Goal: Information Seeking & Learning: Learn about a topic

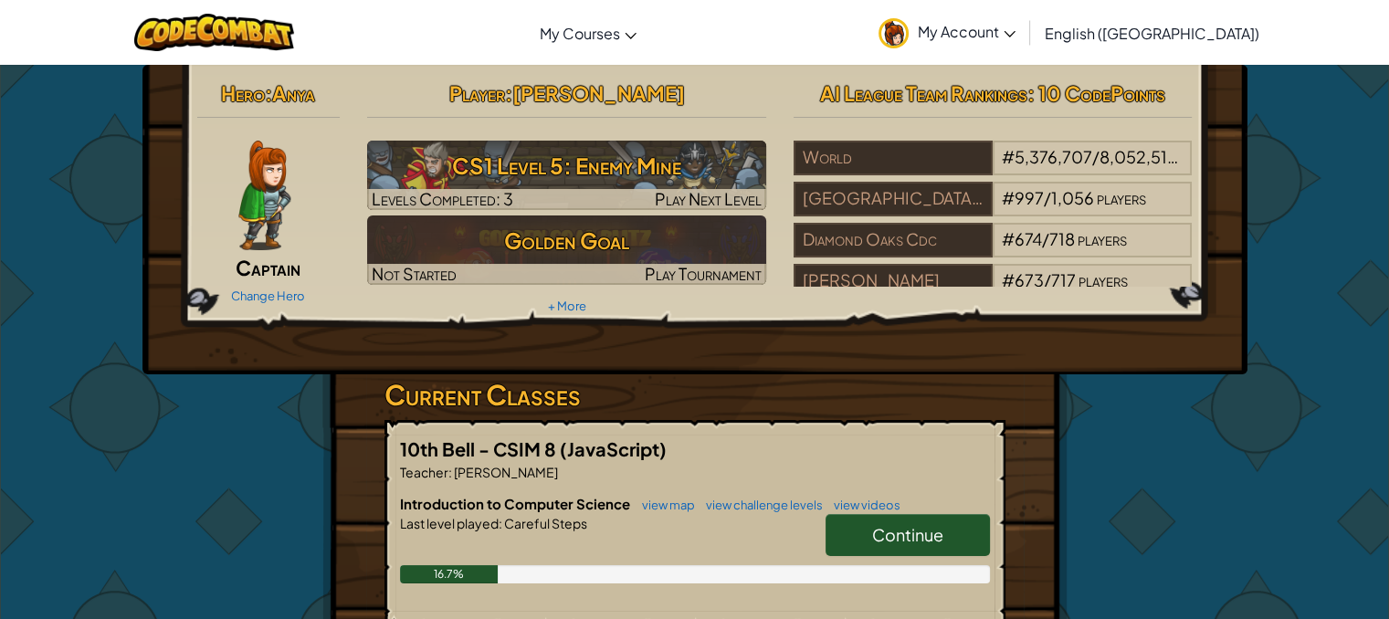
click at [906, 541] on span "Continue" at bounding box center [907, 534] width 71 height 21
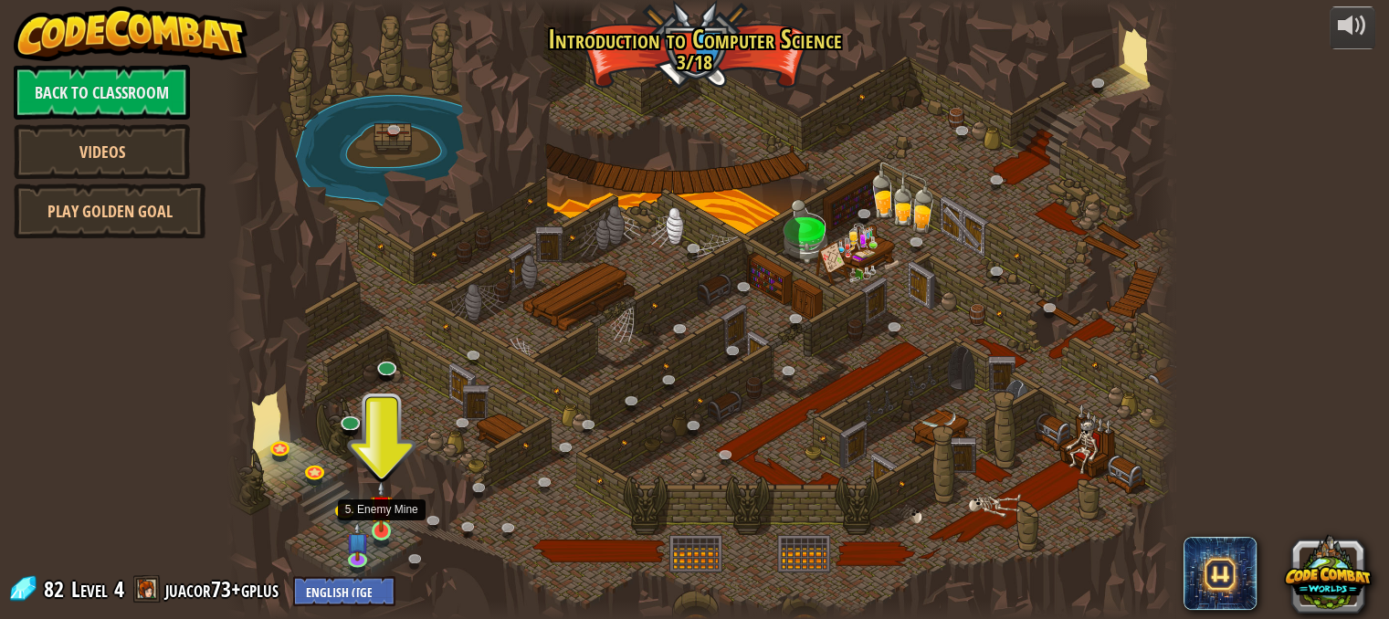
click at [380, 522] on img at bounding box center [381, 506] width 23 height 52
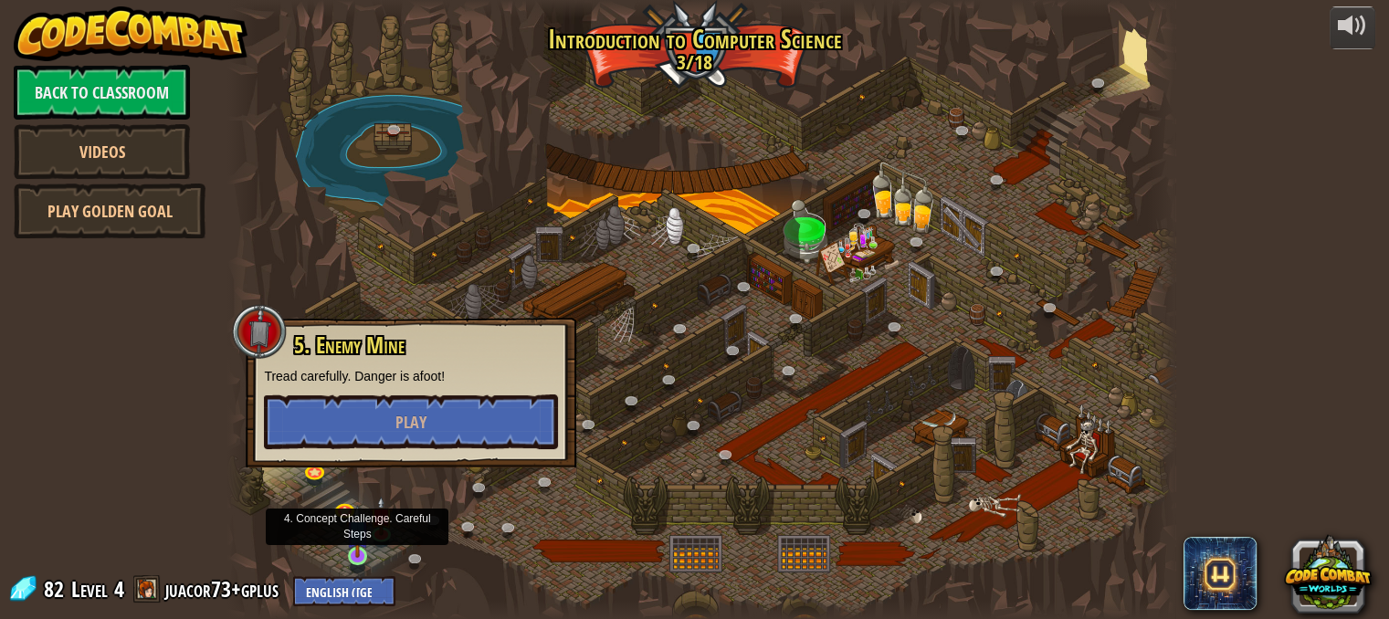
click at [352, 552] on img at bounding box center [357, 531] width 23 height 52
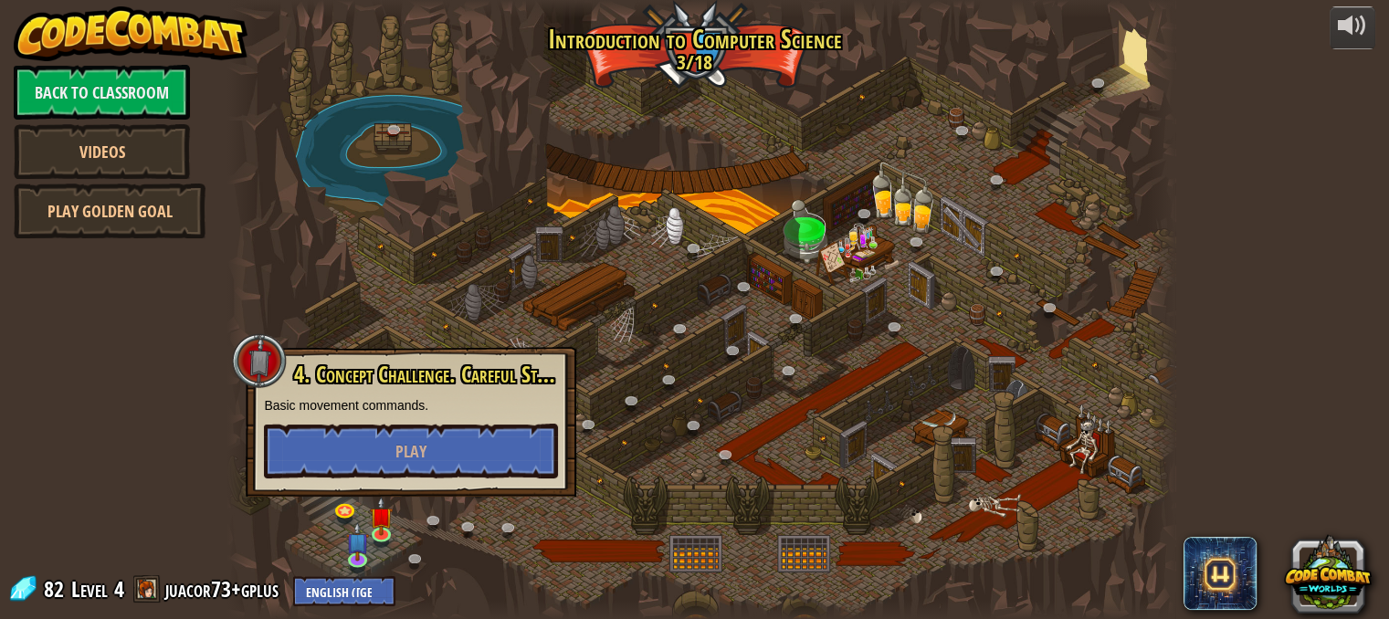
click at [497, 517] on div at bounding box center [700, 309] width 947 height 619
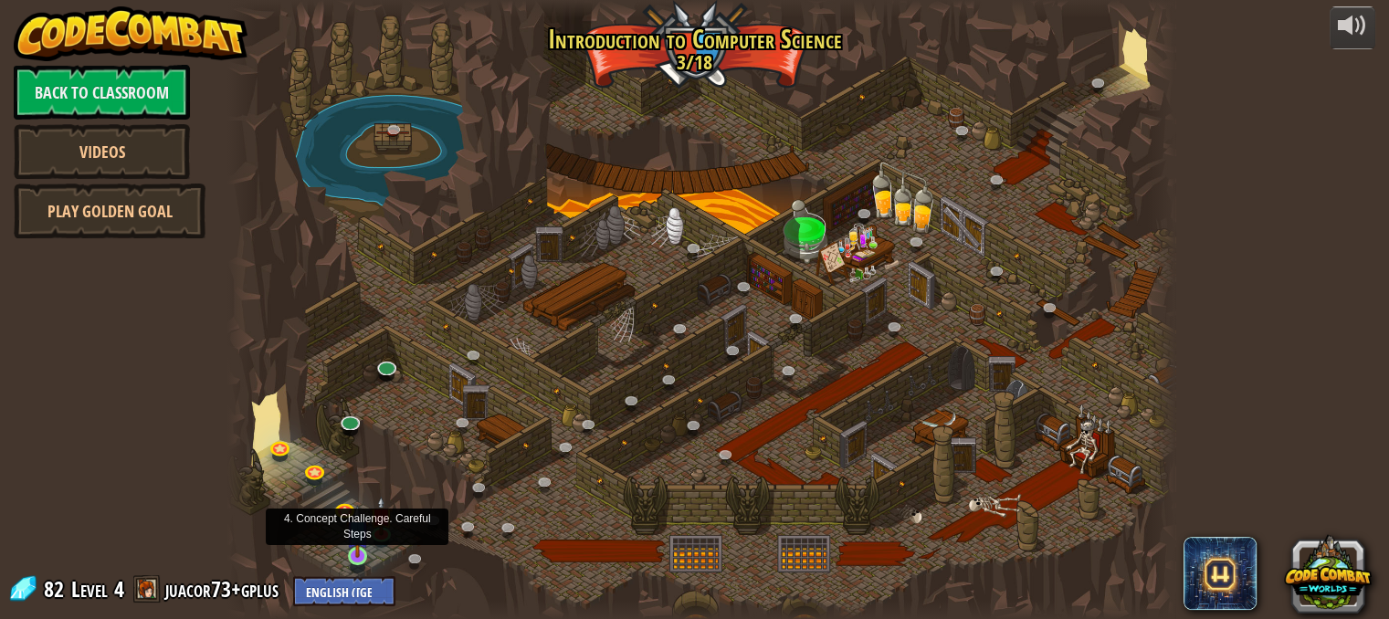
click at [355, 549] on img at bounding box center [357, 531] width 23 height 52
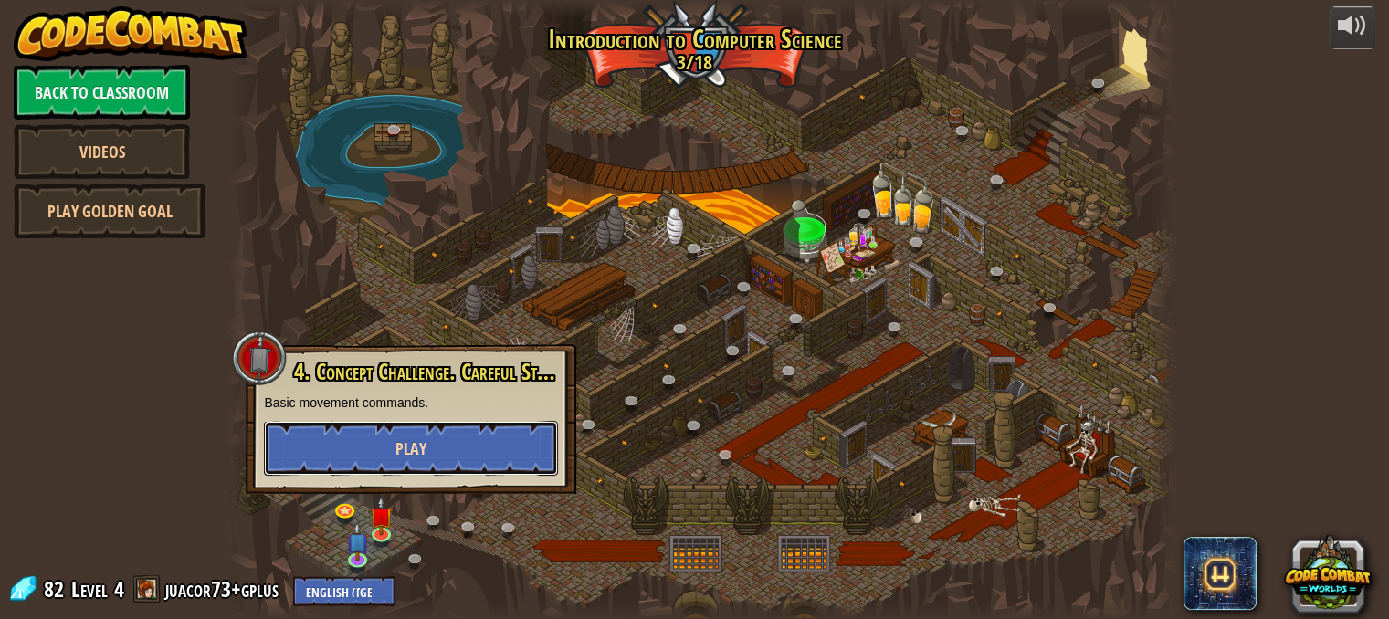
click at [413, 440] on span "Play" at bounding box center [410, 448] width 31 height 23
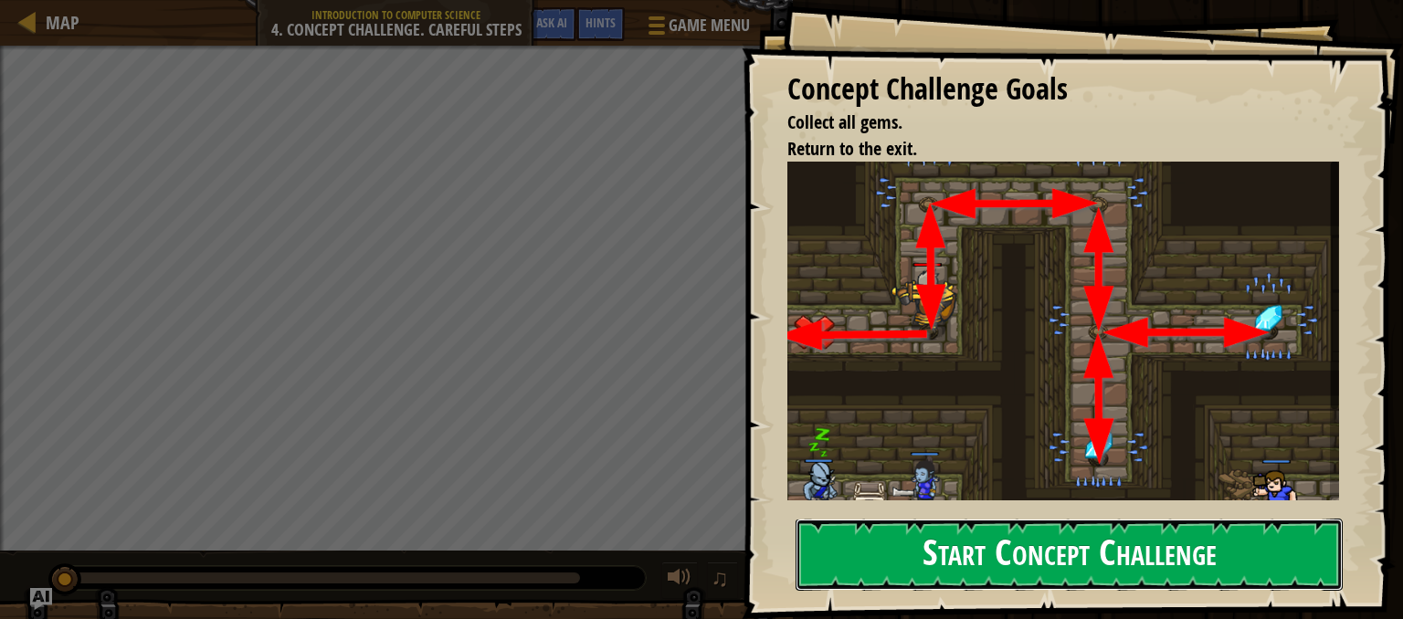
click at [983, 556] on button "Start Concept Challenge" at bounding box center [1068, 555] width 547 height 72
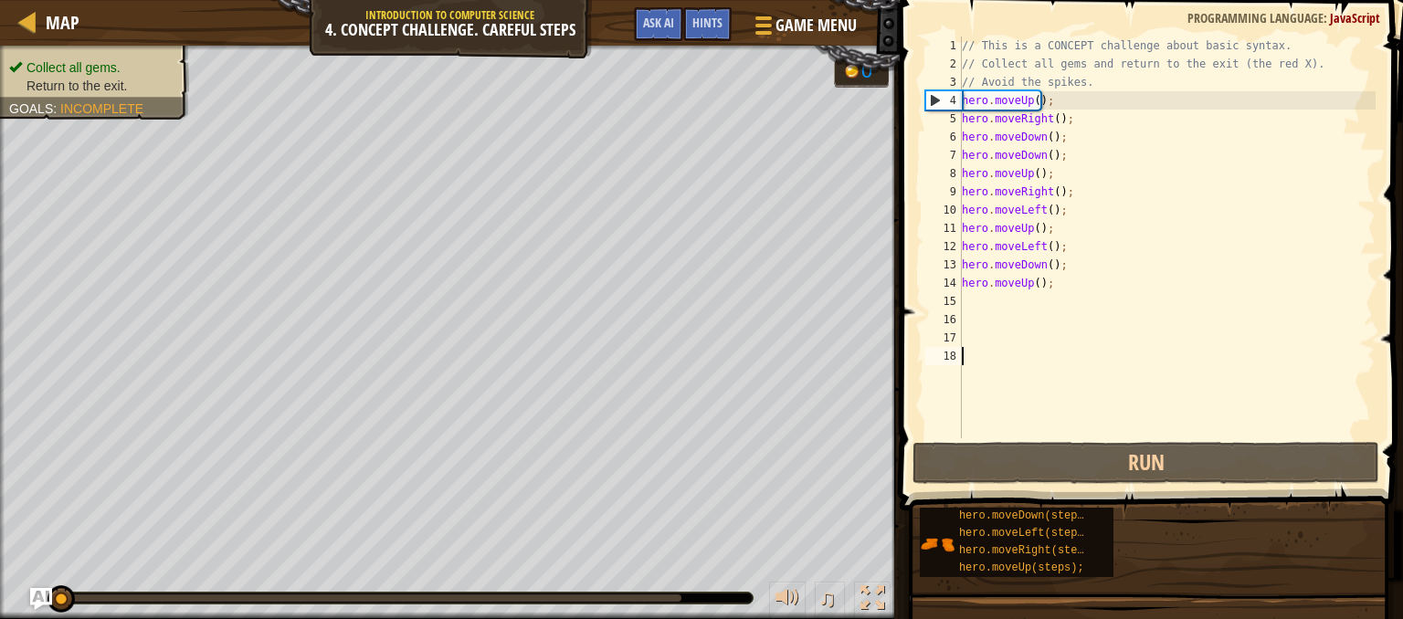
click at [1025, 280] on div "// This is a CONCEPT challenge about basic syntax. // Collect all gems and retu…" at bounding box center [1166, 256] width 417 height 438
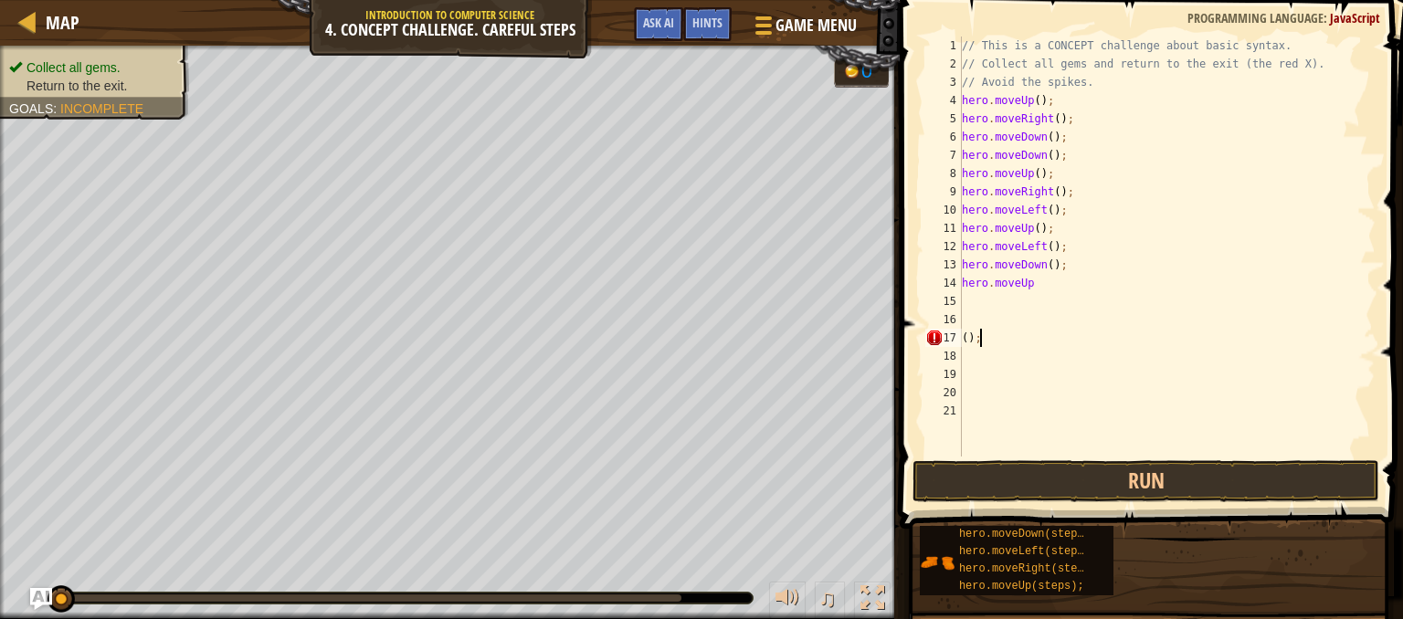
scroll to position [8, 0]
type textarea "("
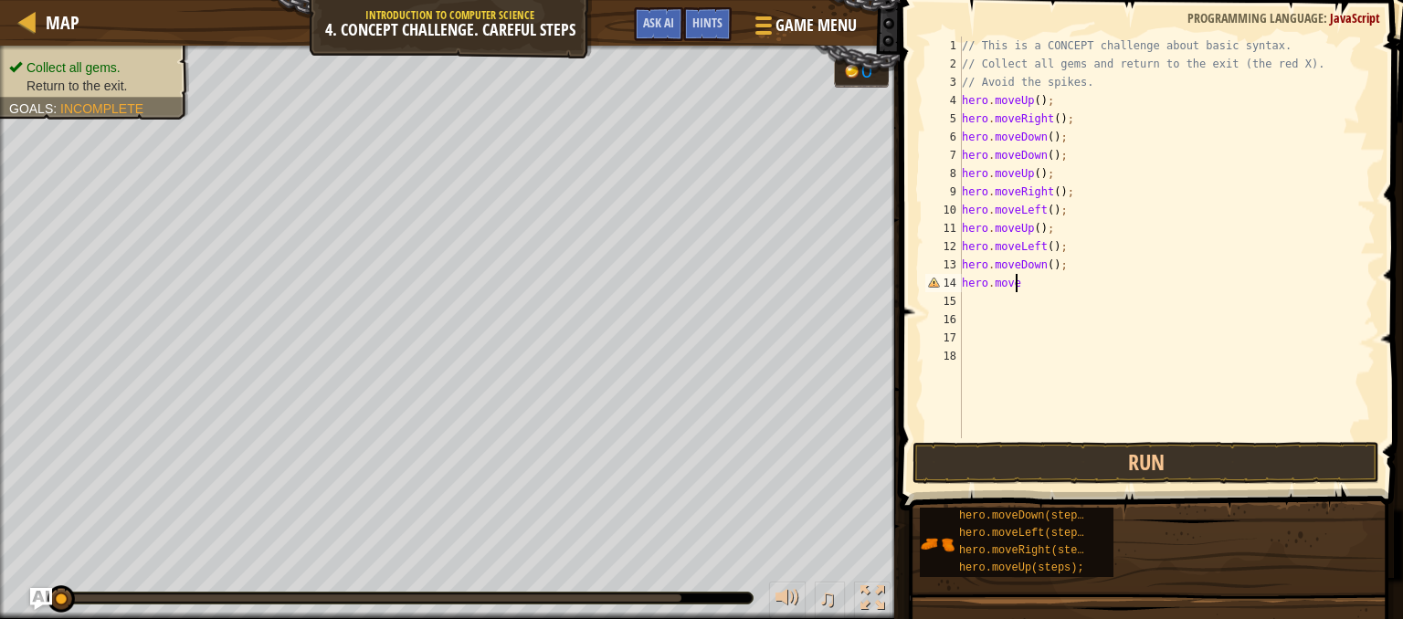
type textarea "hero.mover"
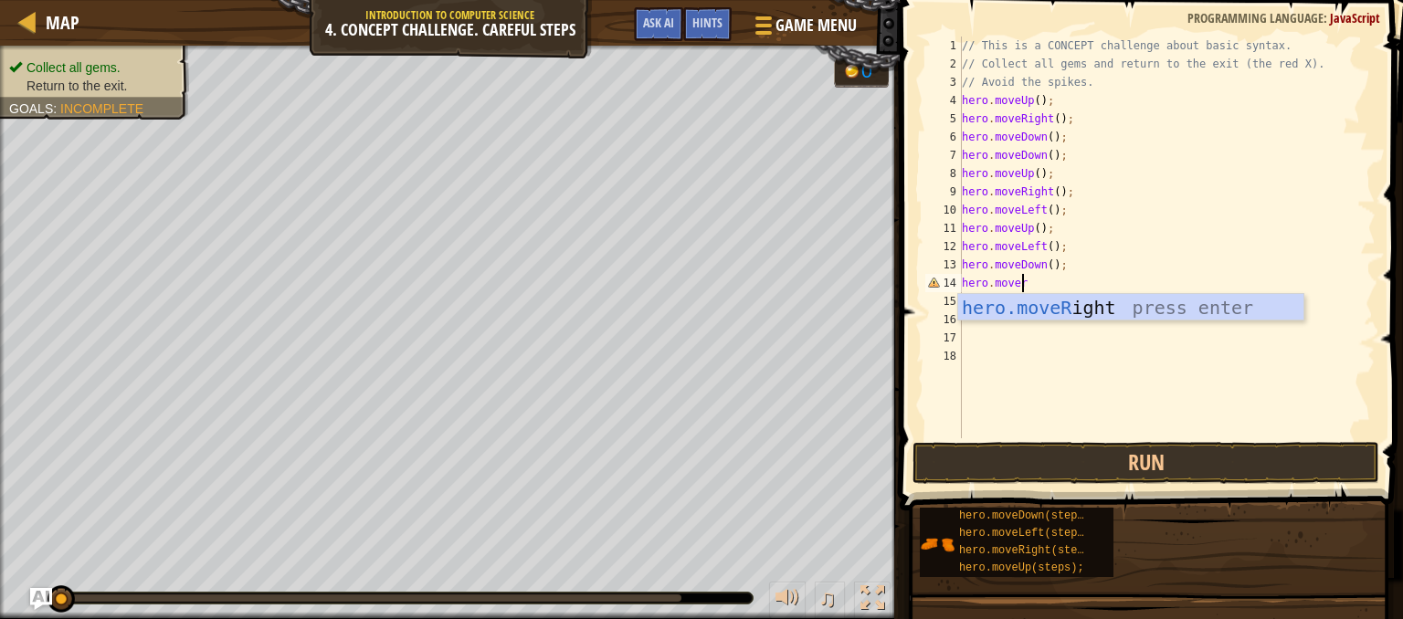
scroll to position [8, 4]
click at [1095, 306] on div "hero.moveR ight press enter" at bounding box center [1130, 335] width 345 height 82
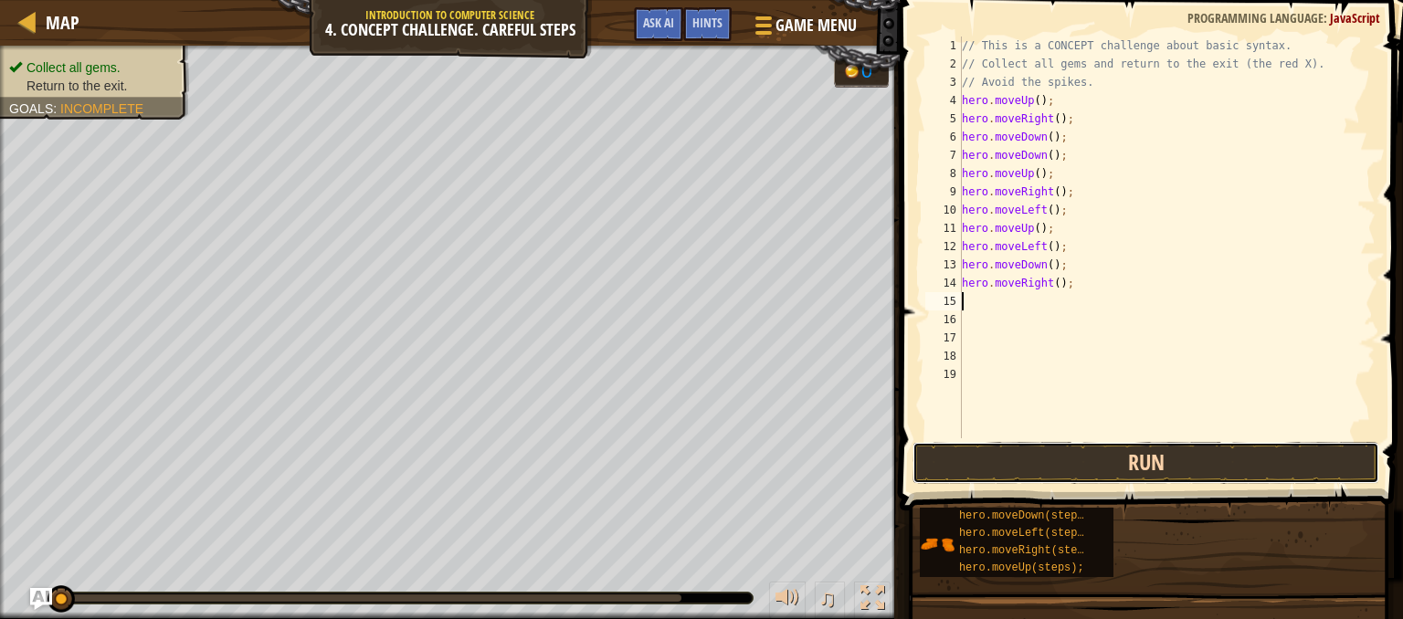
click at [1036, 453] on button "Run" at bounding box center [1145, 463] width 467 height 42
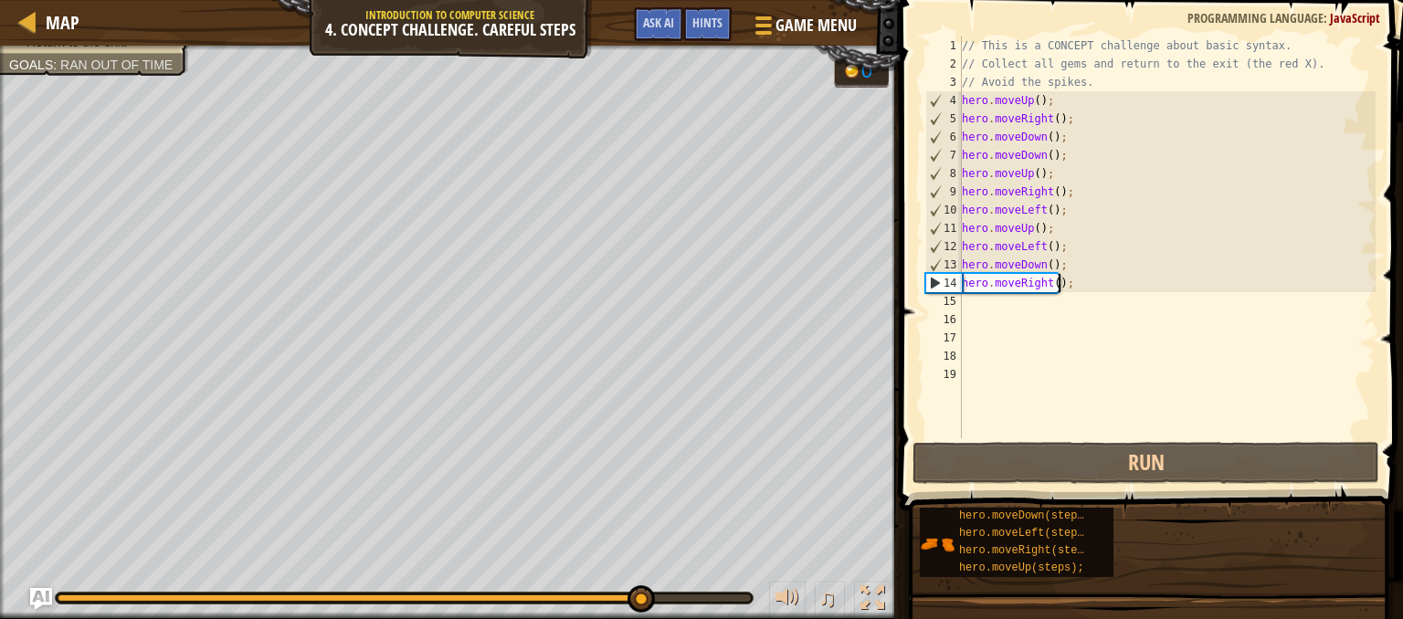
click at [1059, 280] on div "// This is a CONCEPT challenge about basic syntax. // Collect all gems and retu…" at bounding box center [1166, 256] width 417 height 438
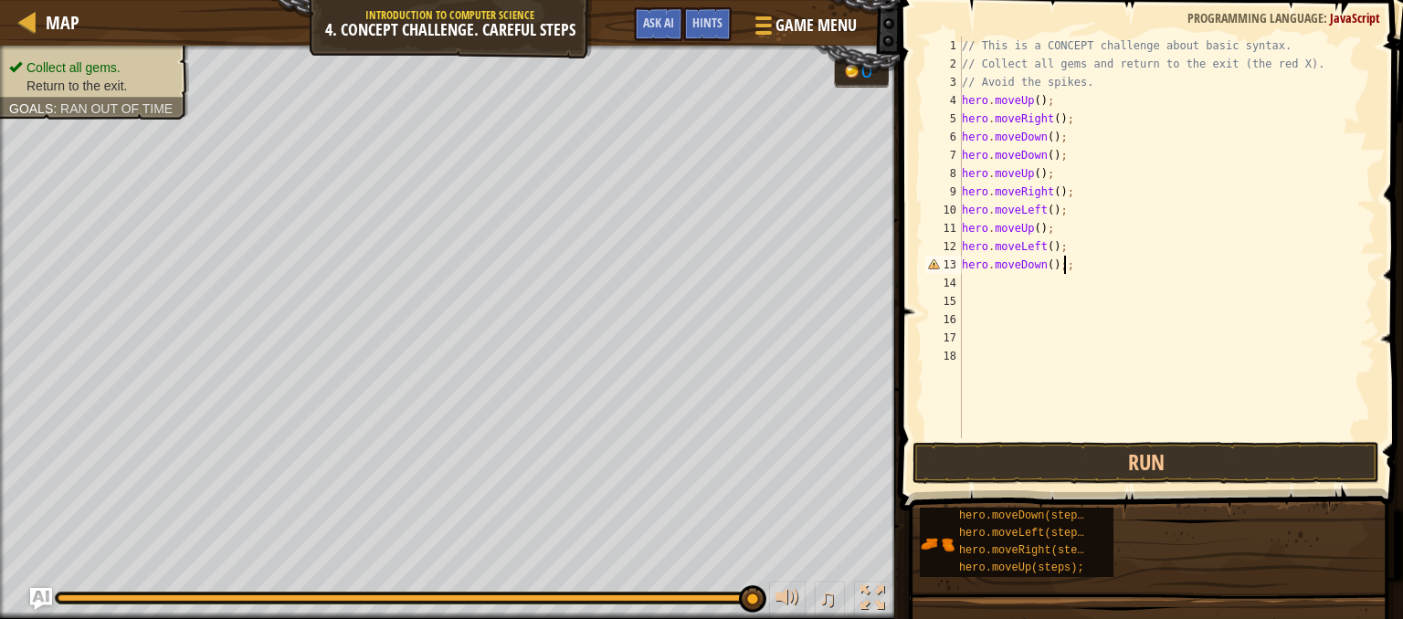
type textarea "hero.moveDown();"
click at [996, 466] on button "Run" at bounding box center [1145, 463] width 467 height 42
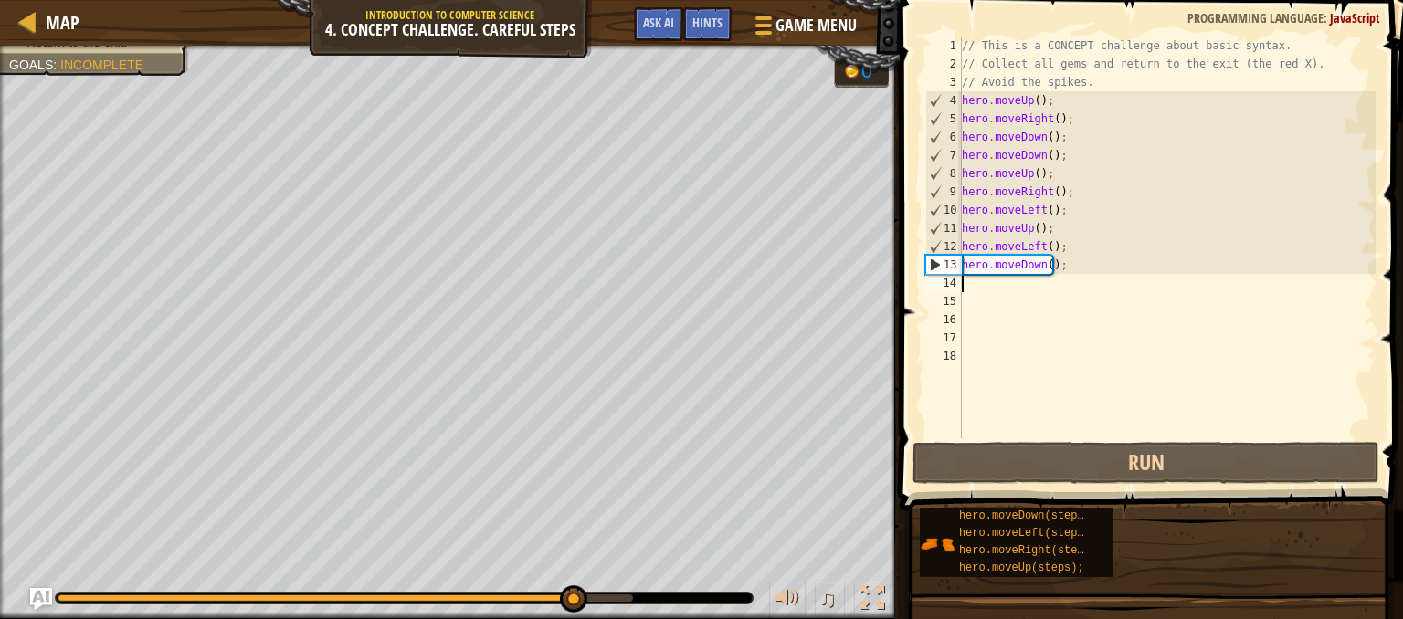
click at [971, 286] on div "// This is a CONCEPT challenge about basic syntax. // Collect all gems and retu…" at bounding box center [1166, 256] width 417 height 438
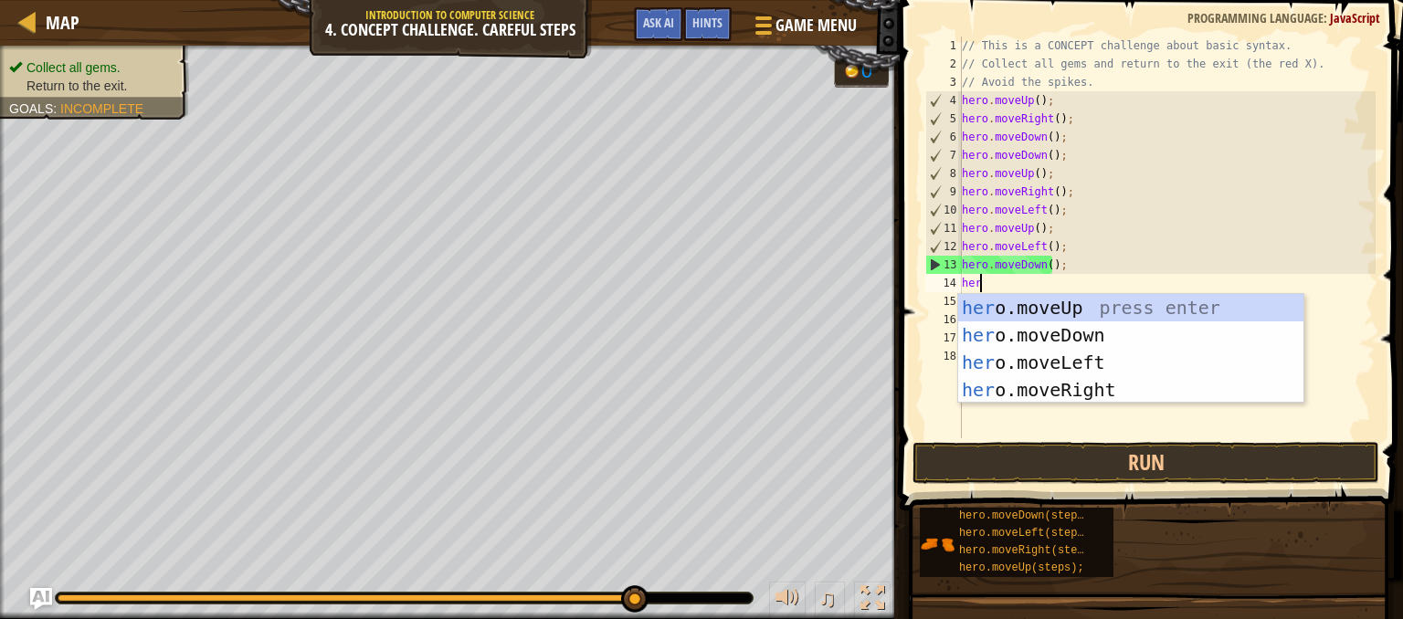
type textarea "hero"
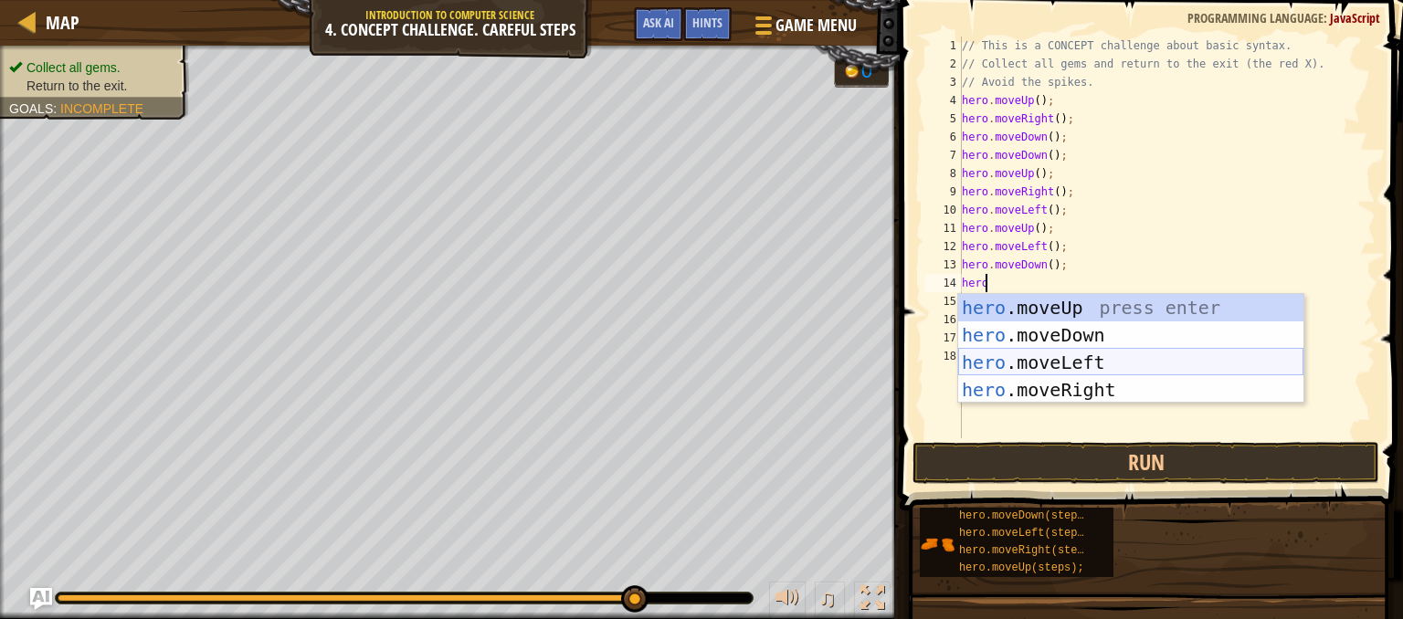
click at [1015, 356] on div "hero .moveUp press enter hero .moveDown press enter hero .moveLeft press enter …" at bounding box center [1130, 376] width 345 height 164
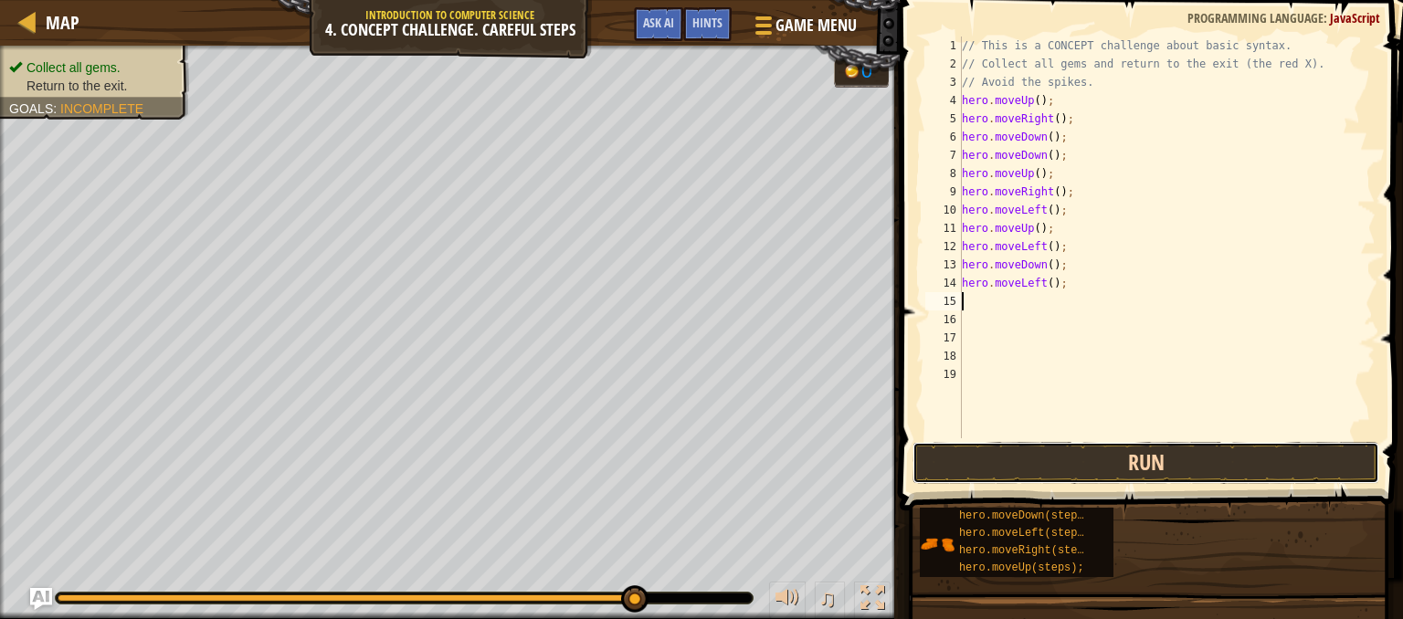
click at [958, 456] on button "Run" at bounding box center [1145, 463] width 467 height 42
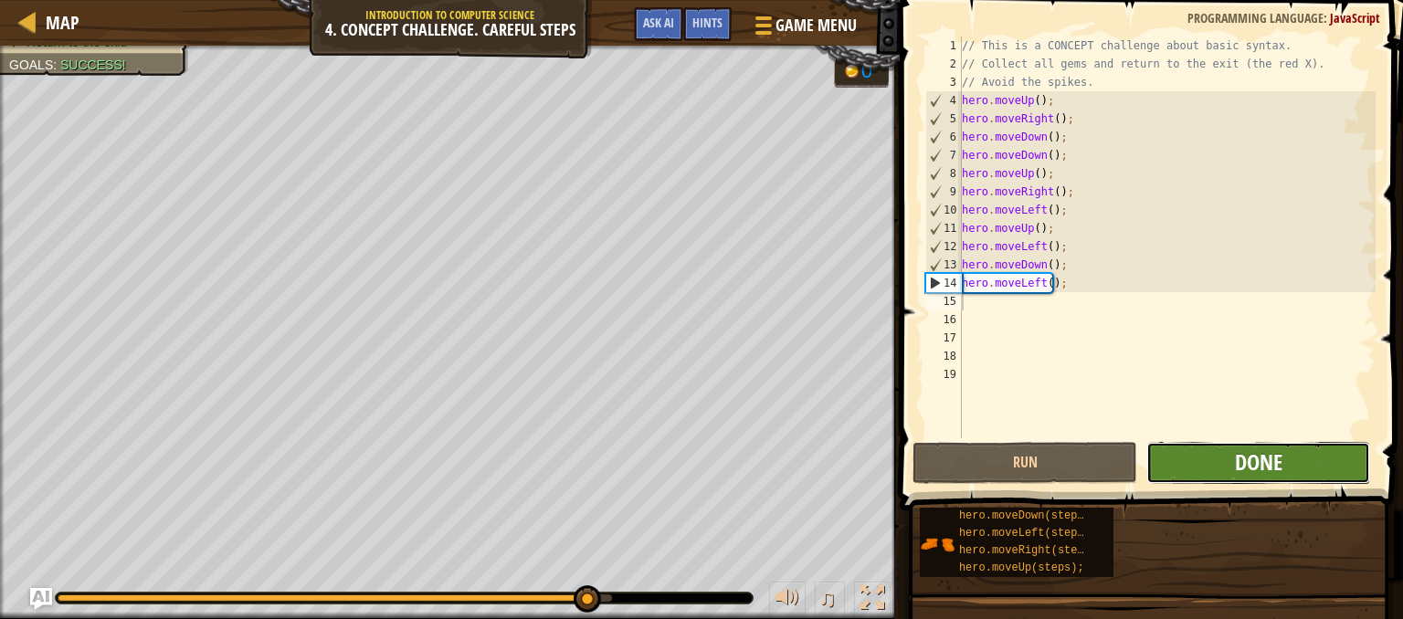
click at [1267, 462] on span "Done" at bounding box center [1258, 461] width 47 height 29
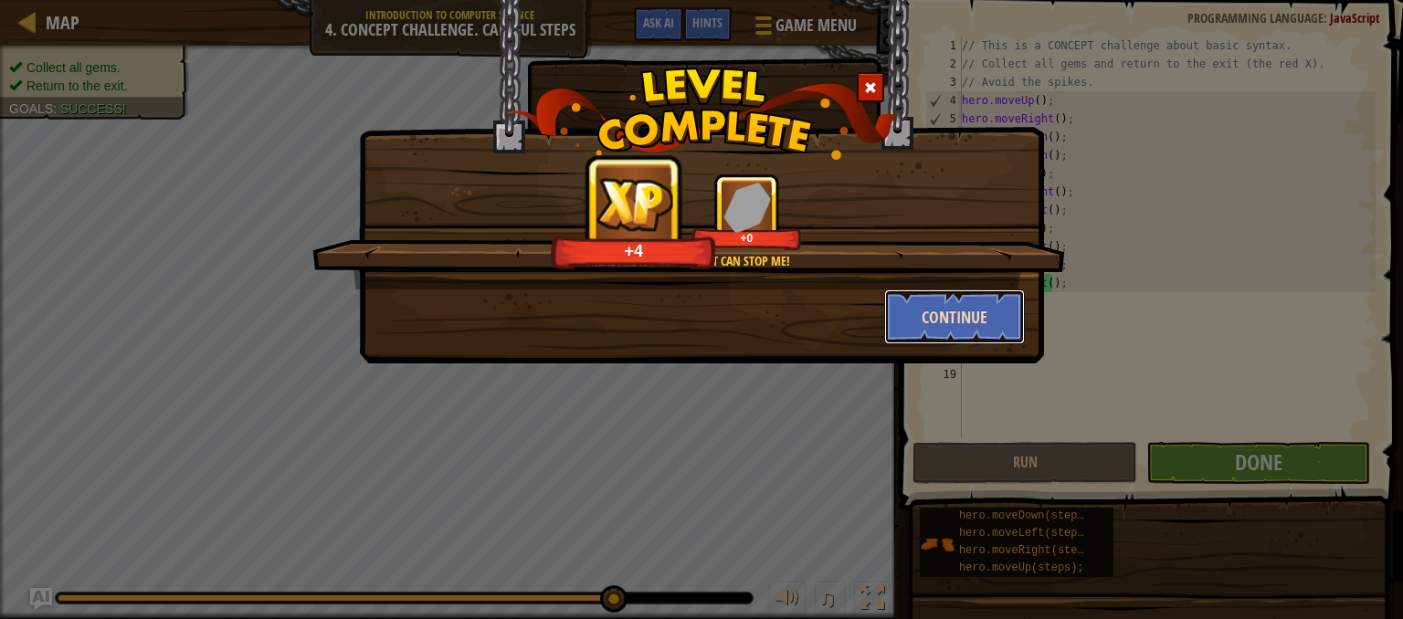
click at [953, 327] on button "Continue" at bounding box center [955, 316] width 142 height 55
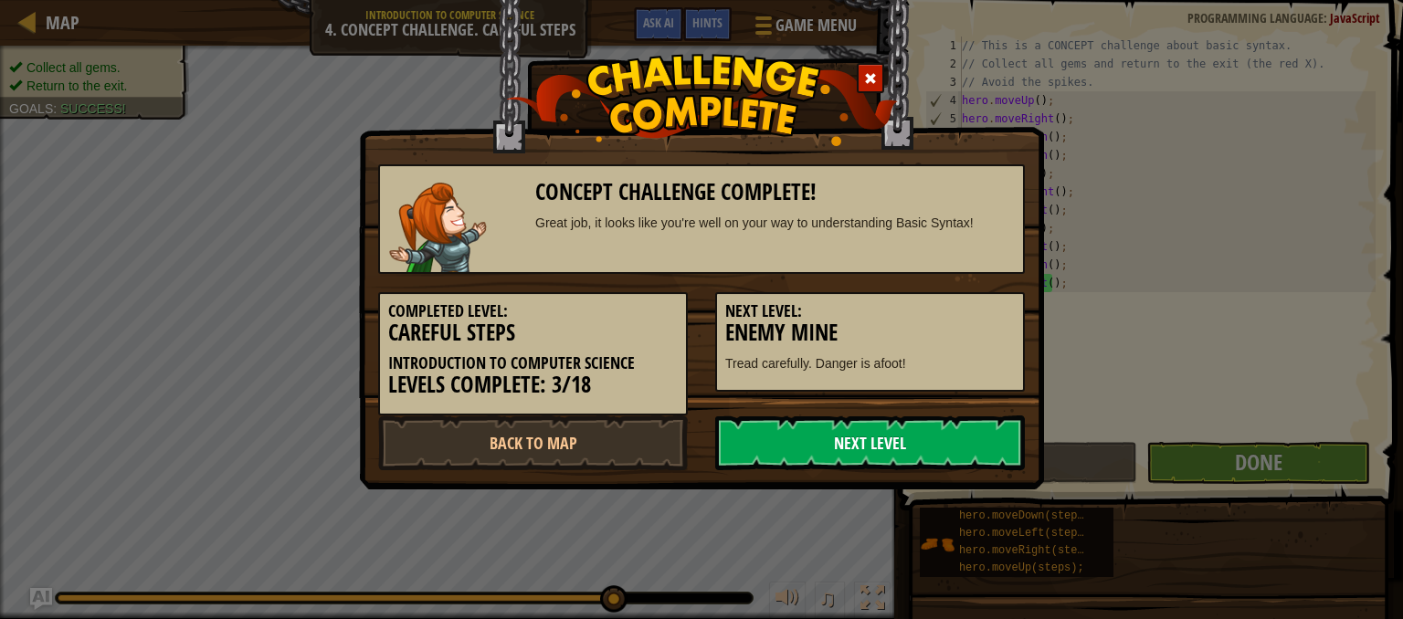
click at [909, 443] on link "Next Level" at bounding box center [870, 442] width 310 height 55
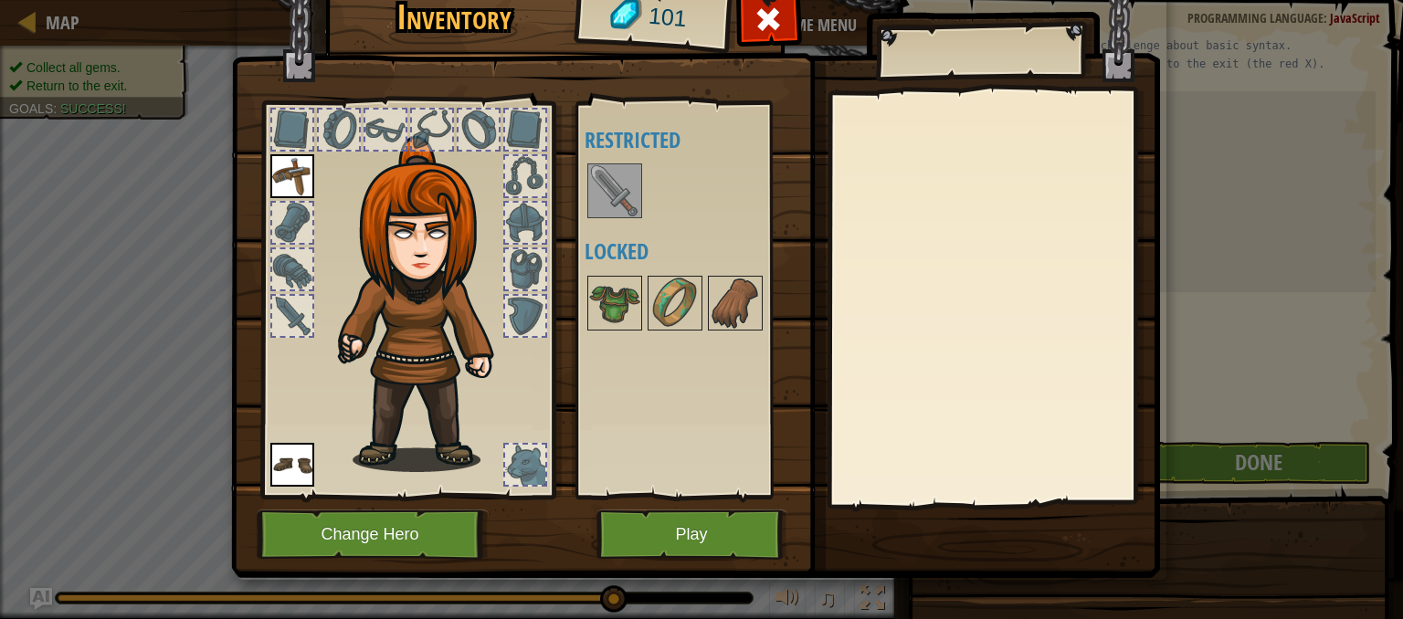
click at [606, 191] on img at bounding box center [614, 190] width 51 height 51
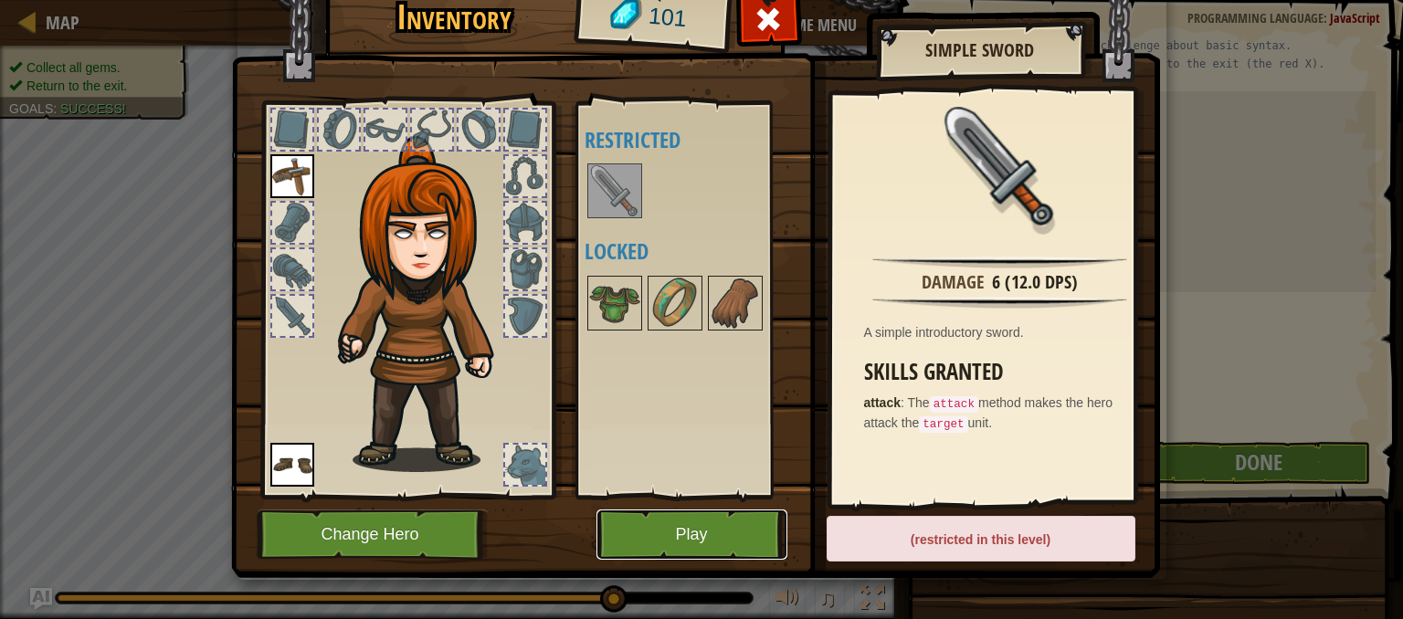
click at [690, 538] on button "Play" at bounding box center [691, 535] width 191 height 50
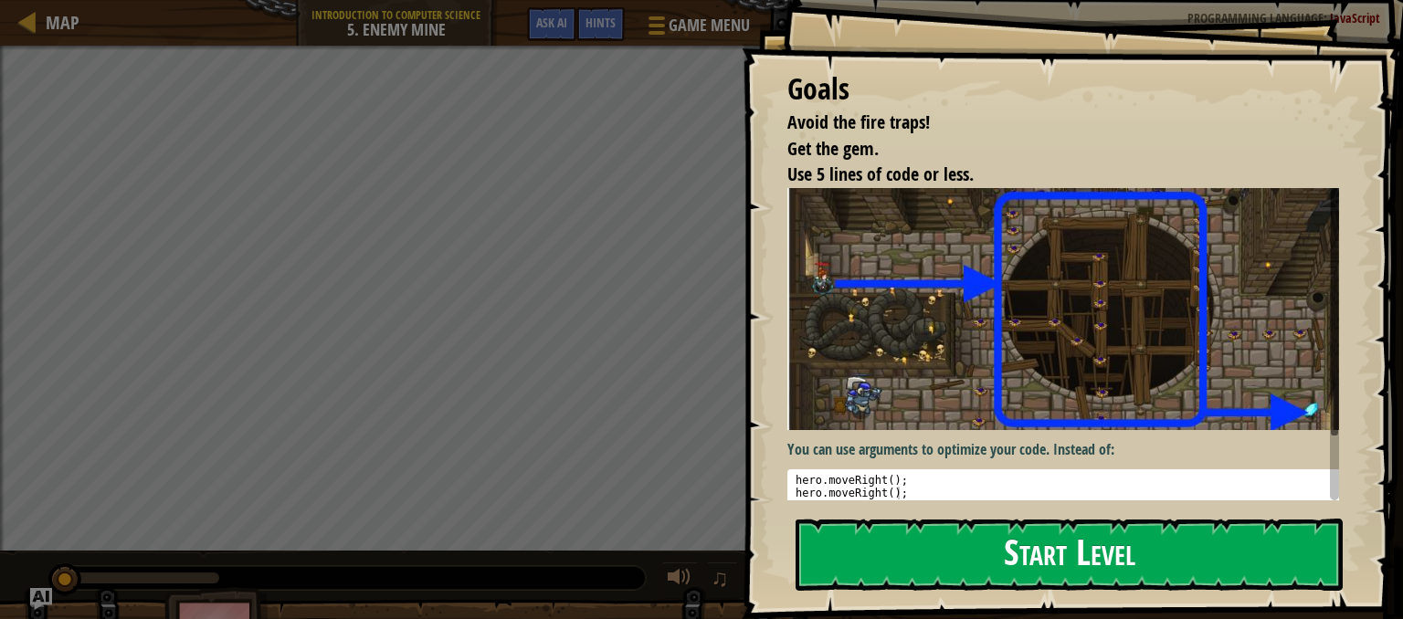
click at [939, 348] on div "Goals Avoid the fire traps! Get the gem. Use 5 lines of code or less. You can u…" at bounding box center [1071, 309] width 661 height 619
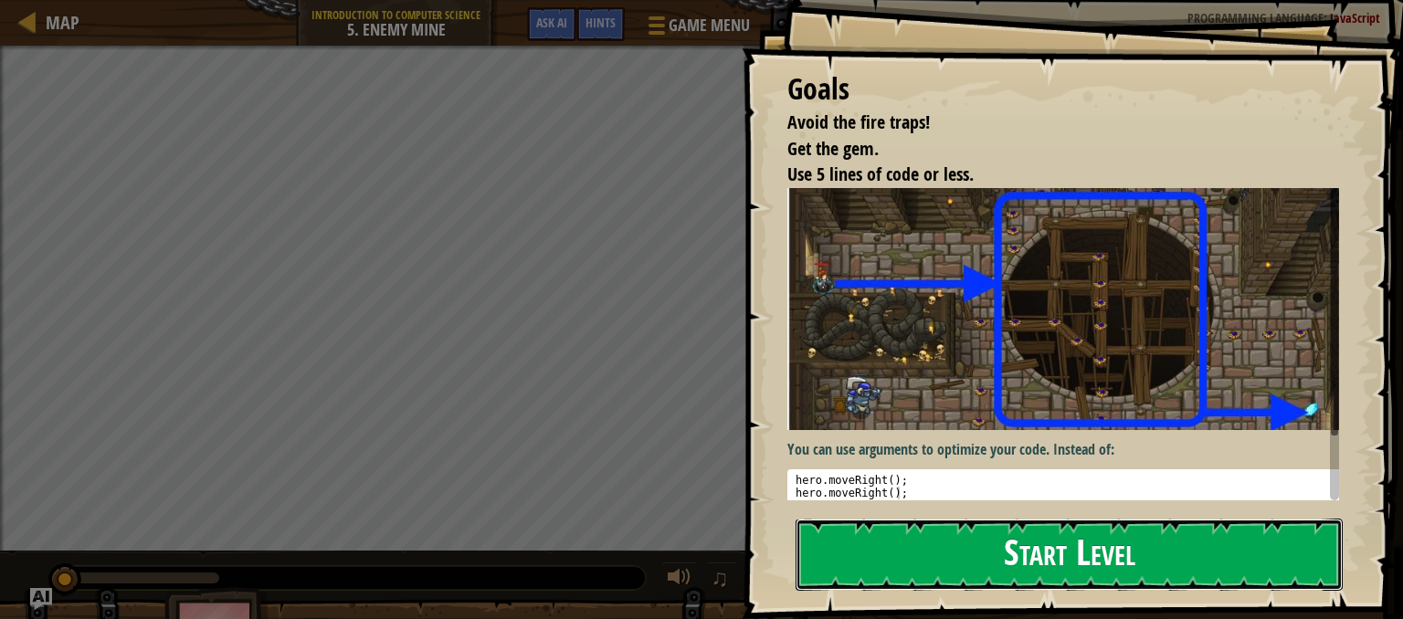
click at [917, 526] on button "Start Level" at bounding box center [1068, 555] width 547 height 72
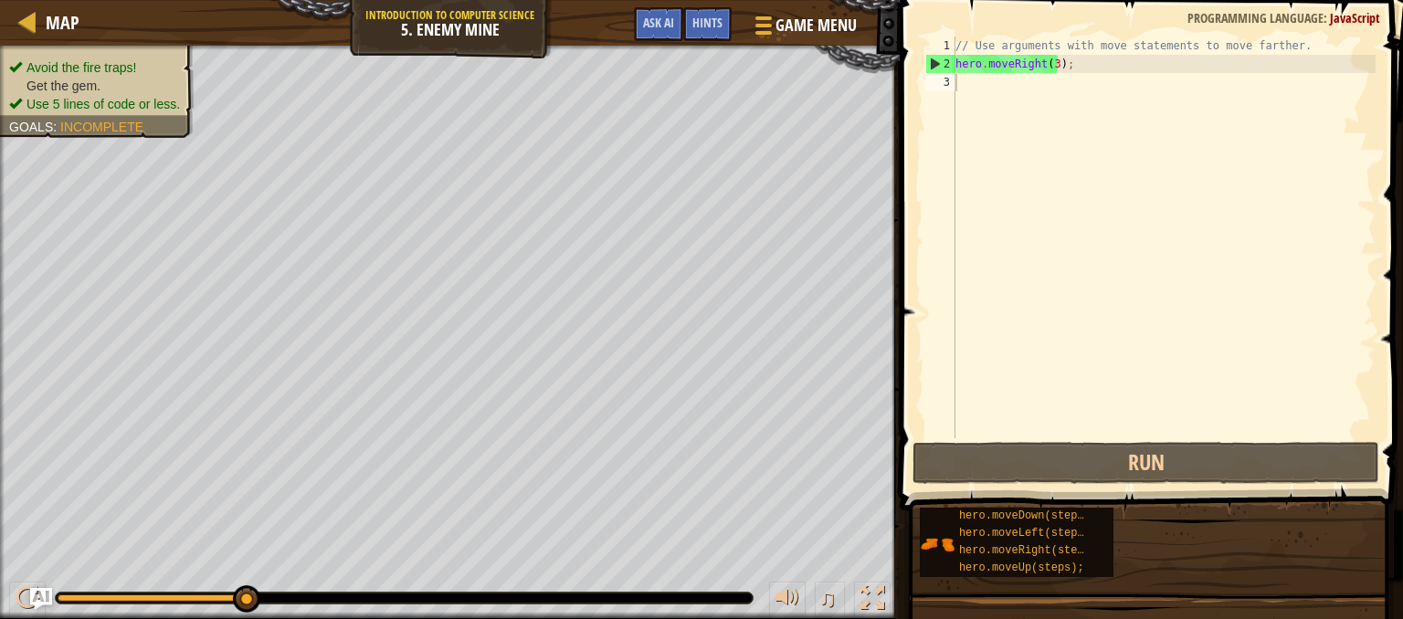
click at [966, 82] on div "// Use arguments with move statements to move farther. hero . moveRight ( 3 ) ;" at bounding box center [1163, 256] width 424 height 438
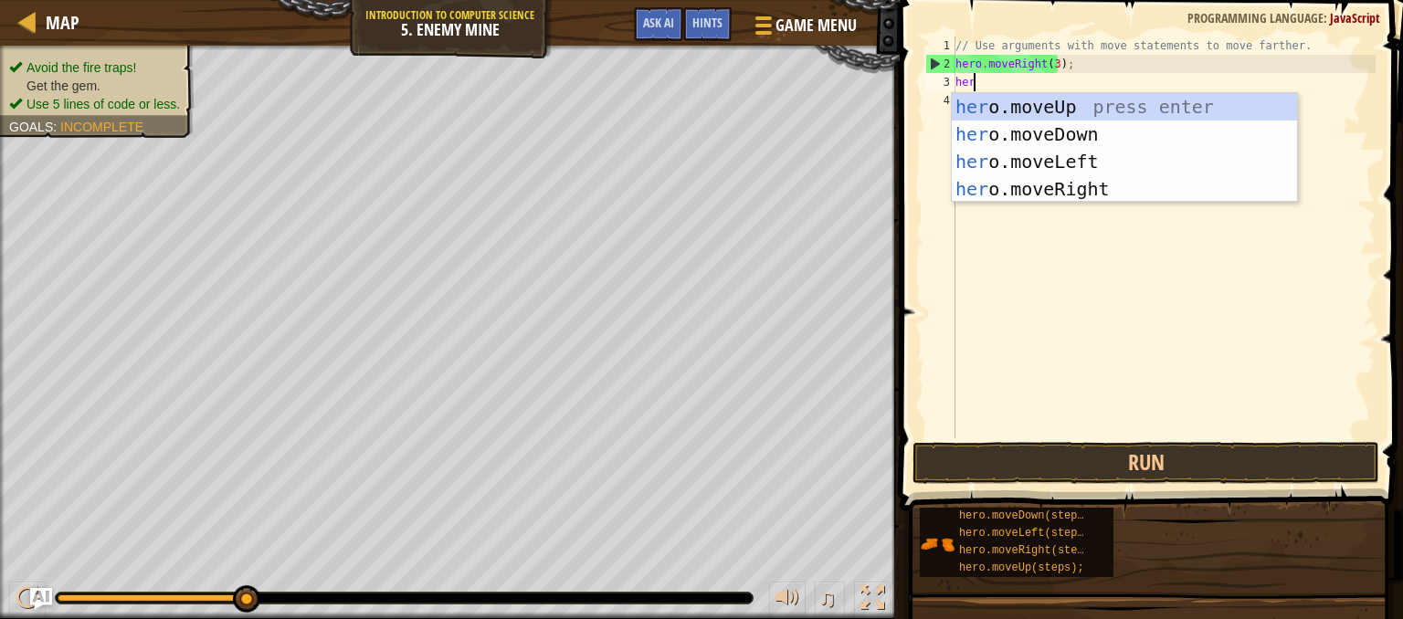
type textarea "hero"
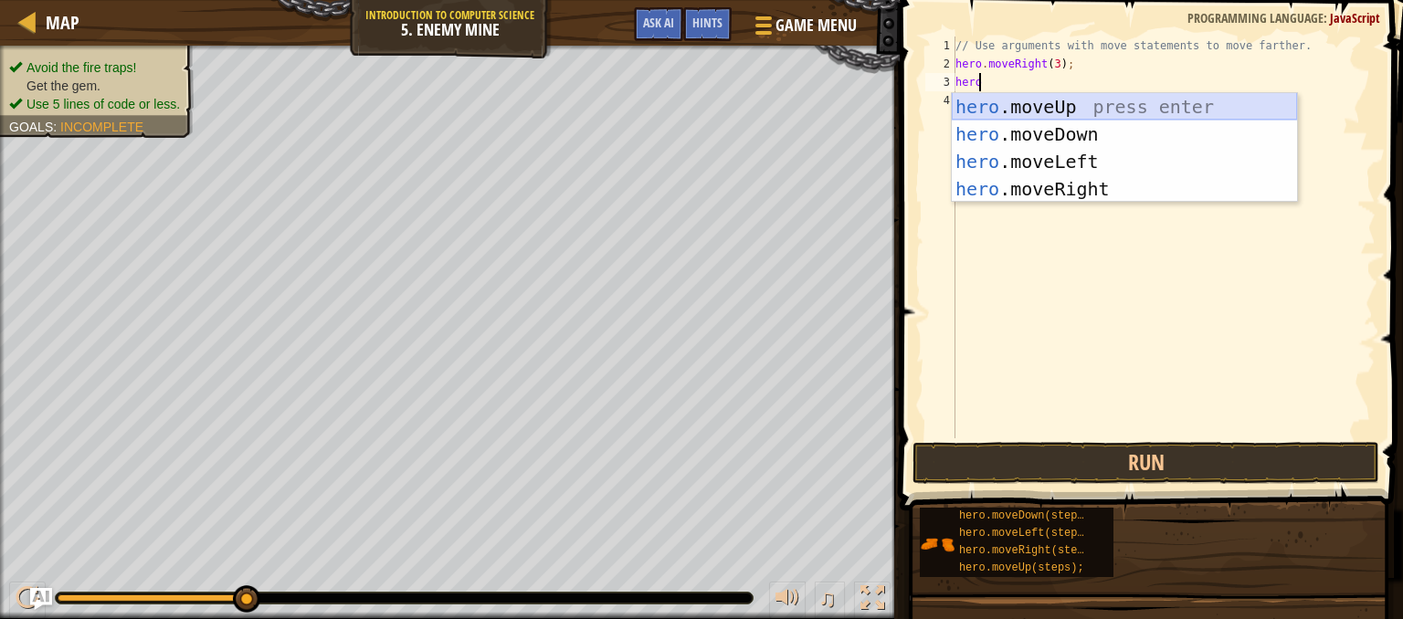
click at [1030, 110] on div "hero .moveUp press enter hero .moveDown press enter hero .moveLeft press enter …" at bounding box center [1123, 175] width 345 height 164
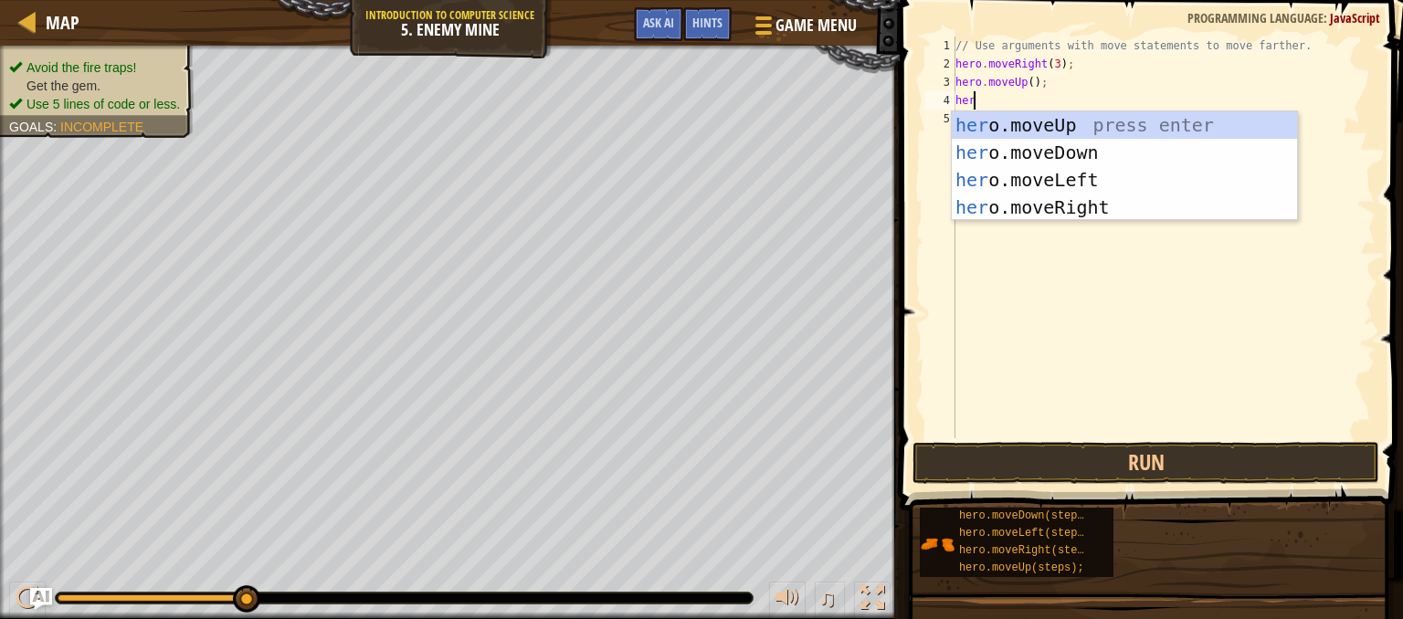
type textarea "hero"
click at [1002, 174] on div "hero .moveUp press enter hero .moveDown press enter hero .moveLeft press enter …" at bounding box center [1123, 193] width 345 height 164
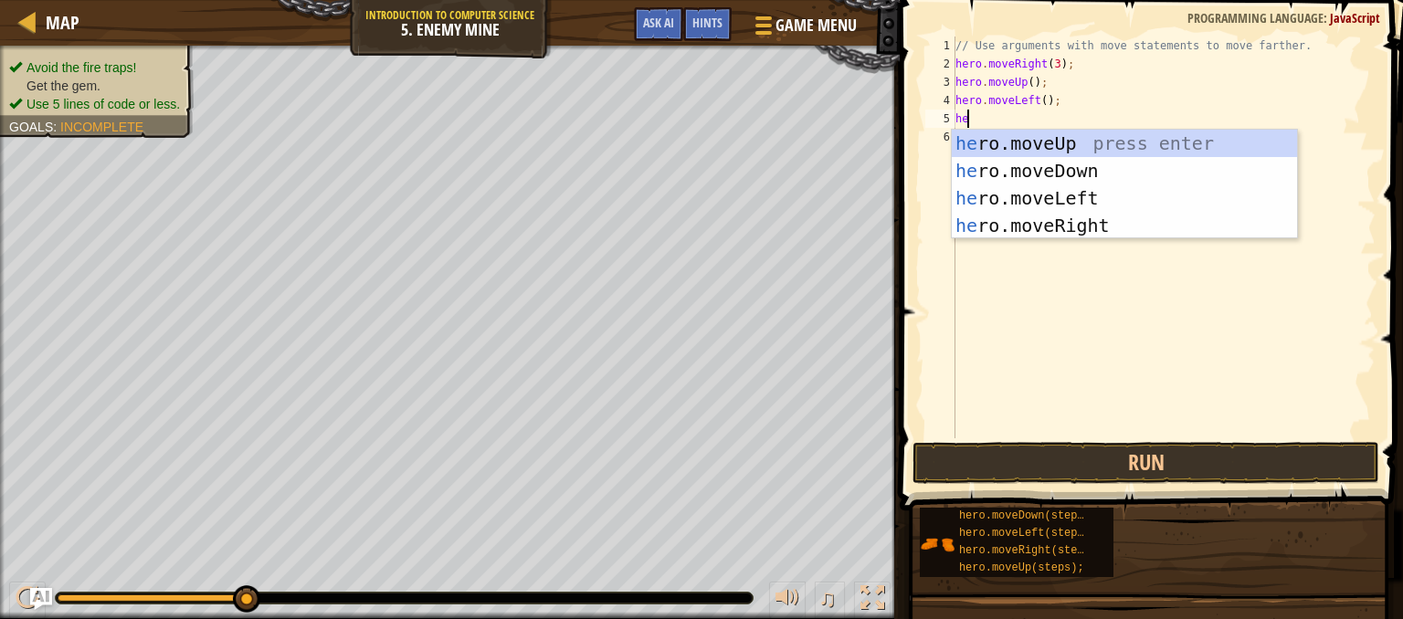
type textarea "hero"
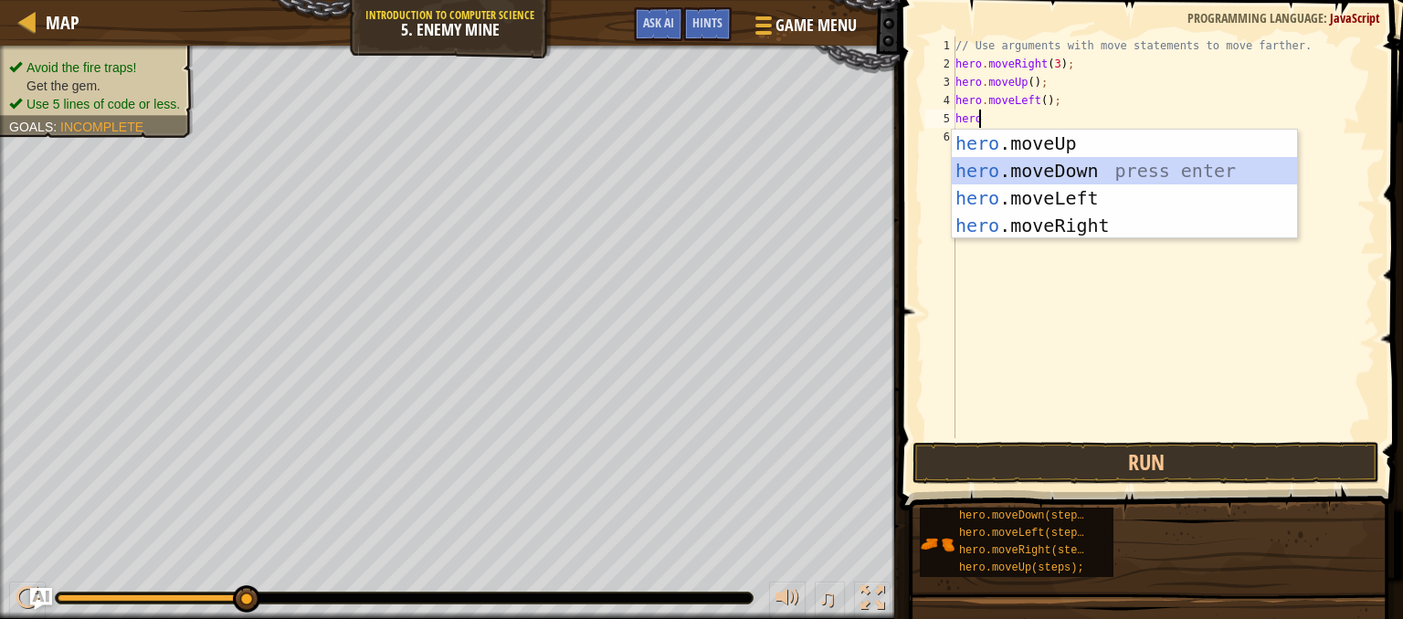
click at [1005, 159] on div "hero .moveUp press enter hero .moveDown press enter hero .moveLeft press enter …" at bounding box center [1123, 212] width 345 height 164
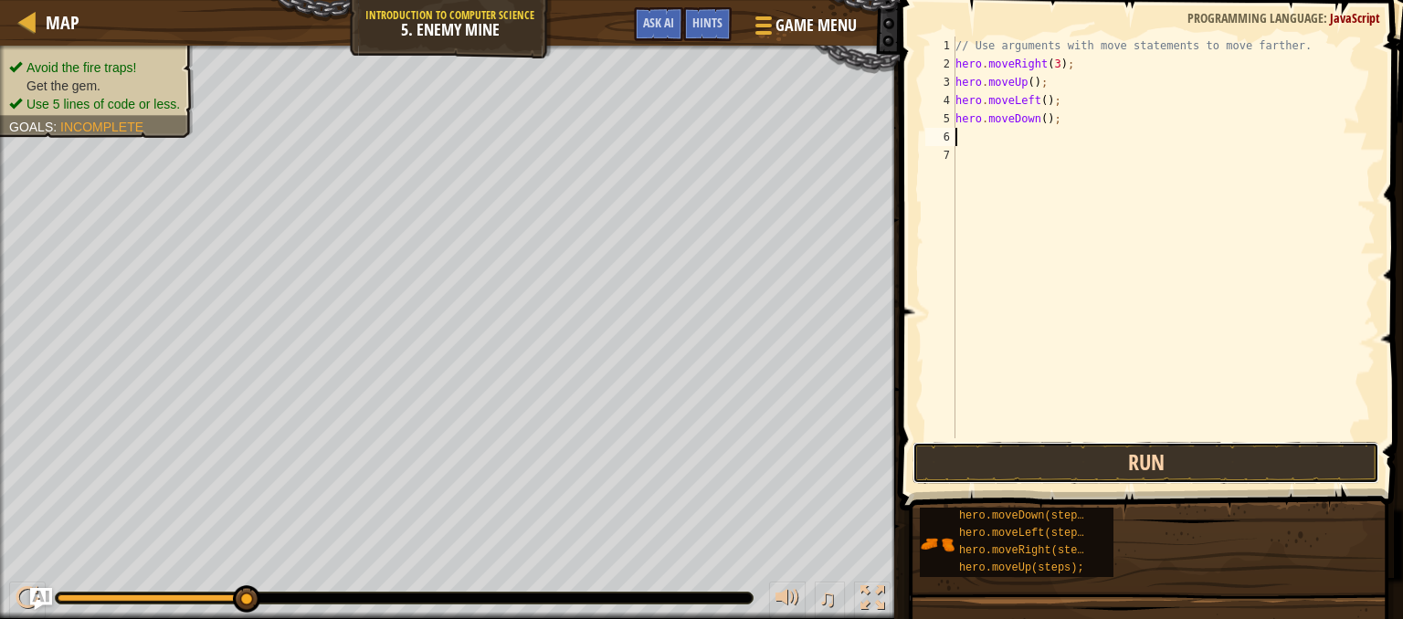
click at [1012, 466] on button "Run" at bounding box center [1145, 463] width 467 height 42
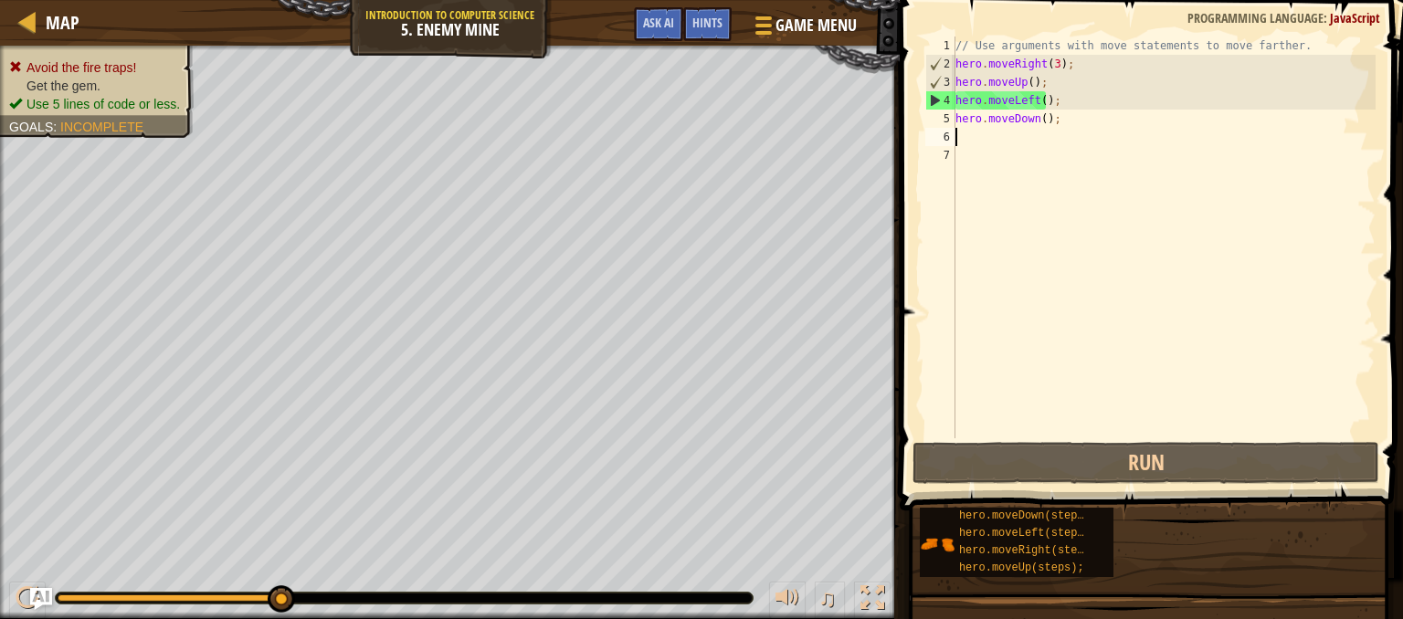
click at [1037, 82] on div "// Use arguments with move statements to move farther. hero . moveRight ( 3 ) ;…" at bounding box center [1163, 256] width 424 height 438
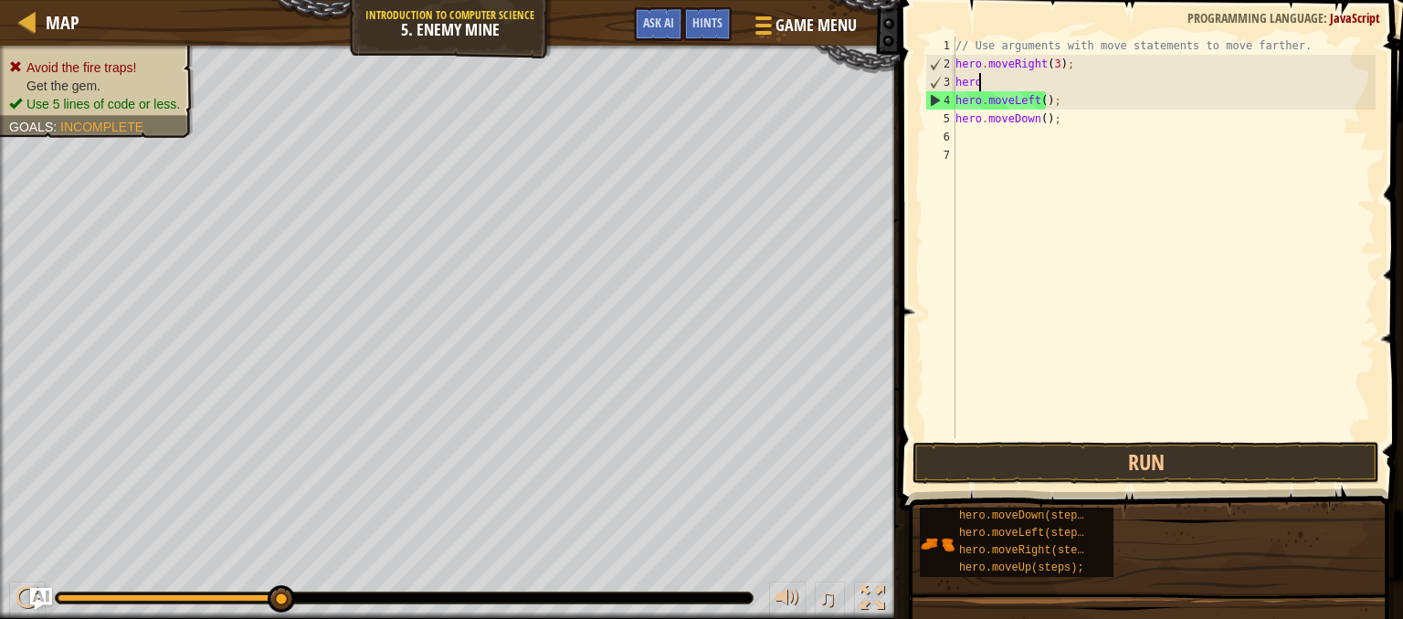
type textarea "h"
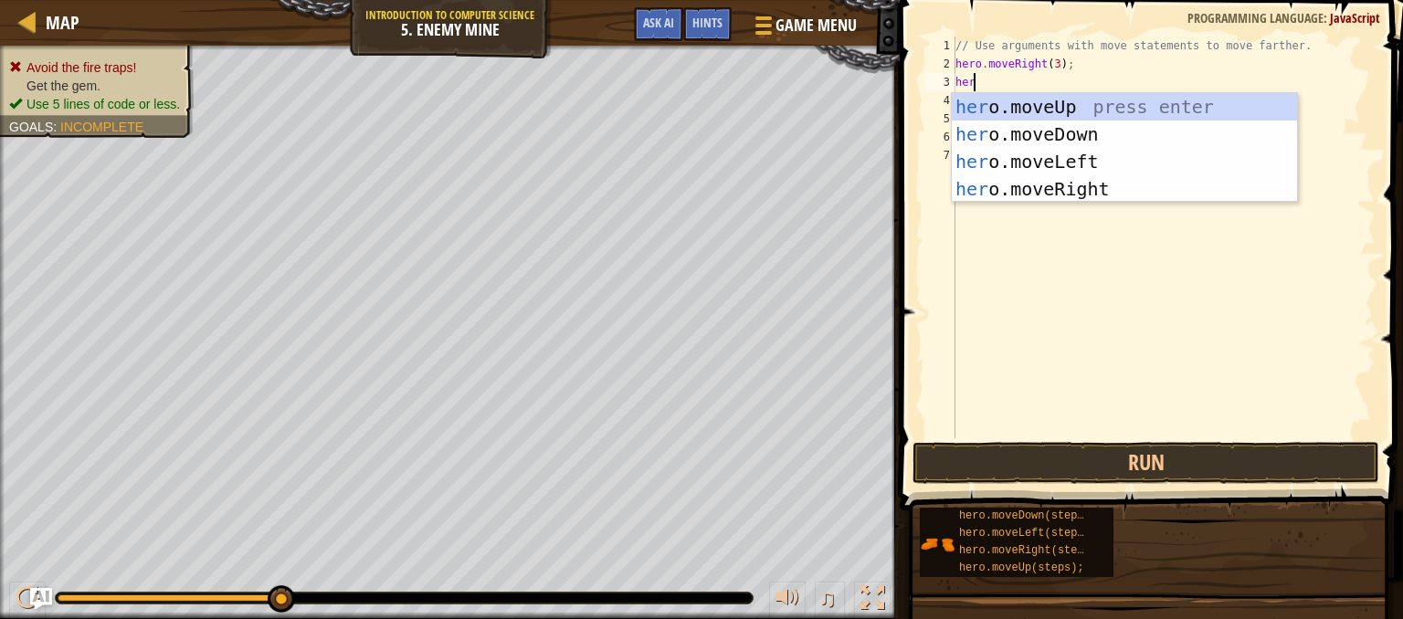
type textarea "hero"
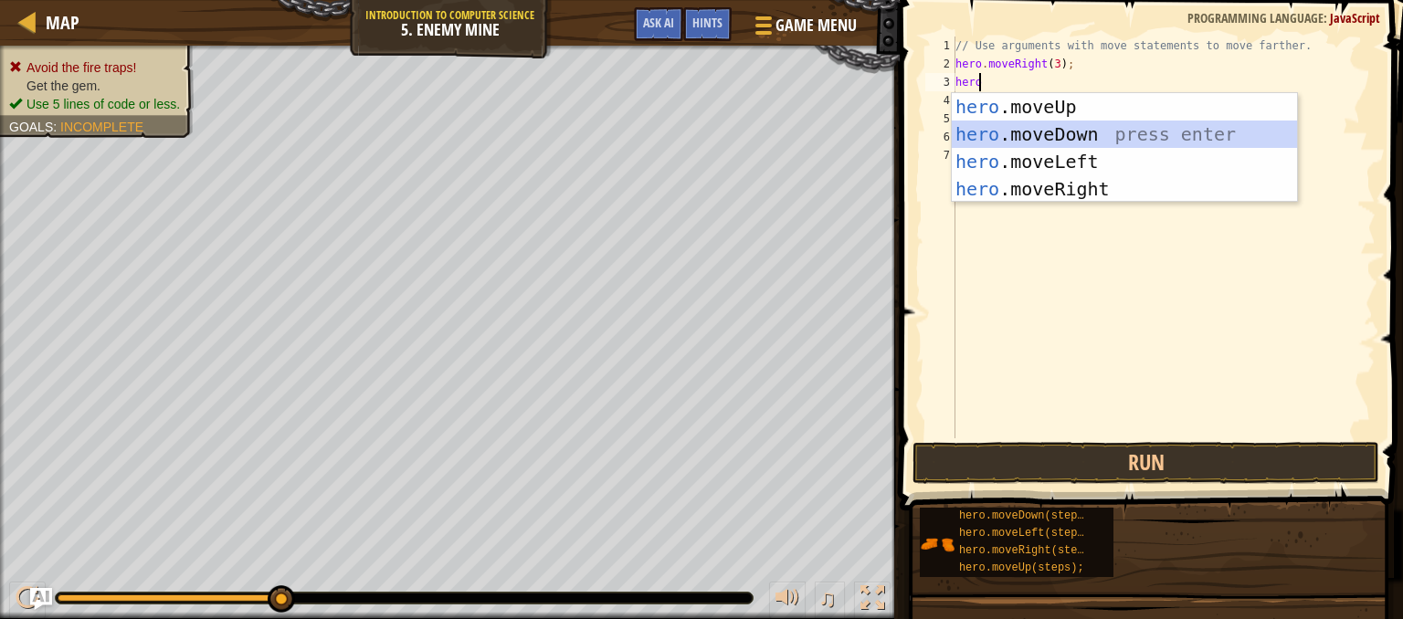
click at [1038, 132] on div "hero .moveUp press enter hero .moveDown press enter hero .moveLeft press enter …" at bounding box center [1123, 175] width 345 height 164
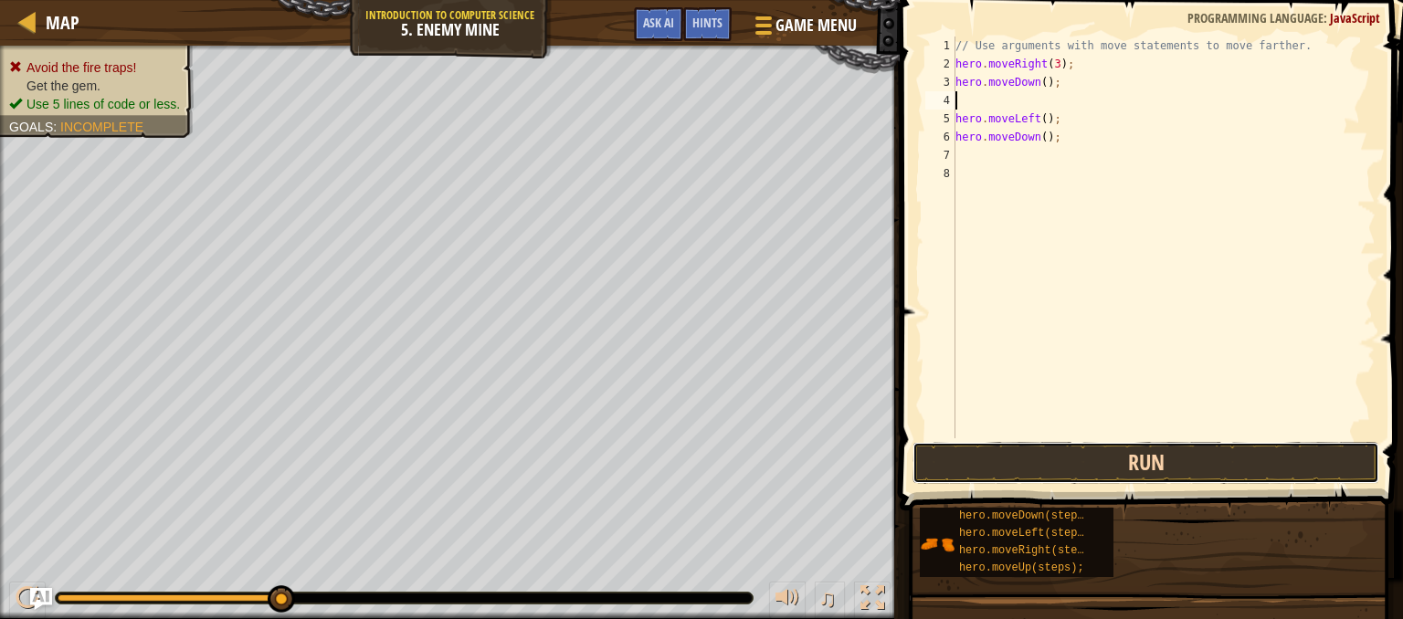
click at [1075, 467] on button "Run" at bounding box center [1145, 463] width 467 height 42
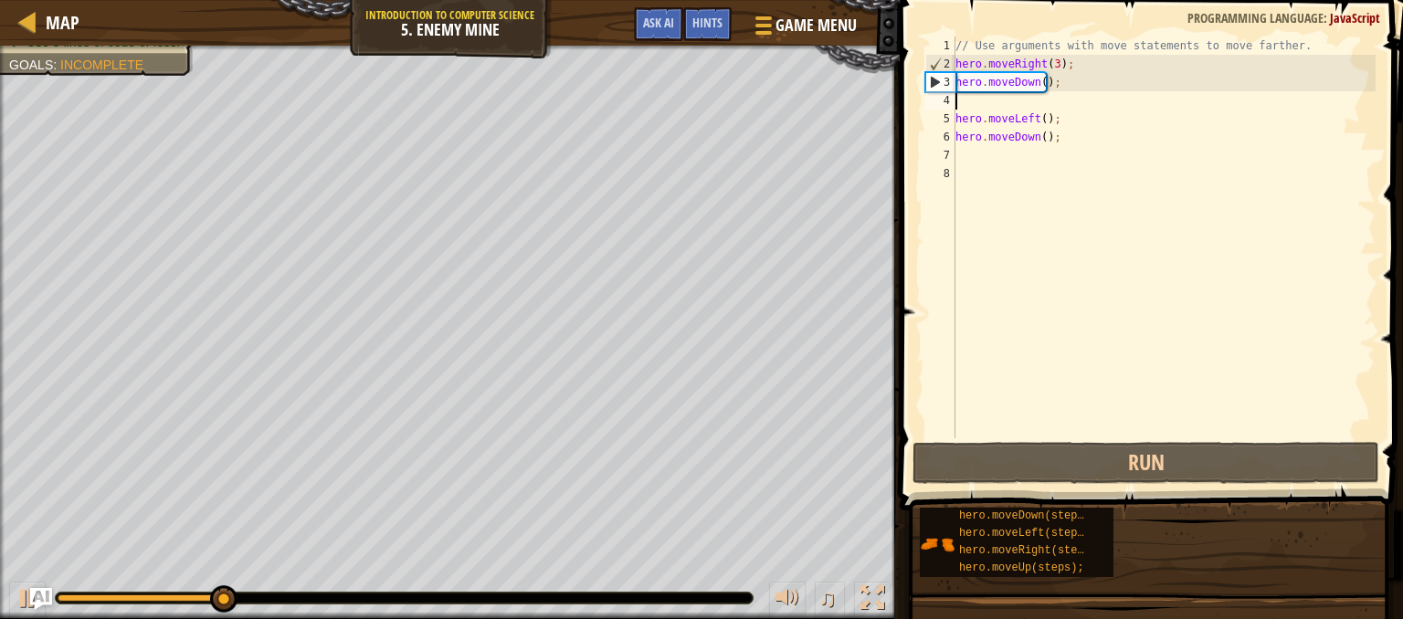
click at [1059, 143] on div "// Use arguments with move statements to move farther. hero . moveRight ( 3 ) ;…" at bounding box center [1163, 256] width 424 height 438
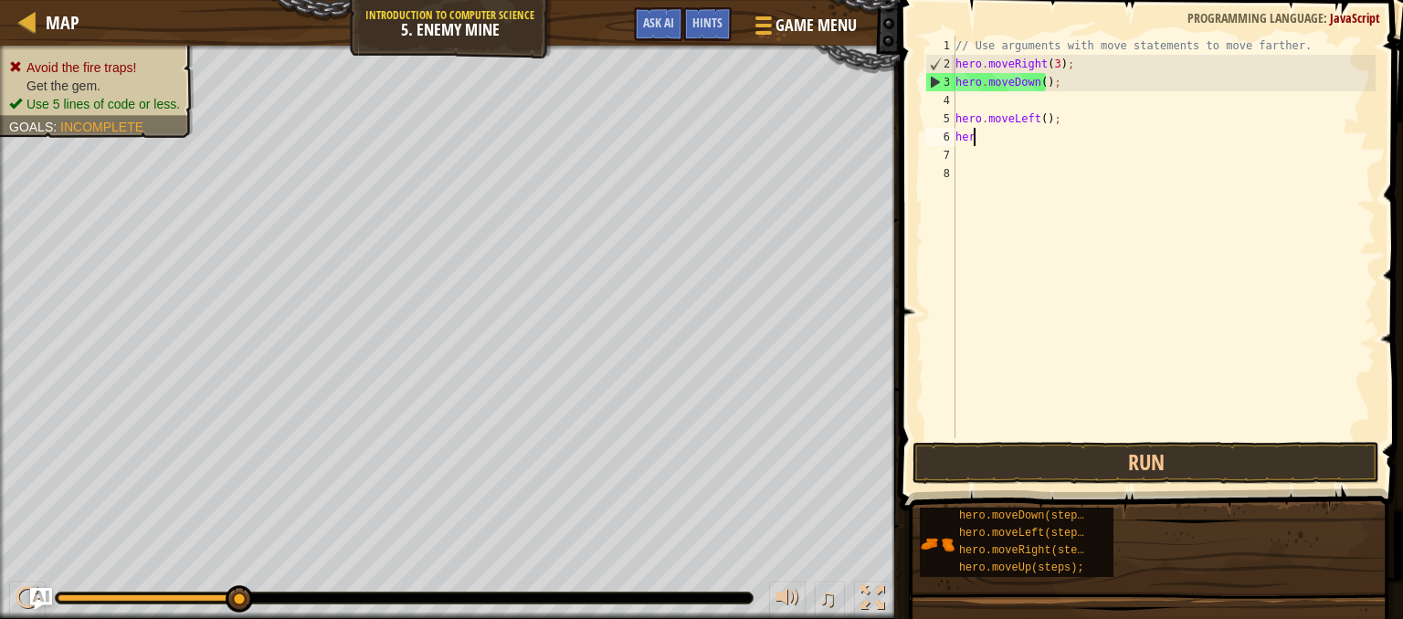
type textarea "h"
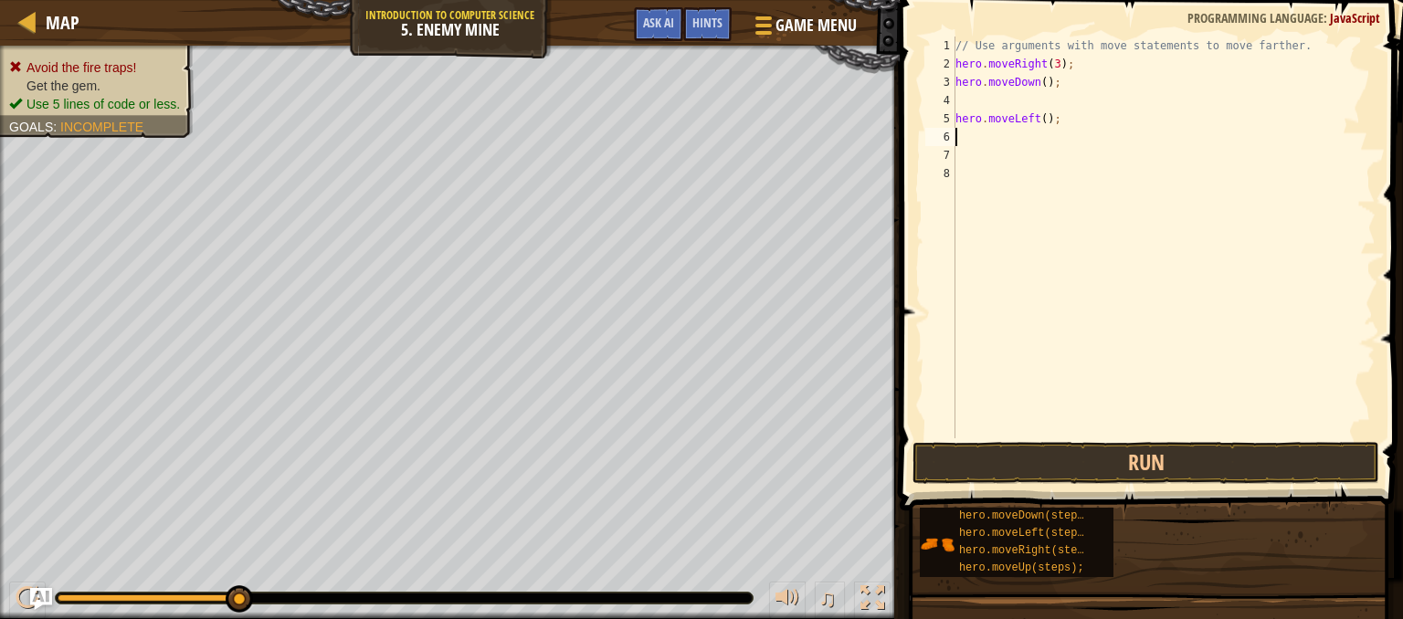
click at [1040, 111] on div "// Use arguments with move statements to move farther. hero . moveRight ( 3 ) ;…" at bounding box center [1163, 256] width 424 height 438
click at [1056, 113] on div "// Use arguments with move statements to move farther. hero . moveRight ( 3 ) ;…" at bounding box center [1163, 256] width 424 height 438
type textarea "h"
click at [1075, 452] on button "Run" at bounding box center [1145, 463] width 467 height 42
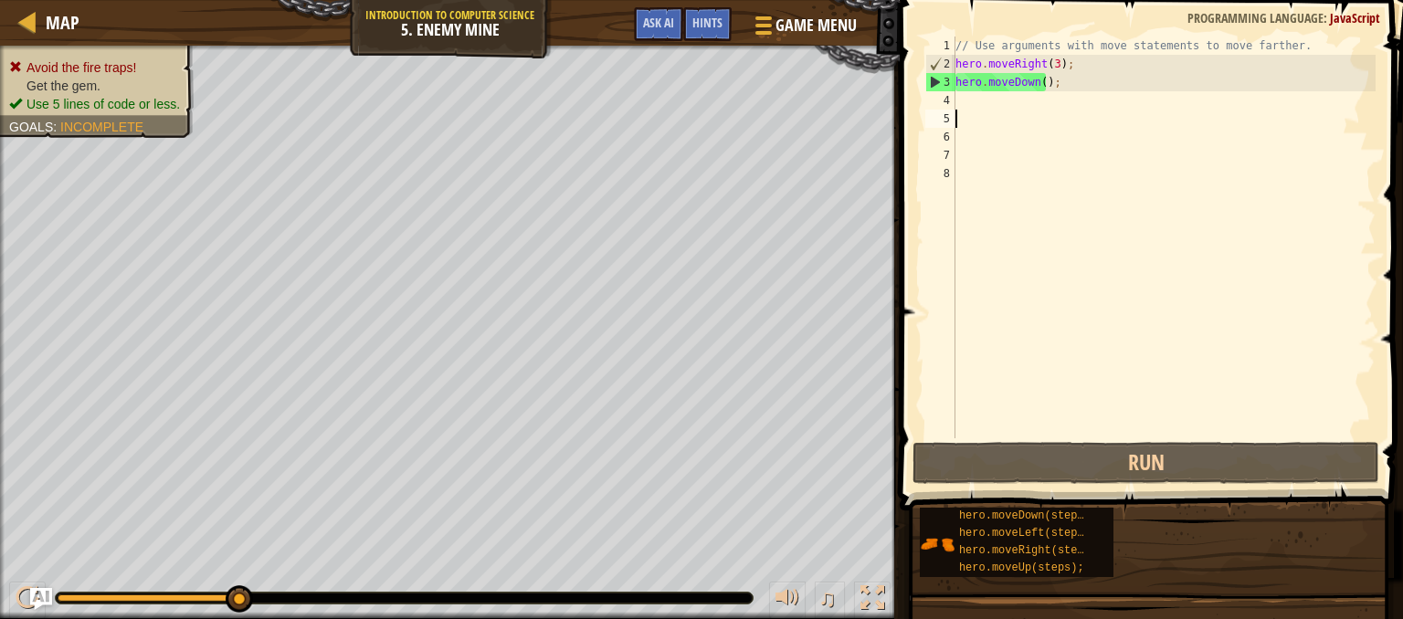
click at [1059, 78] on div "// Use arguments with move statements to move farther. hero . moveRight ( 3 ) ;…" at bounding box center [1163, 256] width 424 height 438
click at [1049, 60] on div "// Use arguments with move statements to move farther. hero . moveRight ( 3 ) ;…" at bounding box center [1163, 256] width 424 height 438
type textarea "hero.moveRight();"
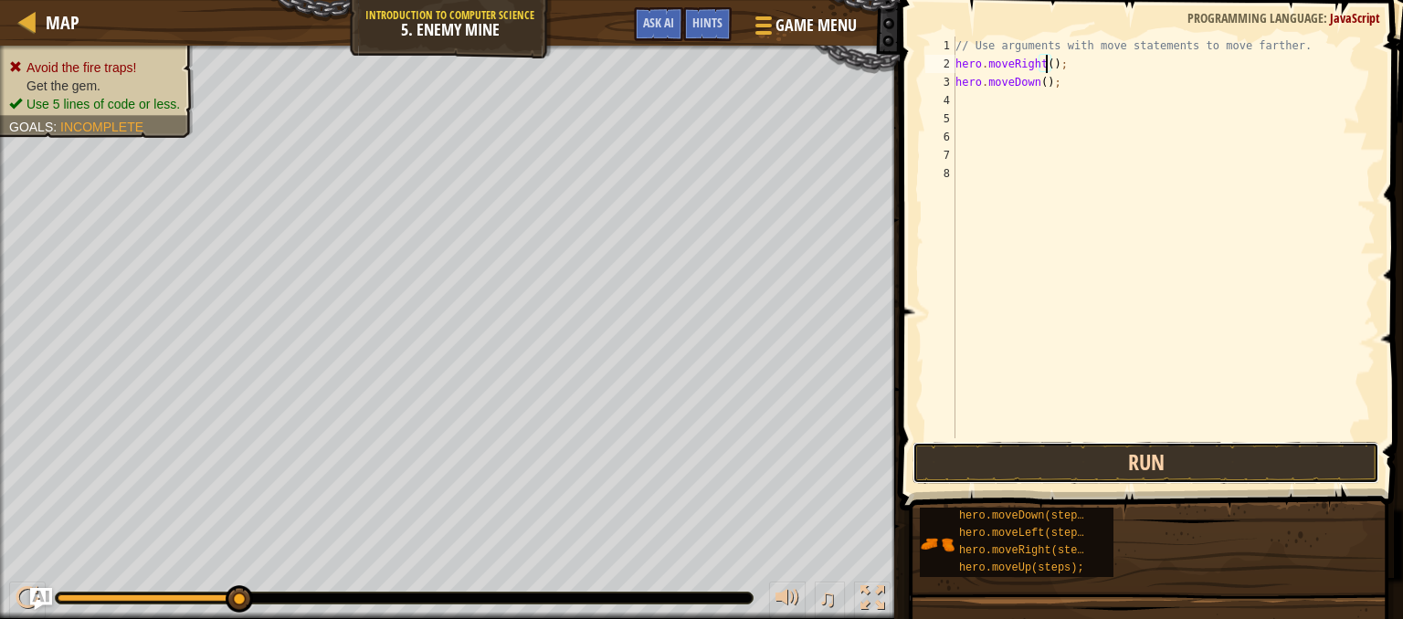
click at [1074, 457] on button "Run" at bounding box center [1145, 463] width 467 height 42
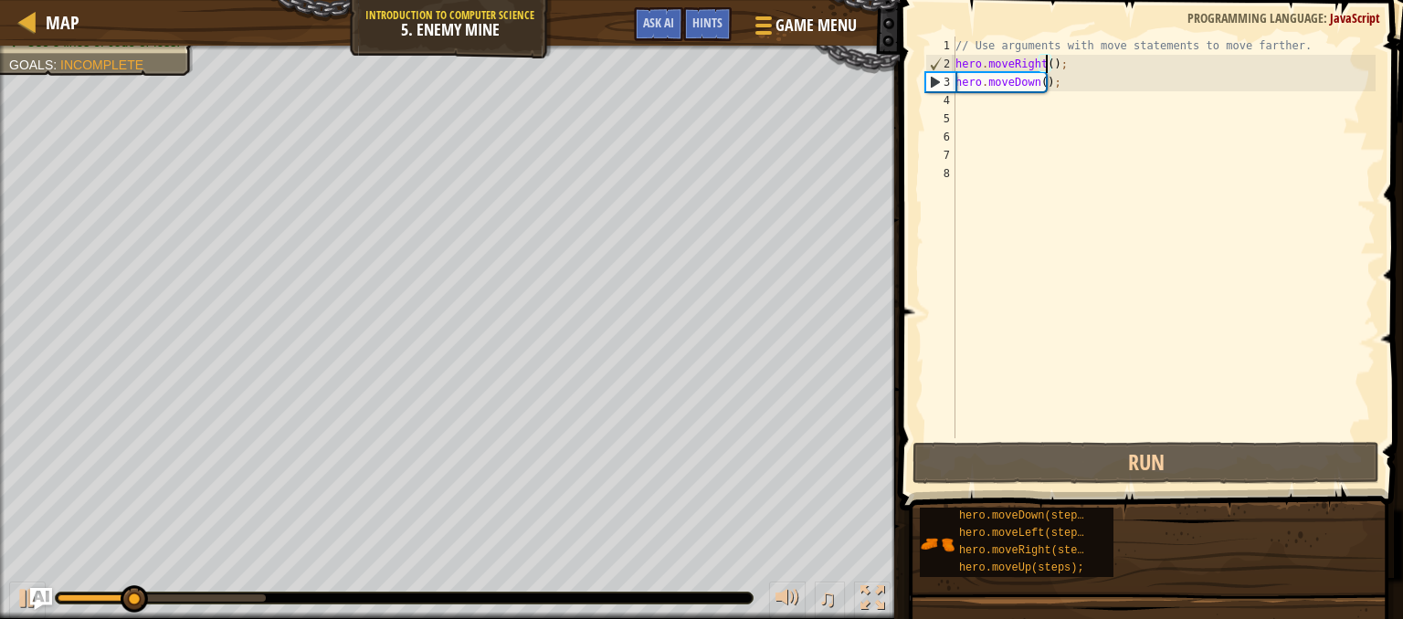
click at [1059, 172] on div "// Use arguments with move statements to move farther. hero . moveRight ( ) ; h…" at bounding box center [1163, 256] width 424 height 438
click at [1049, 78] on div "// Use arguments with move statements to move farther. hero . moveRight ( ) ; h…" at bounding box center [1163, 256] width 424 height 438
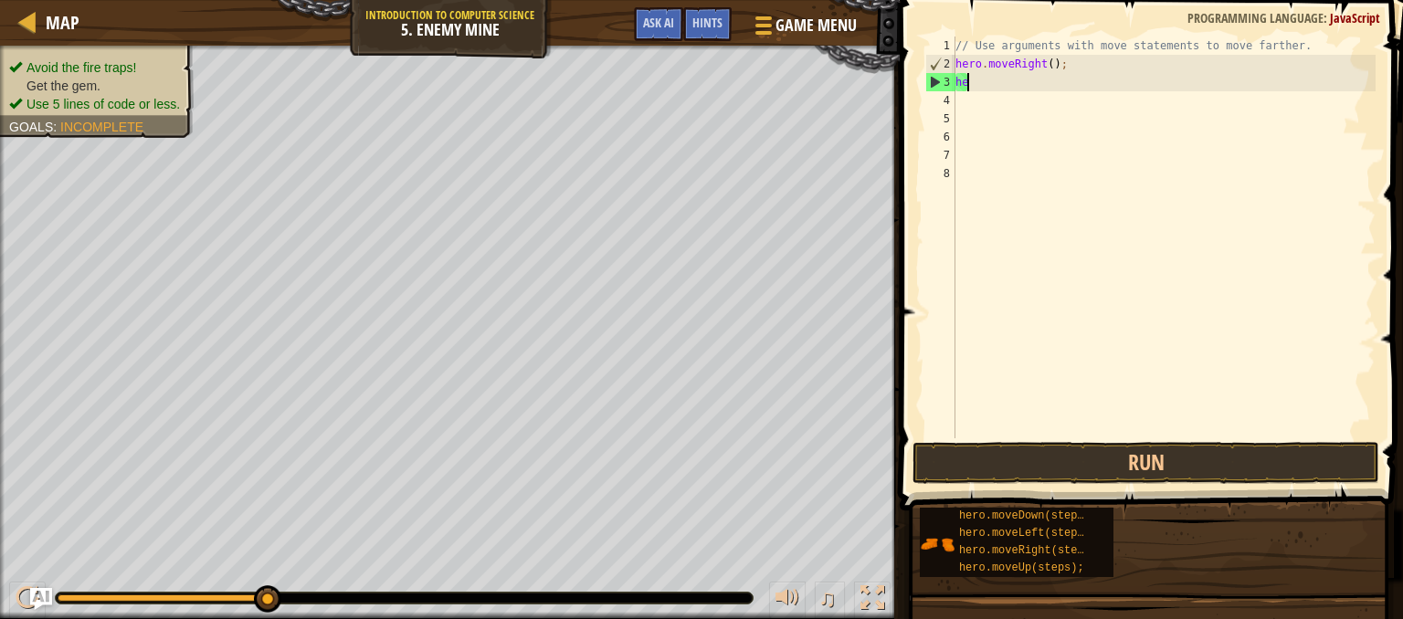
type textarea "h"
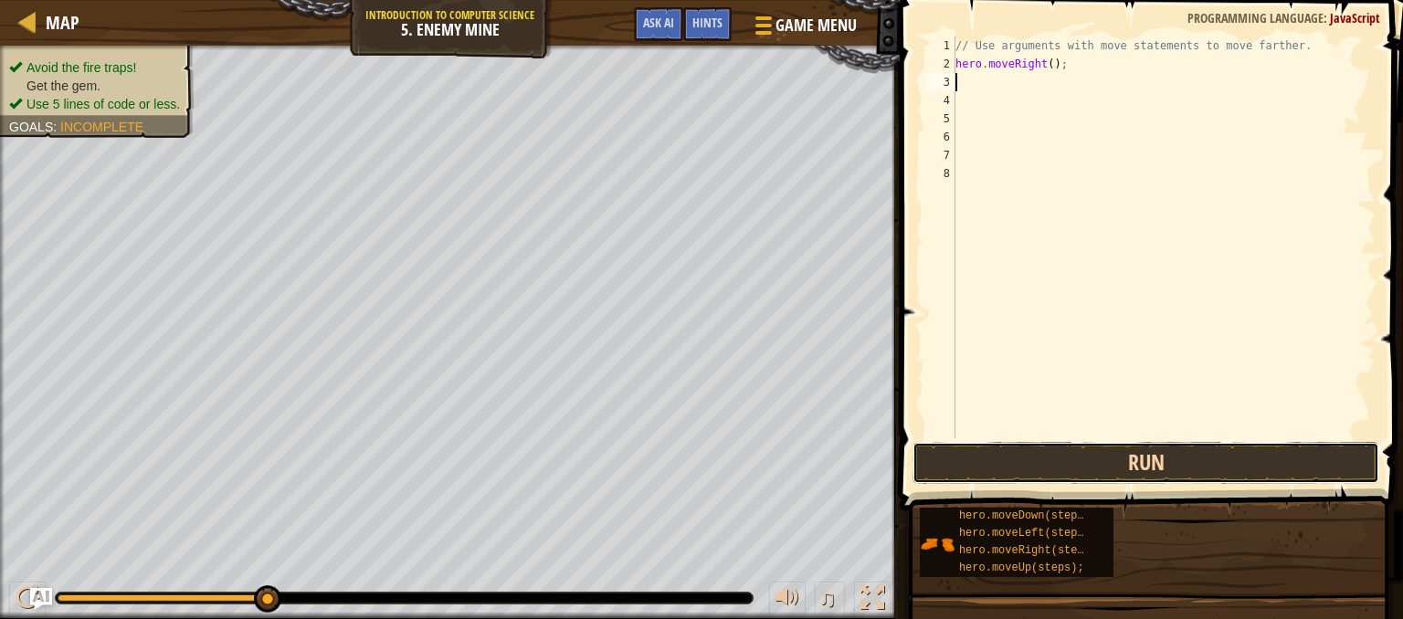
click at [1042, 461] on button "Run" at bounding box center [1145, 463] width 467 height 42
type textarea "hero"
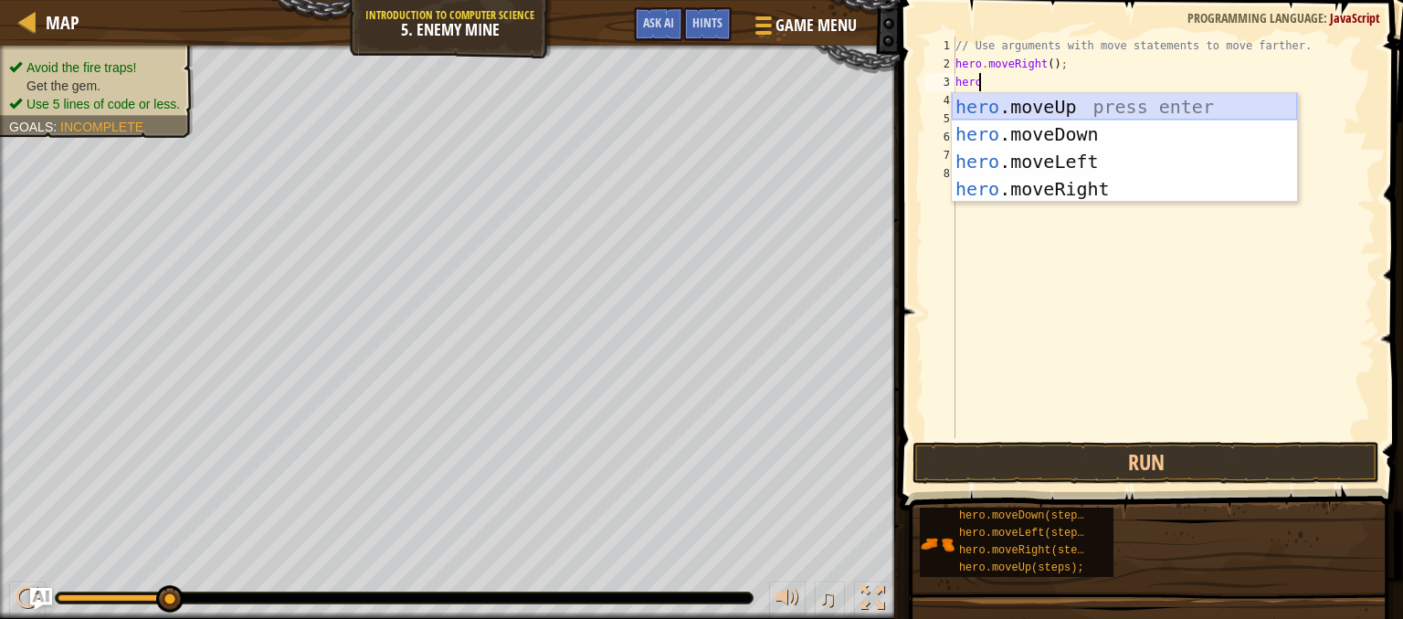
click at [1014, 104] on div "hero .moveUp press enter hero .moveDown press enter hero .moveLeft press enter …" at bounding box center [1123, 175] width 345 height 164
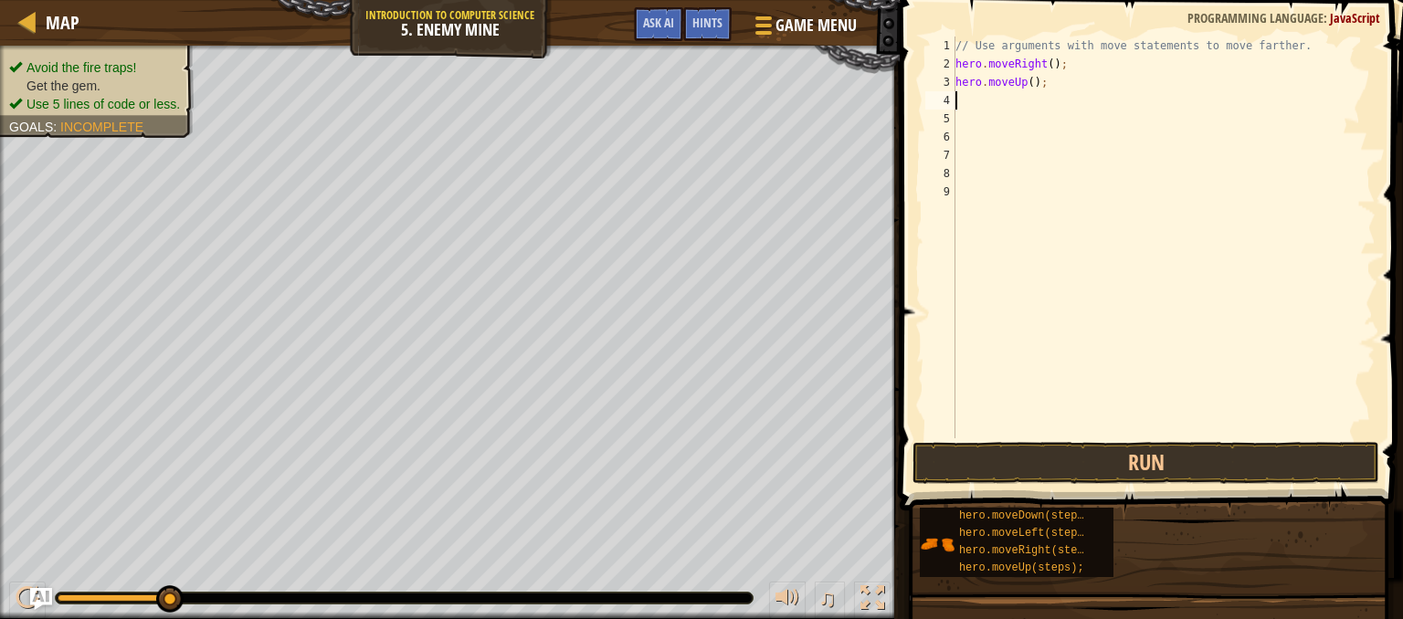
click at [1034, 81] on div "// Use arguments with move statements to move farther. hero . moveRight ( ) ; h…" at bounding box center [1163, 256] width 424 height 438
type textarea "hero"
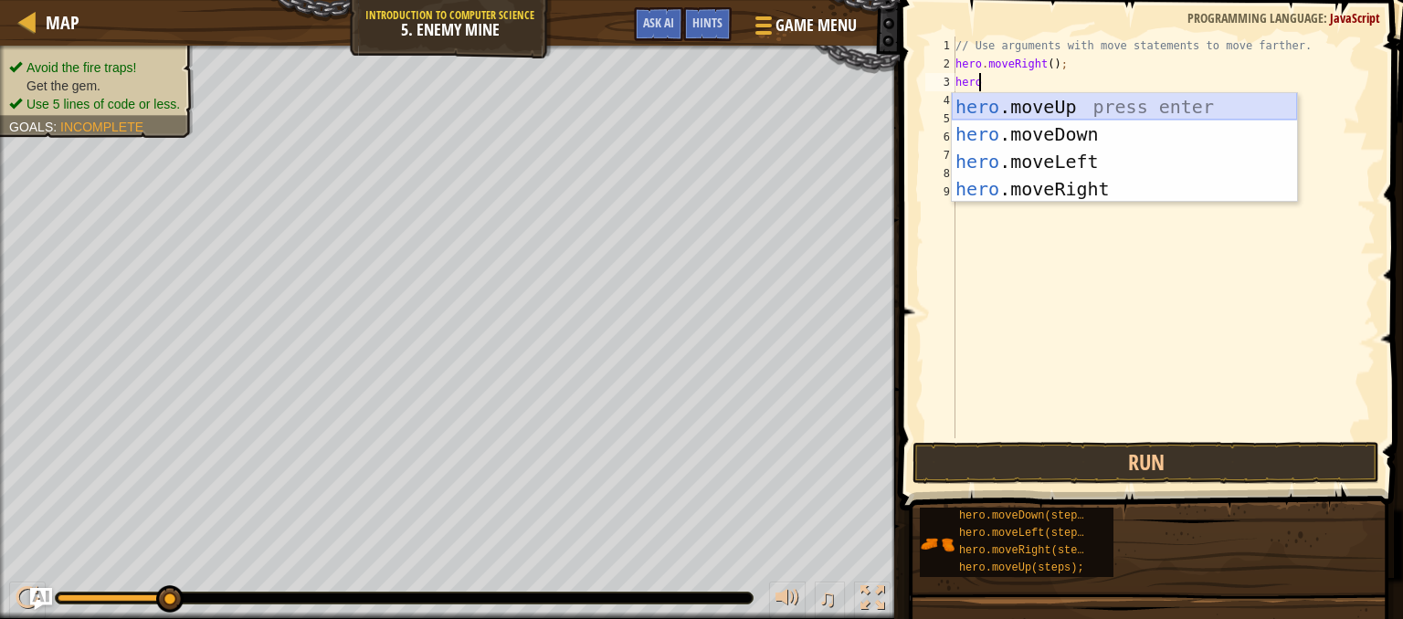
click at [1086, 103] on div "hero .moveUp press enter hero .moveDown press enter hero .moveLeft press enter …" at bounding box center [1123, 175] width 345 height 164
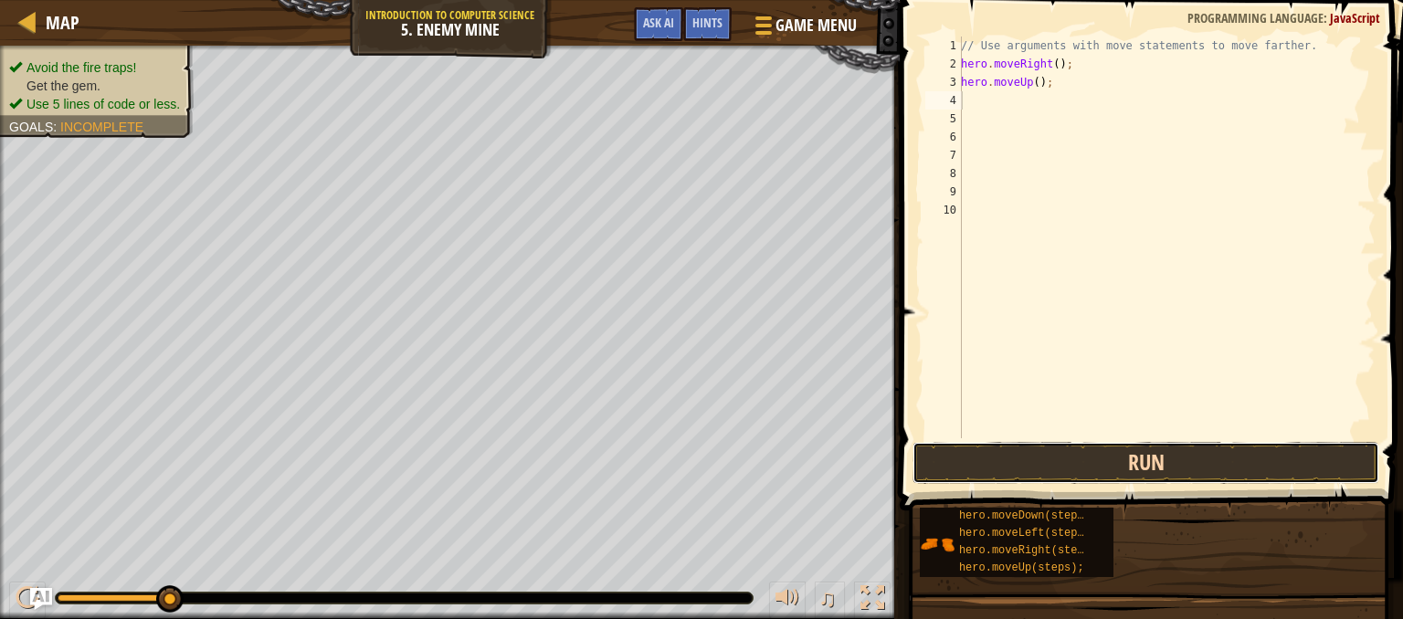
click at [1045, 465] on button "Run" at bounding box center [1145, 463] width 467 height 42
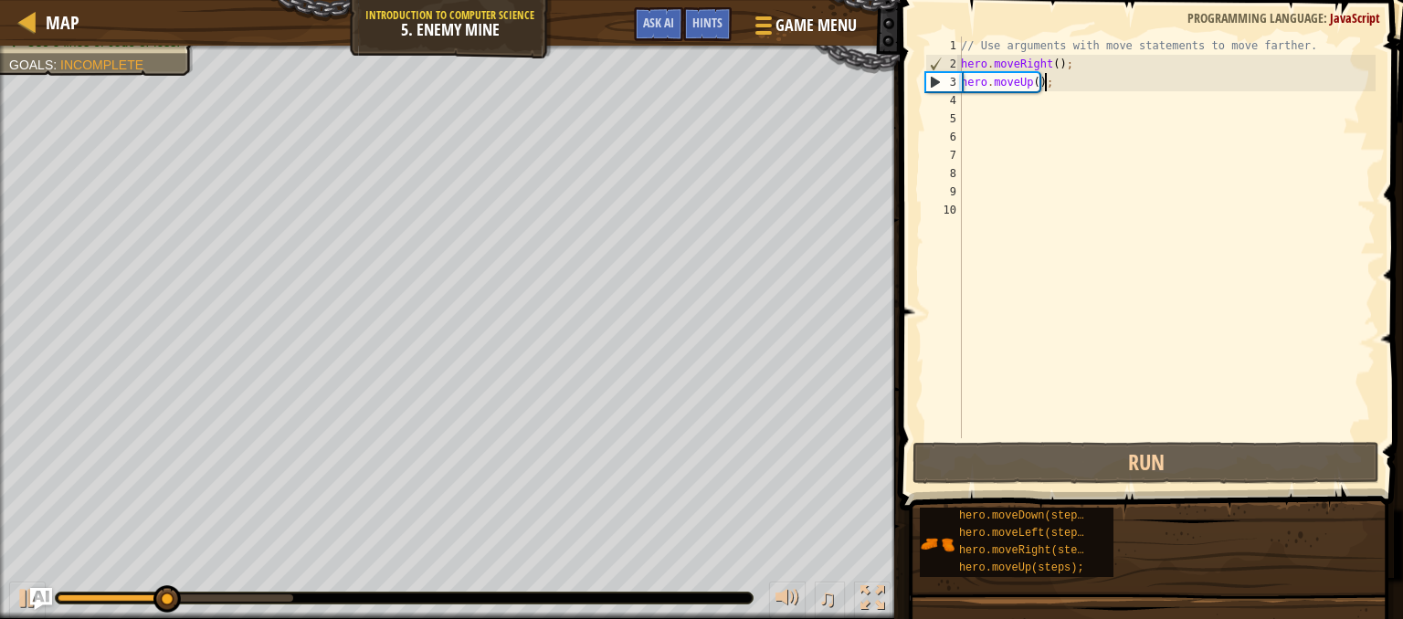
click at [1063, 86] on div "// Use arguments with move statements to move farther. hero . moveRight ( ) ; h…" at bounding box center [1166, 256] width 418 height 438
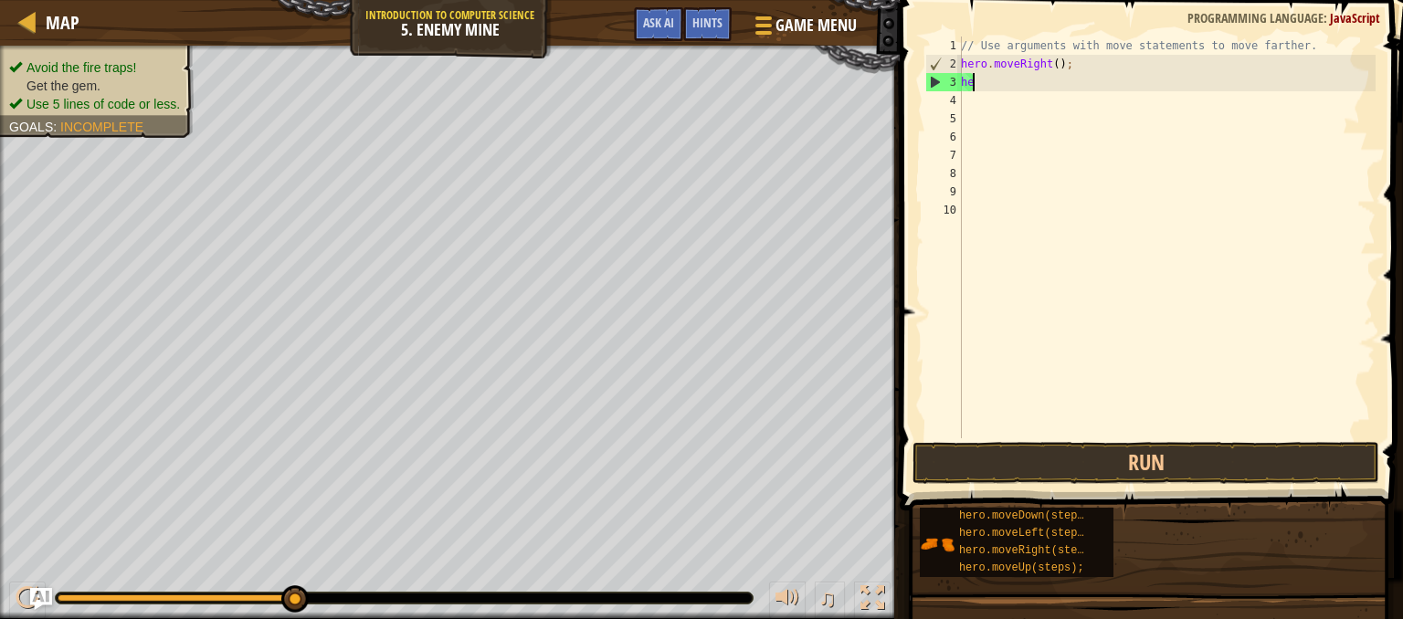
type textarea "h"
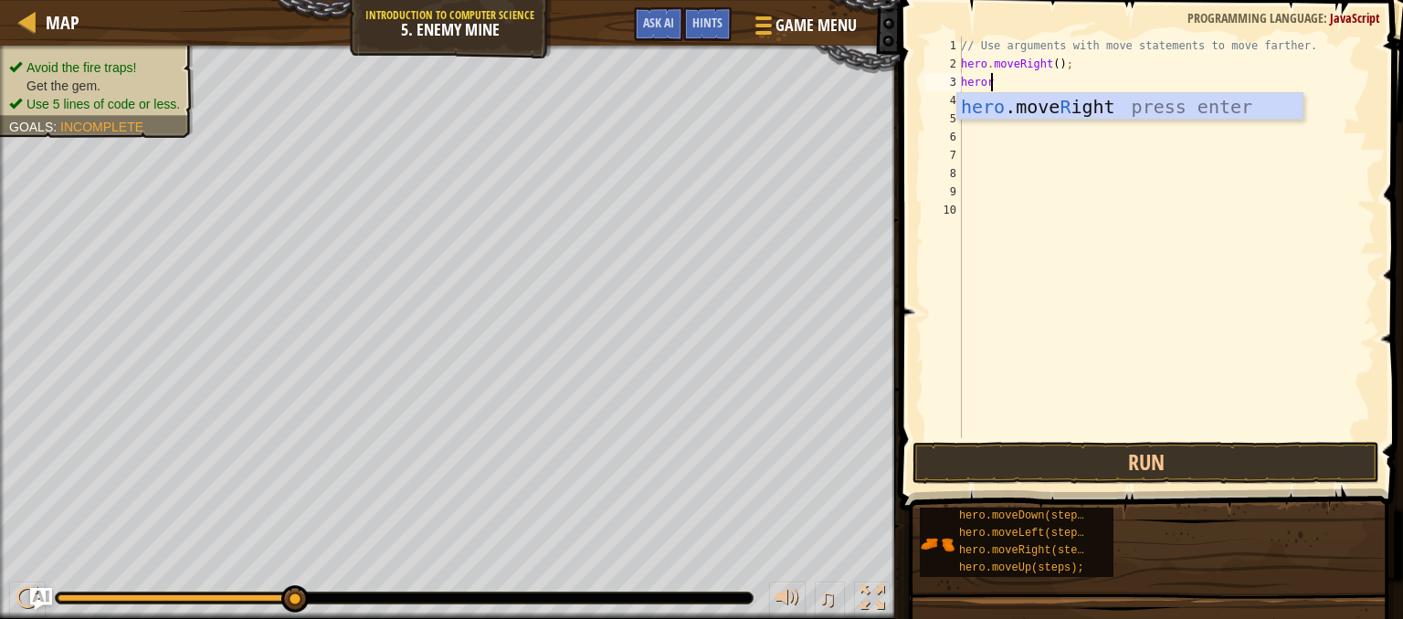
scroll to position [8, 1]
type textarea "heroright"
click at [1056, 110] on div "hero .move Right press enter" at bounding box center [1129, 134] width 345 height 82
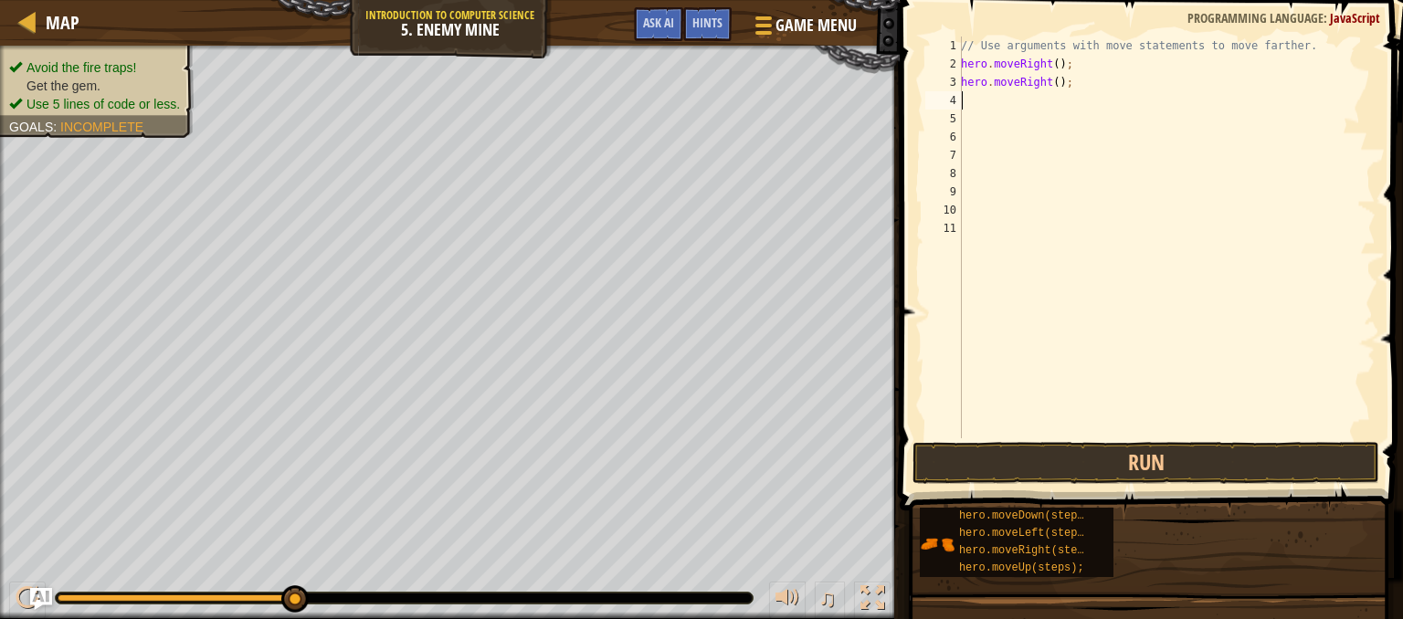
scroll to position [8, 0]
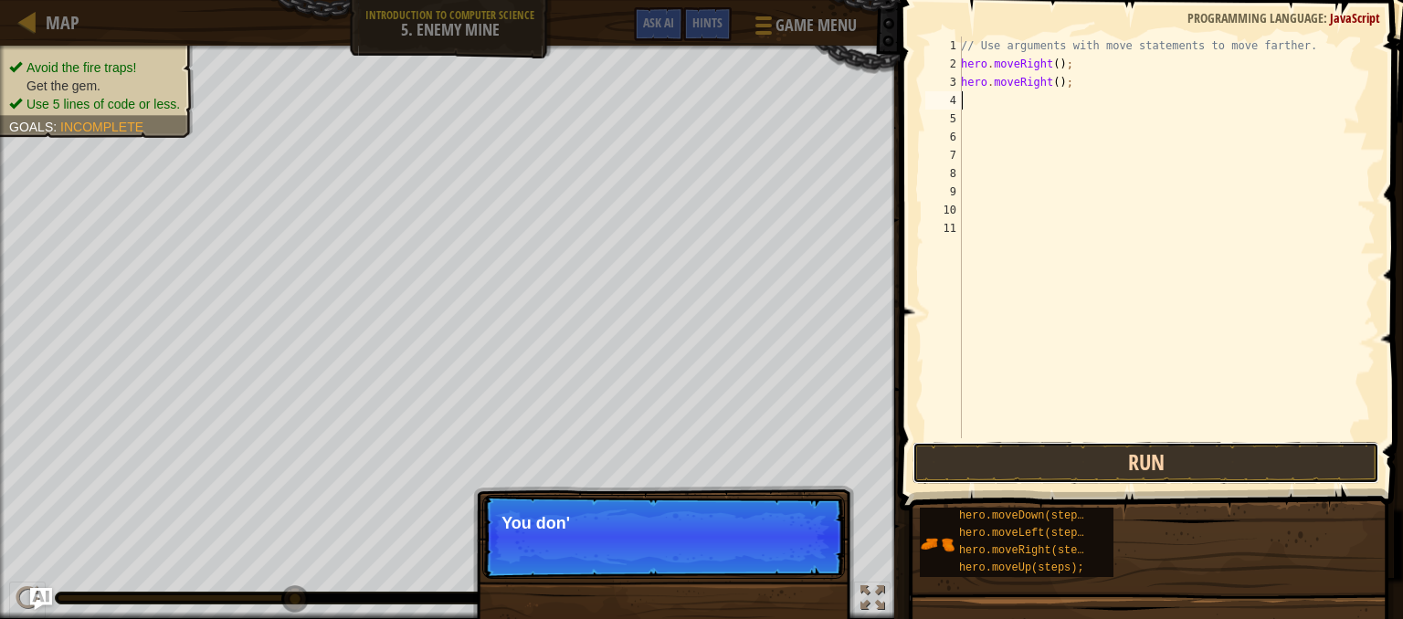
click at [1039, 456] on button "Run" at bounding box center [1145, 463] width 467 height 42
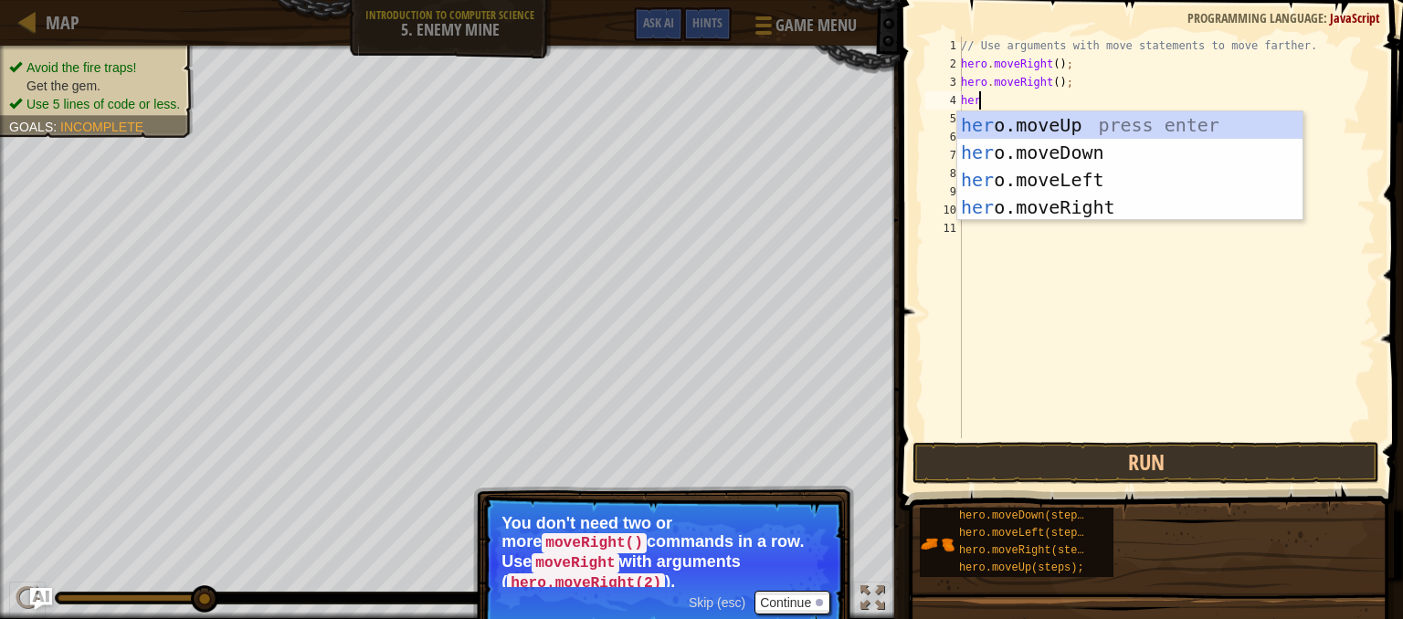
type textarea "hero"
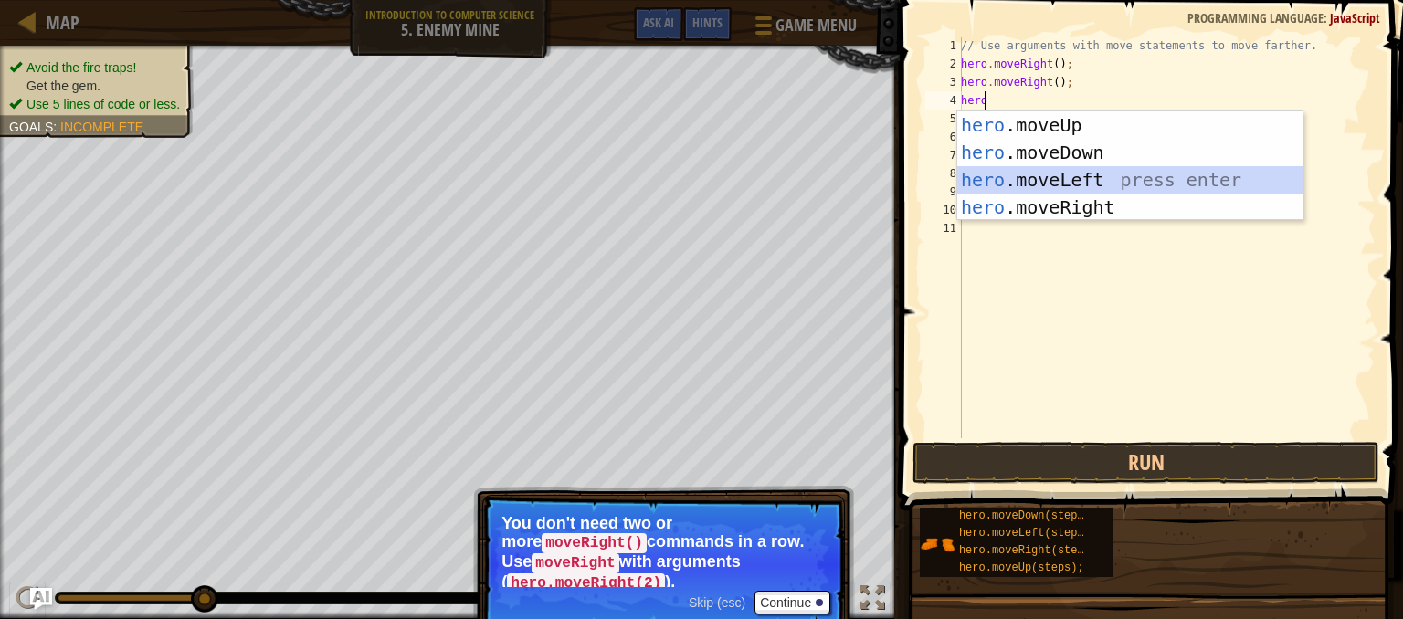
click at [1036, 191] on div "hero .moveUp press enter hero .moveDown press enter hero .moveLeft press enter …" at bounding box center [1129, 193] width 345 height 164
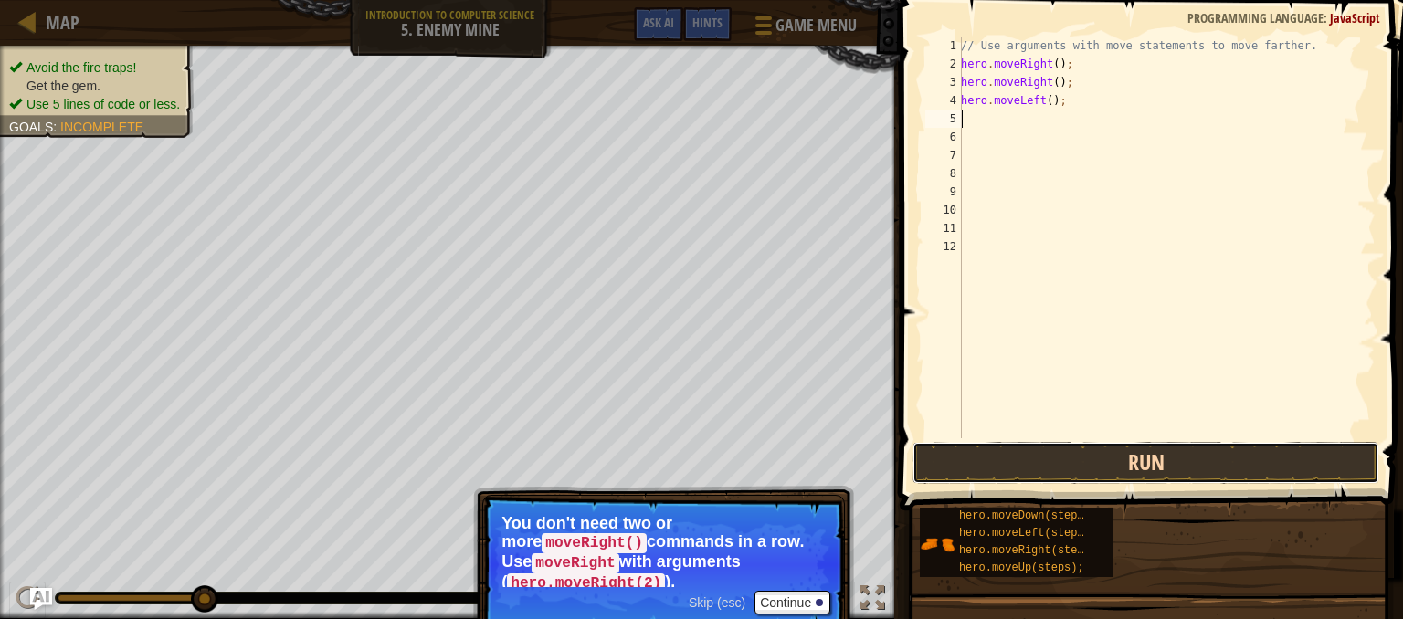
click at [992, 459] on button "Run" at bounding box center [1145, 463] width 467 height 42
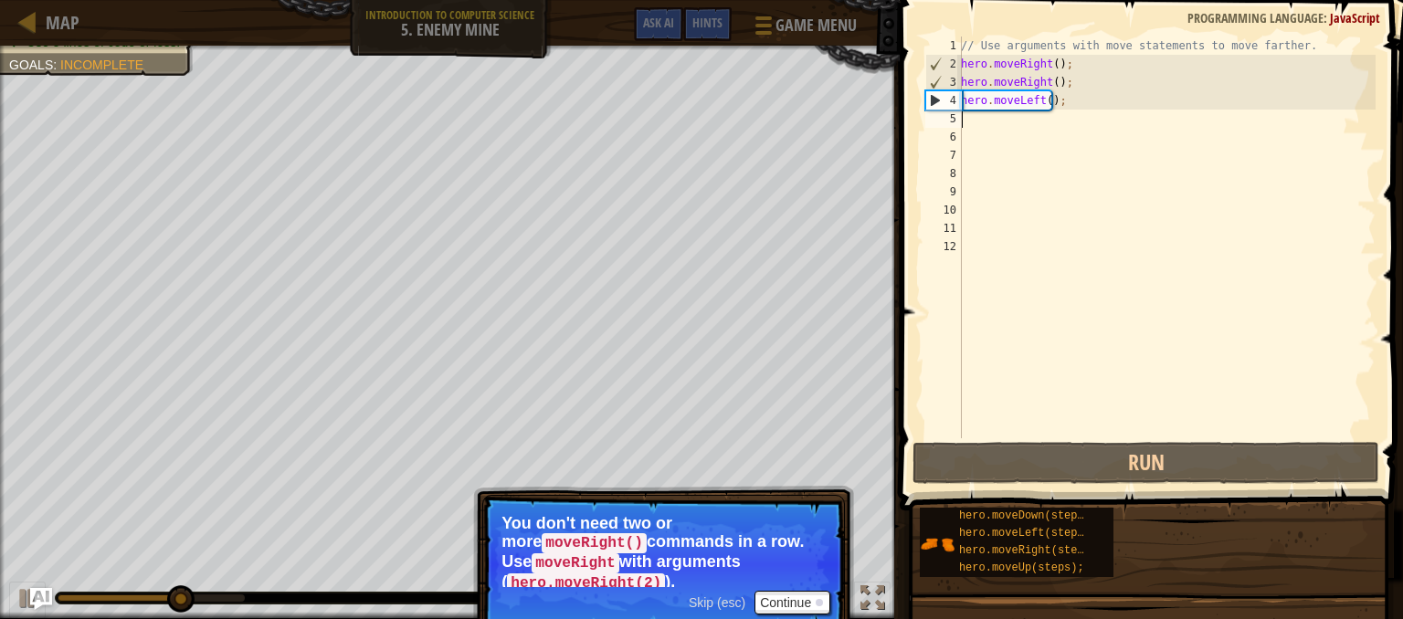
click at [1065, 110] on div "// Use arguments with move statements to move farther. hero . moveRight ( ) ; h…" at bounding box center [1166, 256] width 418 height 438
click at [1055, 100] on div "// Use arguments with move statements to move farther. hero . moveRight ( ) ; h…" at bounding box center [1166, 256] width 418 height 438
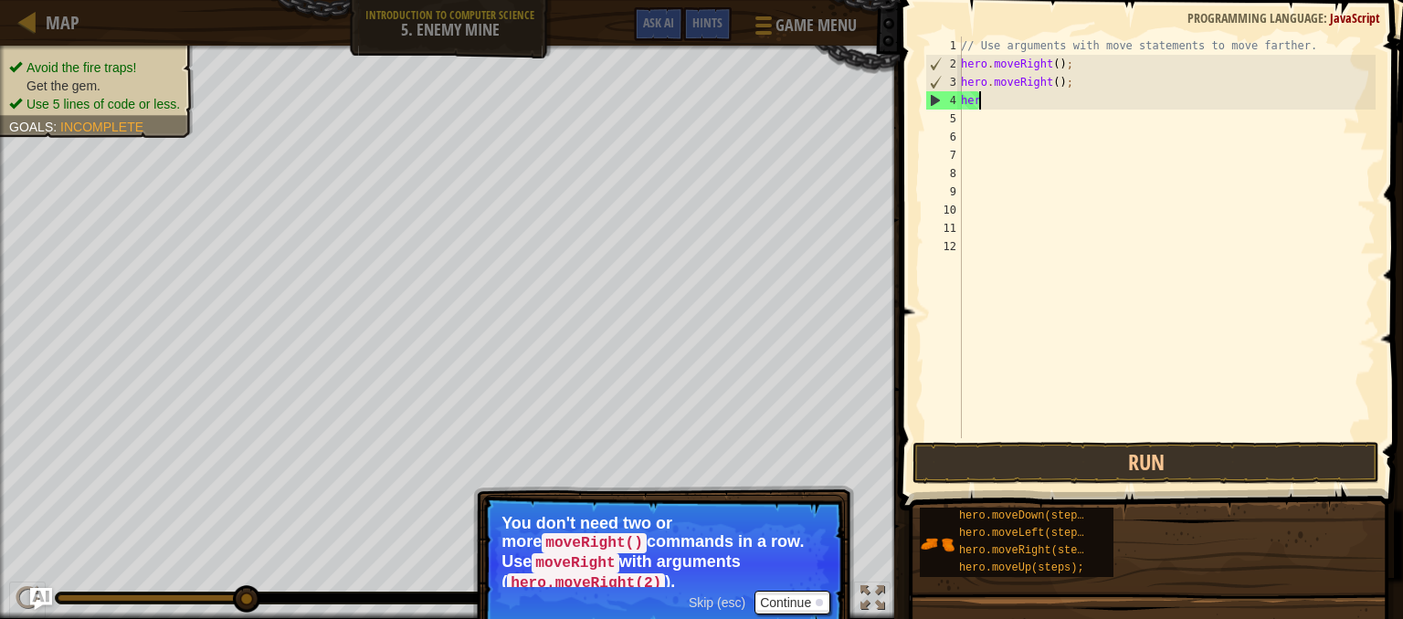
type textarea "h"
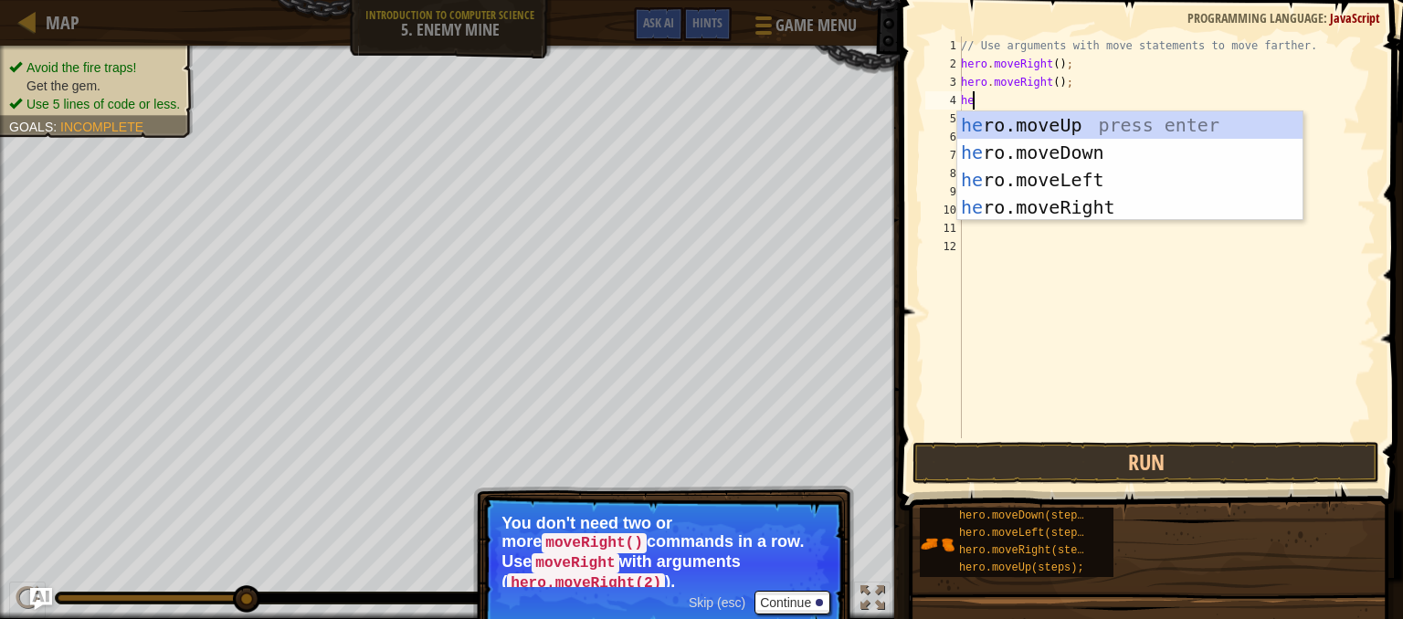
type textarea "hero"
click at [1117, 118] on div "hero .moveUp press enter hero .moveDown press enter hero .moveLeft press enter …" at bounding box center [1129, 193] width 345 height 164
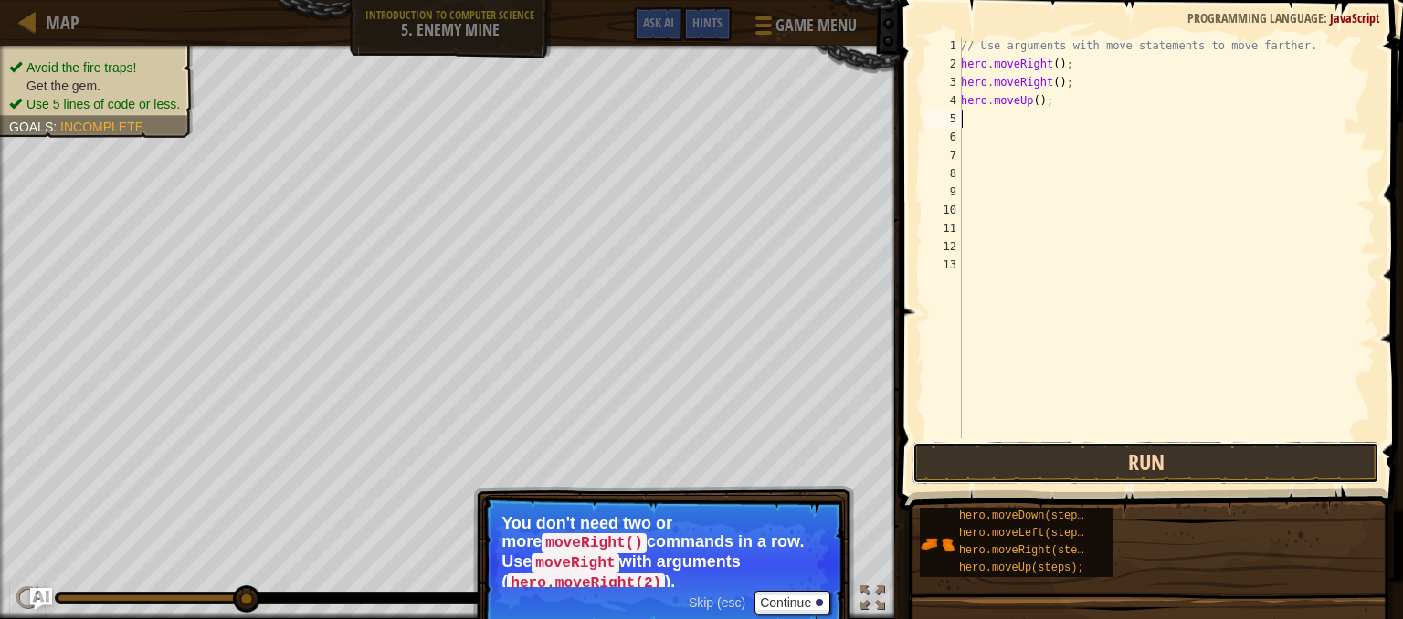
click at [1116, 442] on button "Run" at bounding box center [1145, 463] width 467 height 42
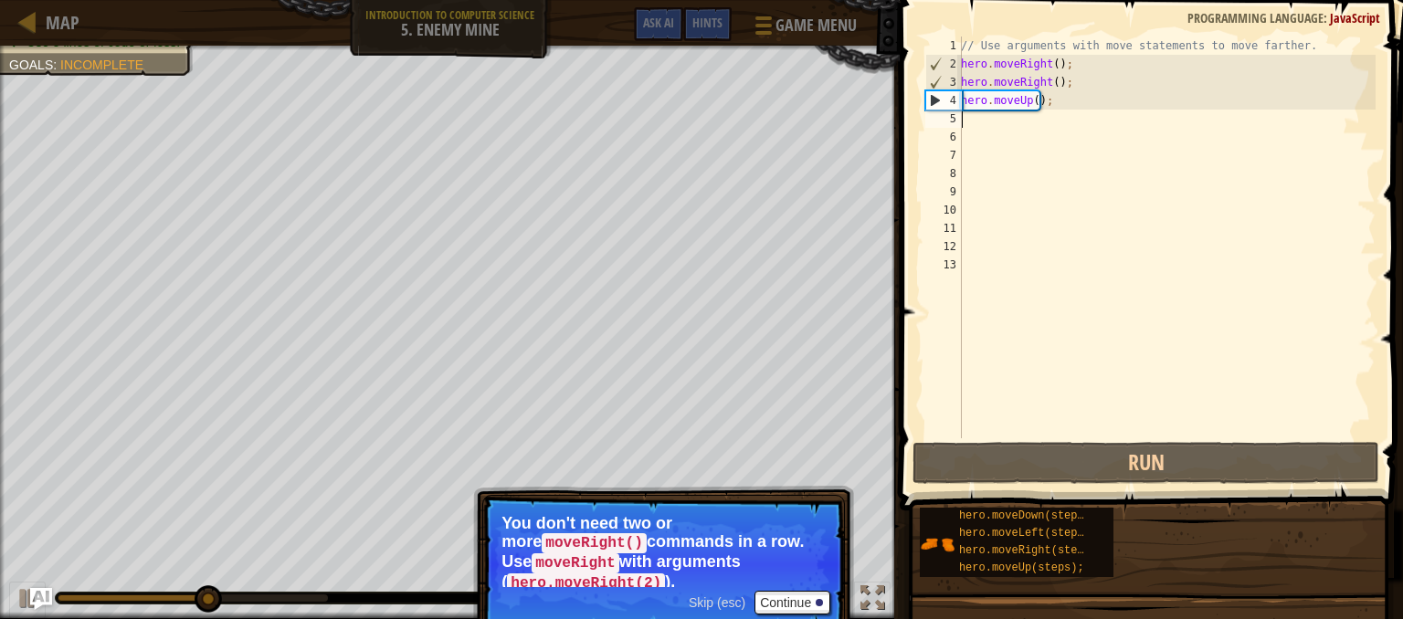
click at [1074, 97] on div "// Use arguments with move statements to move farther. hero . moveRight ( ) ; h…" at bounding box center [1166, 256] width 418 height 438
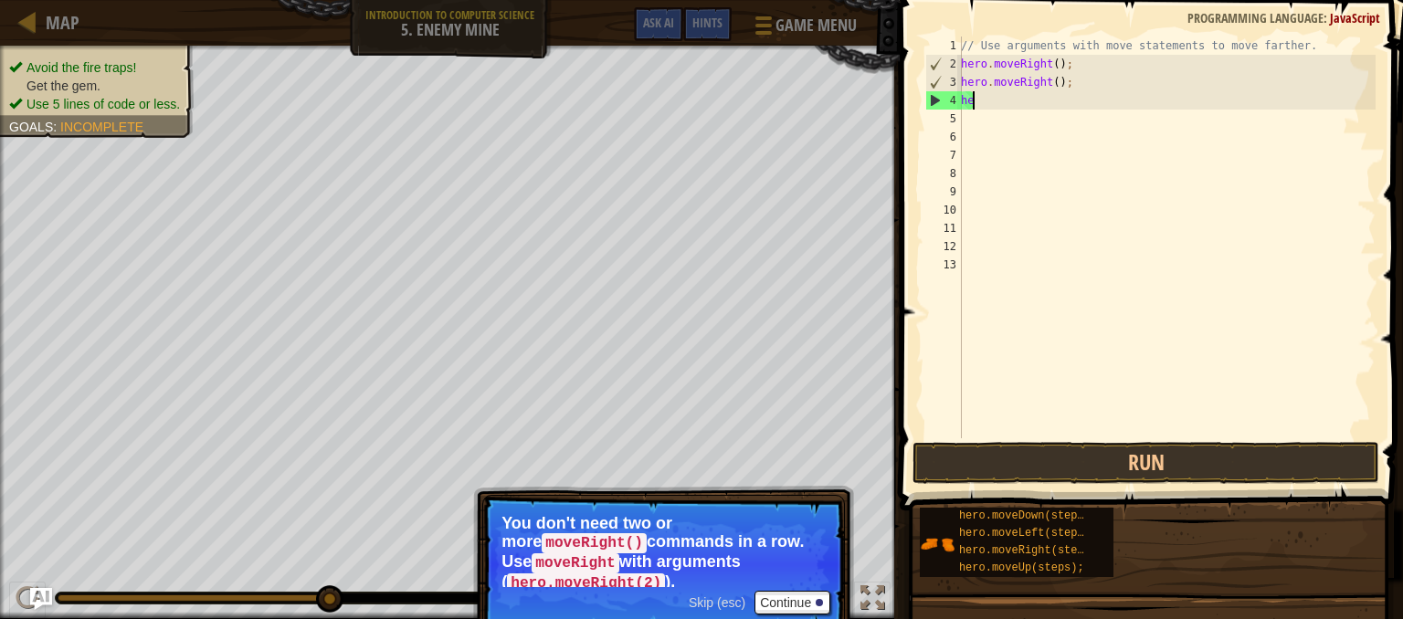
type textarea "h"
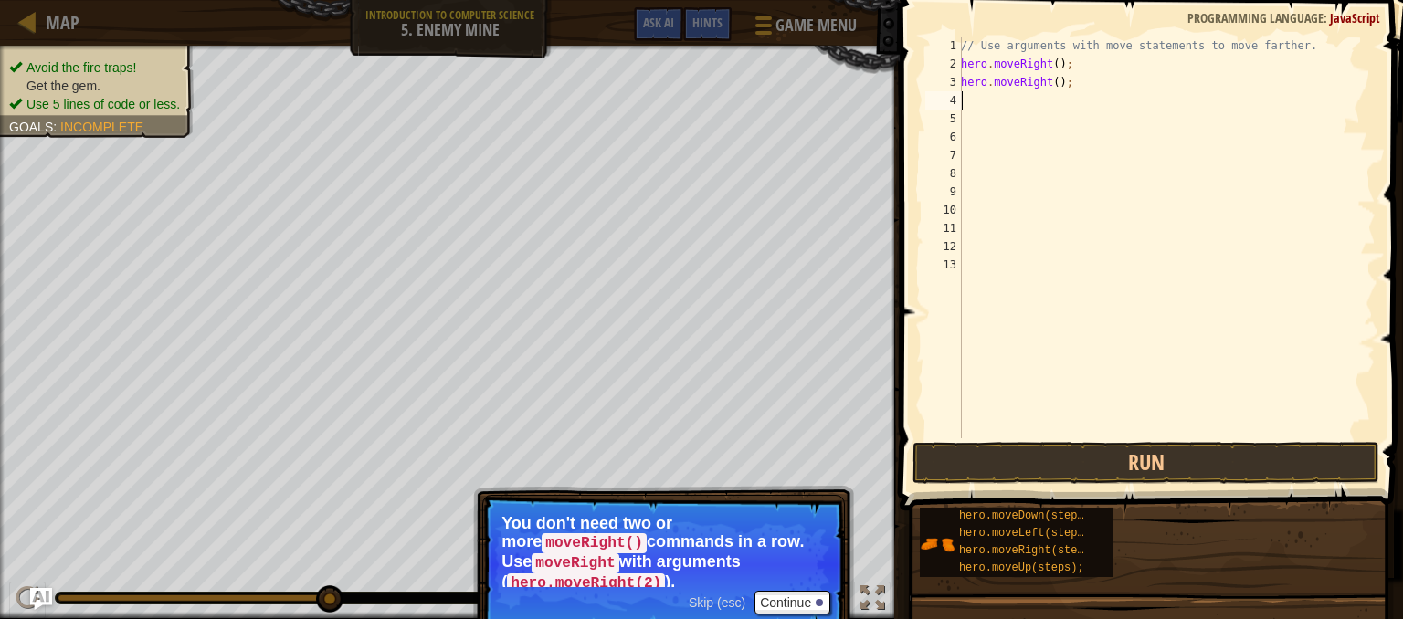
click at [1050, 64] on div "// Use arguments with move statements to move farther. hero . moveRight ( ) ; h…" at bounding box center [1166, 256] width 418 height 438
click at [1069, 83] on div "// Use arguments with move statements to move farther. hero . moveRight ( 2 ) ;…" at bounding box center [1166, 256] width 418 height 438
type textarea "h"
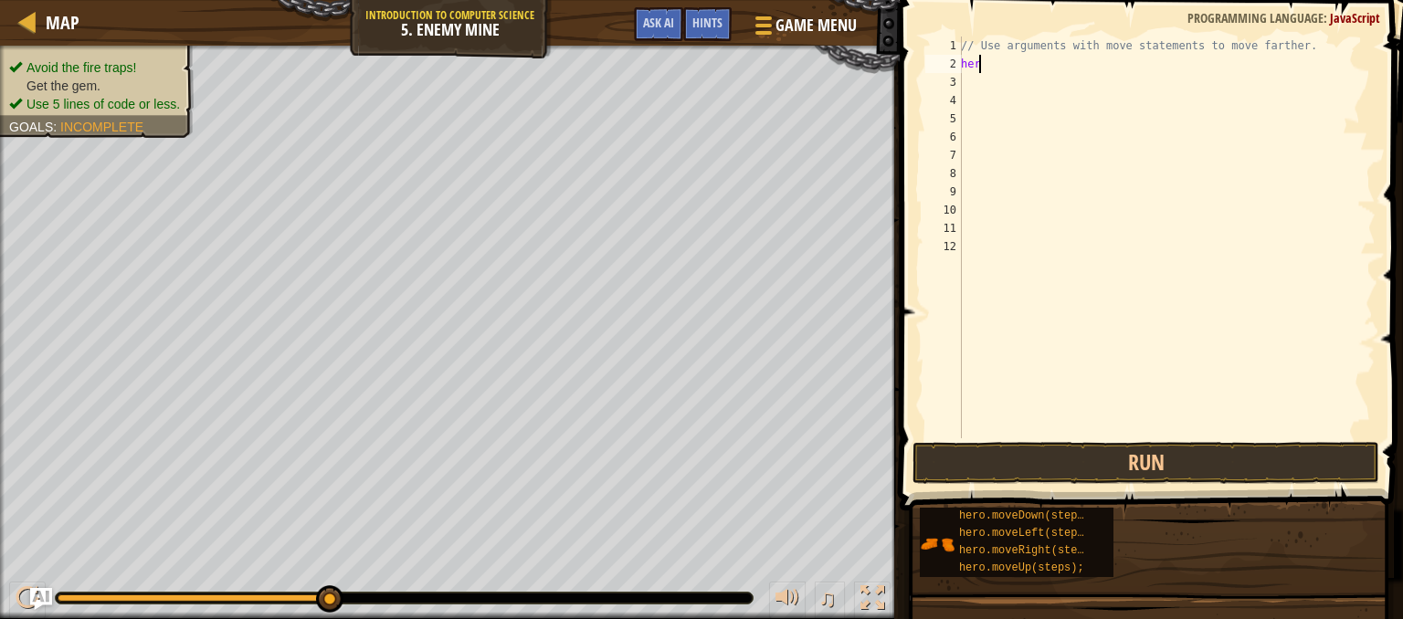
type textarea "hero"
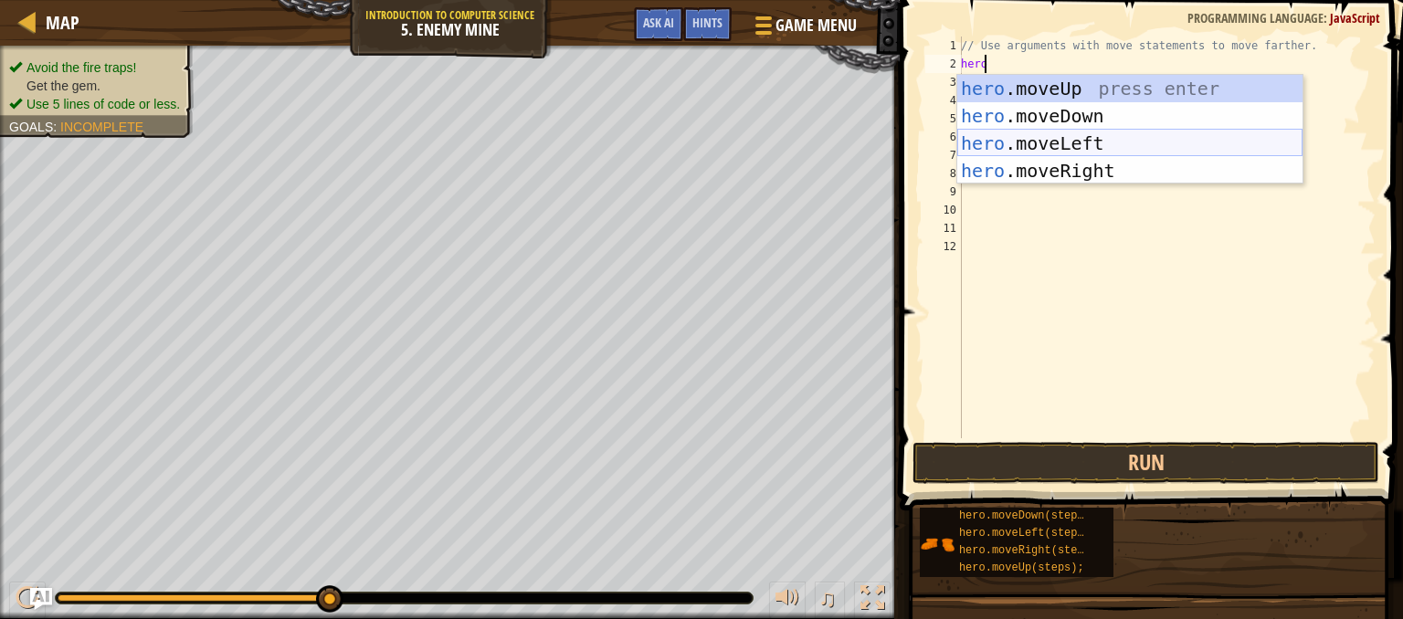
click at [1085, 152] on div "hero .moveUp press enter hero .moveDown press enter hero .moveLeft press enter …" at bounding box center [1129, 157] width 345 height 164
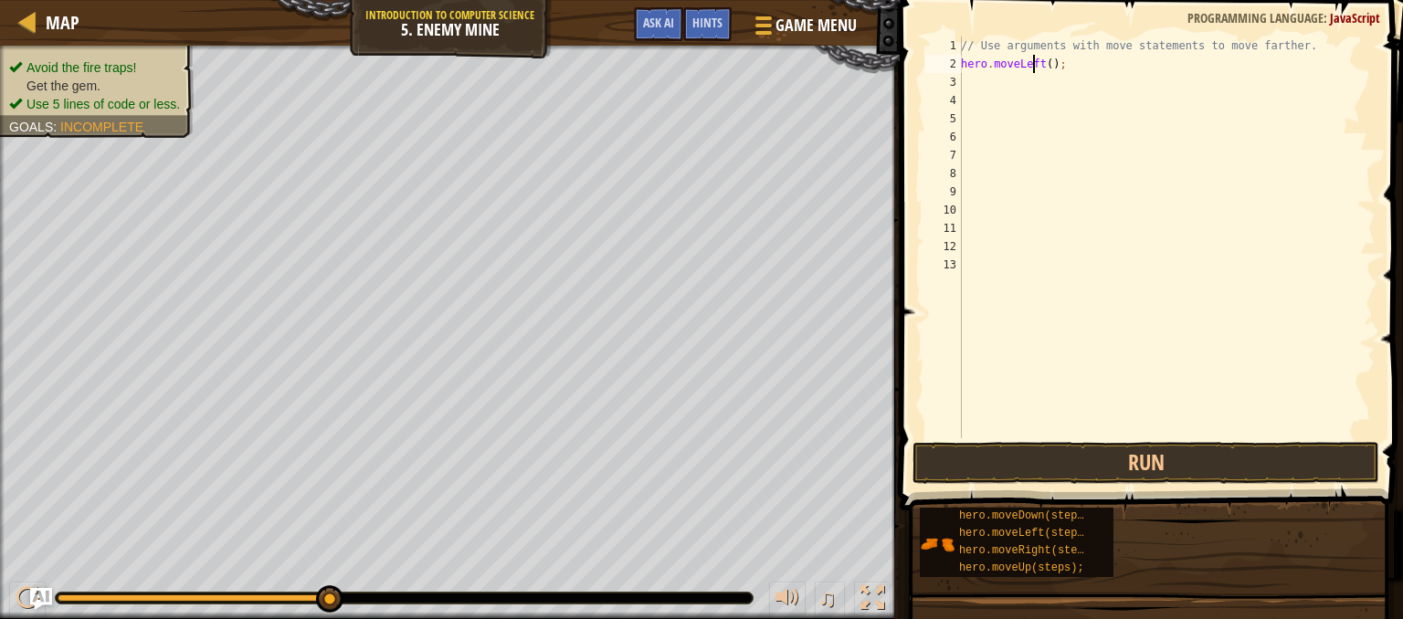
click at [1036, 58] on div "// Use arguments with move statements to move farther. hero . moveLeft ( ) ;" at bounding box center [1166, 256] width 418 height 438
click at [1027, 62] on div "// Use arguments with move statements to move farther. hero . moveLef t ( ) ;" at bounding box center [1166, 256] width 418 height 438
type textarea "t"
type textarea "f"
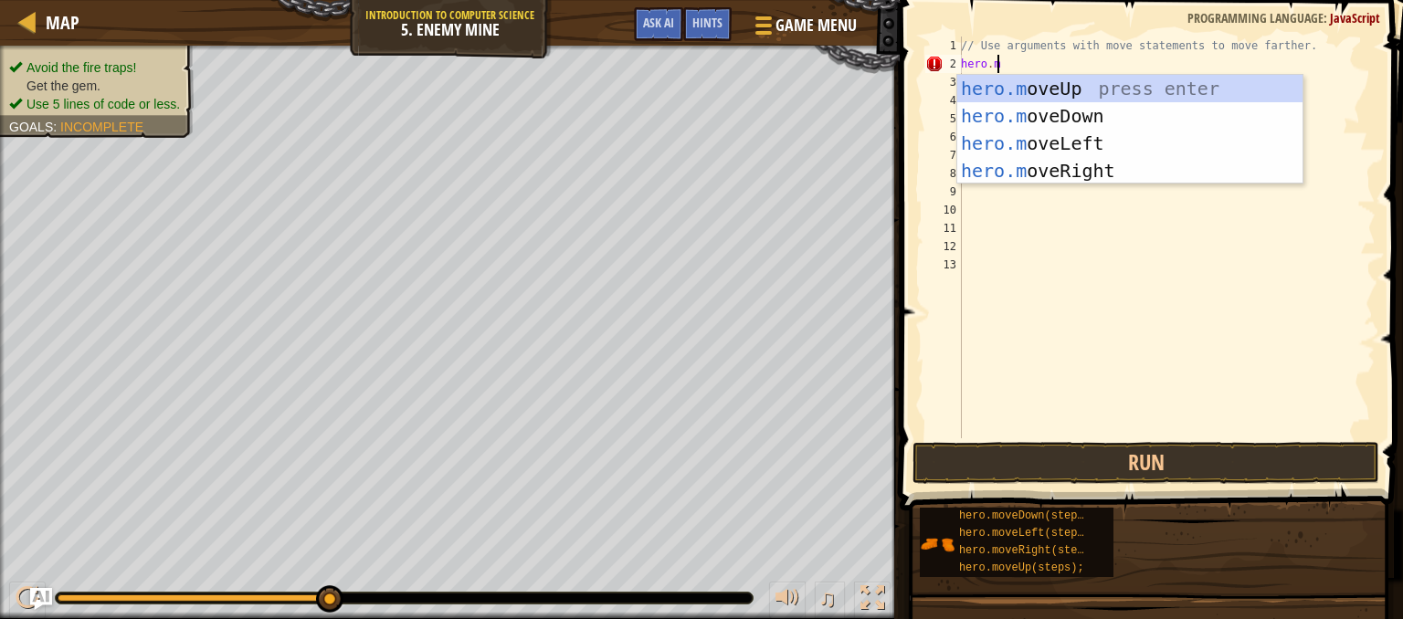
type textarea "[DOMAIN_NAME]"
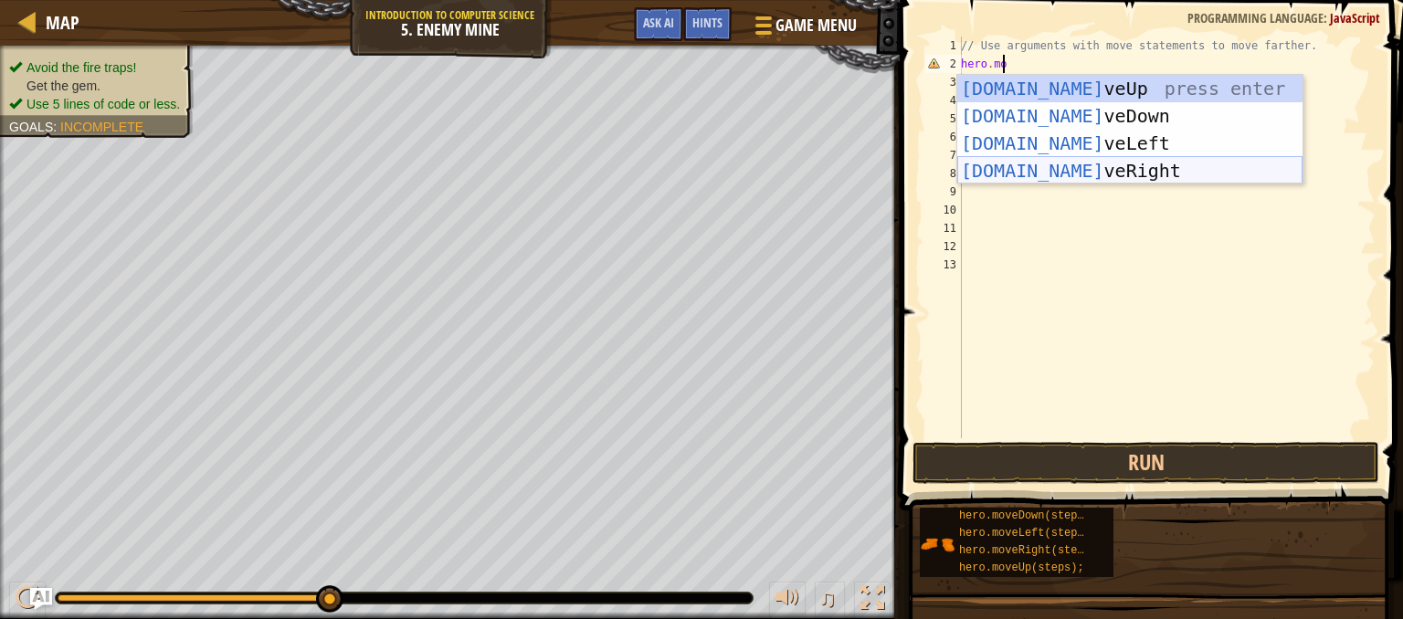
click at [1056, 167] on div "[DOMAIN_NAME] veUp press enter [DOMAIN_NAME] veDown press enter [DOMAIN_NAME] v…" at bounding box center [1129, 157] width 345 height 164
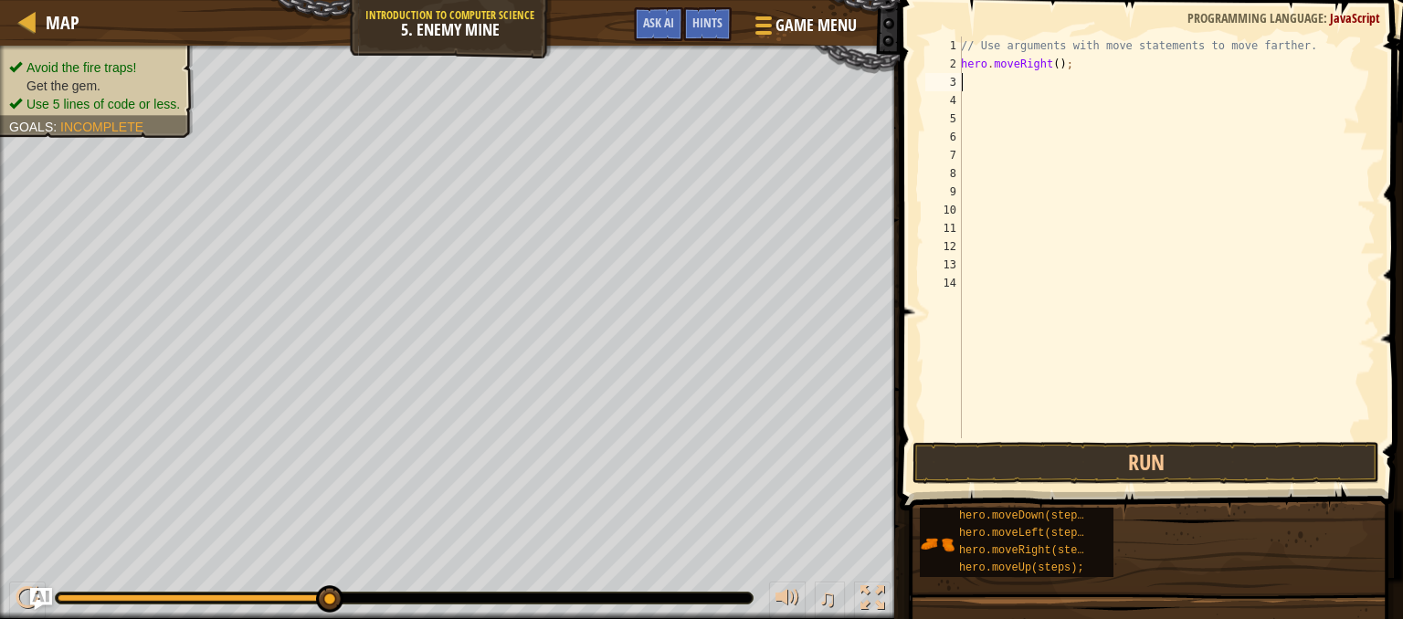
scroll to position [8, 0]
click at [1048, 59] on div "// Use arguments with move statements to move farther. hero . moveRight ( ) ;" at bounding box center [1166, 256] width 418 height 438
type textarea "hero.moveRight(2);"
click at [1092, 248] on div "// Use arguments with move statements to move farther. hero . moveRight ( 2 ) ;" at bounding box center [1166, 256] width 418 height 438
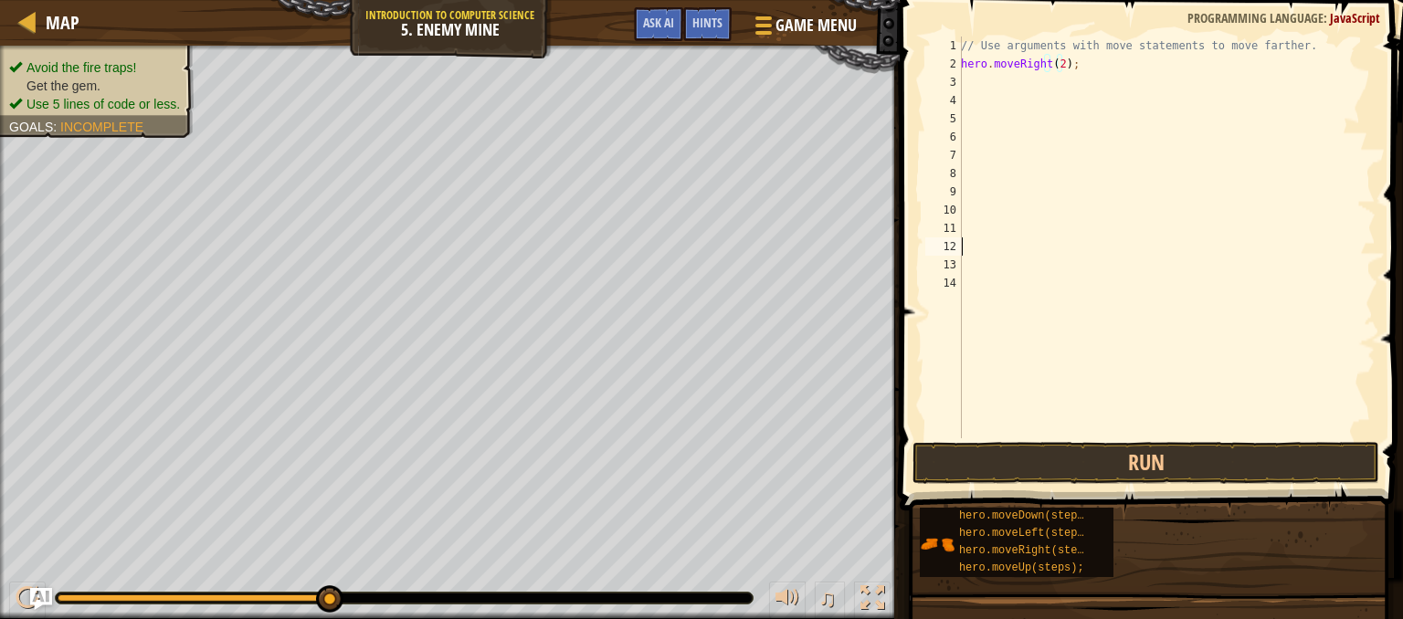
scroll to position [8, 0]
click at [1073, 445] on button "Run" at bounding box center [1145, 463] width 467 height 42
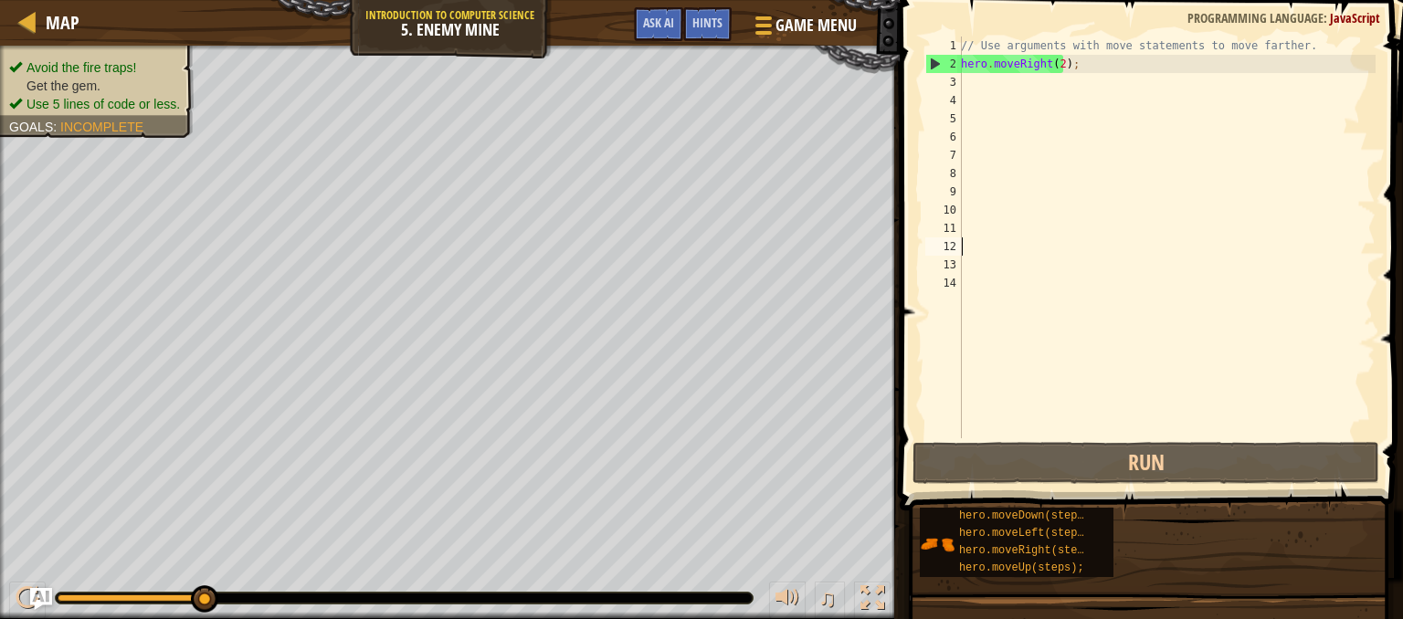
click at [963, 82] on div "// Use arguments with move statements to move farther. hero . moveRight ( 2 ) ;" at bounding box center [1166, 256] width 418 height 438
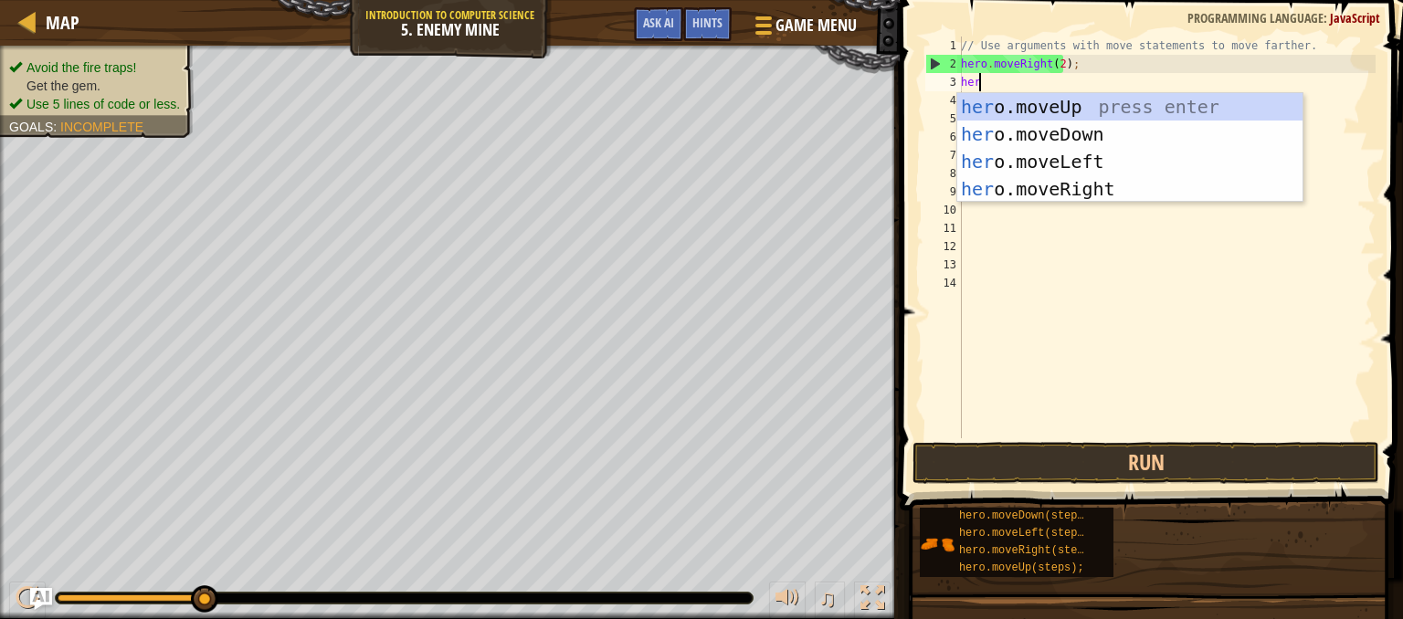
type textarea "hero"
click at [1100, 176] on div "hero .moveUp press enter hero .moveDown press enter hero .moveLeft press enter …" at bounding box center [1129, 175] width 345 height 164
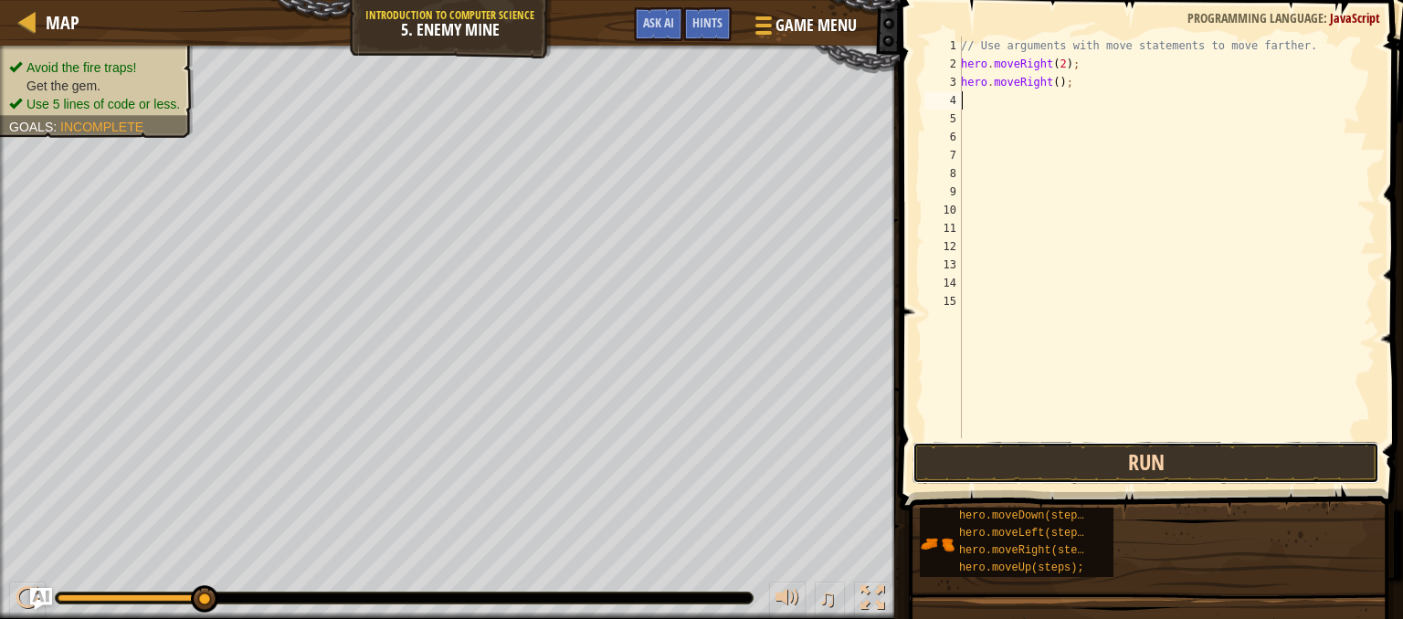
click at [1046, 457] on button "Run" at bounding box center [1145, 463] width 467 height 42
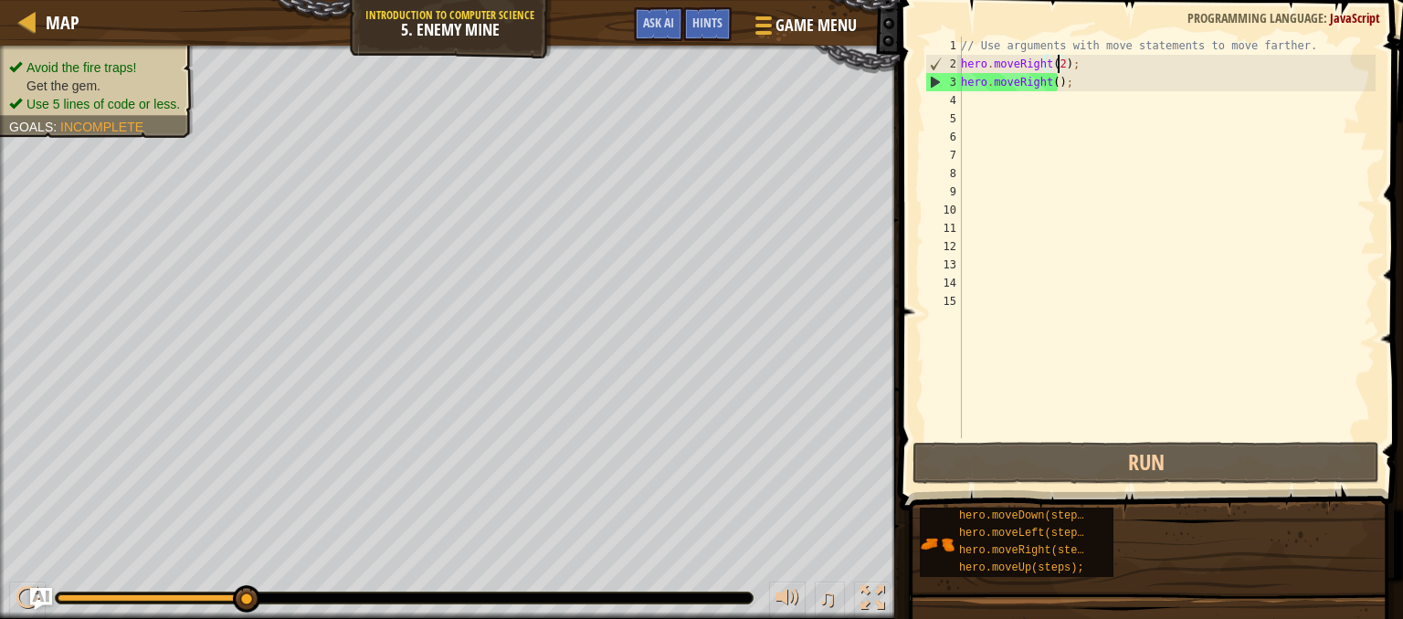
click at [1055, 61] on div "// Use arguments with move statements to move farther. hero . moveRight ( 2 ) ;…" at bounding box center [1166, 256] width 418 height 438
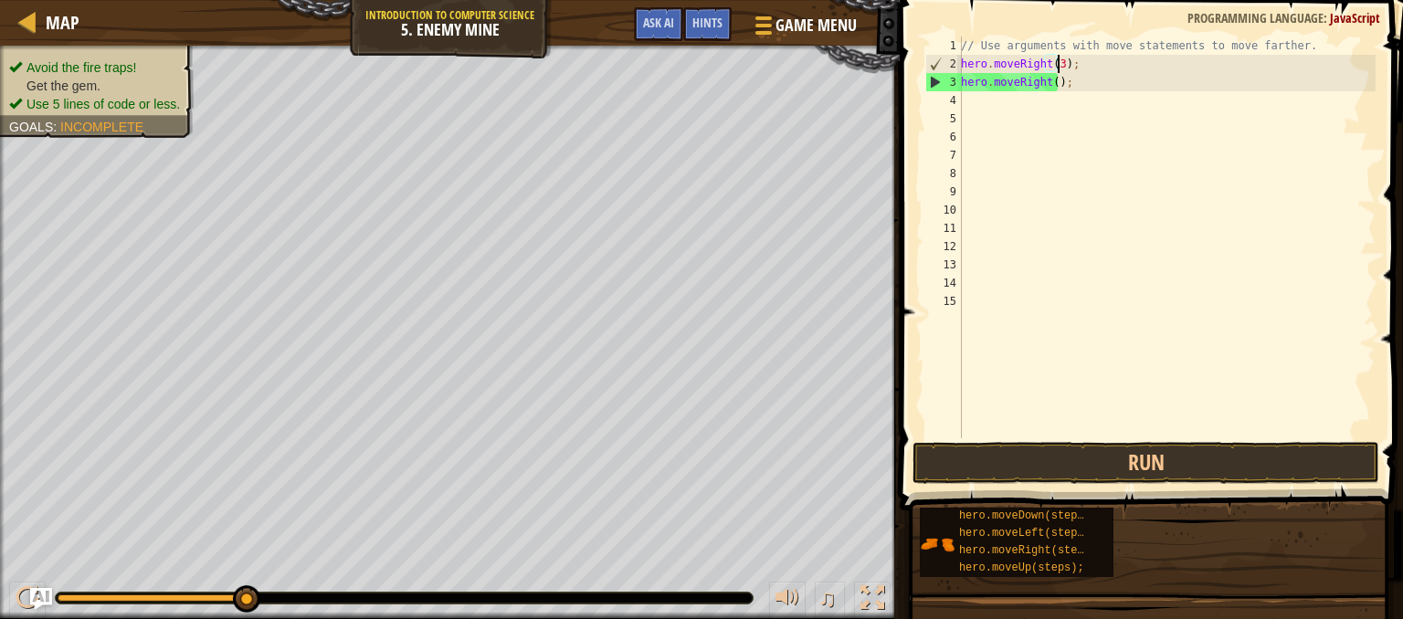
scroll to position [8, 7]
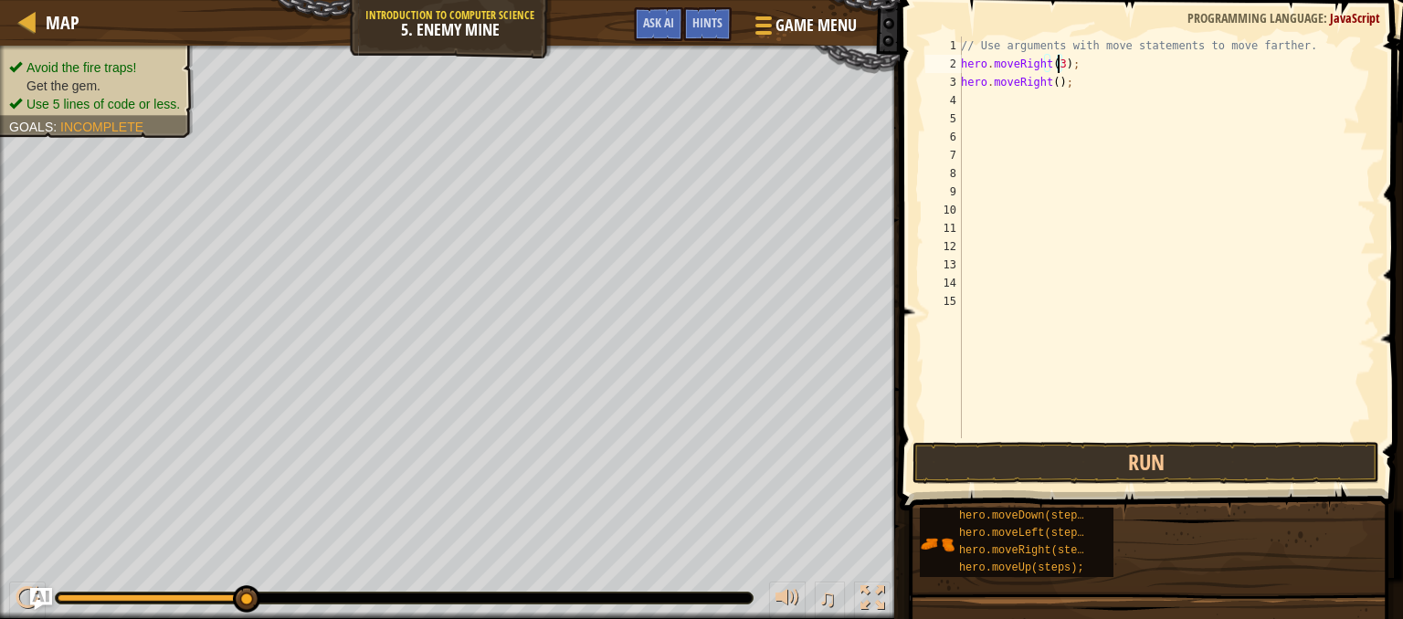
click at [1067, 86] on div "// Use arguments with move statements to move farther. hero . moveRight ( 3 ) ;…" at bounding box center [1166, 256] width 418 height 438
type textarea "h"
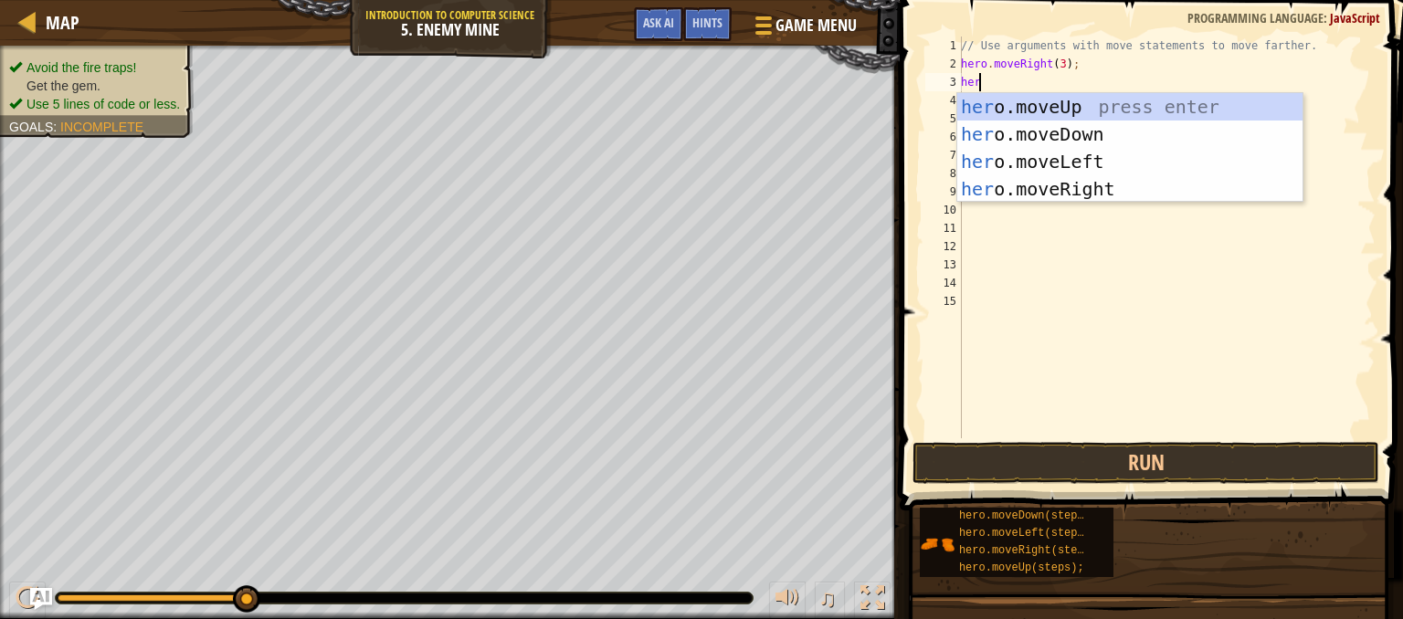
type textarea "hero"
click at [1091, 139] on div "hero .moveUp press enter hero .moveDown press enter hero .moveLeft press enter …" at bounding box center [1129, 175] width 345 height 164
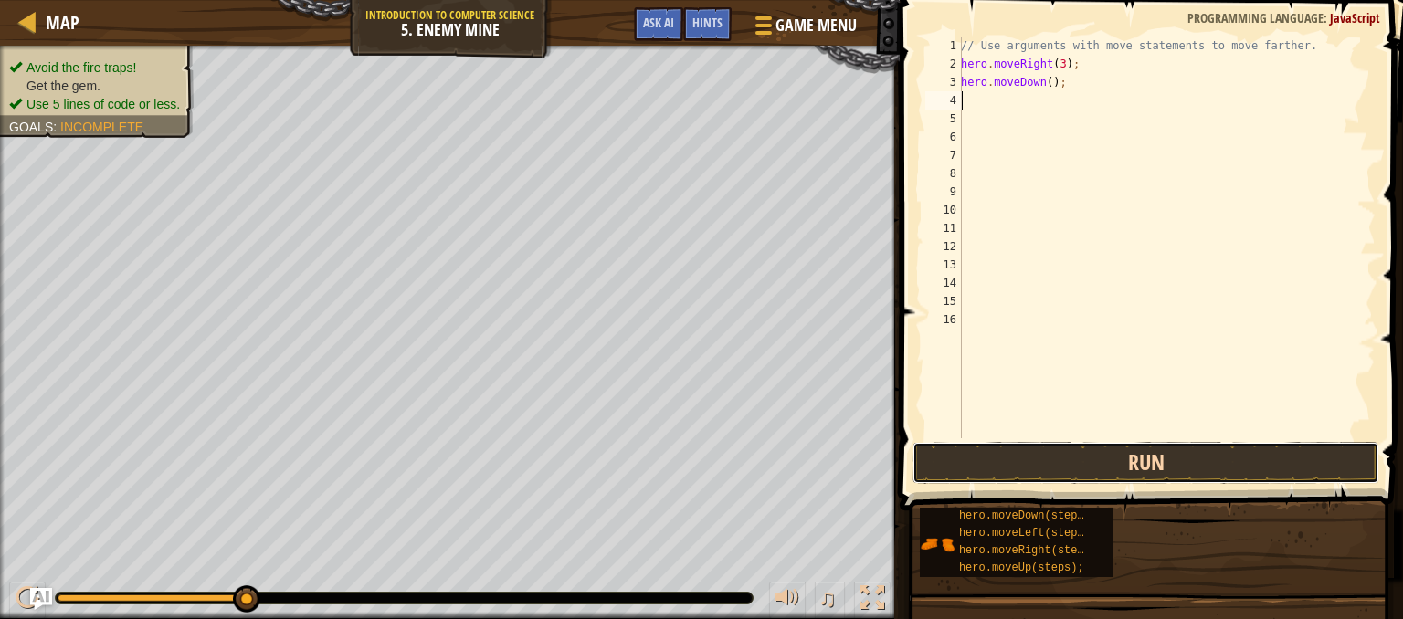
click at [1096, 470] on button "Run" at bounding box center [1145, 463] width 467 height 42
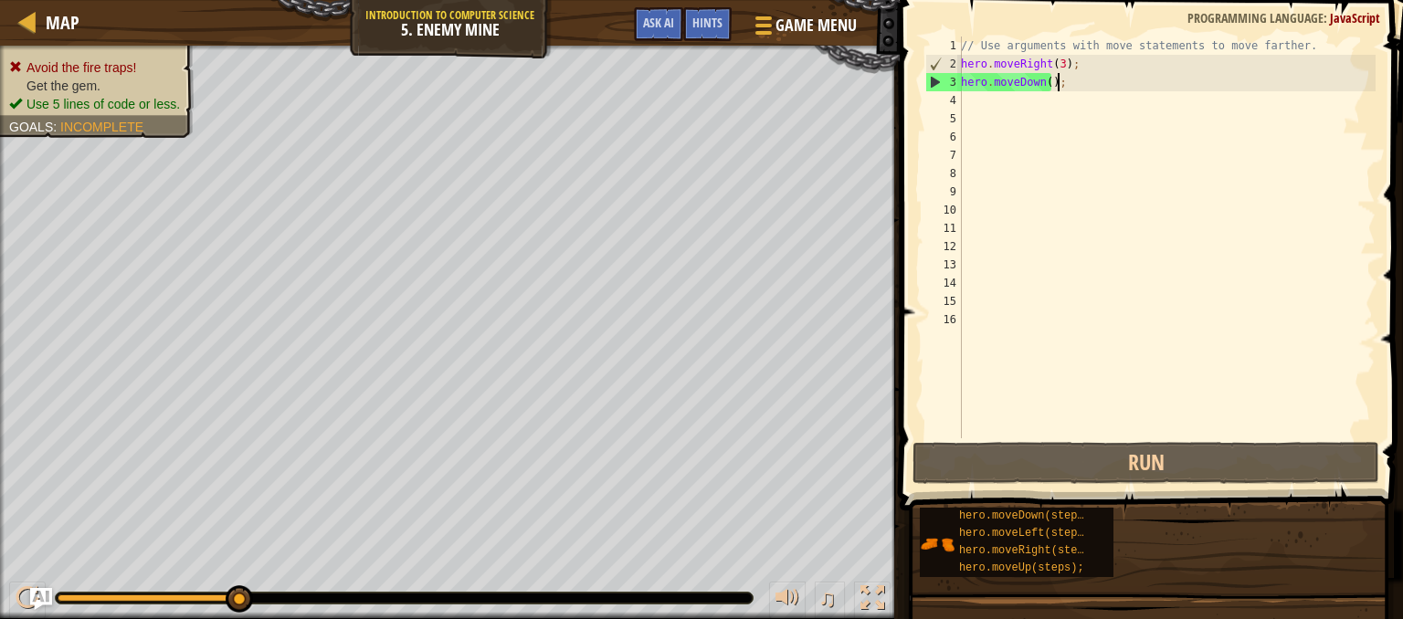
click at [1068, 81] on div "// Use arguments with move statements to move farther. hero . moveRight ( 3 ) ;…" at bounding box center [1166, 256] width 418 height 438
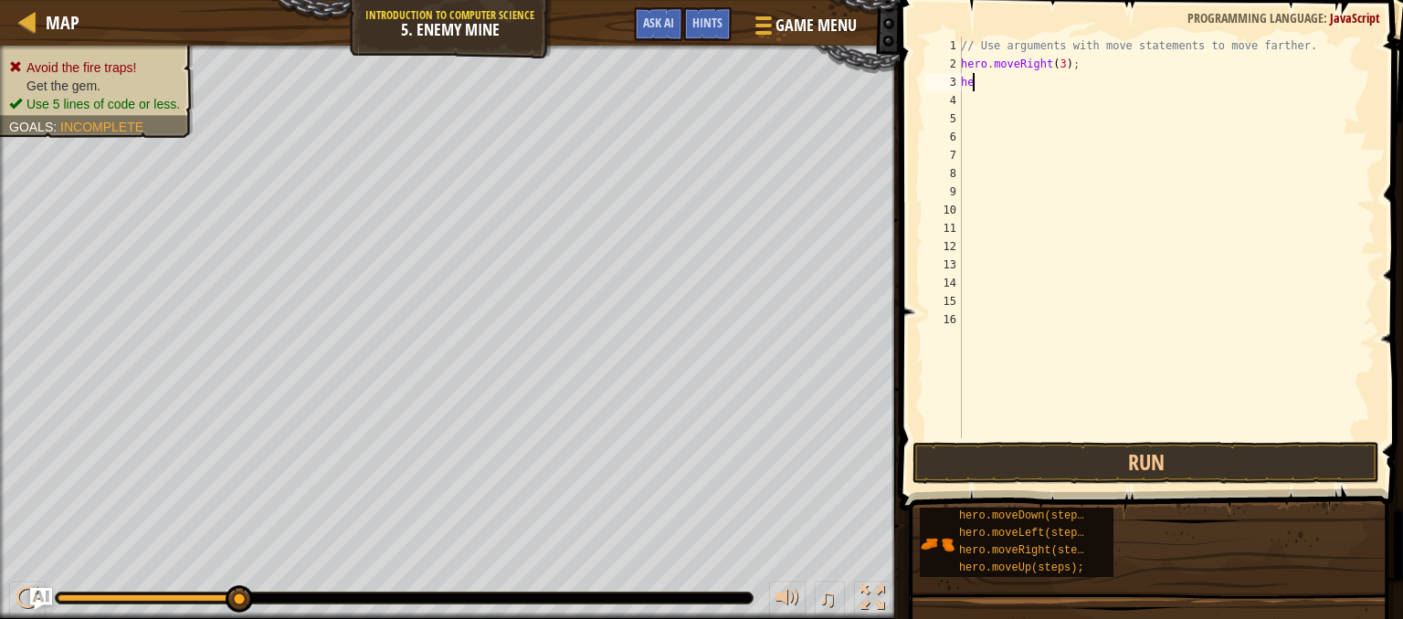
type textarea "h"
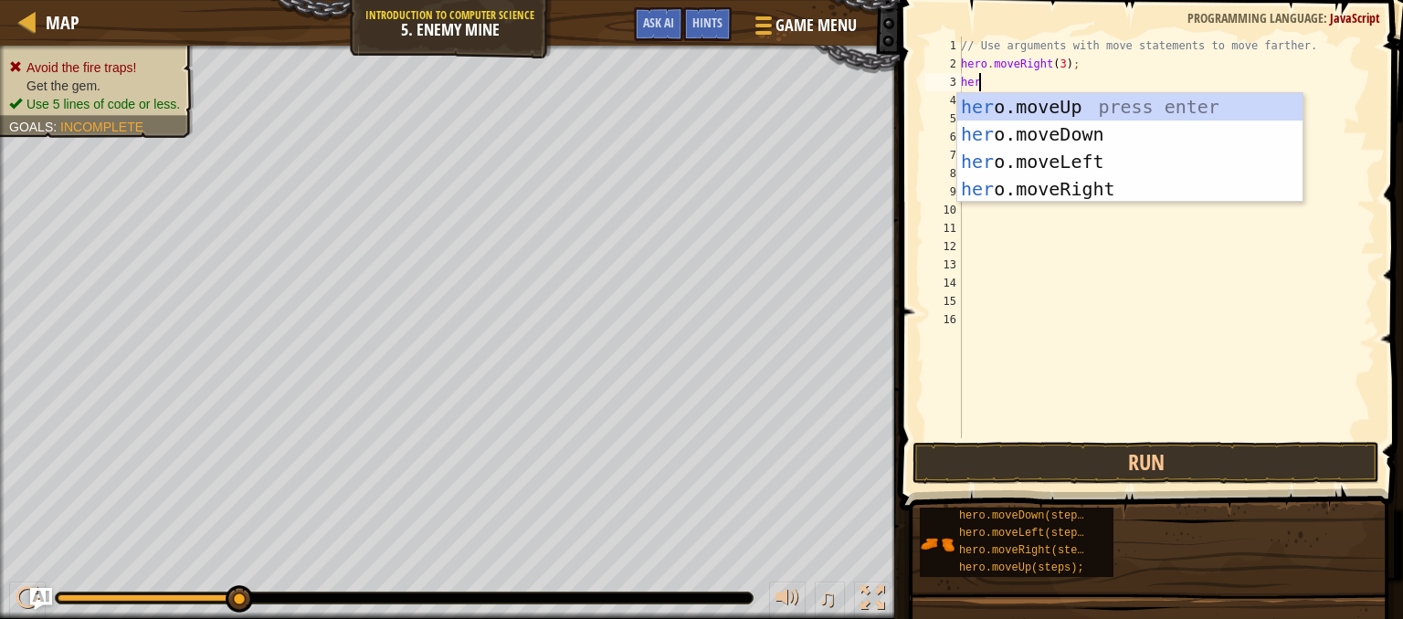
type textarea "hero"
click at [1070, 183] on div "hero .moveUp press enter hero .moveDown press enter hero .moveLeft press enter …" at bounding box center [1129, 175] width 345 height 164
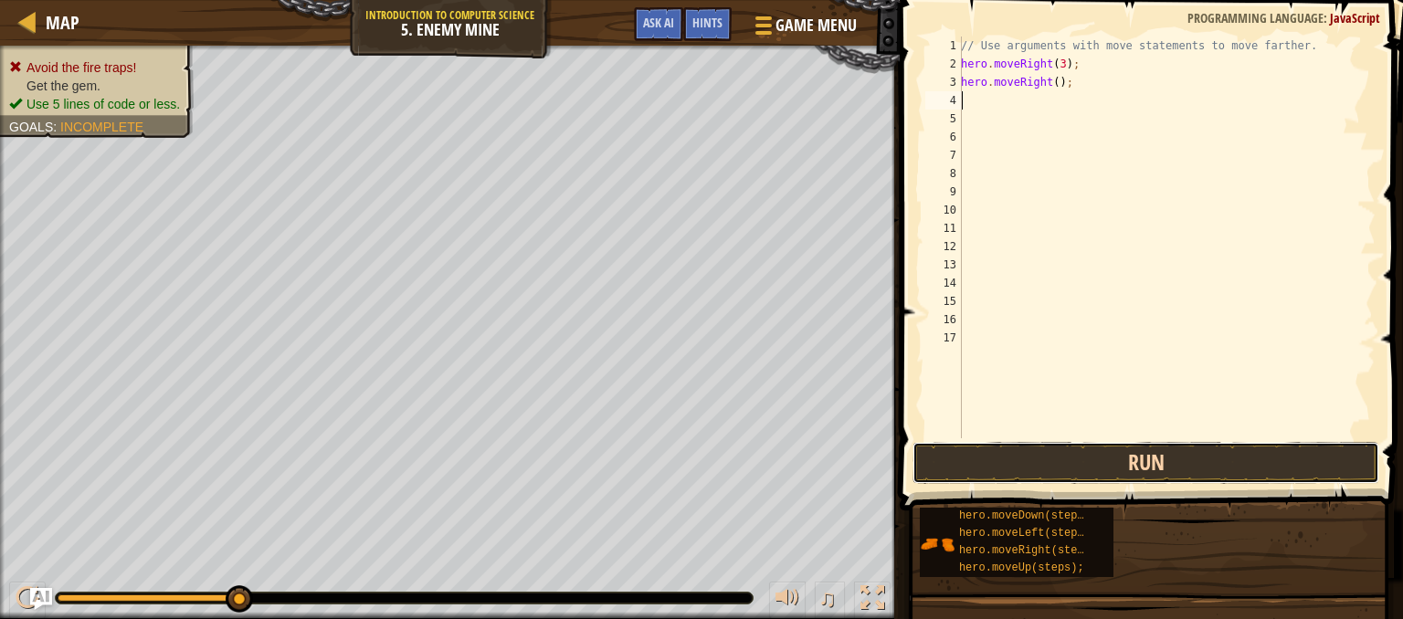
click at [1013, 450] on button "Run" at bounding box center [1145, 463] width 467 height 42
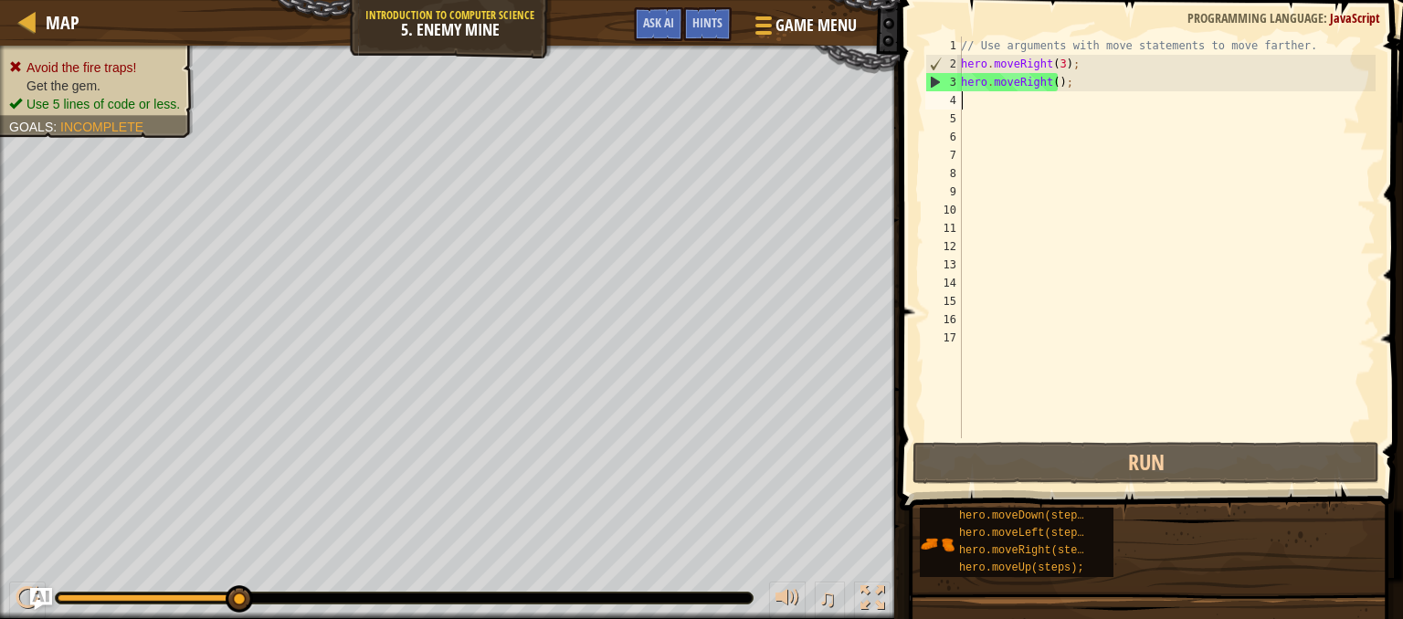
click at [1099, 100] on div "// Use arguments with move statements to move farther. hero . moveRight ( 3 ) ;…" at bounding box center [1166, 256] width 418 height 438
click at [1076, 75] on div "// Use arguments with move statements to move farther. hero . moveRight ( 3 ) ;…" at bounding box center [1166, 256] width 418 height 438
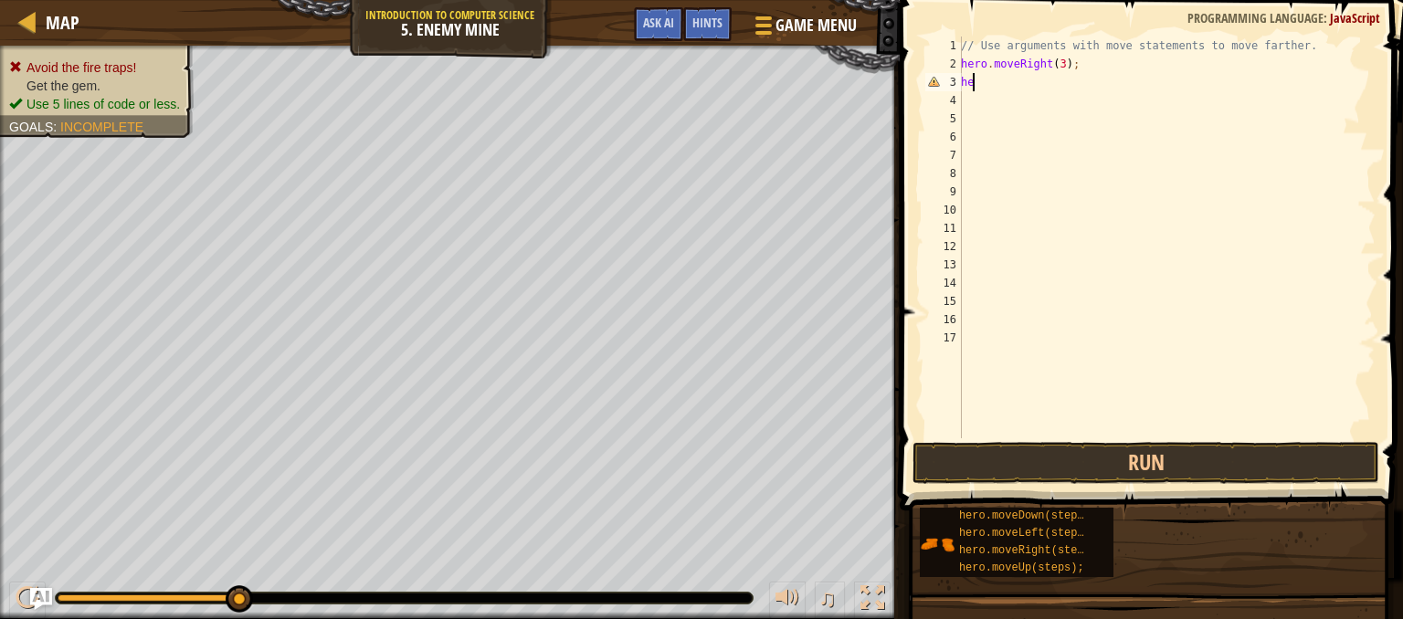
type textarea "h"
click at [1056, 62] on div "// Use arguments with move statements to move farther. hero . moveRight ( 3 ) ;" at bounding box center [1166, 256] width 418 height 438
type textarea "hero.moveRight(4);"
click at [1041, 326] on div "// Use arguments with move statements to move farther. hero . moveRight ( 4 ) ;" at bounding box center [1166, 256] width 418 height 438
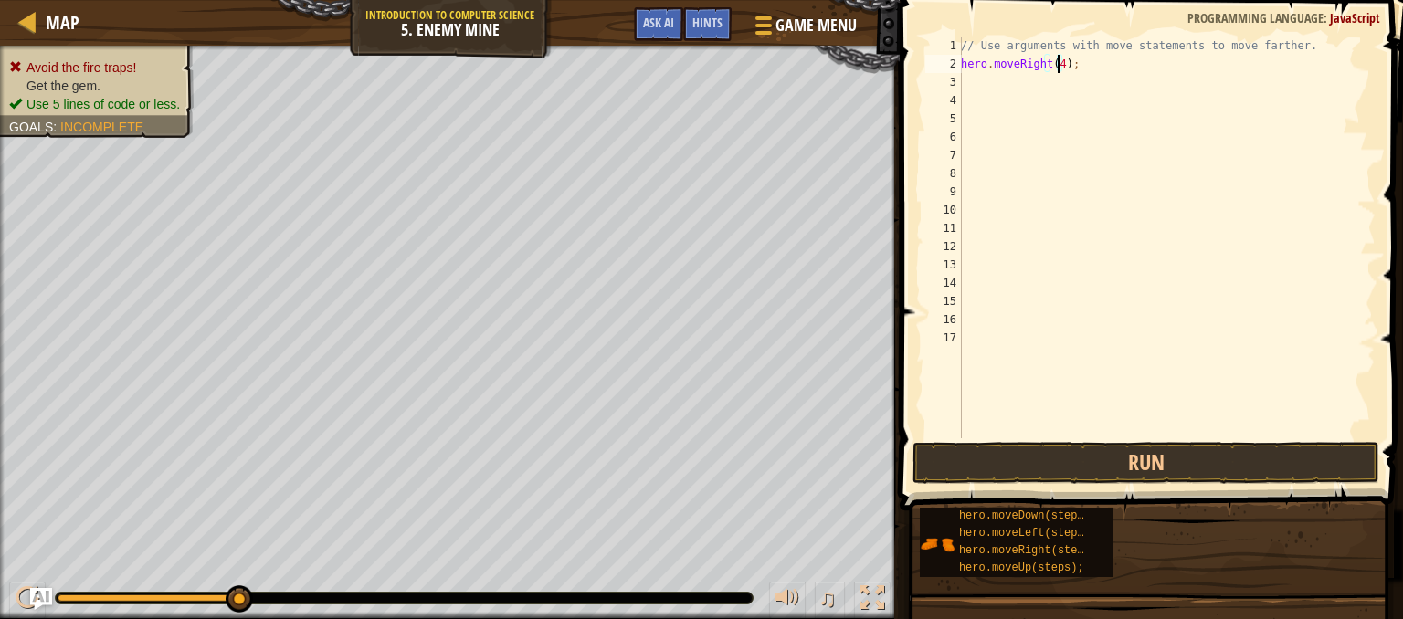
scroll to position [8, 0]
click at [1003, 459] on button "Run" at bounding box center [1145, 463] width 467 height 42
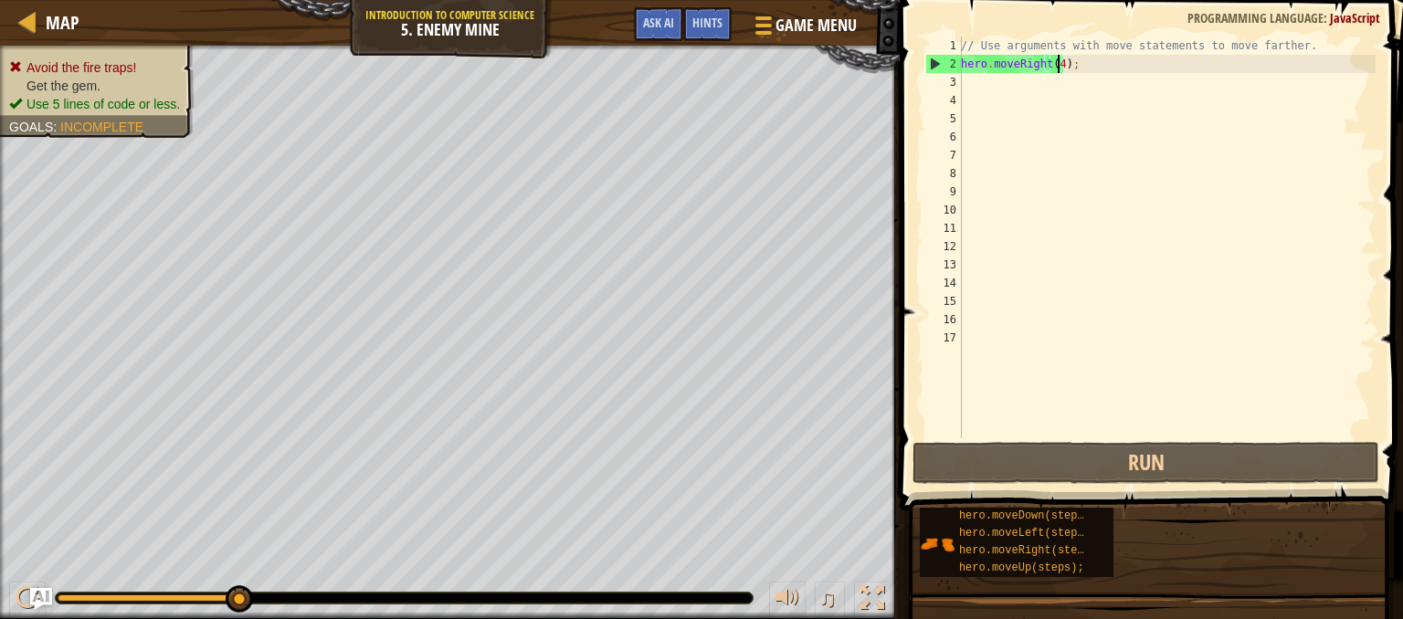
click at [1057, 62] on div "// Use arguments with move statements to move farther. hero . moveRight ( 4 ) ;" at bounding box center [1166, 256] width 418 height 438
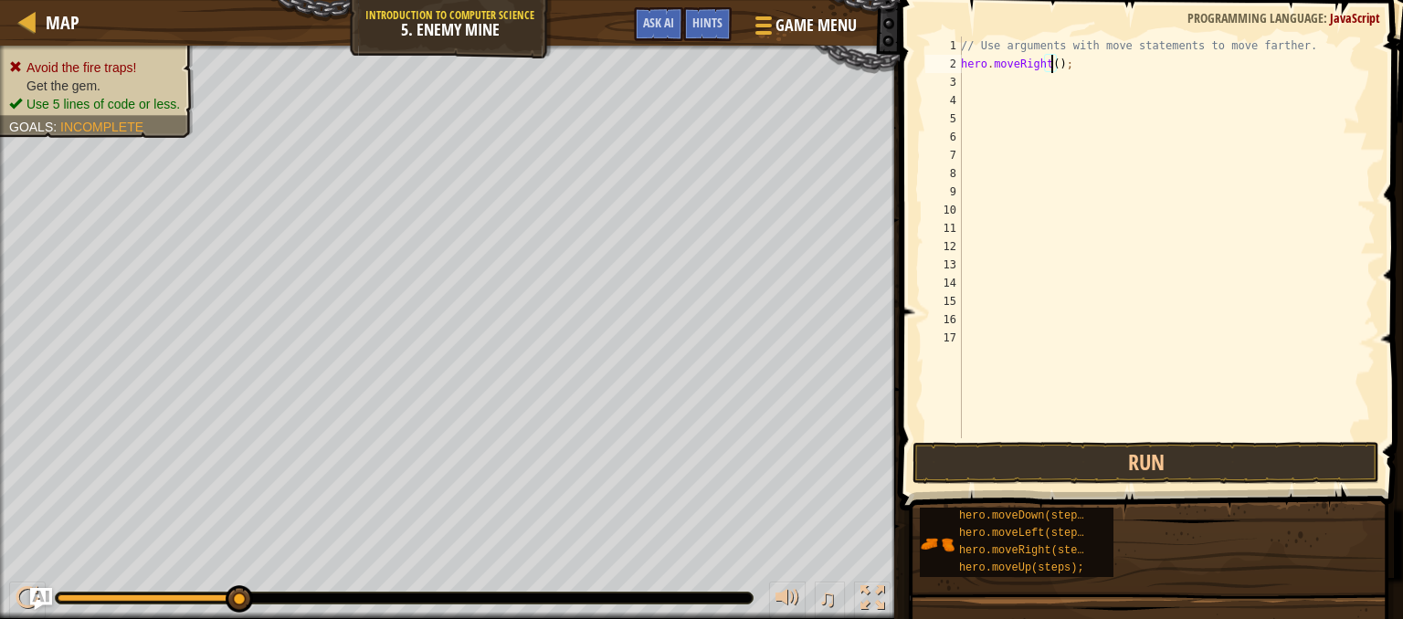
type textarea "hero.moveRight(3);"
click at [972, 78] on div "// Use arguments with move statements to move farther. hero . moveRight ( 3 ) ;" at bounding box center [1166, 256] width 418 height 438
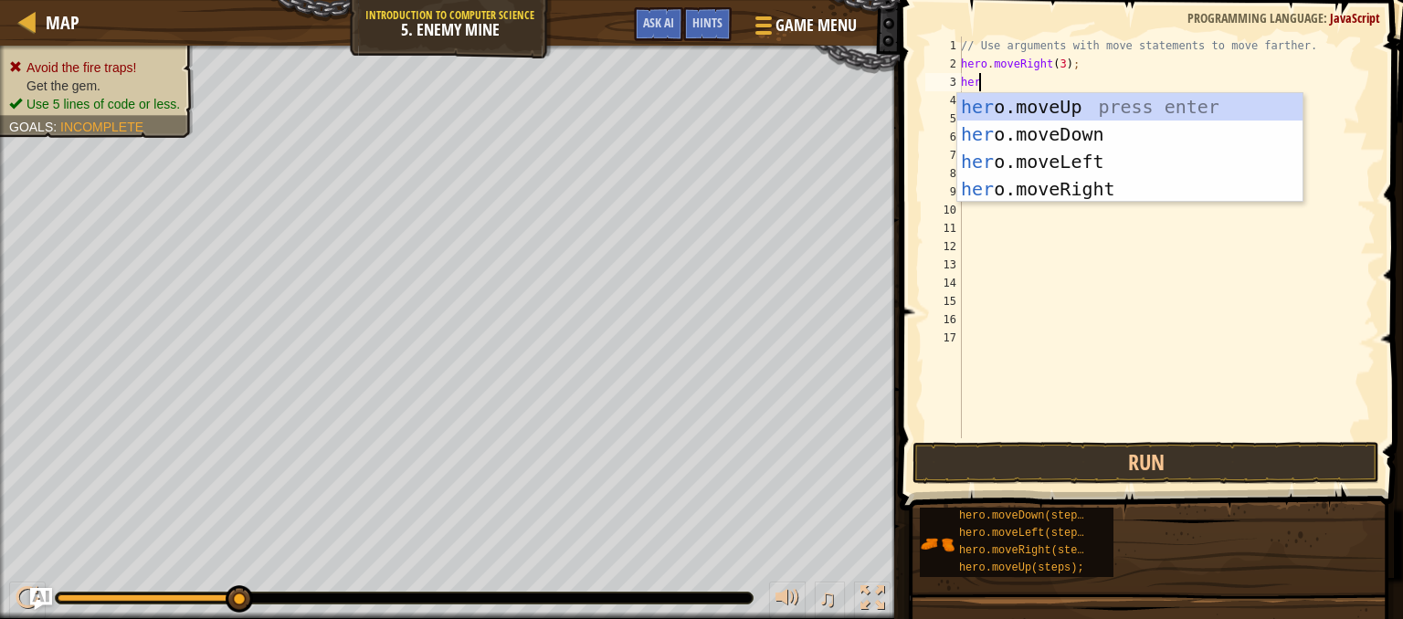
type textarea "hero"
click at [991, 128] on div "hero .moveUp press enter hero .moveDown press enter hero .moveLeft press enter …" at bounding box center [1129, 175] width 345 height 164
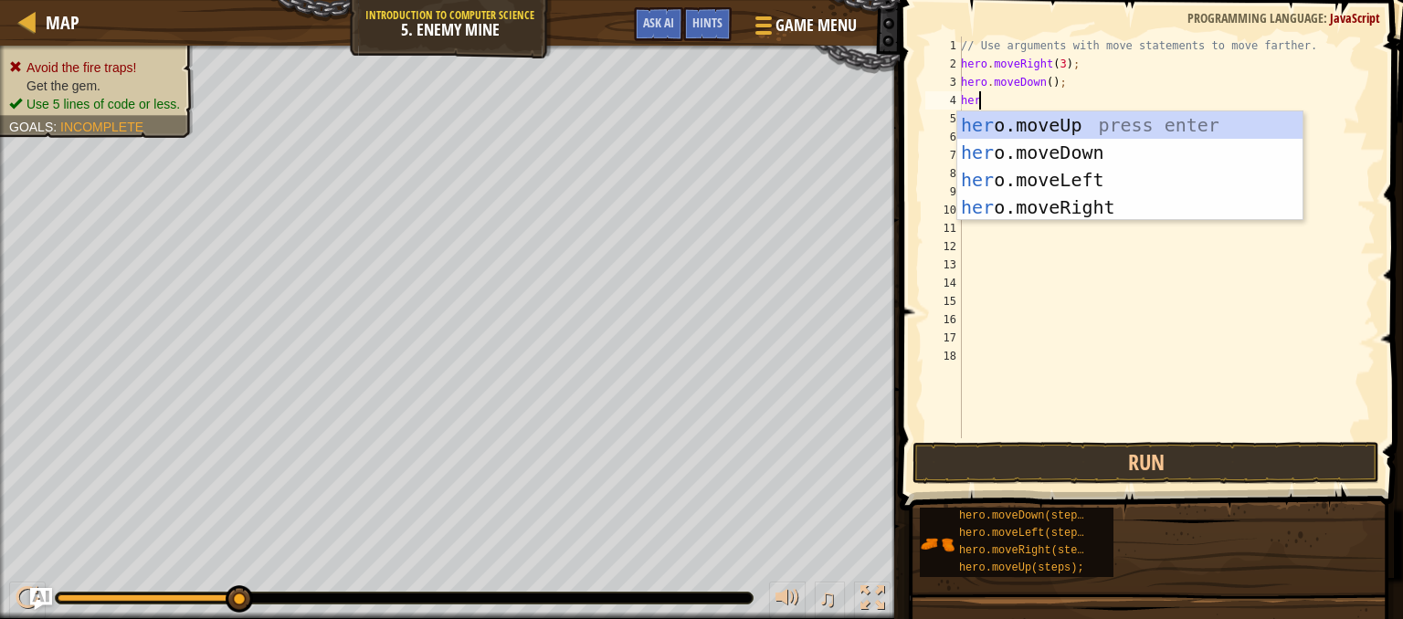
type textarea "hero"
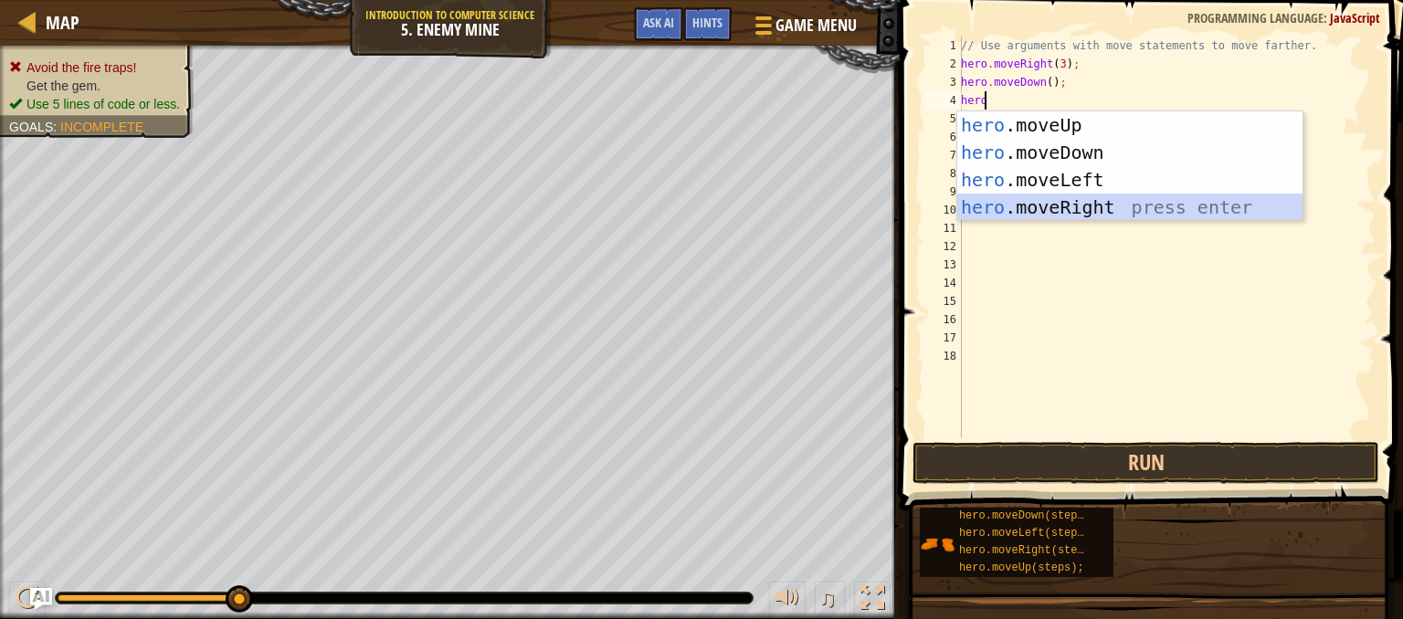
click at [1023, 208] on div "hero .moveUp press enter hero .moveDown press enter hero .moveLeft press enter …" at bounding box center [1129, 193] width 345 height 164
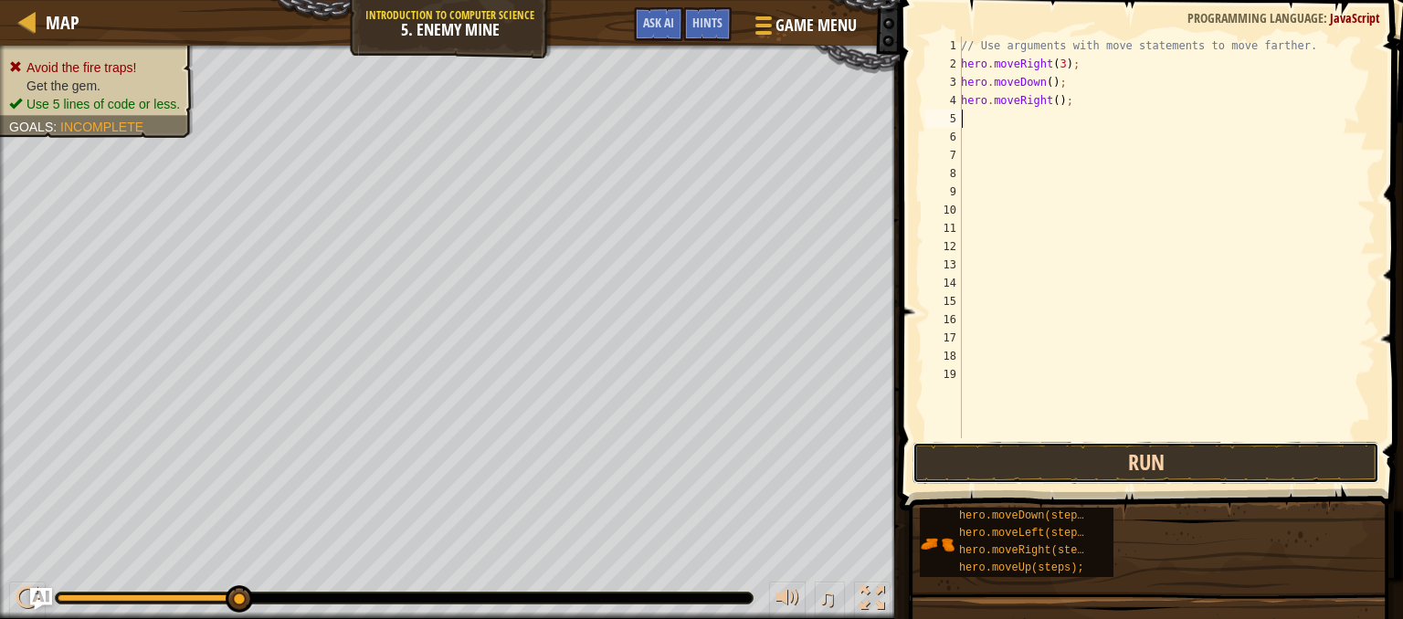
click at [990, 456] on button "Run" at bounding box center [1145, 463] width 467 height 42
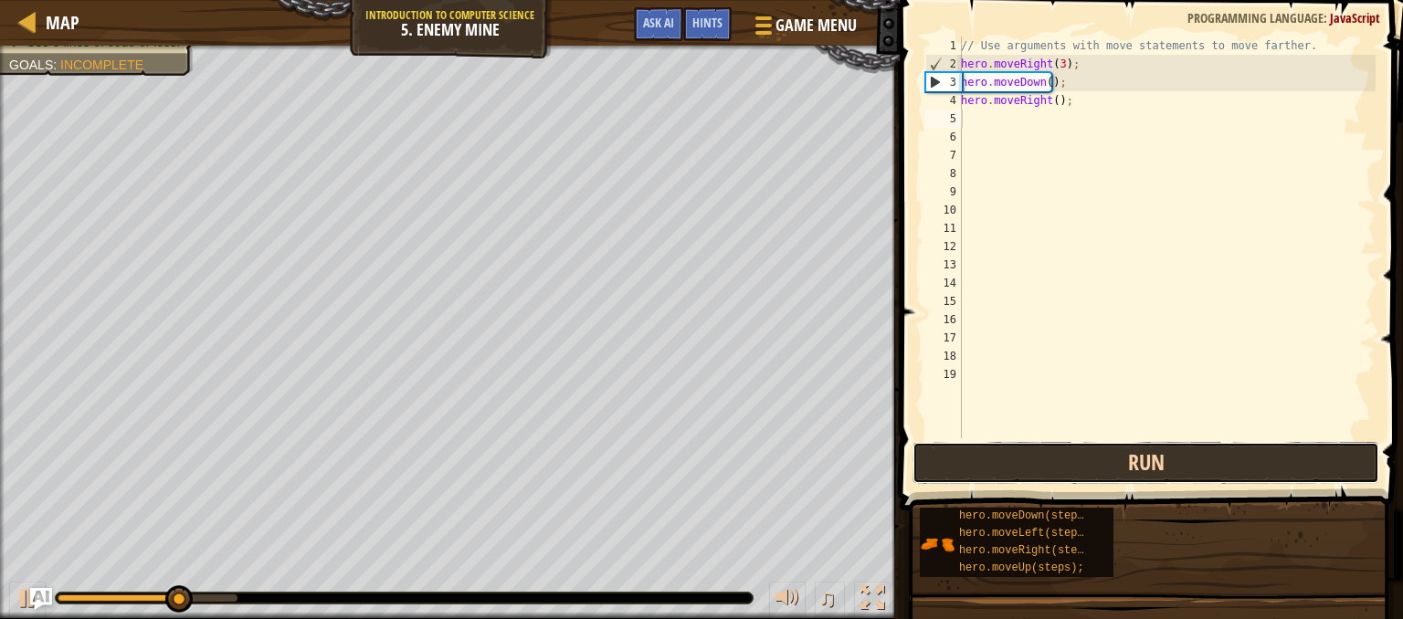
click at [996, 459] on button "Run" at bounding box center [1145, 463] width 467 height 42
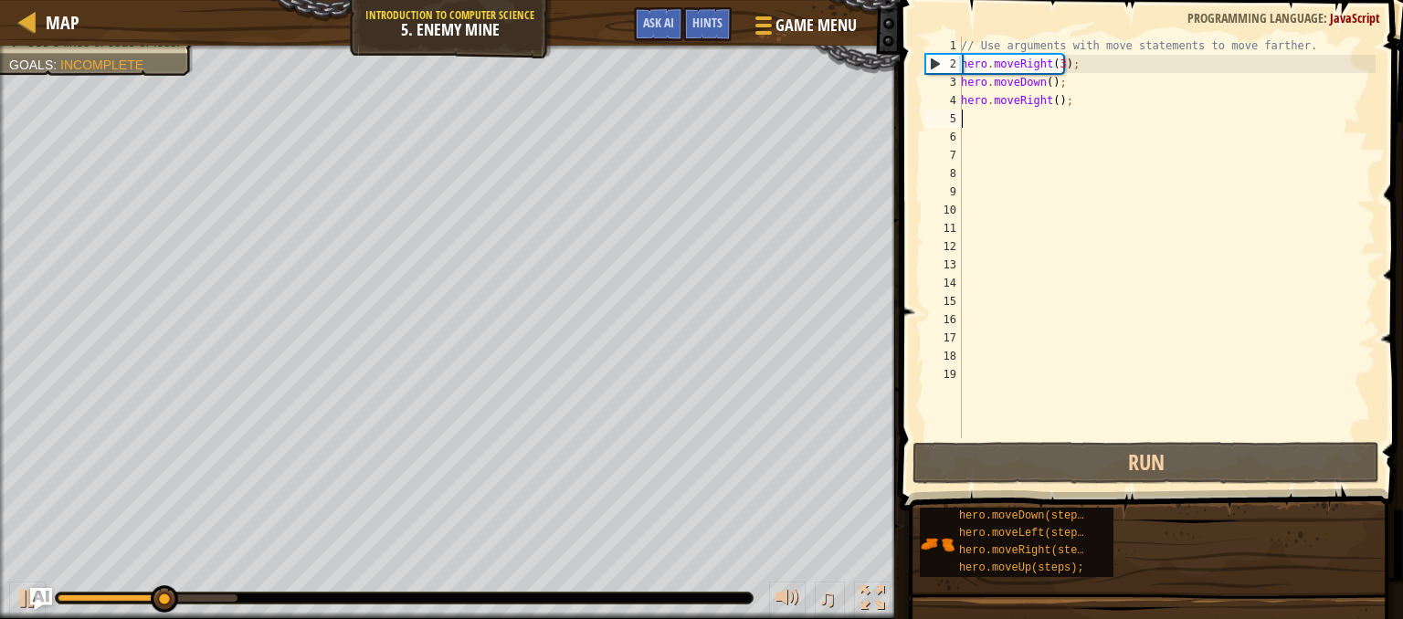
click at [1073, 103] on div "// Use arguments with move statements to move farther. hero . moveRight ( 3 ) ;…" at bounding box center [1166, 256] width 418 height 438
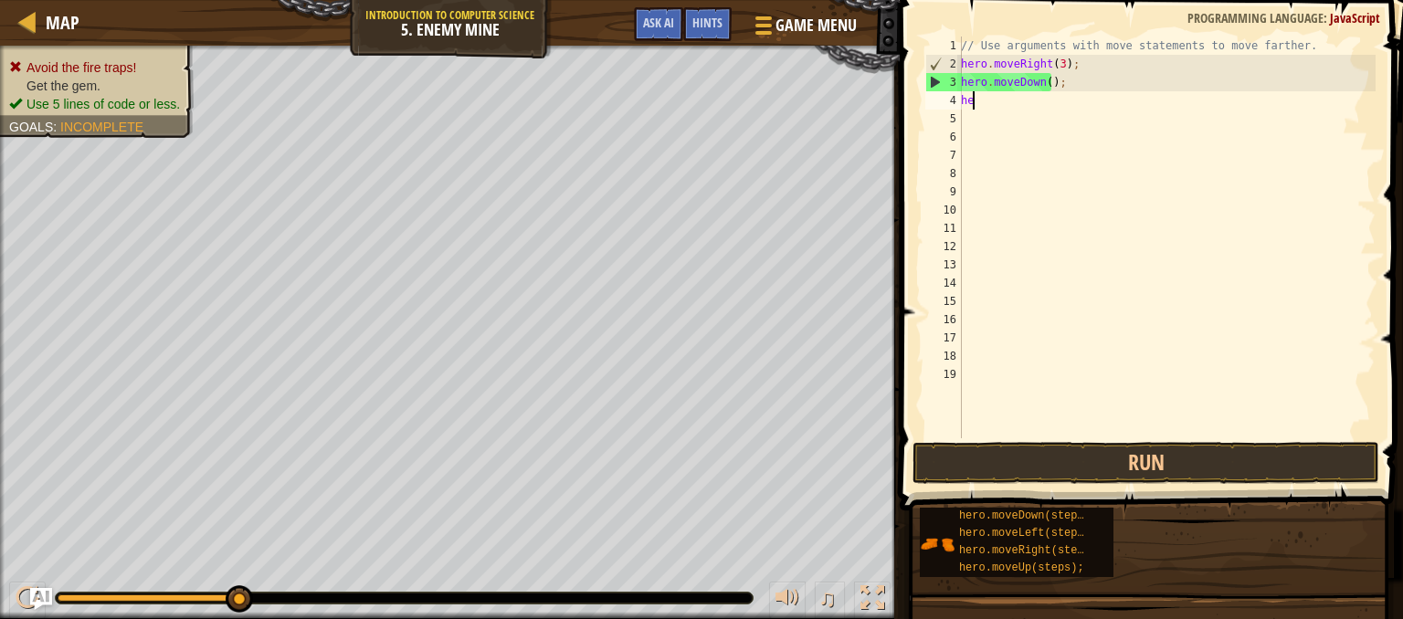
type textarea "h"
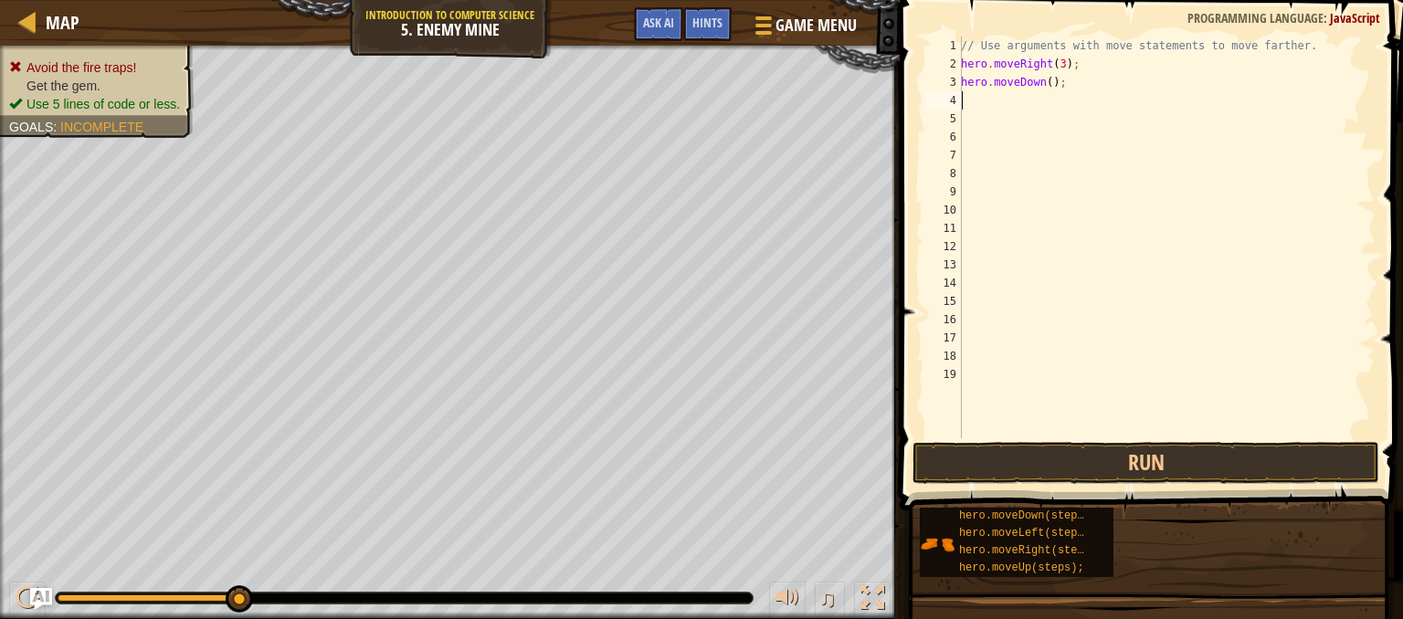
click at [1067, 81] on div "// Use arguments with move statements to move farther. hero . moveRight ( 3 ) ;…" at bounding box center [1166, 256] width 418 height 438
type textarea "h"
click at [984, 464] on button "Run" at bounding box center [1145, 463] width 467 height 42
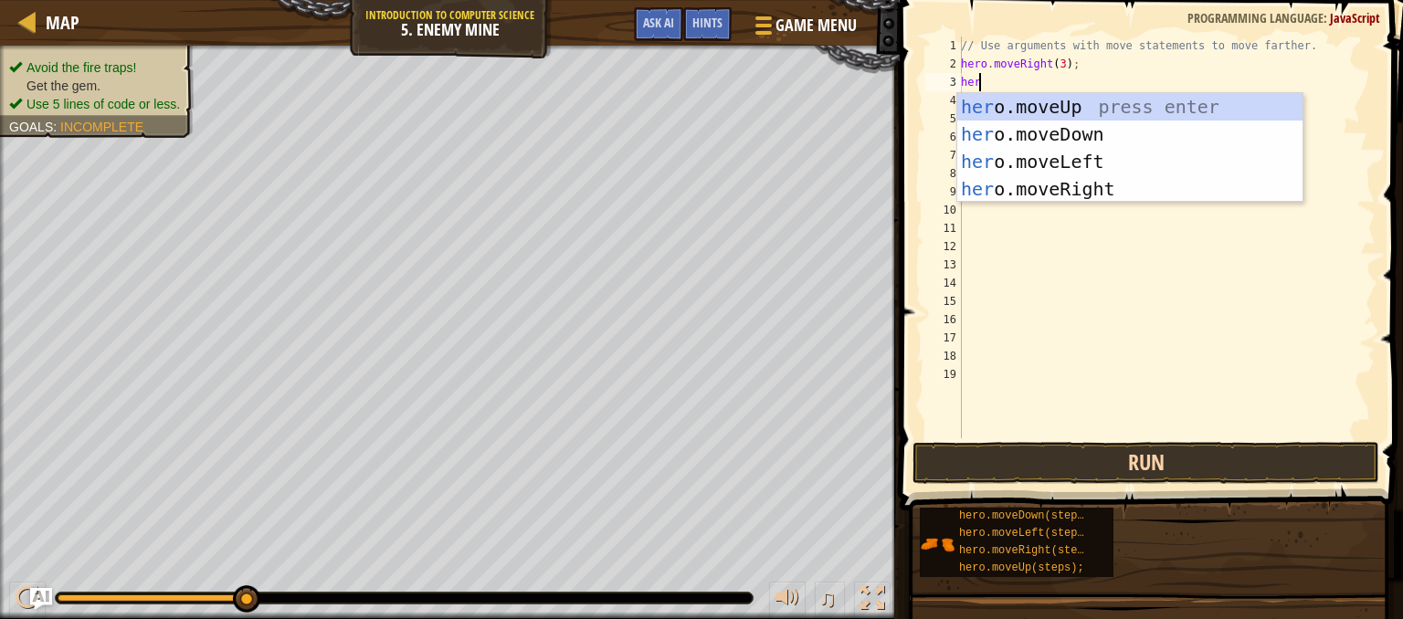
type textarea "hero"
click at [1103, 110] on div "hero .moveUp press enter hero .moveDown press enter hero .moveLeft press enter …" at bounding box center [1129, 175] width 345 height 164
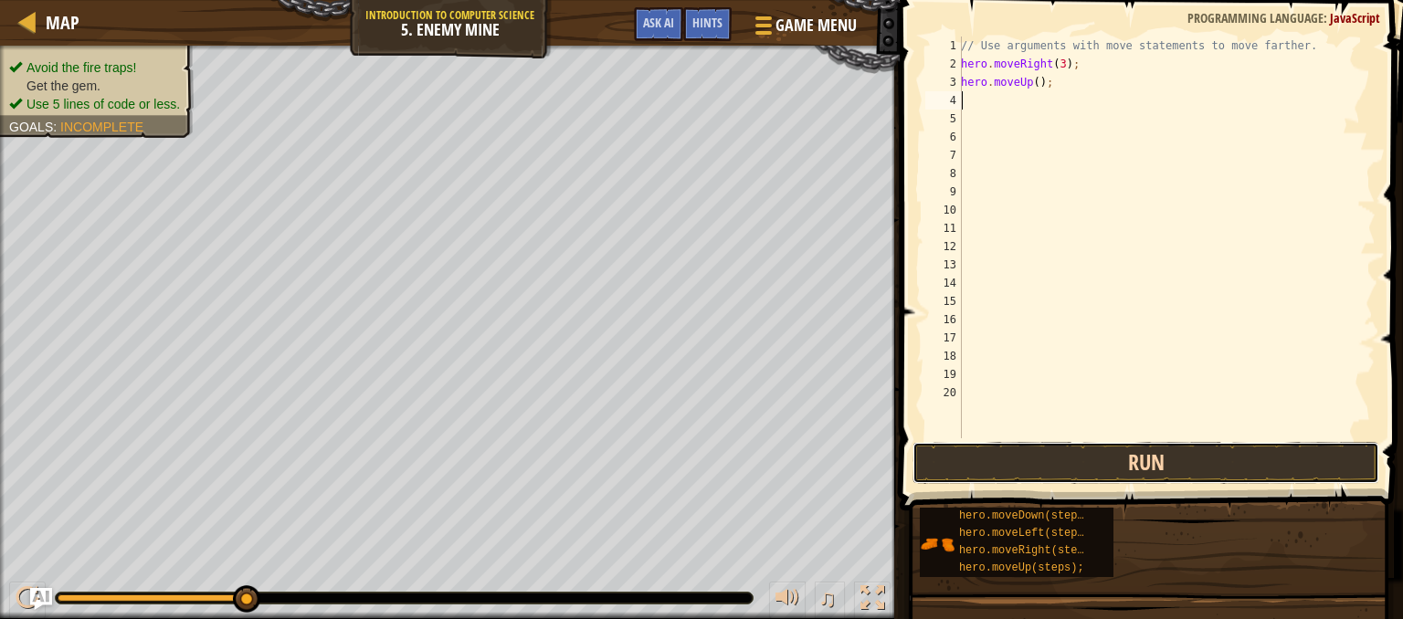
click at [1043, 469] on button "Run" at bounding box center [1145, 463] width 467 height 42
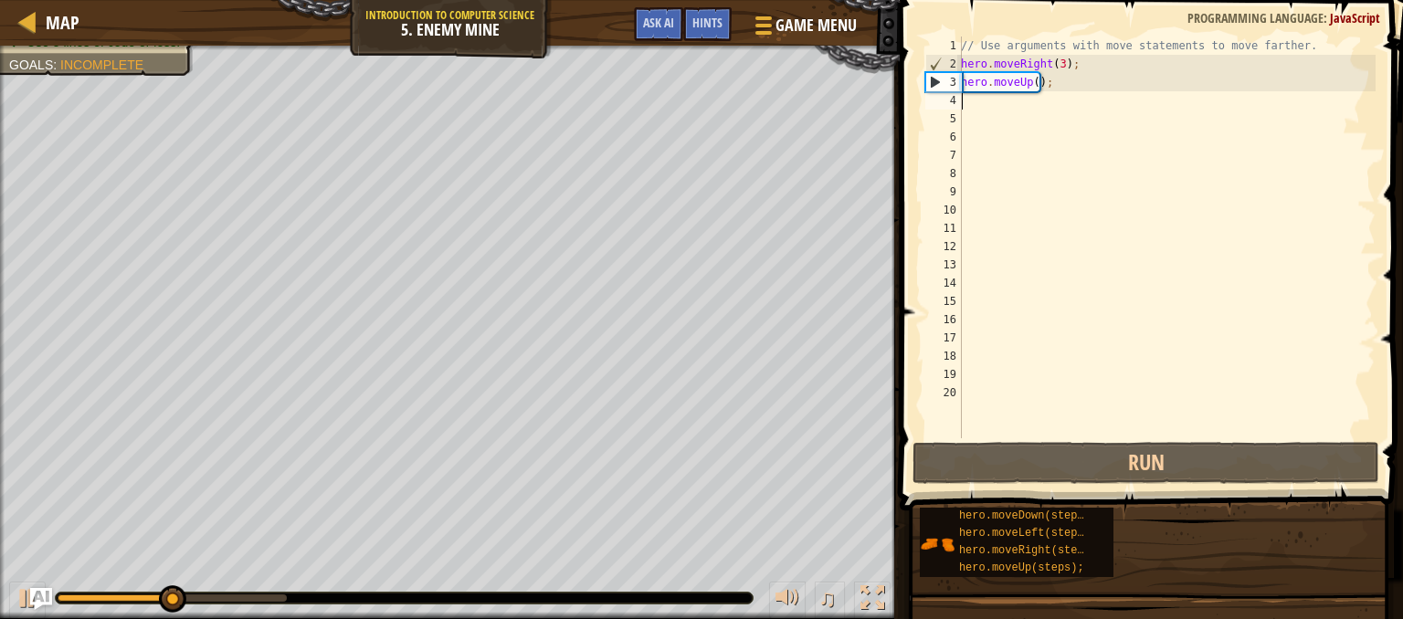
click at [1034, 384] on div "// Use arguments with move statements to move farther. hero . moveRight ( 3 ) ;…" at bounding box center [1166, 256] width 418 height 438
click at [964, 104] on div "// Use arguments with move statements to move farther. hero . moveRight ( 3 ) ;…" at bounding box center [1166, 256] width 418 height 438
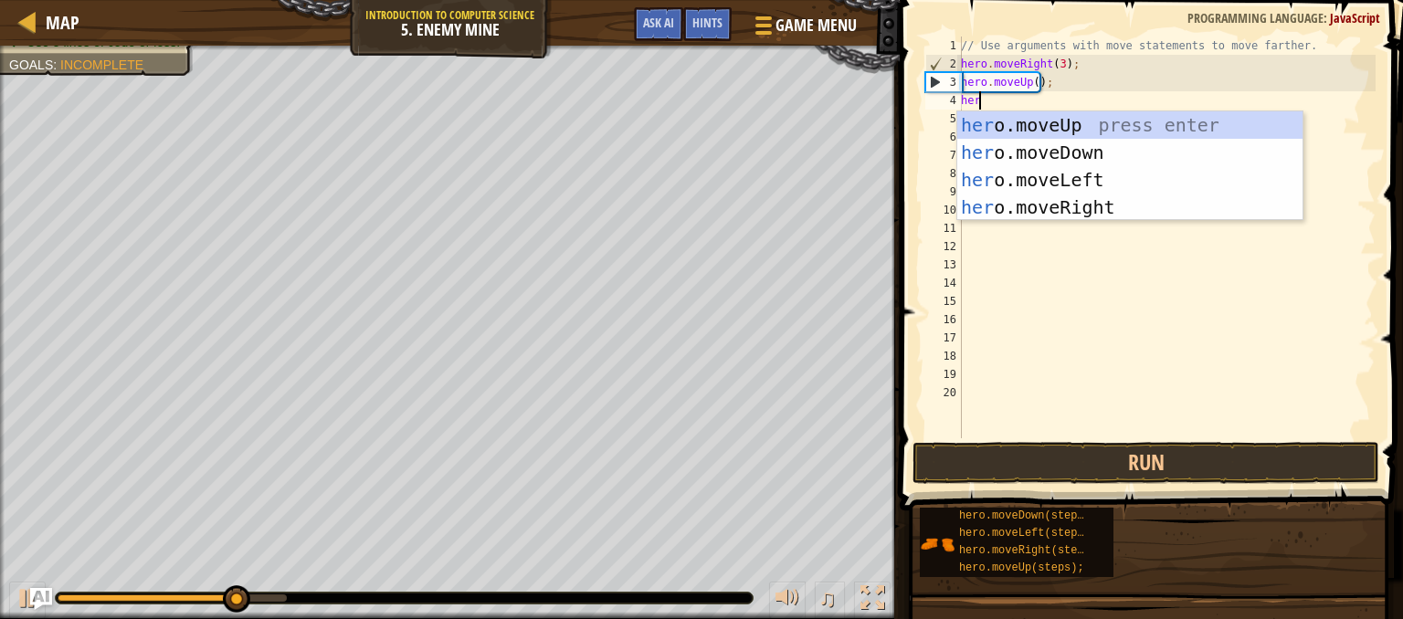
type textarea "hero"
click at [1015, 210] on div "hero .moveUp press enter hero .moveDown press enter hero .moveLeft press enter …" at bounding box center [1129, 193] width 345 height 164
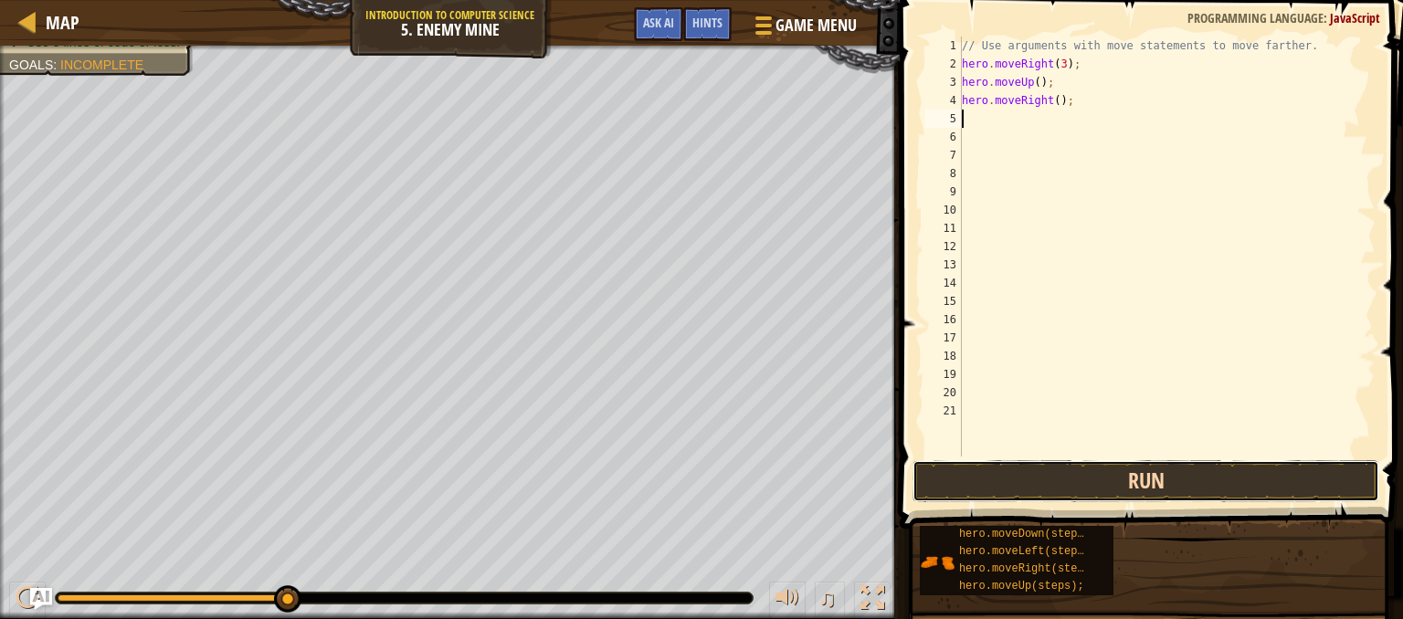
click at [994, 482] on button "Run" at bounding box center [1145, 481] width 467 height 42
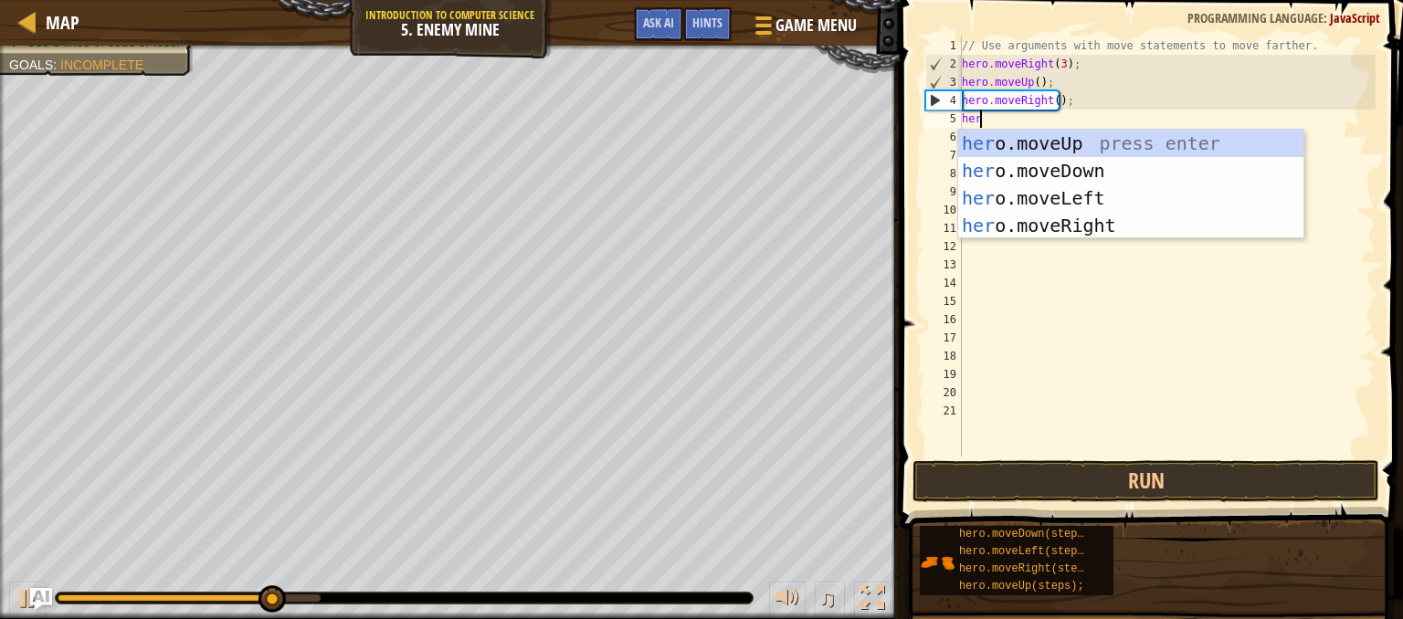
type textarea "hero"
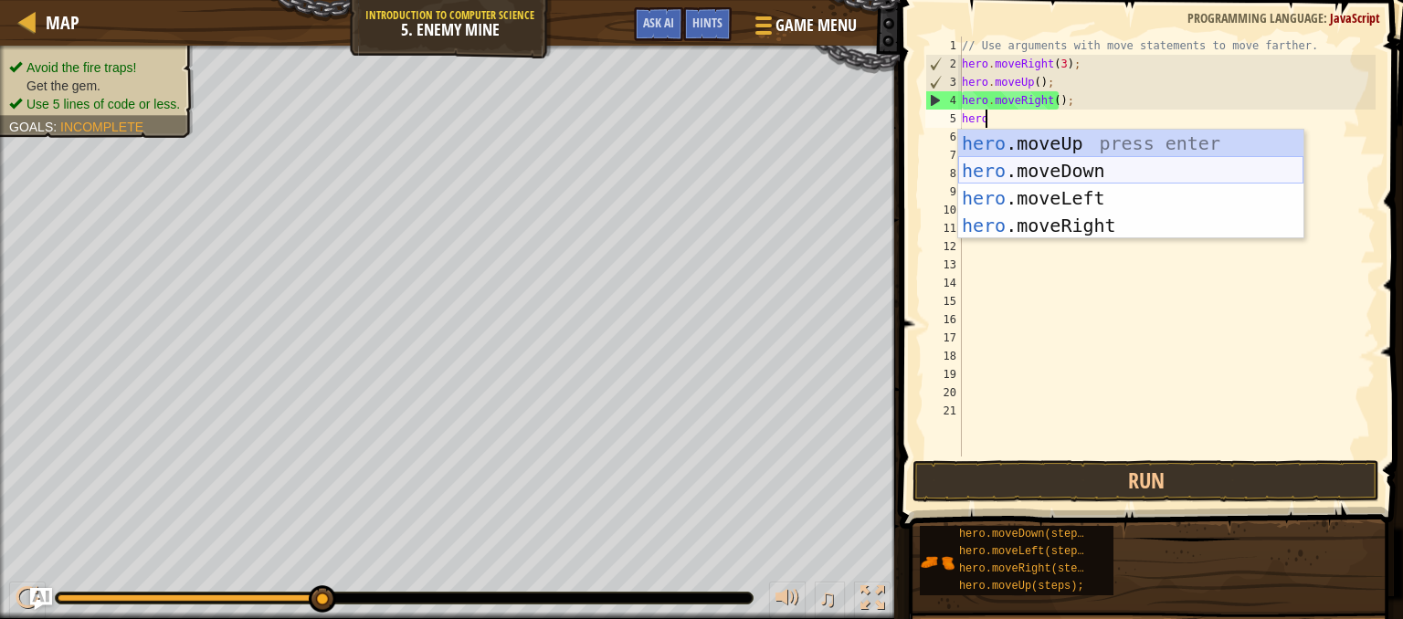
click at [1023, 171] on div "hero .moveUp press enter hero .moveDown press enter hero .moveLeft press enter …" at bounding box center [1130, 212] width 345 height 164
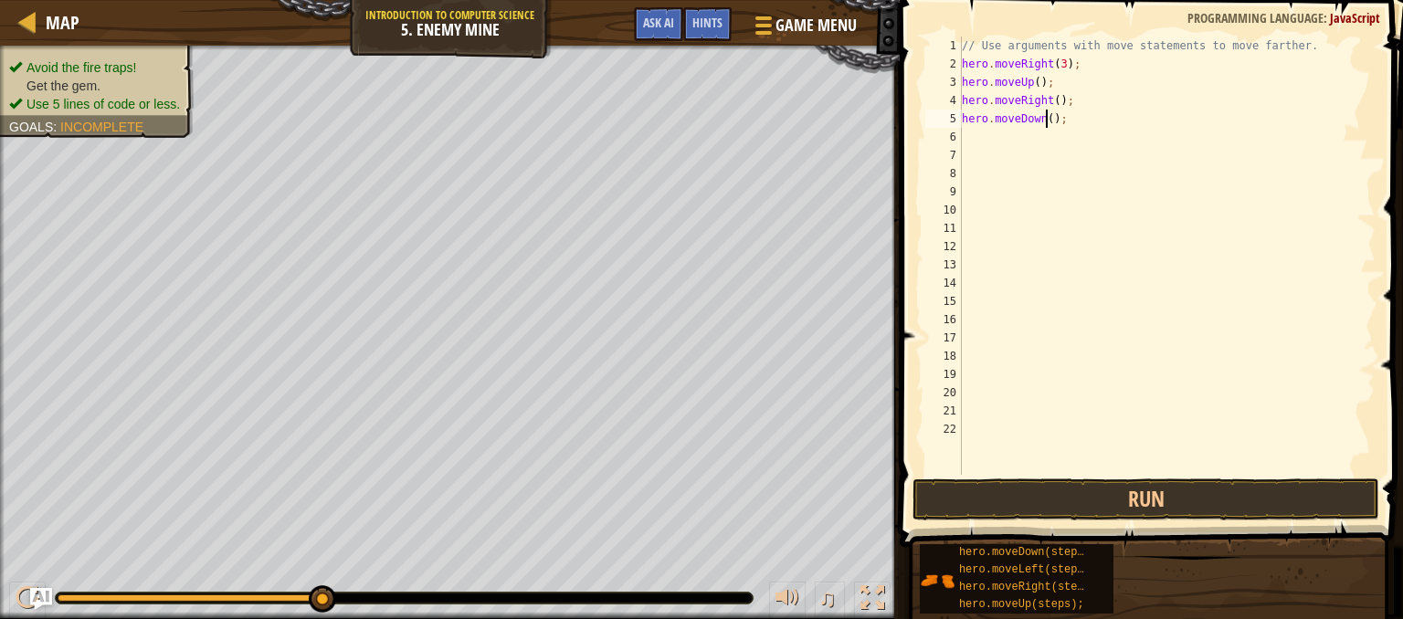
click at [1044, 117] on div "// Use arguments with move statements to move farther. hero . moveRight ( 3 ) ;…" at bounding box center [1166, 274] width 417 height 475
type textarea "hero.moveDown(4);"
click at [956, 481] on button "Run" at bounding box center [1145, 499] width 467 height 42
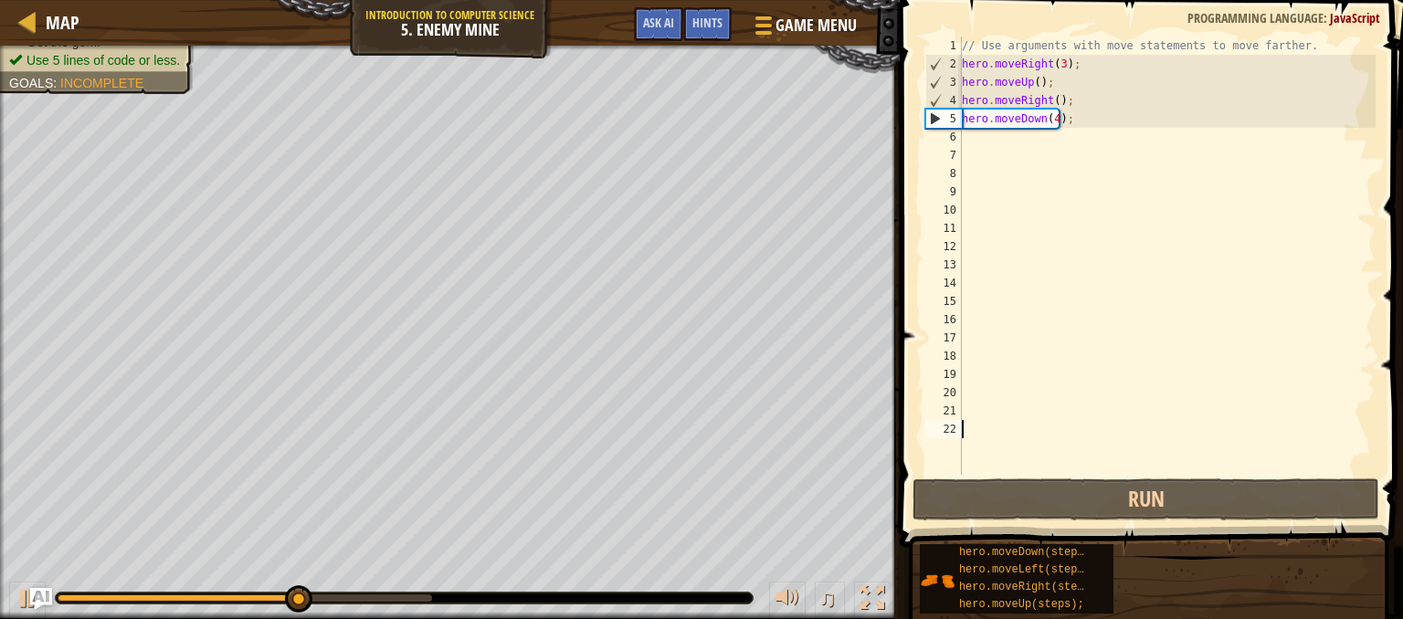
click at [964, 426] on div "// Use arguments with move statements to move farther. hero . moveRight ( 3 ) ;…" at bounding box center [1166, 274] width 417 height 475
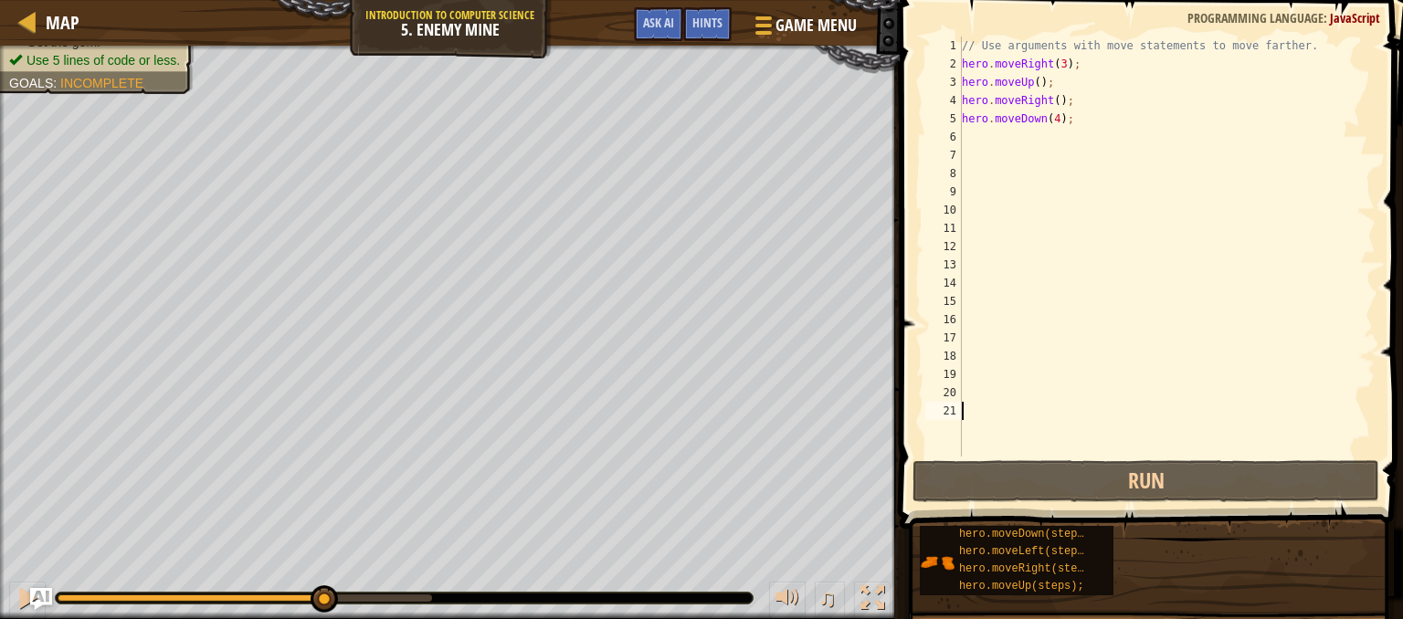
type textarea "3"
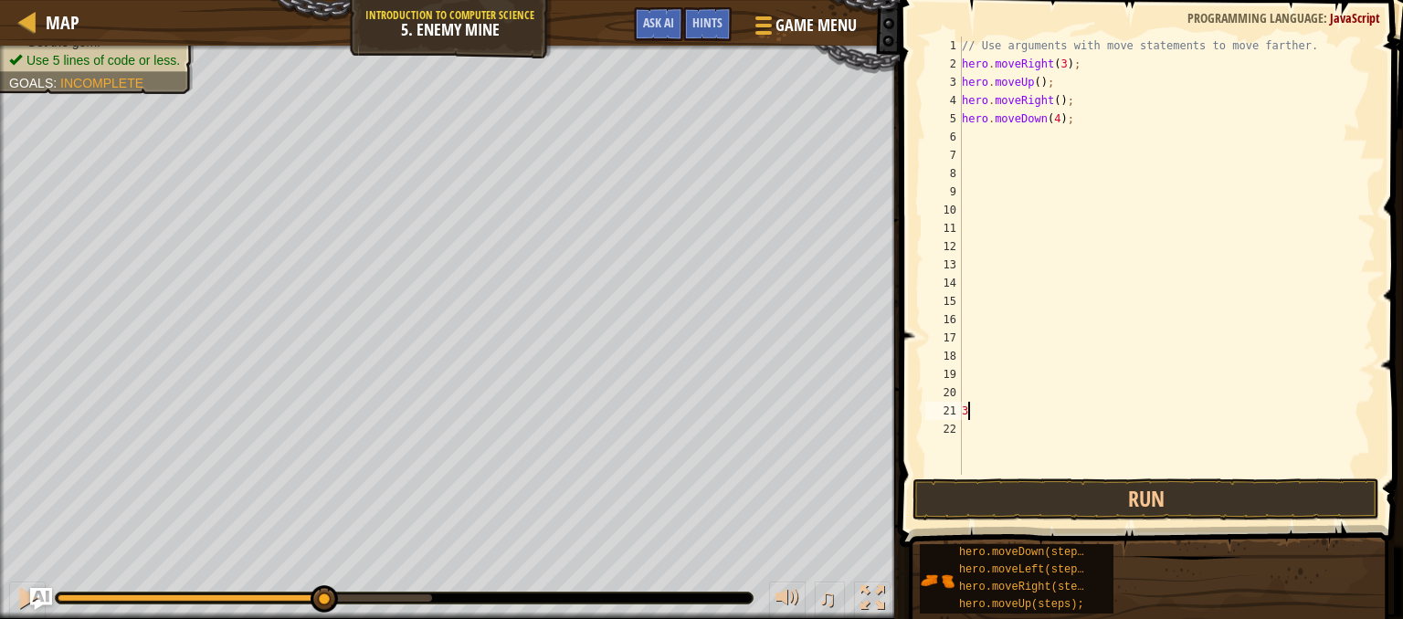
click at [1052, 118] on div "// Use arguments with move statements to move farther. hero . moveRight ( 3 ) ;…" at bounding box center [1166, 274] width 417 height 475
click at [972, 403] on div "// Use arguments with move statements to move farther. hero . moveRight ( 3 ) ;…" at bounding box center [1166, 274] width 417 height 475
type textarea "3"
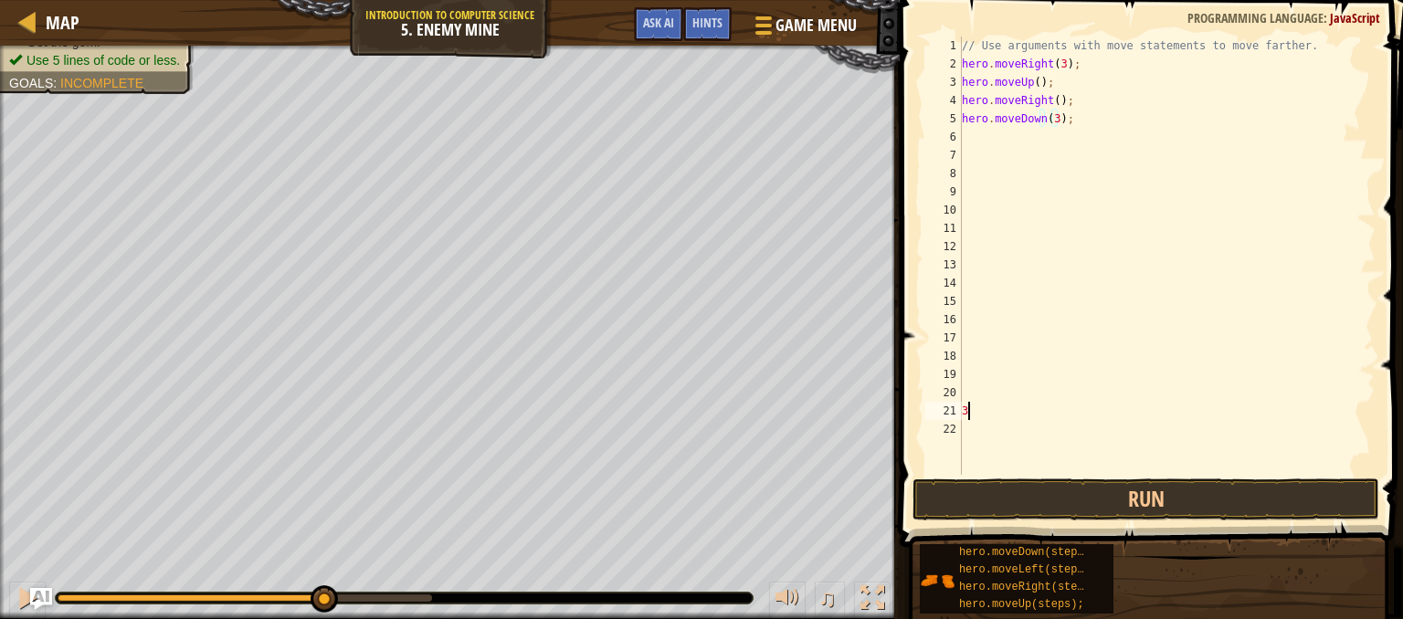
scroll to position [8, 0]
click at [1031, 422] on div "// Use arguments with move statements to move farther. hero . moveRight ( 3 ) ;…" at bounding box center [1166, 274] width 417 height 475
click at [1081, 505] on button "Run" at bounding box center [1145, 499] width 467 height 42
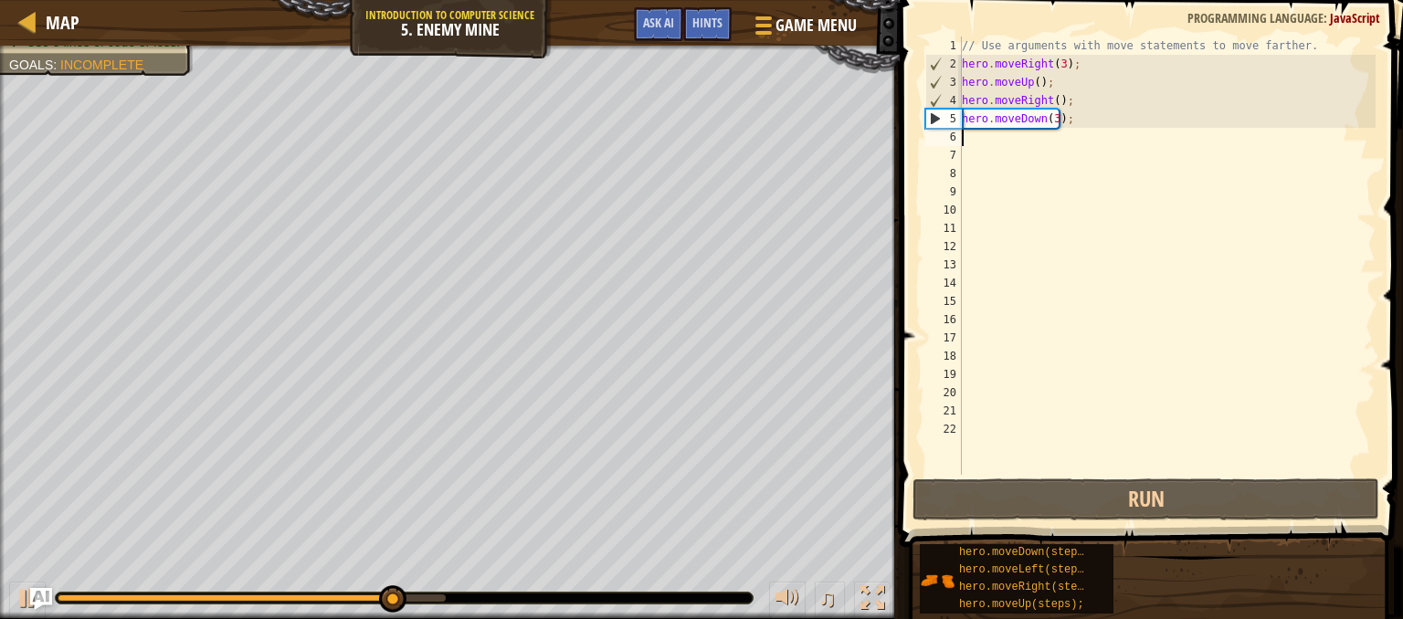
click at [999, 142] on div "// Use arguments with move statements to move farther. hero . moveRight ( 3 ) ;…" at bounding box center [1166, 274] width 417 height 475
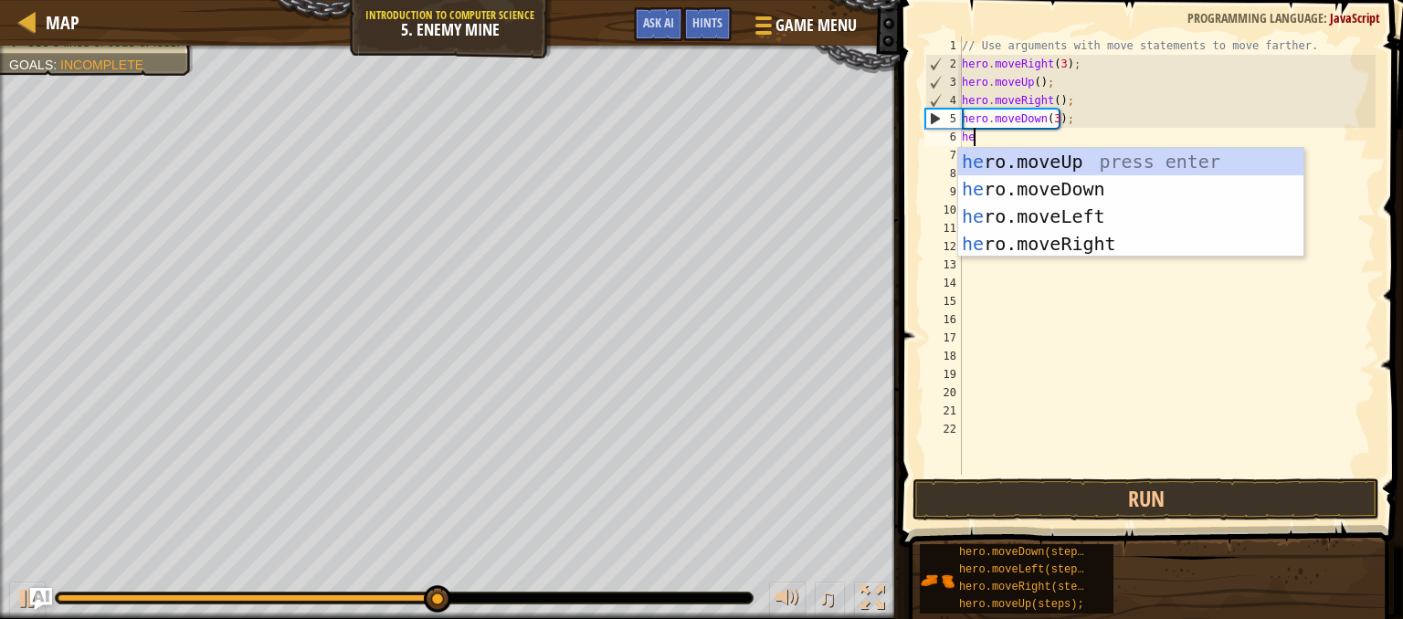
type textarea "hero"
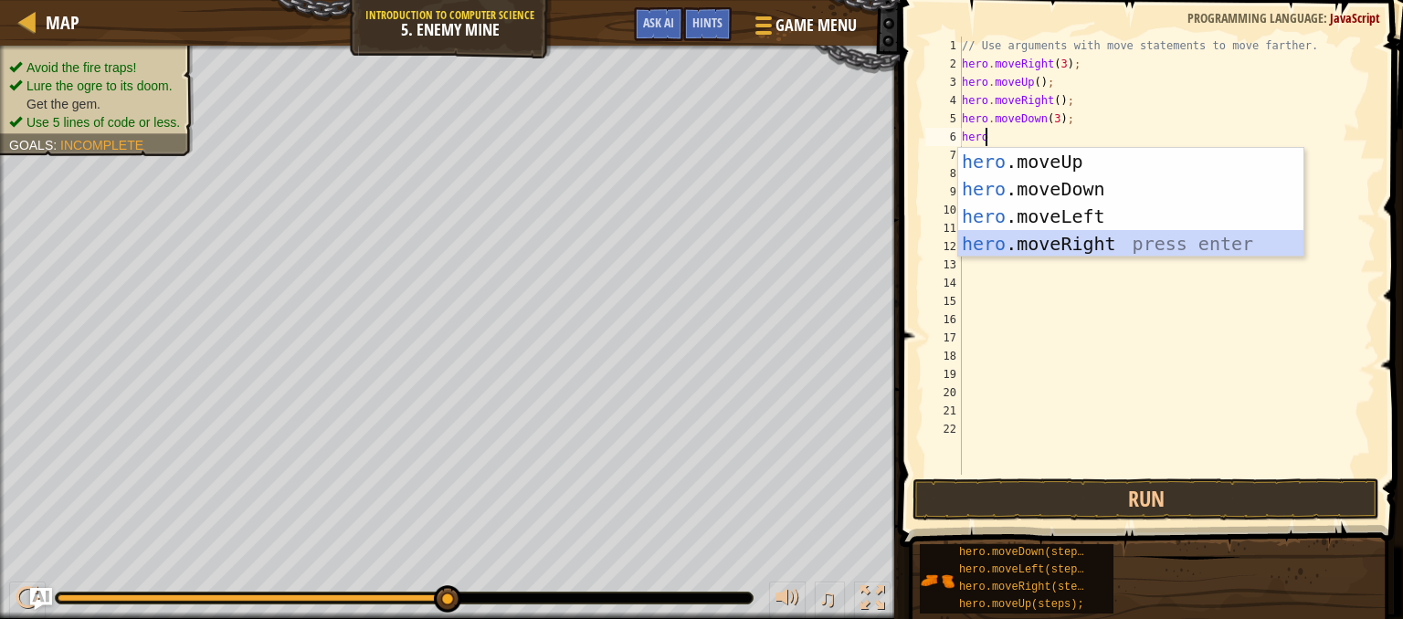
click at [1059, 237] on div "hero .moveUp press enter hero .moveDown press enter hero .moveLeft press enter …" at bounding box center [1130, 230] width 345 height 164
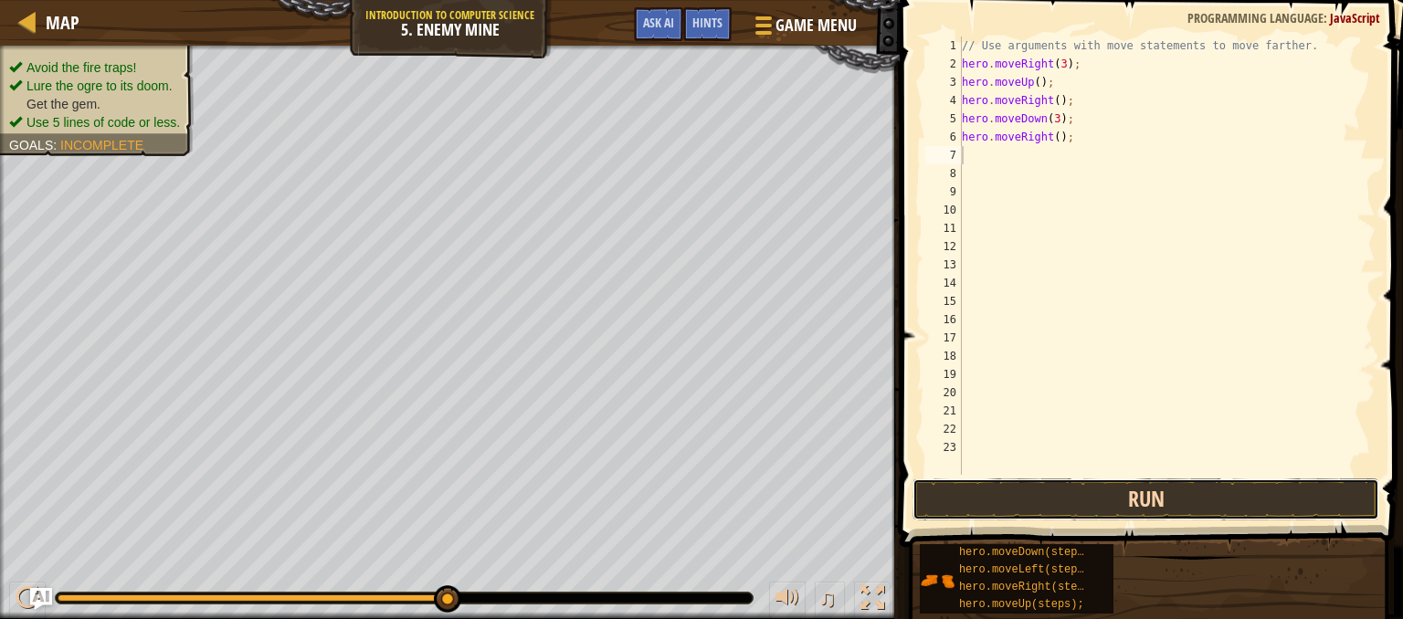
click at [990, 500] on button "Run" at bounding box center [1145, 499] width 467 height 42
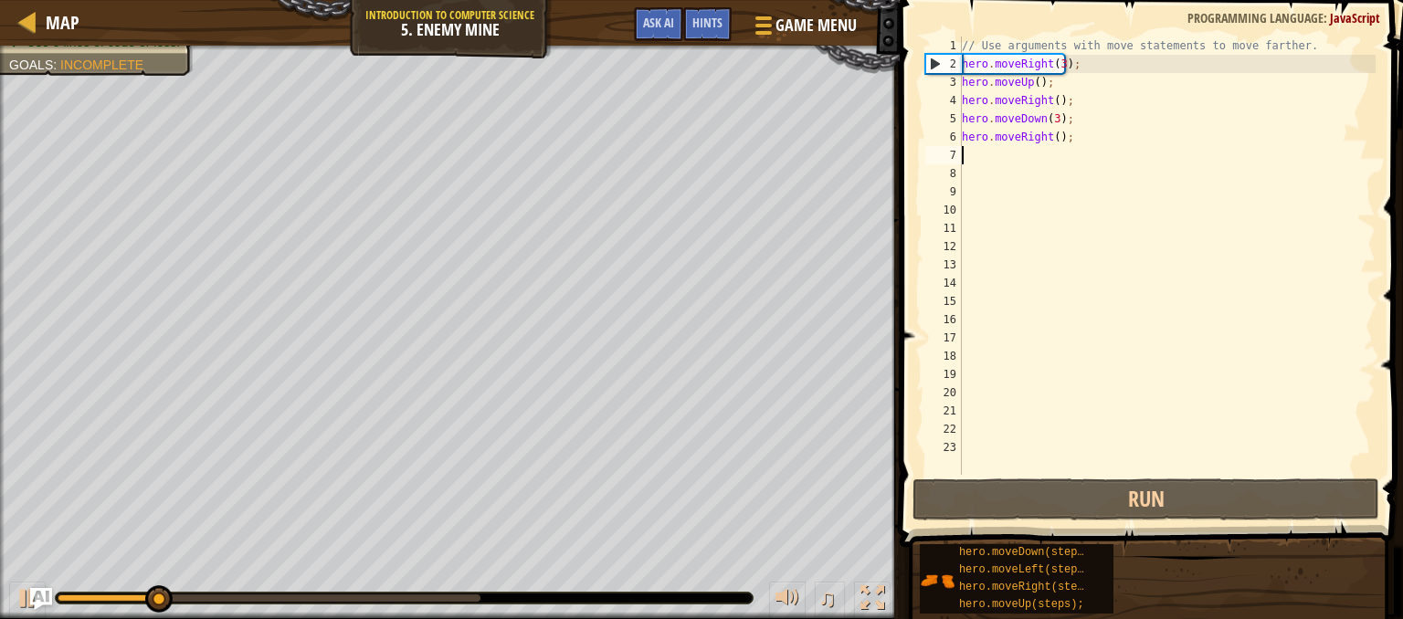
click at [1052, 133] on div "// Use arguments with move statements to move farther. hero . moveRight ( 3 ) ;…" at bounding box center [1166, 274] width 417 height 475
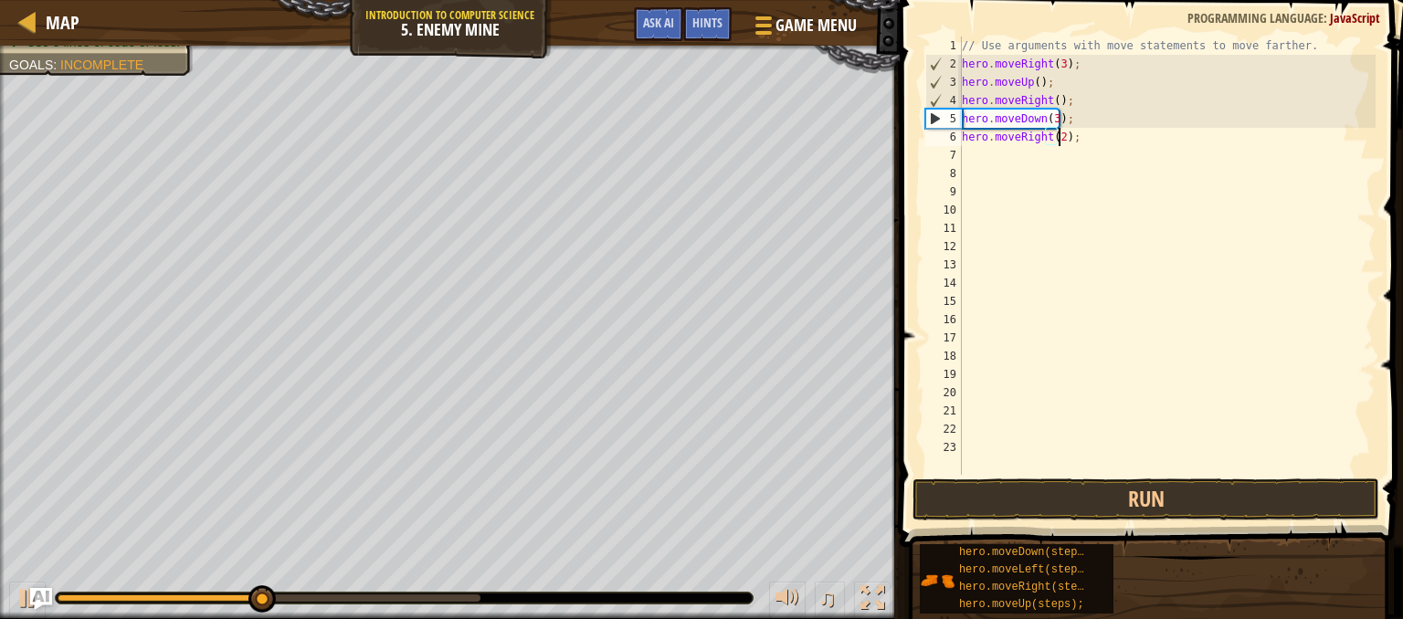
scroll to position [8, 7]
type textarea "hero.moveRight(2);"
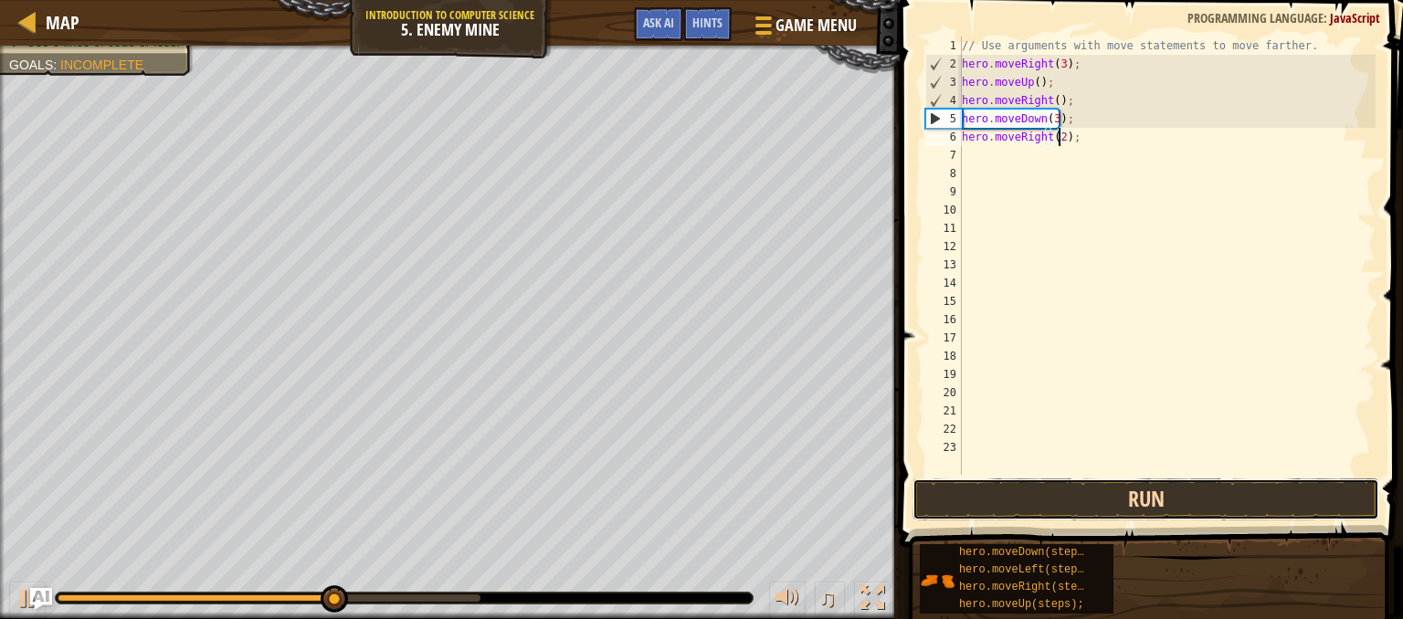
click at [988, 494] on button "Run" at bounding box center [1145, 499] width 467 height 42
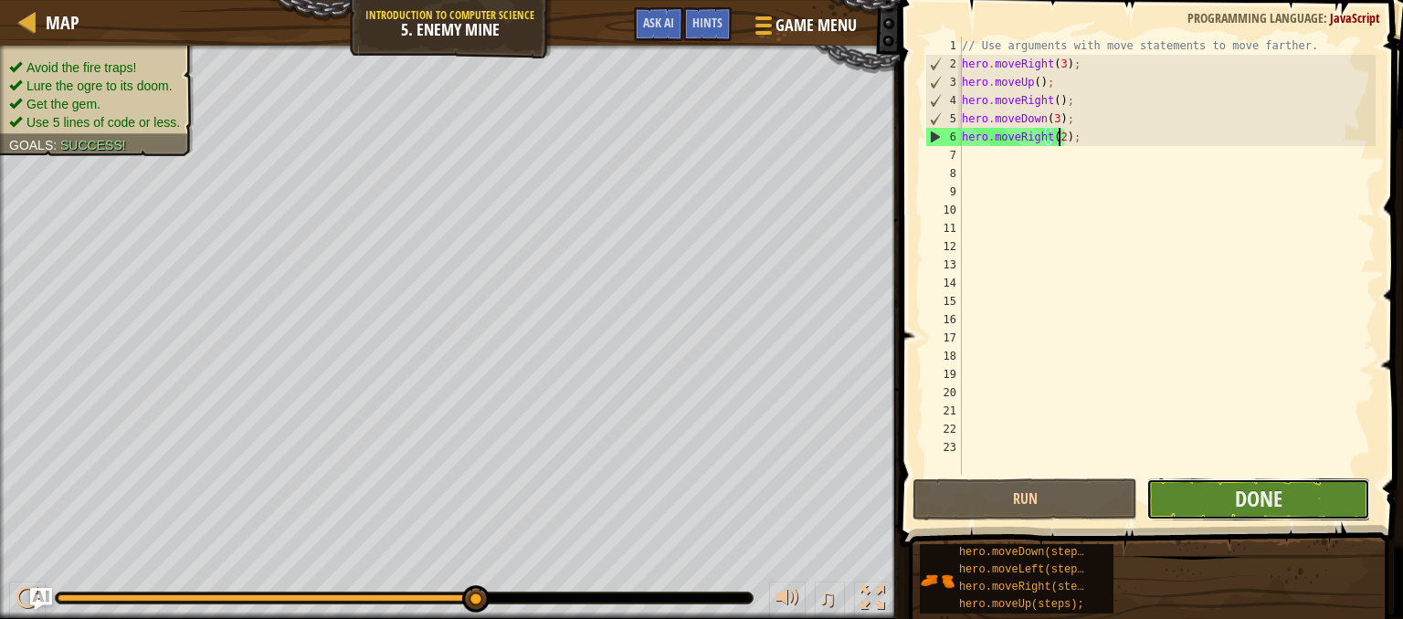
click at [1298, 486] on button "Done" at bounding box center [1258, 499] width 225 height 42
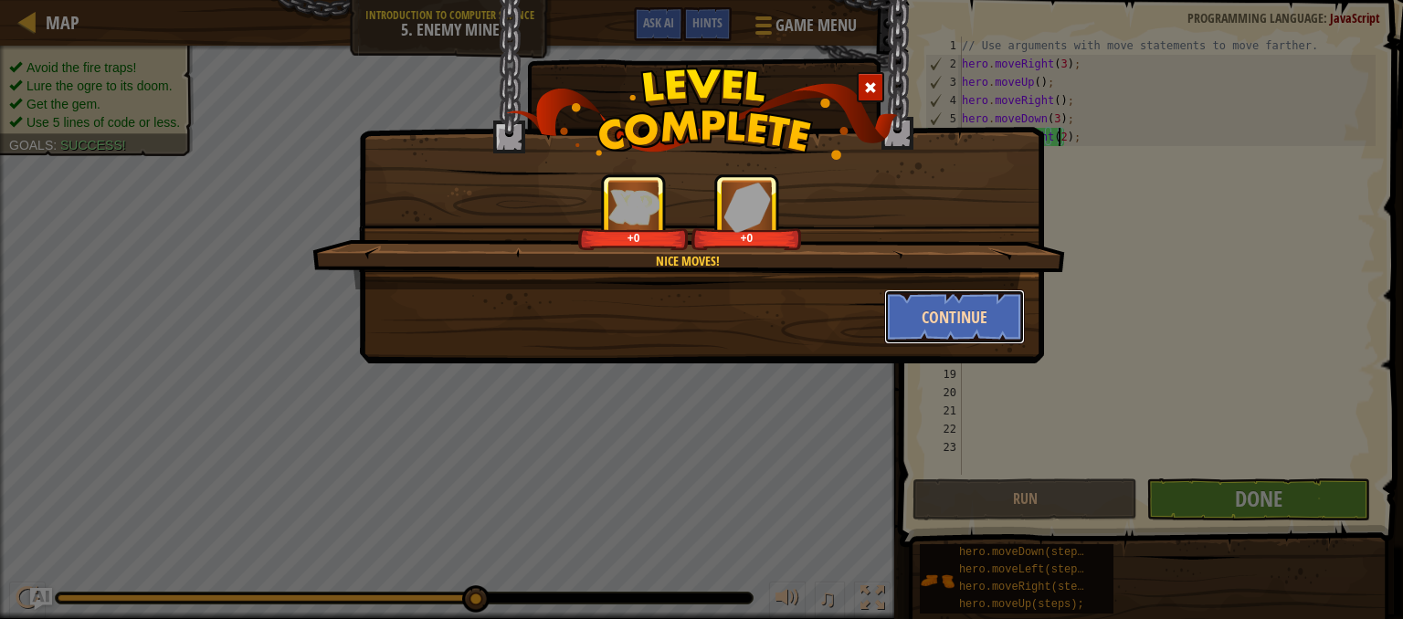
click at [976, 320] on button "Continue" at bounding box center [955, 316] width 142 height 55
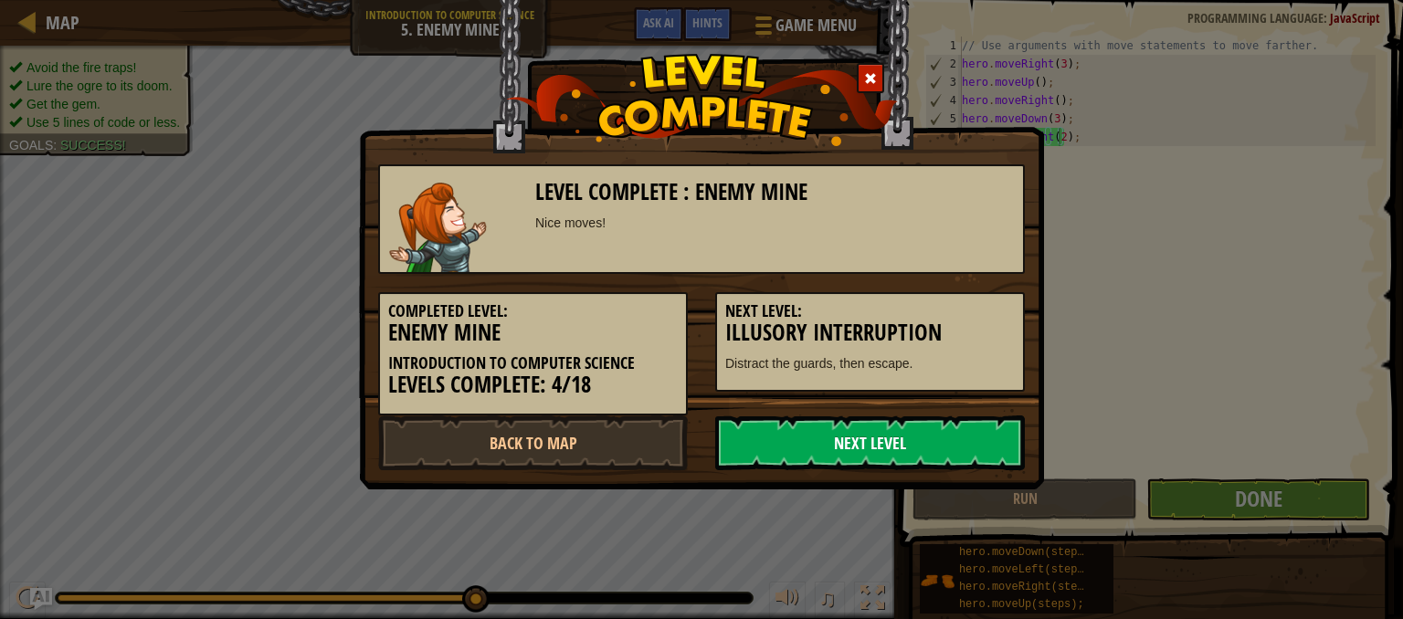
click at [842, 436] on link "Next Level" at bounding box center [870, 442] width 310 height 55
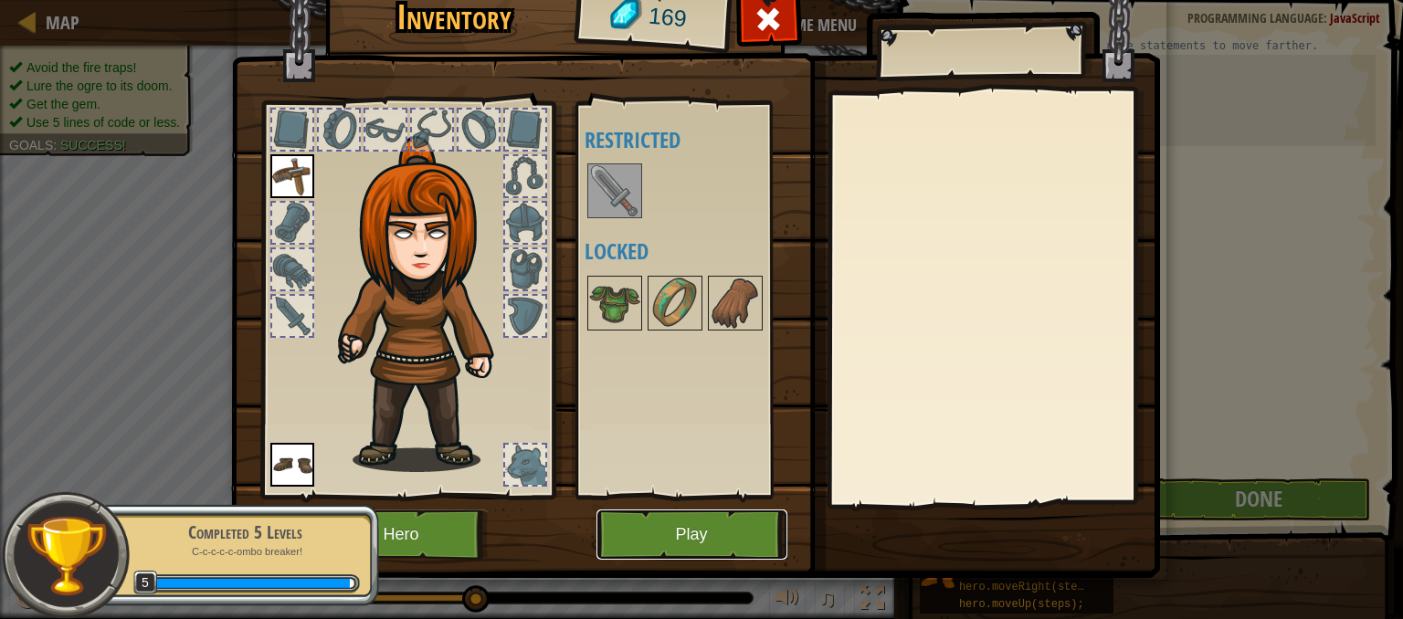
click at [673, 523] on button "Play" at bounding box center [691, 535] width 191 height 50
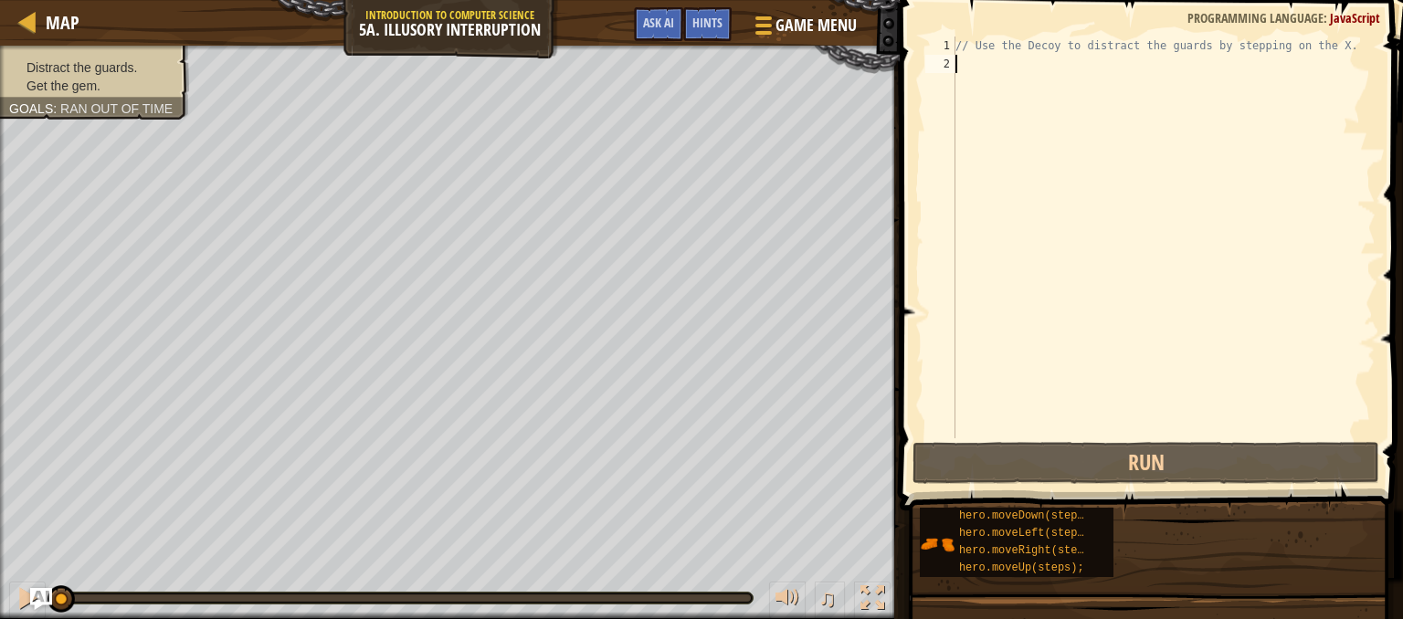
drag, startPoint x: 948, startPoint y: 304, endPoint x: 987, endPoint y: 89, distance: 219.1
click at [987, 89] on div "// Use the Decoy to distract the guards by stepping on the X." at bounding box center [1163, 256] width 424 height 438
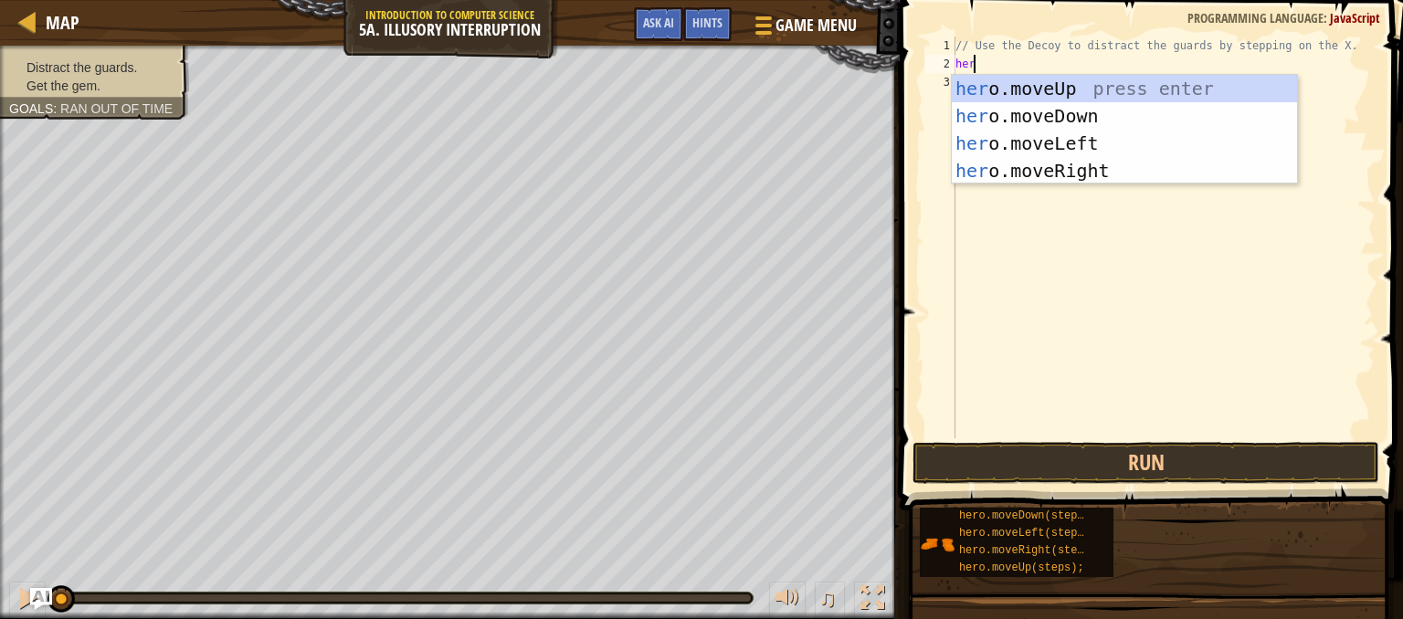
type textarea "hero"
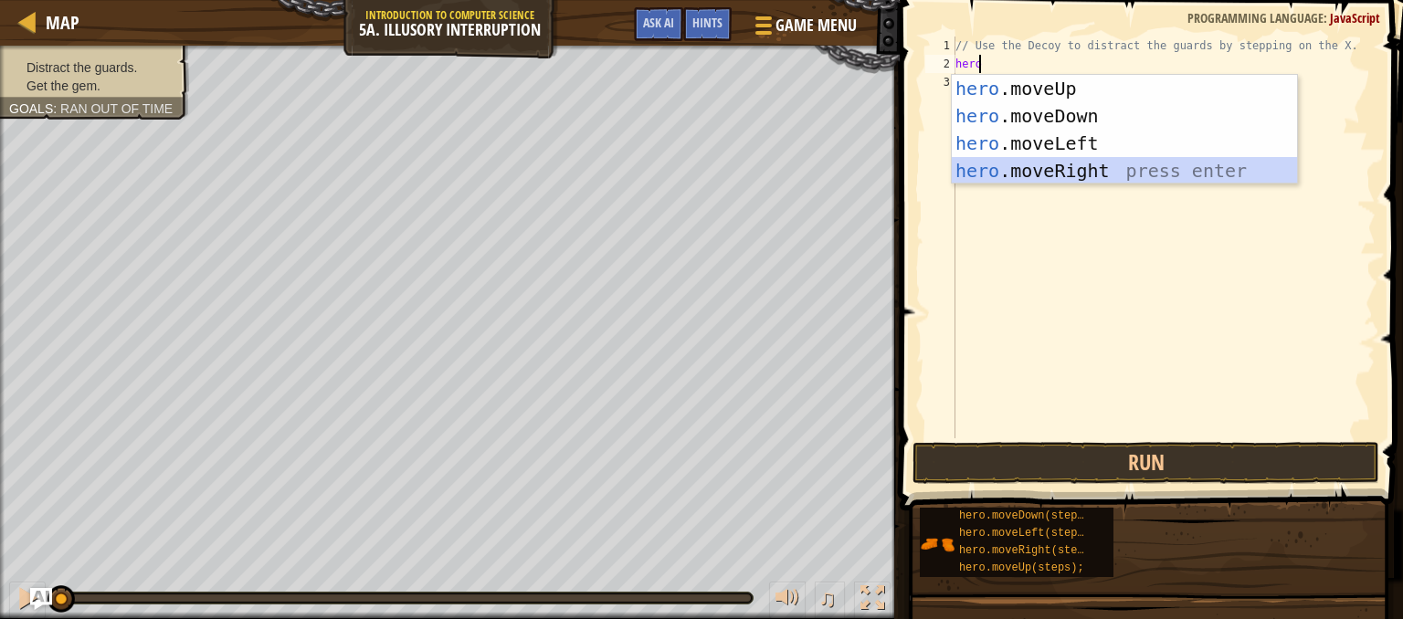
click at [999, 163] on div "hero .moveUp press enter hero .moveDown press enter hero .moveLeft press enter …" at bounding box center [1123, 157] width 345 height 164
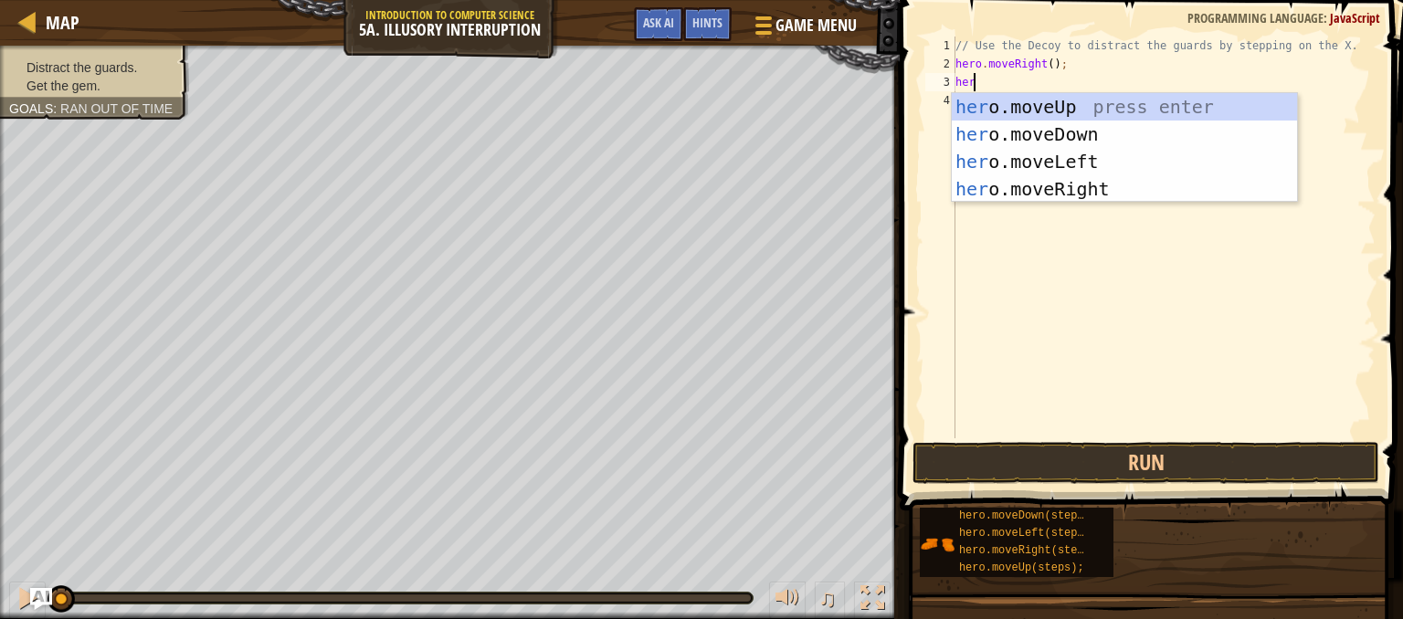
type textarea "hero"
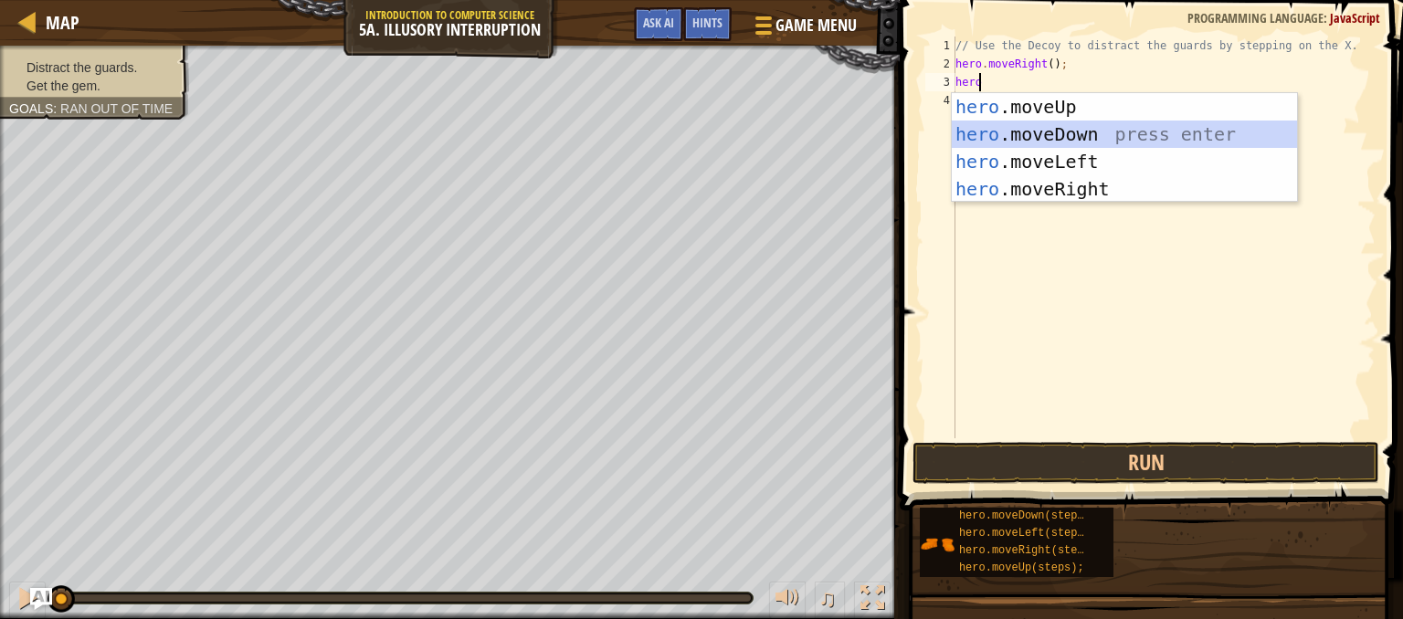
click at [1009, 125] on div "hero .moveUp press enter hero .moveDown press enter hero .moveLeft press enter …" at bounding box center [1123, 175] width 345 height 164
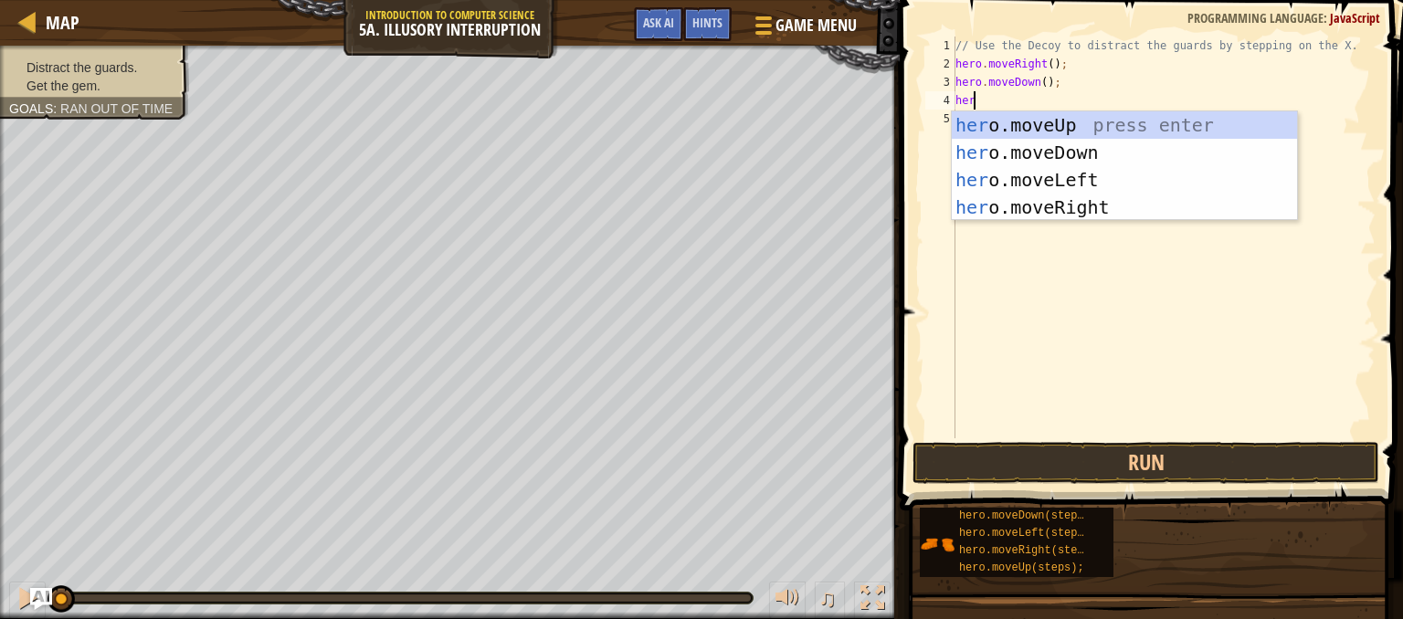
type textarea "hero"
click at [1009, 124] on div "hero .moveUp press enter hero .moveDown press enter hero .moveLeft press enter …" at bounding box center [1123, 193] width 345 height 164
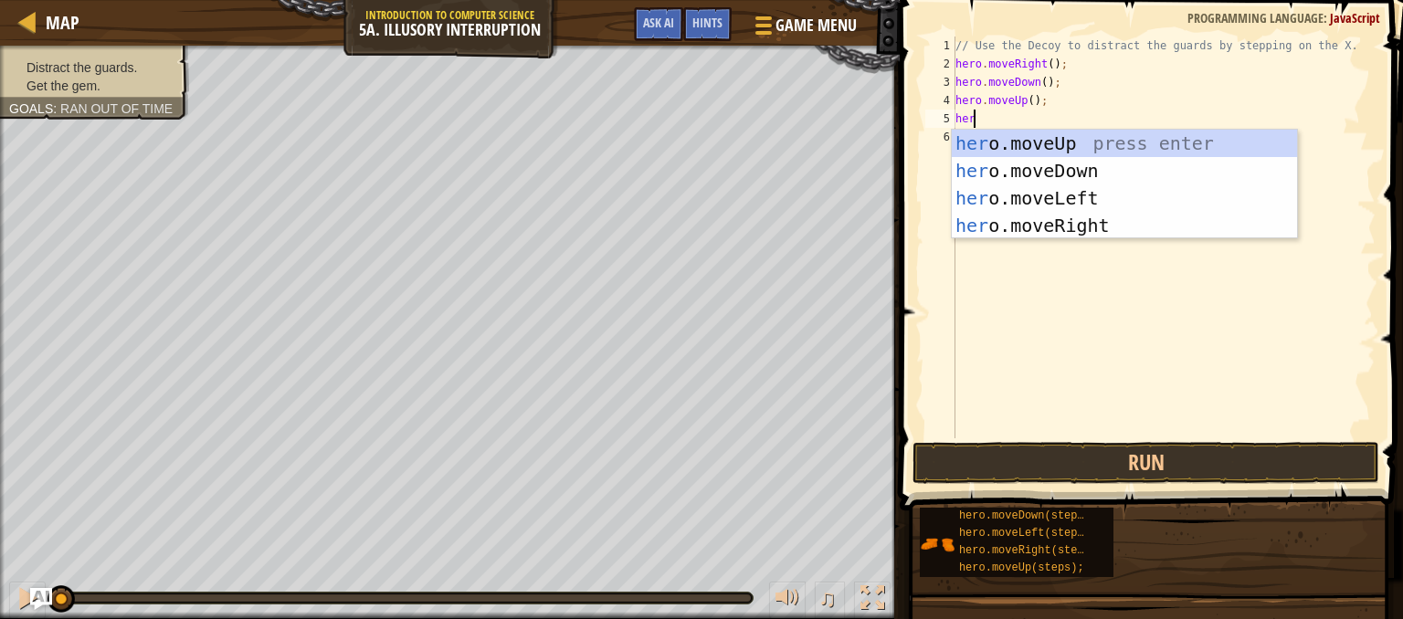
type textarea "hero"
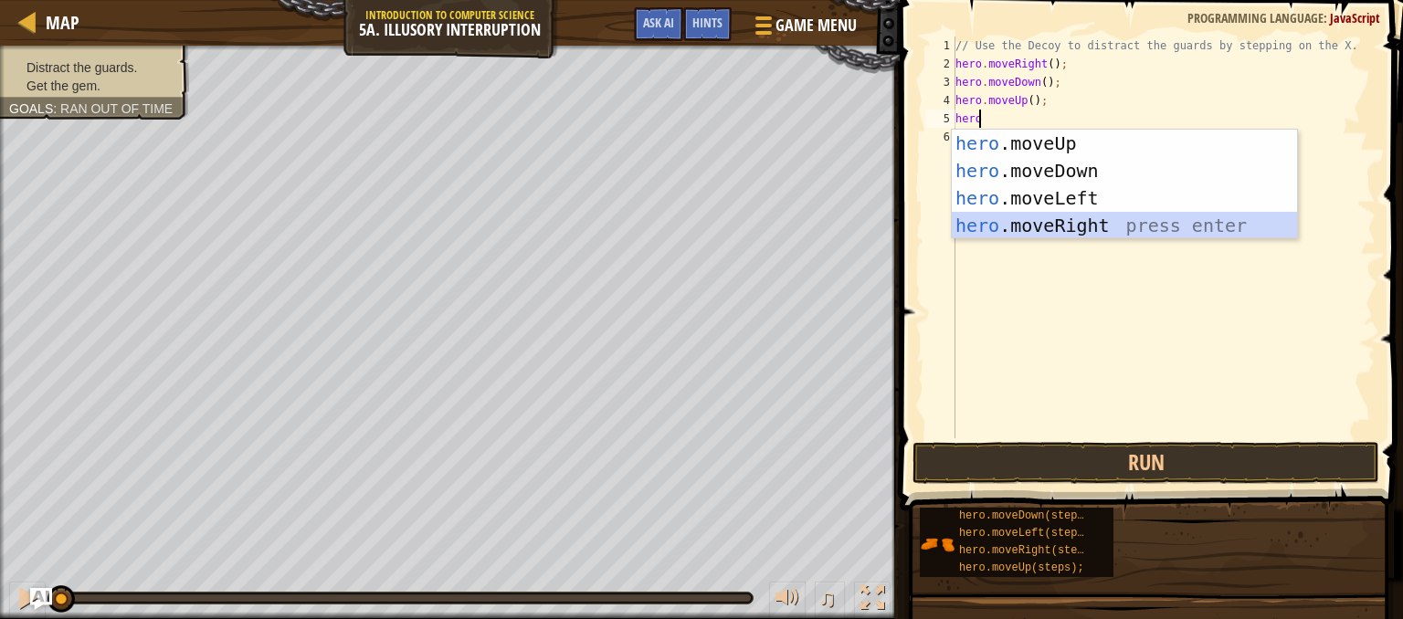
click at [1044, 216] on div "hero .moveUp press enter hero .moveDown press enter hero .moveLeft press enter …" at bounding box center [1123, 212] width 345 height 164
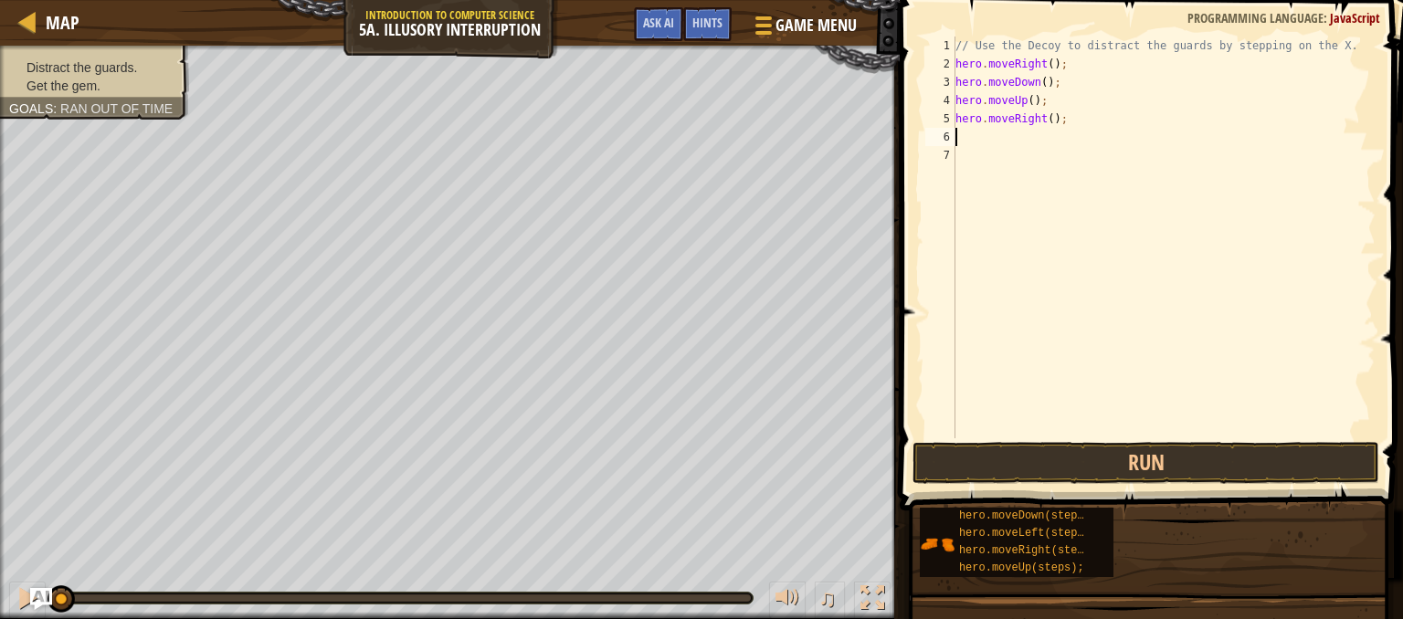
click at [1047, 121] on div "// Use the Decoy to distract the guards by stepping on the X. hero . moveRight …" at bounding box center [1163, 256] width 424 height 438
click at [1010, 468] on button "Run" at bounding box center [1145, 463] width 467 height 42
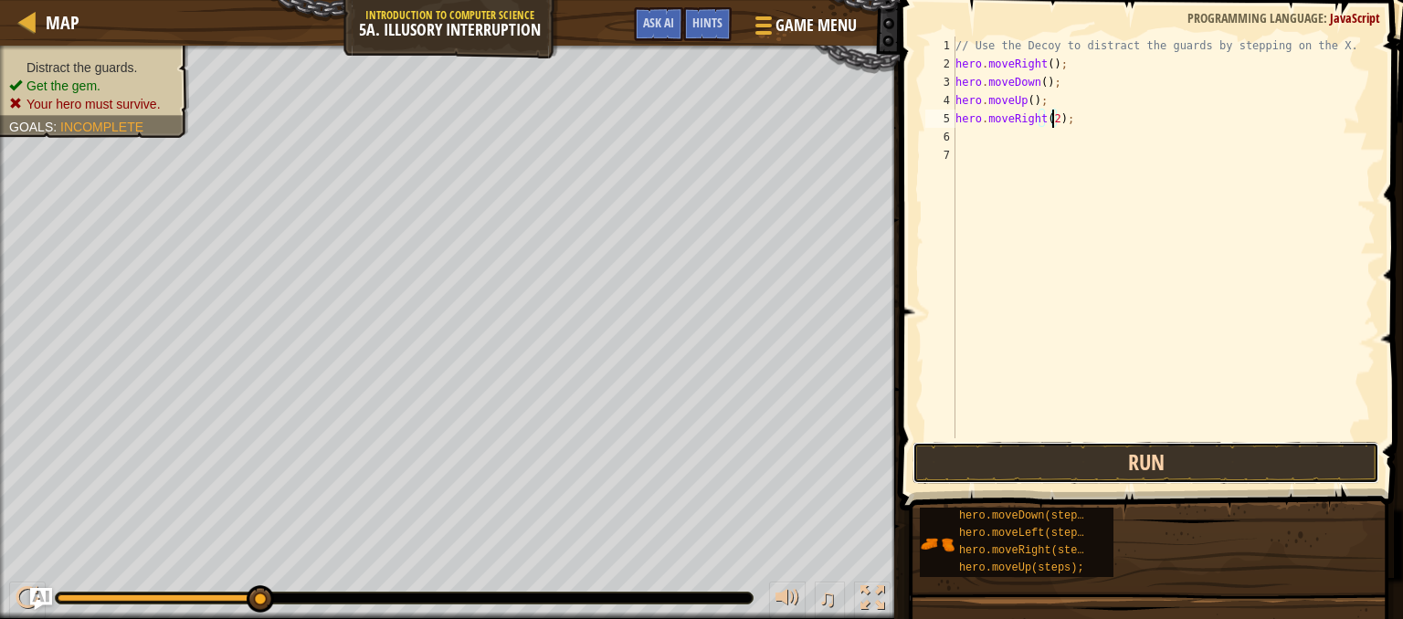
click at [988, 453] on button "Run" at bounding box center [1145, 463] width 467 height 42
click at [958, 470] on button "Run" at bounding box center [1145, 463] width 467 height 42
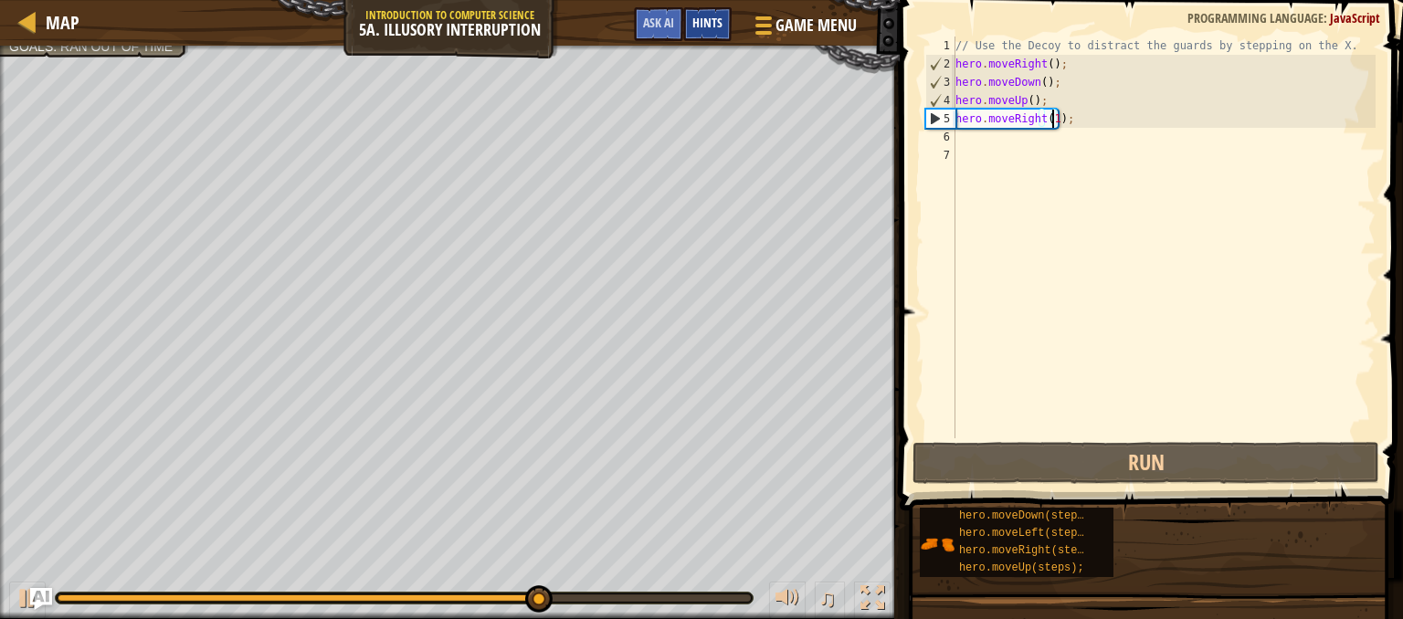
click at [705, 19] on span "Hints" at bounding box center [707, 22] width 30 height 17
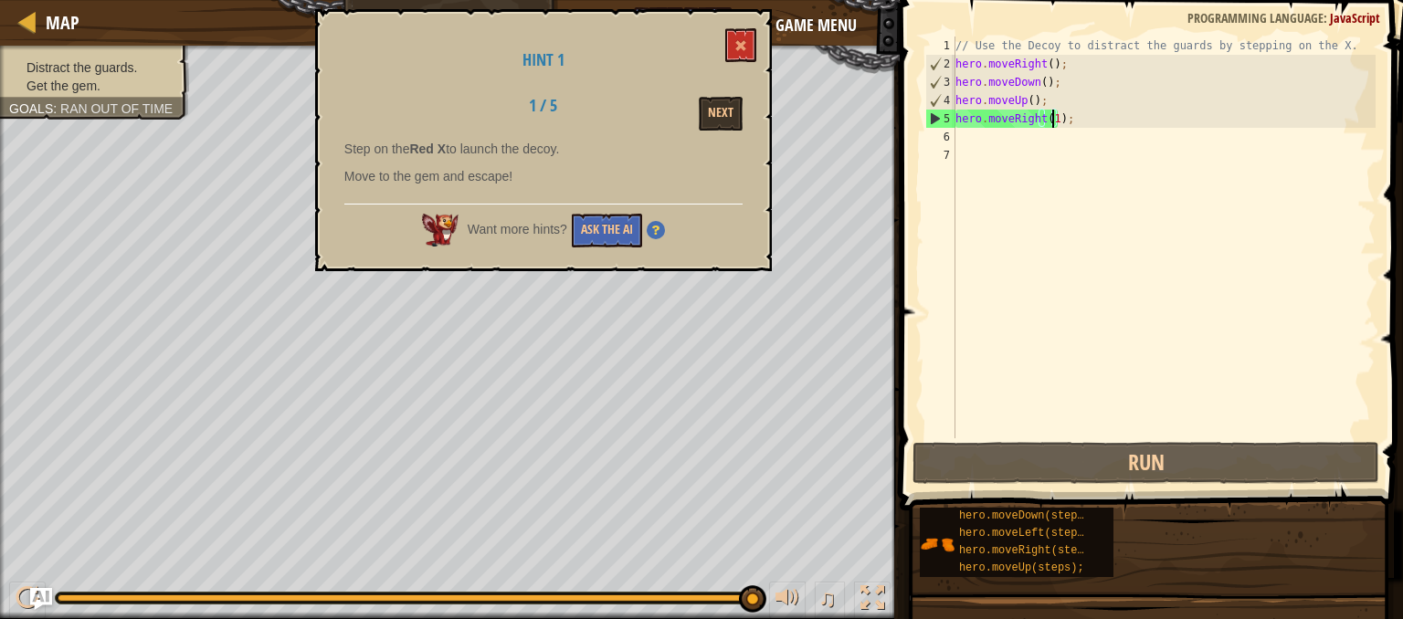
click at [1038, 78] on div "// Use the Decoy to distract the guards by stepping on the X. hero . moveRight …" at bounding box center [1163, 256] width 424 height 438
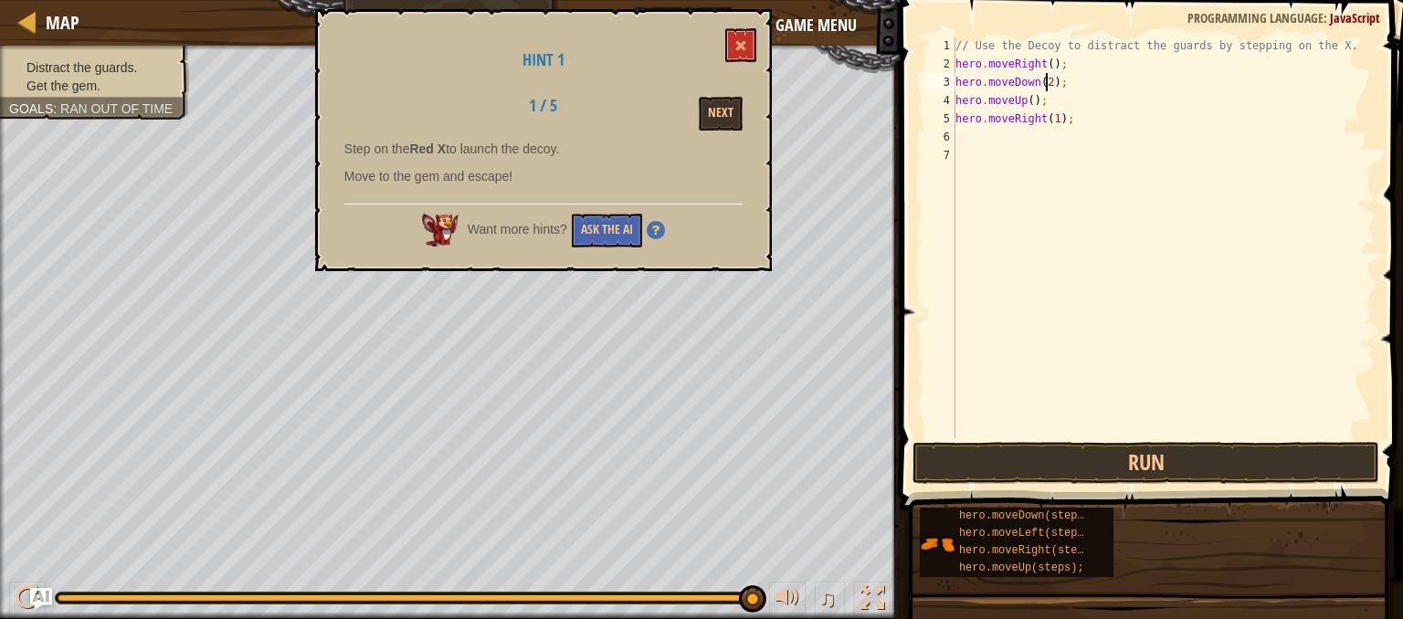
click at [961, 42] on div "// Use the Decoy to distract the guards by stepping on the X. hero . moveRight …" at bounding box center [1163, 256] width 424 height 438
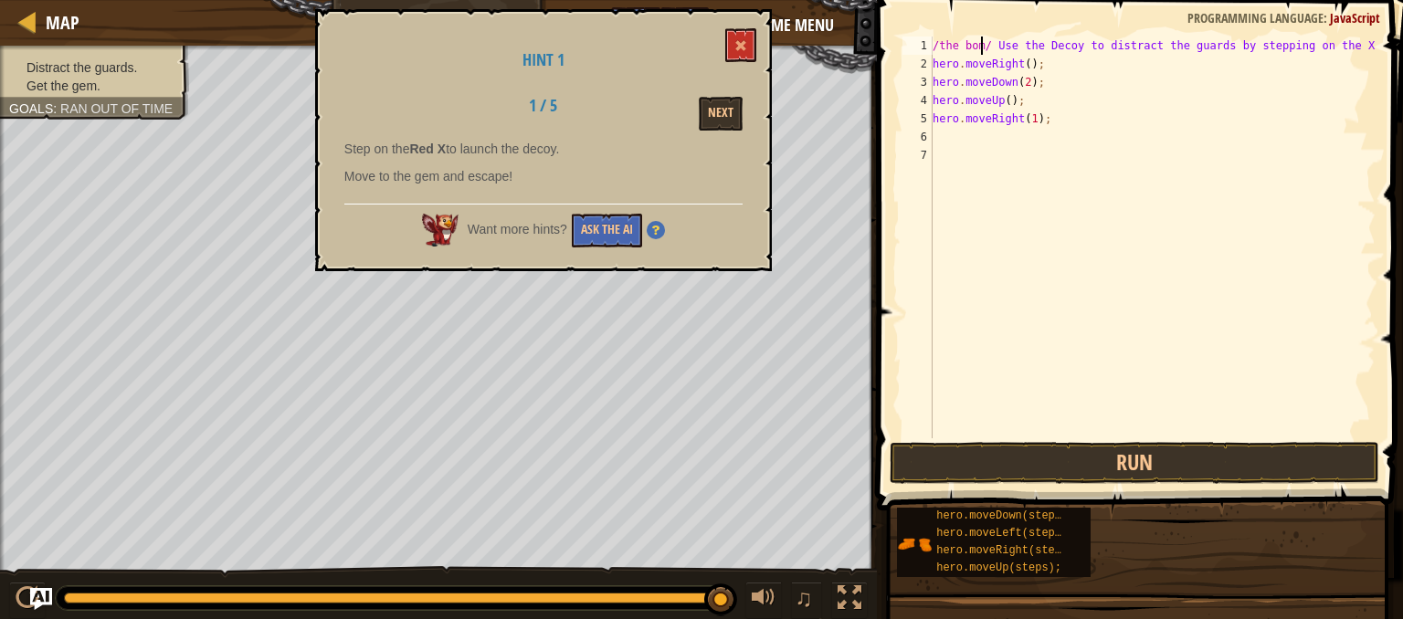
scroll to position [8, 5]
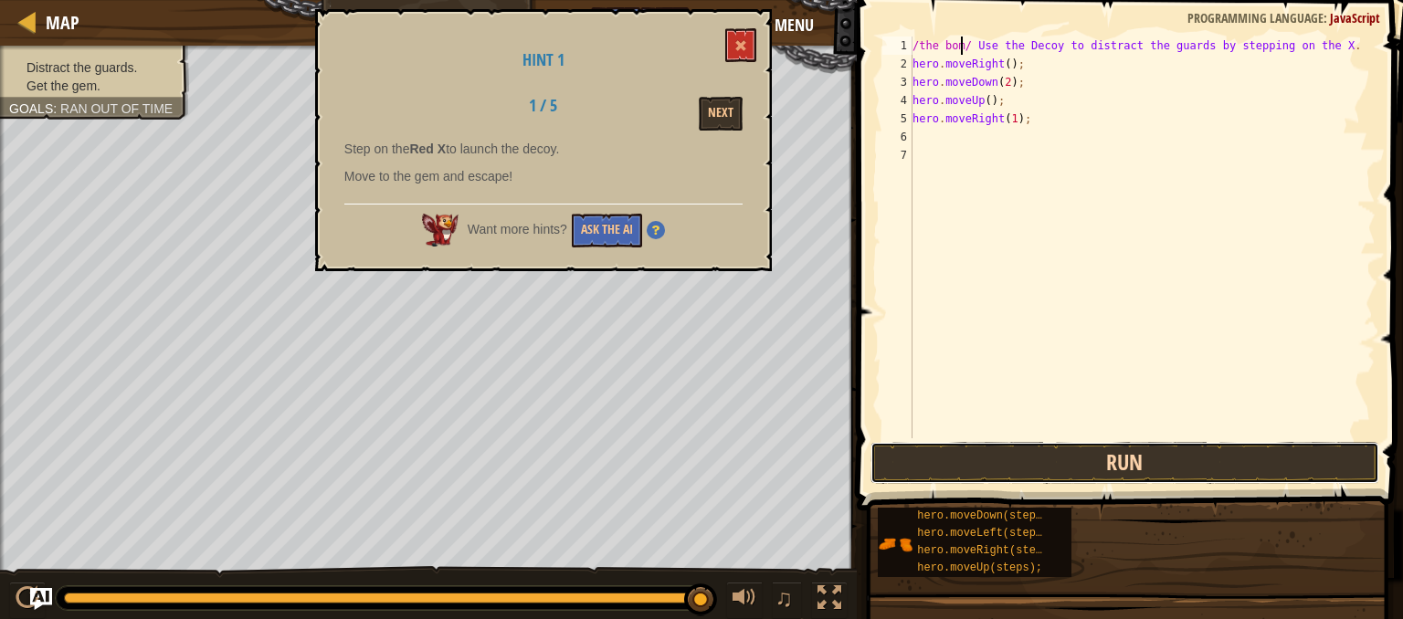
click at [983, 464] on button "Run" at bounding box center [1124, 463] width 509 height 42
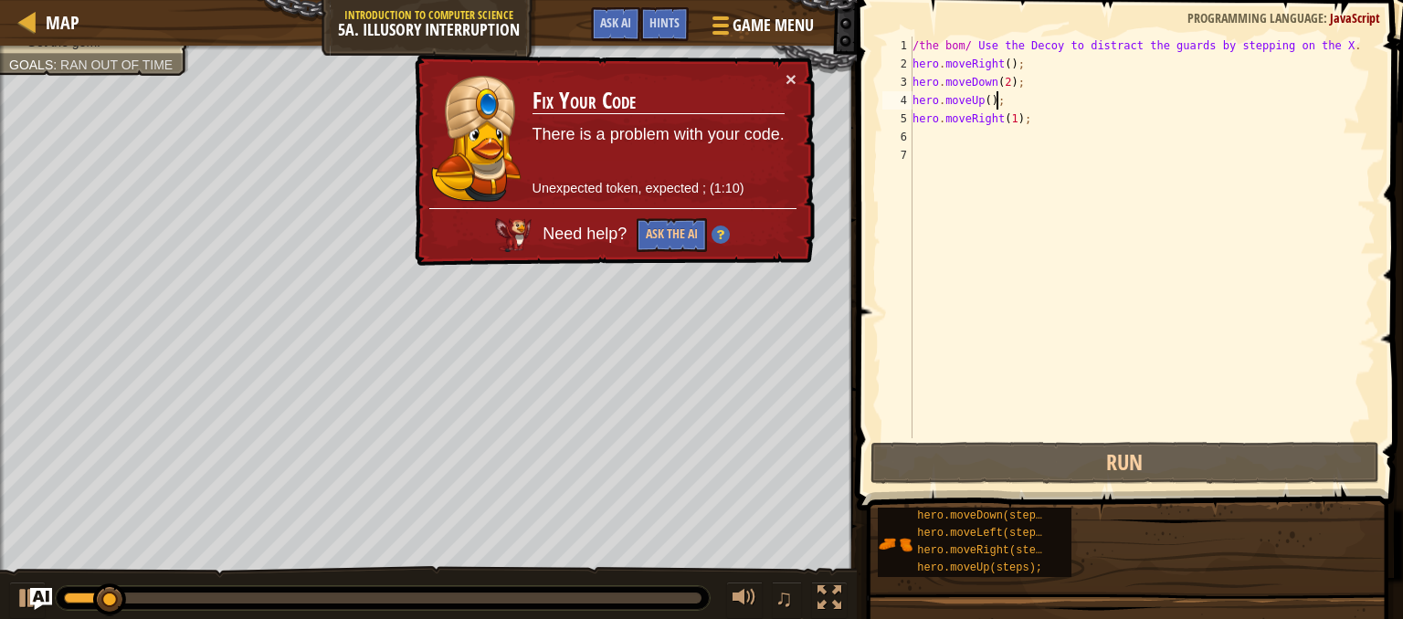
click at [1012, 102] on div "/the bom/ Use the Decoy to distract the guards by stepping on the X . hero . mo…" at bounding box center [1142, 256] width 467 height 438
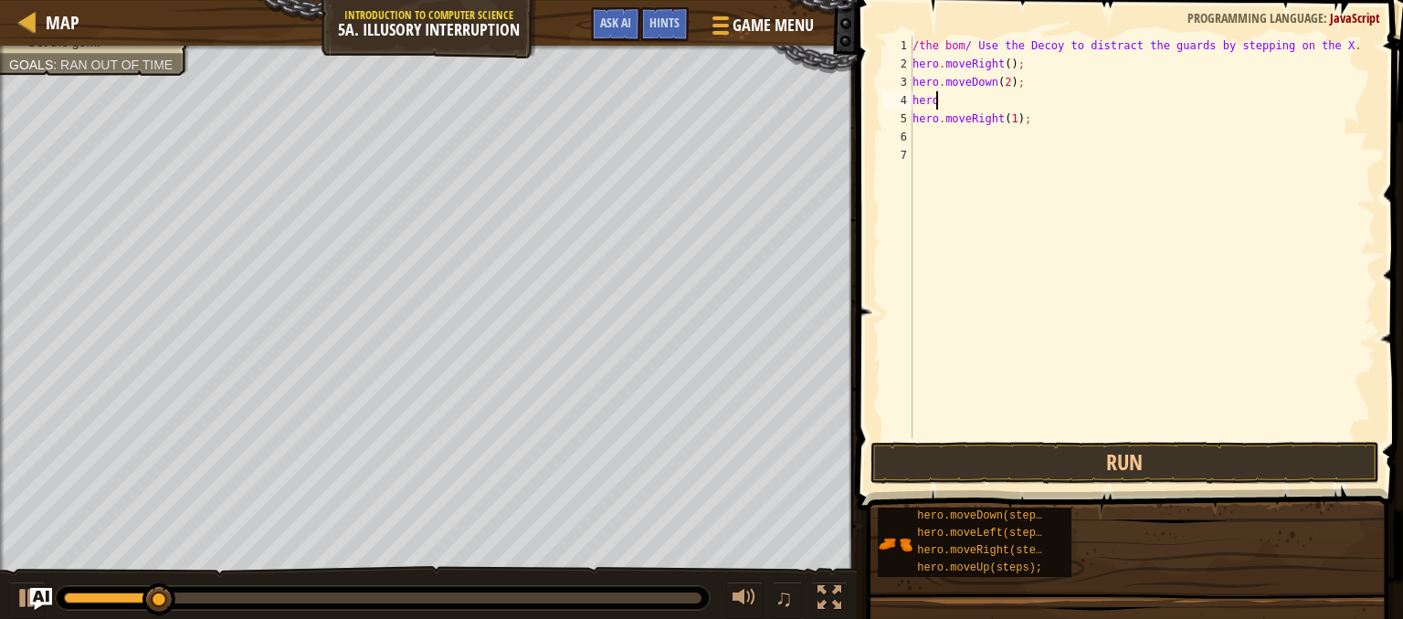
scroll to position [8, 0]
type textarea "h"
click at [960, 468] on button "Run" at bounding box center [1124, 463] width 509 height 42
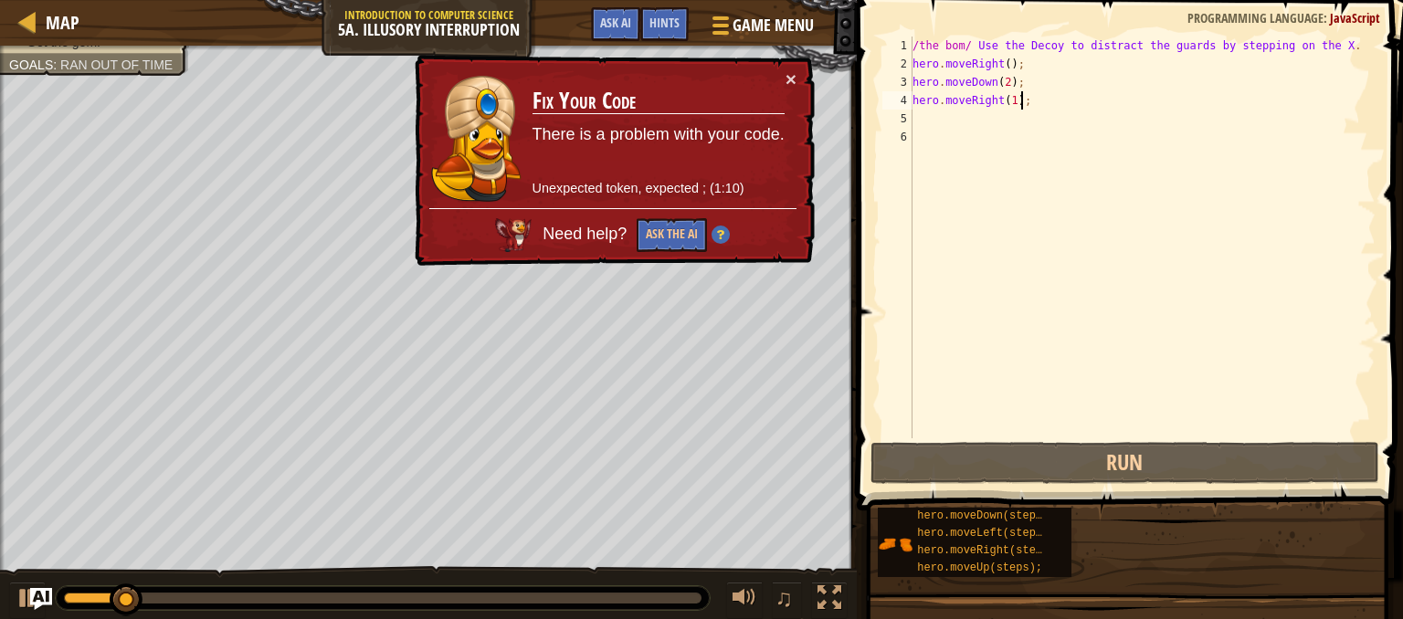
click at [1068, 103] on div "/the bom/ Use the Decoy to distract the guards by stepping on the X . hero . mo…" at bounding box center [1142, 256] width 467 height 438
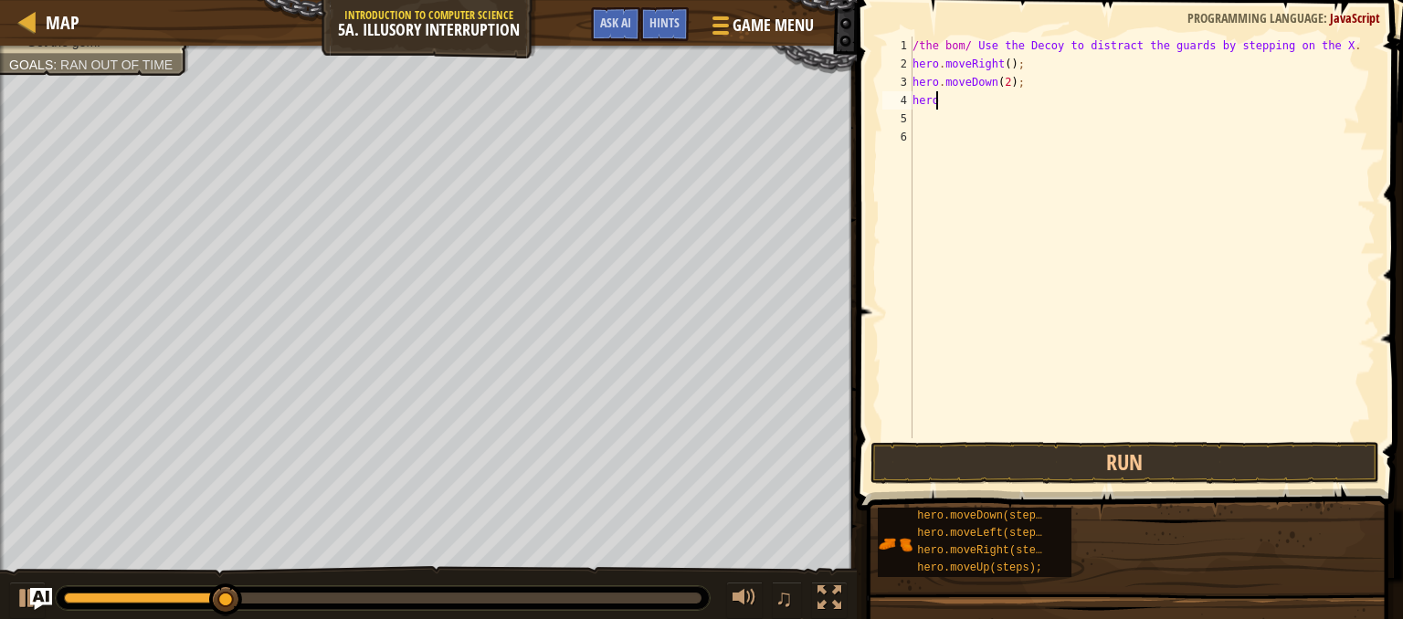
type textarea "h"
click at [1001, 464] on button "Run" at bounding box center [1124, 463] width 509 height 42
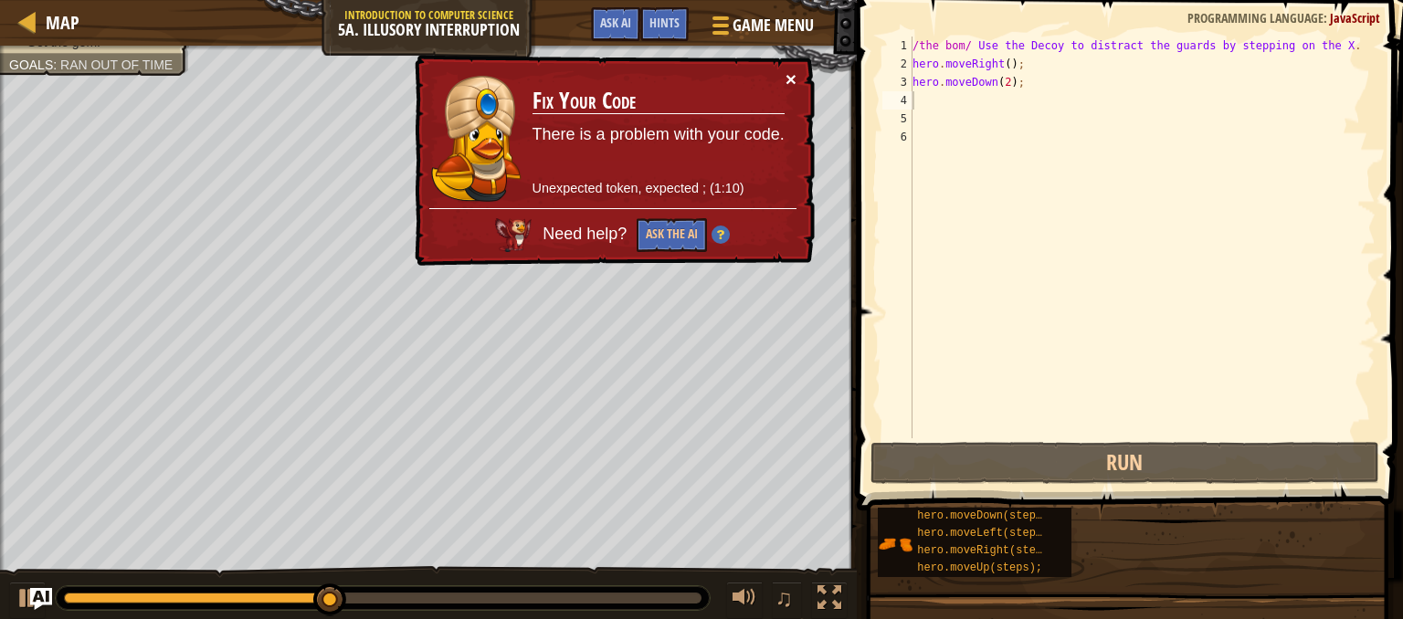
click at [789, 79] on button "×" at bounding box center [790, 78] width 11 height 19
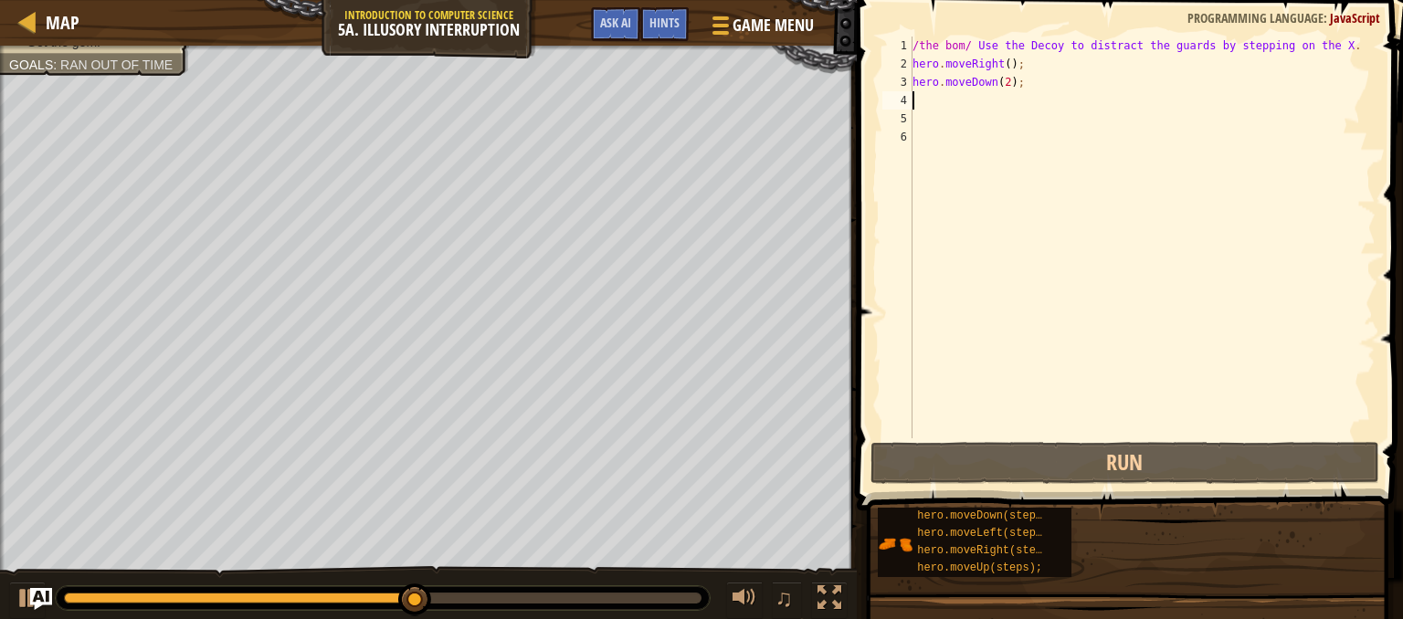
click at [958, 37] on div "/the bom/ Use the Decoy to distract the guards by stepping on the X . hero . mo…" at bounding box center [1142, 256] width 467 height 438
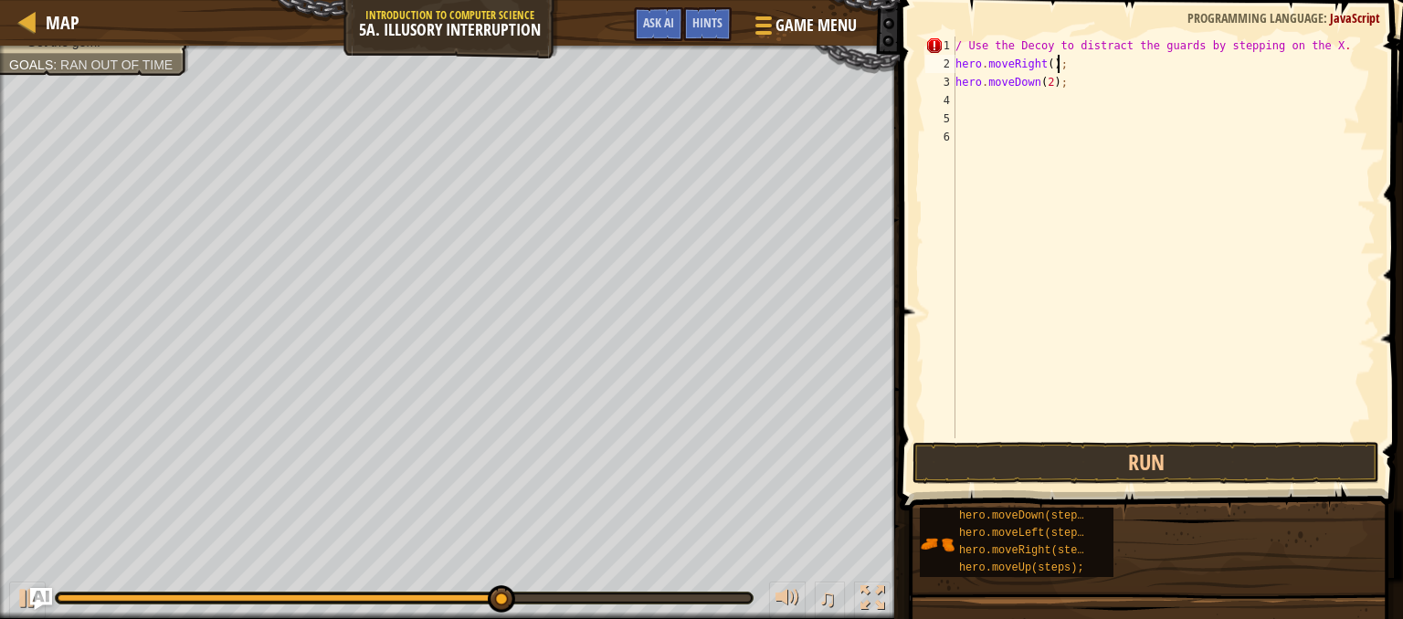
click at [1063, 63] on div "/ Use the Decoy to distract the guards by stepping on the X . hero . moveRight …" at bounding box center [1163, 256] width 424 height 438
type textarea "h"
type textarea "."
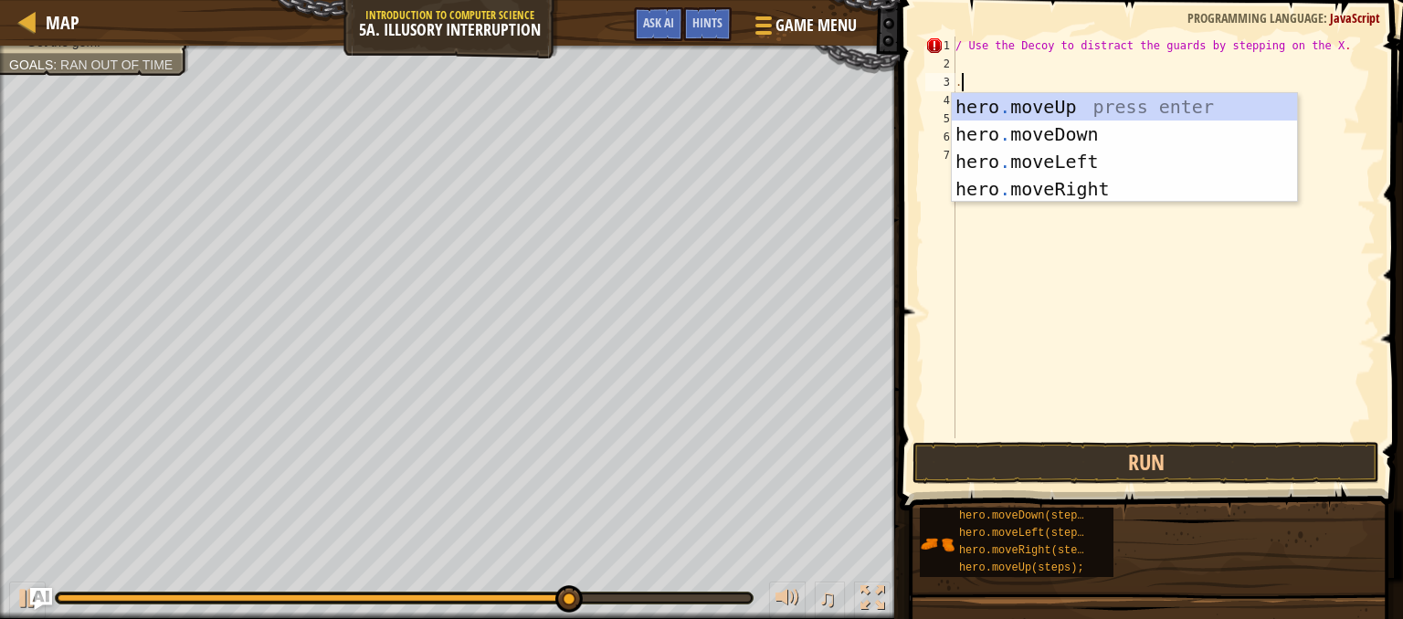
click at [1032, 203] on div "/ Use the Decoy to distract the guards by stepping on the X . . hero . moveDown…" at bounding box center [1163, 256] width 424 height 438
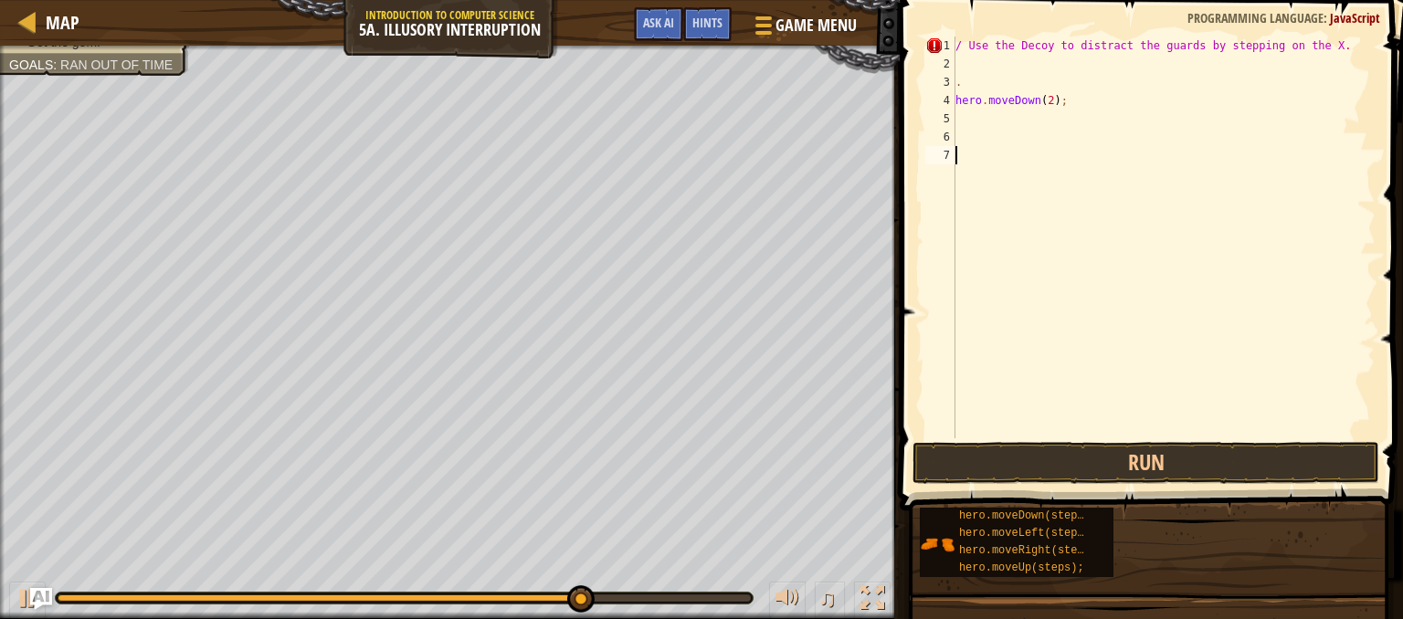
click at [1060, 105] on div "/ Use the Decoy to distract the guards by stepping on the X . . hero . moveDown…" at bounding box center [1163, 256] width 424 height 438
type textarea "h"
click at [987, 67] on div "/ Use the Decoy to distract the guards by stepping on the X . ." at bounding box center [1163, 256] width 424 height 438
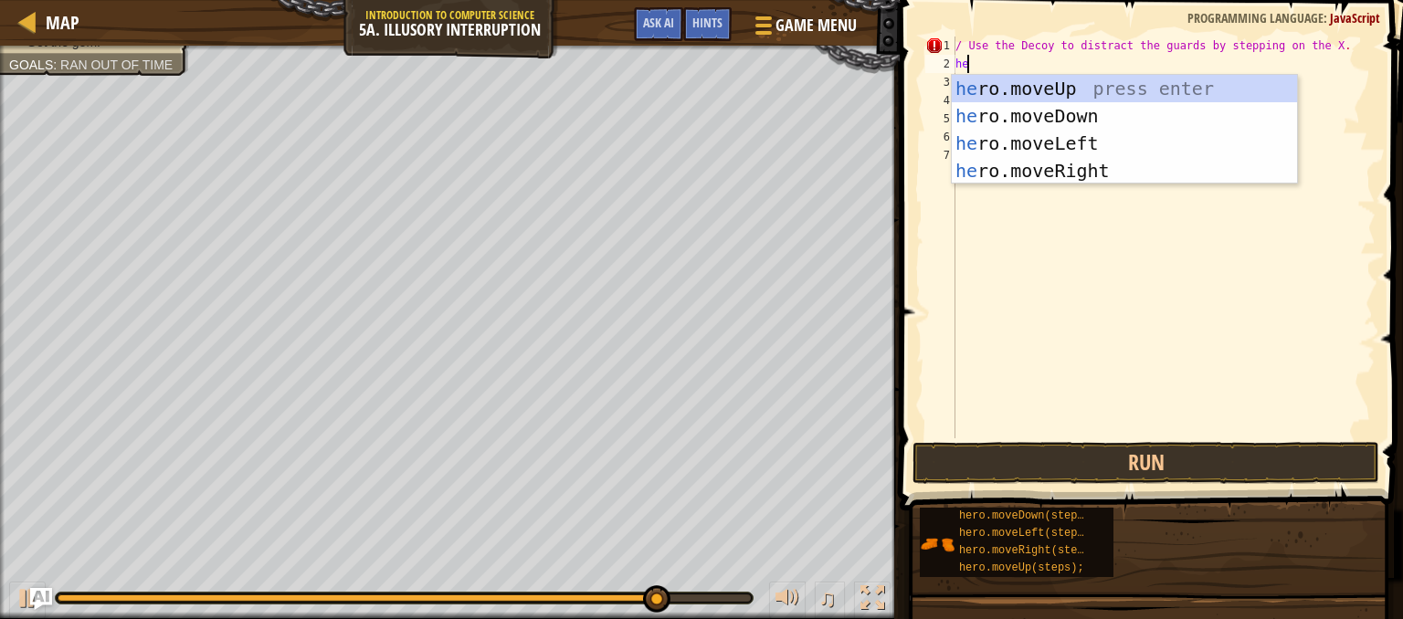
type textarea "hero"
click at [984, 304] on div "/ Use the Decoy to distract the guards by stepping on the X . hero ." at bounding box center [1163, 256] width 424 height 438
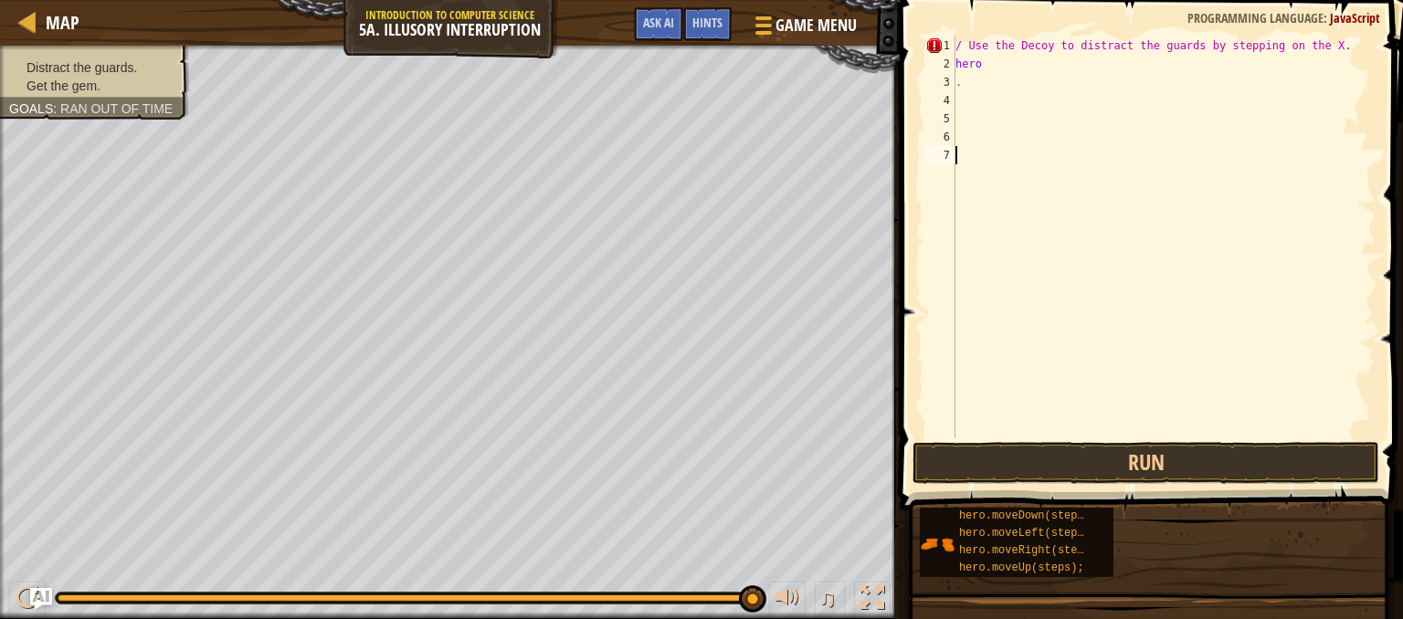
click at [992, 67] on div "/ Use the Decoy to distract the guards by stepping on the X . hero ." at bounding box center [1163, 256] width 424 height 438
click at [964, 89] on div "/ Use the Decoy to distract the guards by stepping on the X . hero ." at bounding box center [1163, 256] width 424 height 438
type textarea "."
click at [982, 68] on div "/ Use the Decoy to distract the guards by stepping on the X . hero" at bounding box center [1163, 256] width 424 height 438
click at [962, 39] on div "/ Use the Decoy to distract the guards by stepping on the X . hero" at bounding box center [1163, 256] width 424 height 438
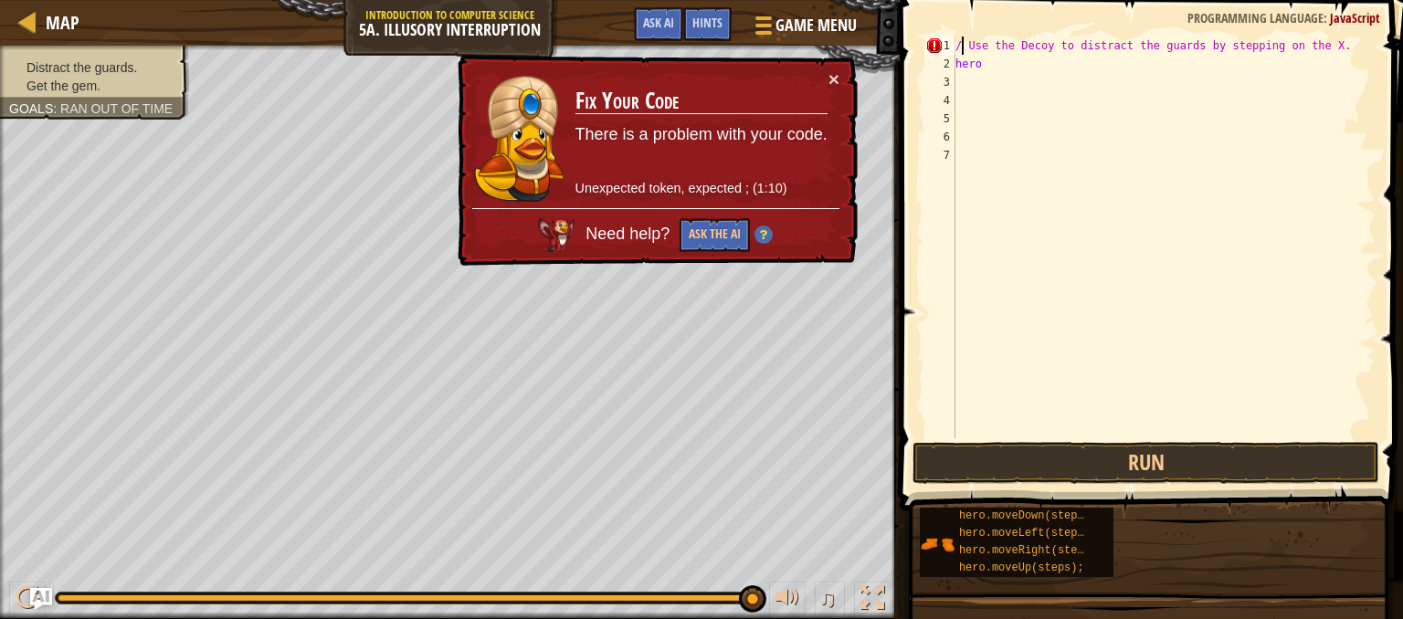
click at [979, 61] on div "/ Use the Decoy to distract the guards by stepping on the X . hero" at bounding box center [1163, 256] width 424 height 438
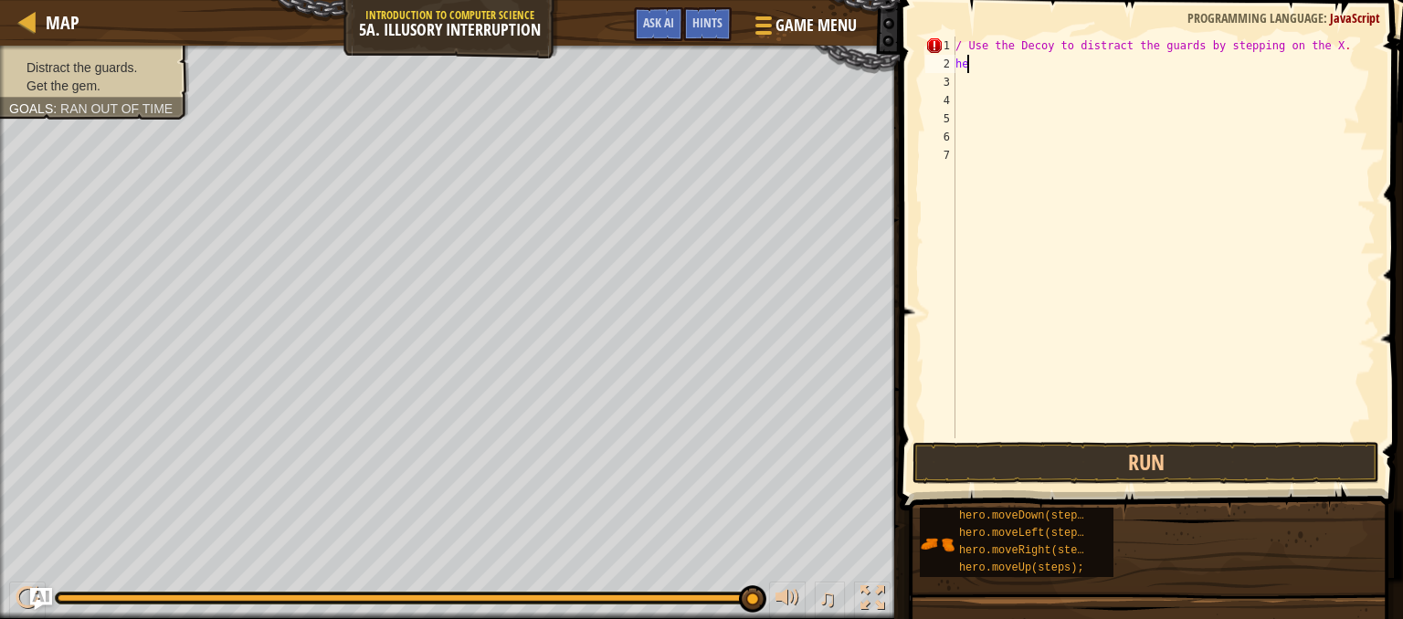
type textarea "h"
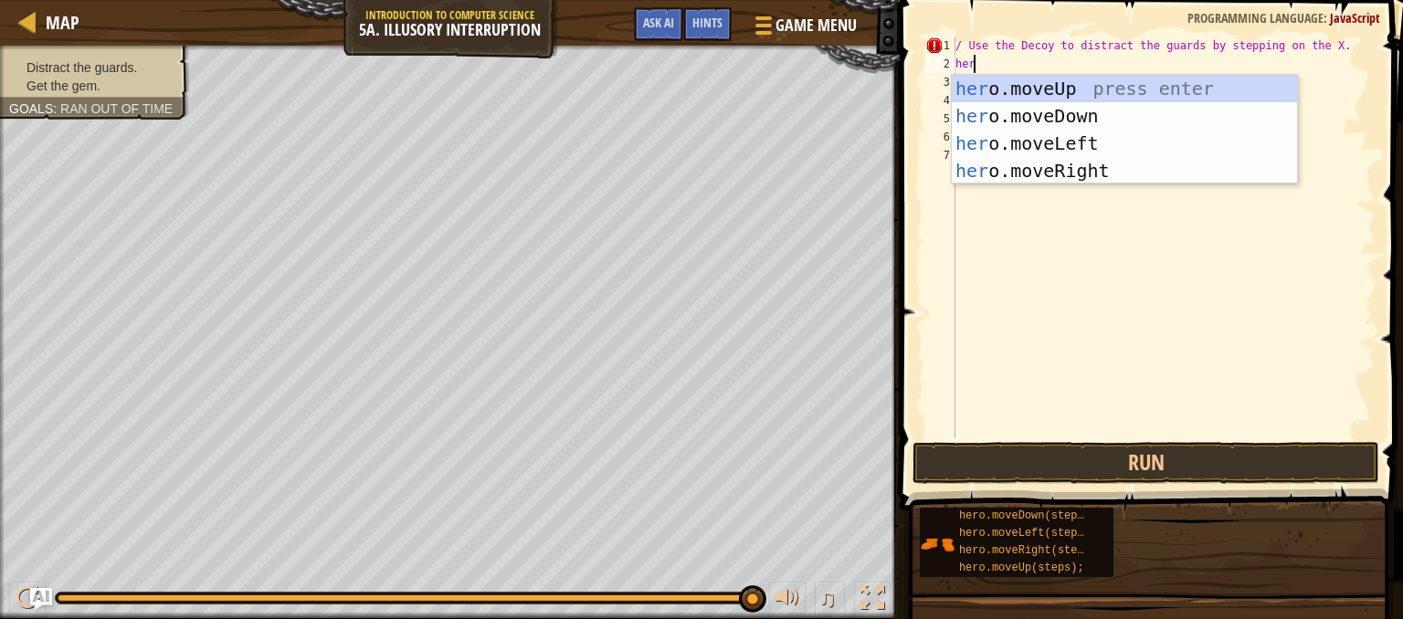
type textarea "hero"
drag, startPoint x: 1057, startPoint y: 89, endPoint x: 984, endPoint y: 282, distance: 206.6
click at [984, 282] on div "/ Use the Decoy to distract the guards by stepping on the X . hero" at bounding box center [1163, 256] width 424 height 438
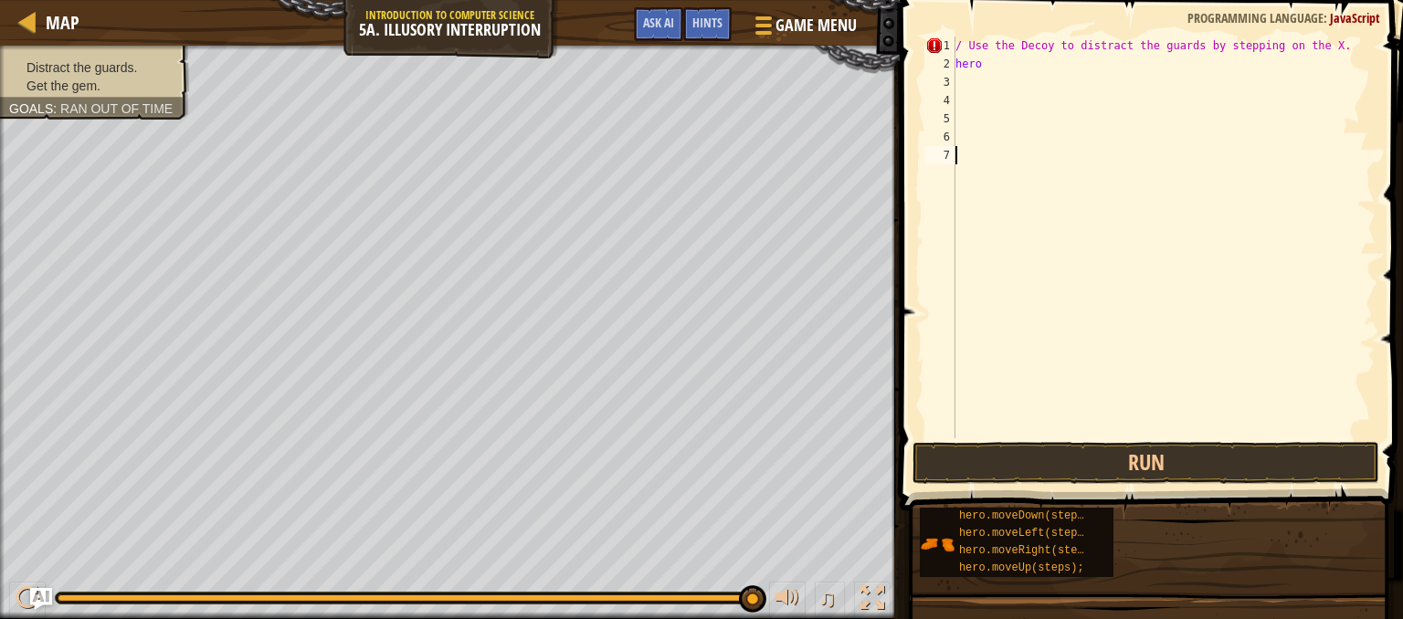
click at [989, 64] on div "/ Use the Decoy to distract the guards by stepping on the X . hero" at bounding box center [1163, 256] width 424 height 438
type textarea "hero."
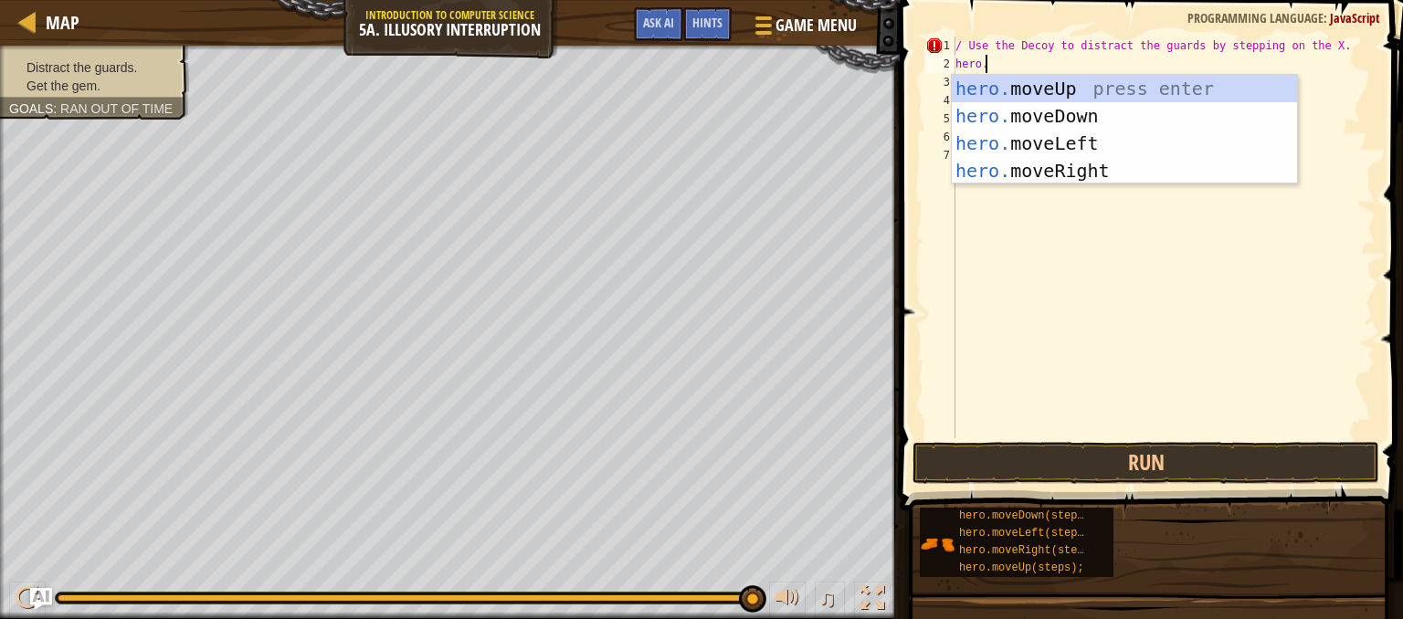
scroll to position [8, 1]
click at [1057, 158] on div "hero. moveUp press enter hero. moveDown press enter hero. moveLeft press enter …" at bounding box center [1123, 157] width 345 height 164
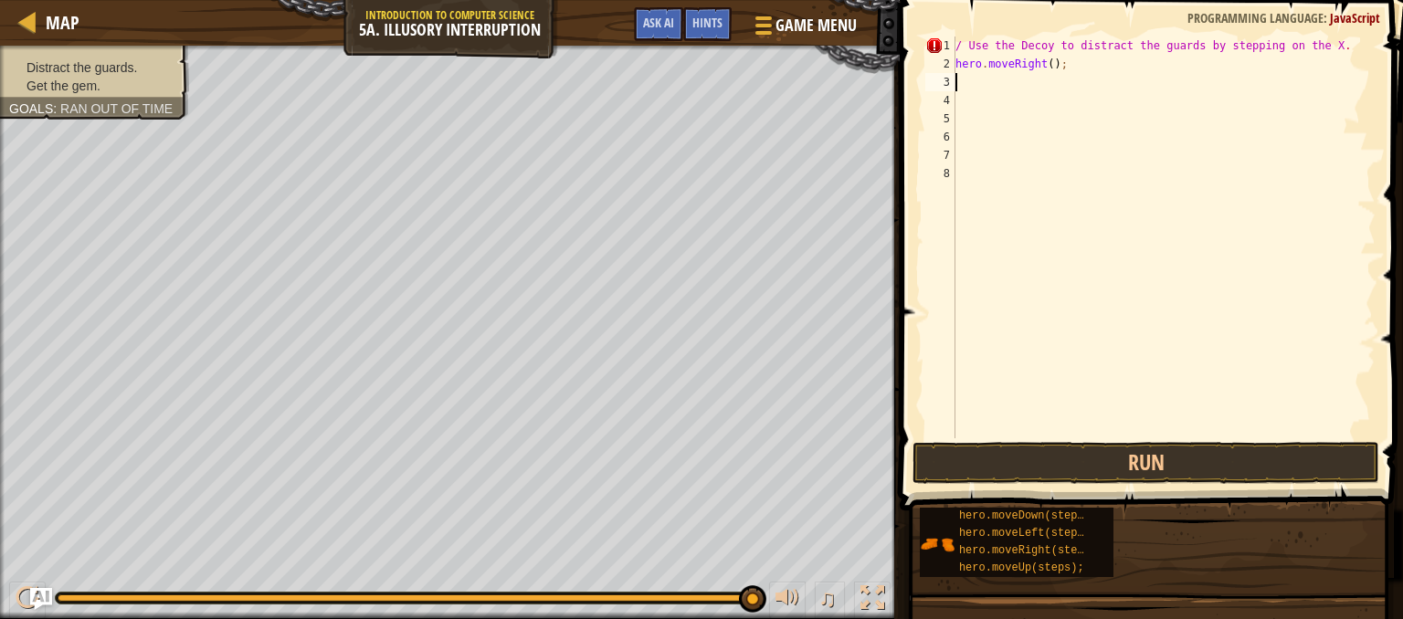
scroll to position [8, 0]
click at [1057, 158] on div "/ Use the Decoy to distract the guards by stepping on the X . hero . moveRight …" at bounding box center [1163, 256] width 424 height 438
click at [999, 457] on button "Run" at bounding box center [1145, 463] width 467 height 42
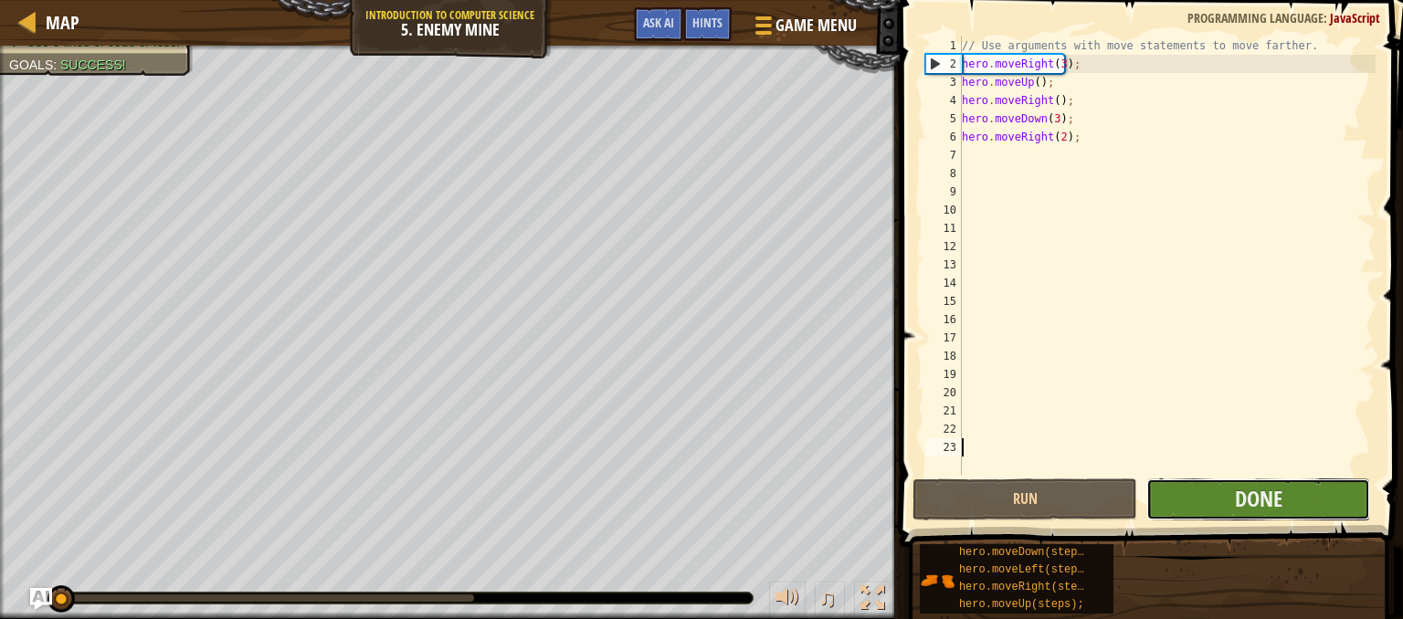
click at [1190, 496] on button "Done" at bounding box center [1258, 499] width 225 height 42
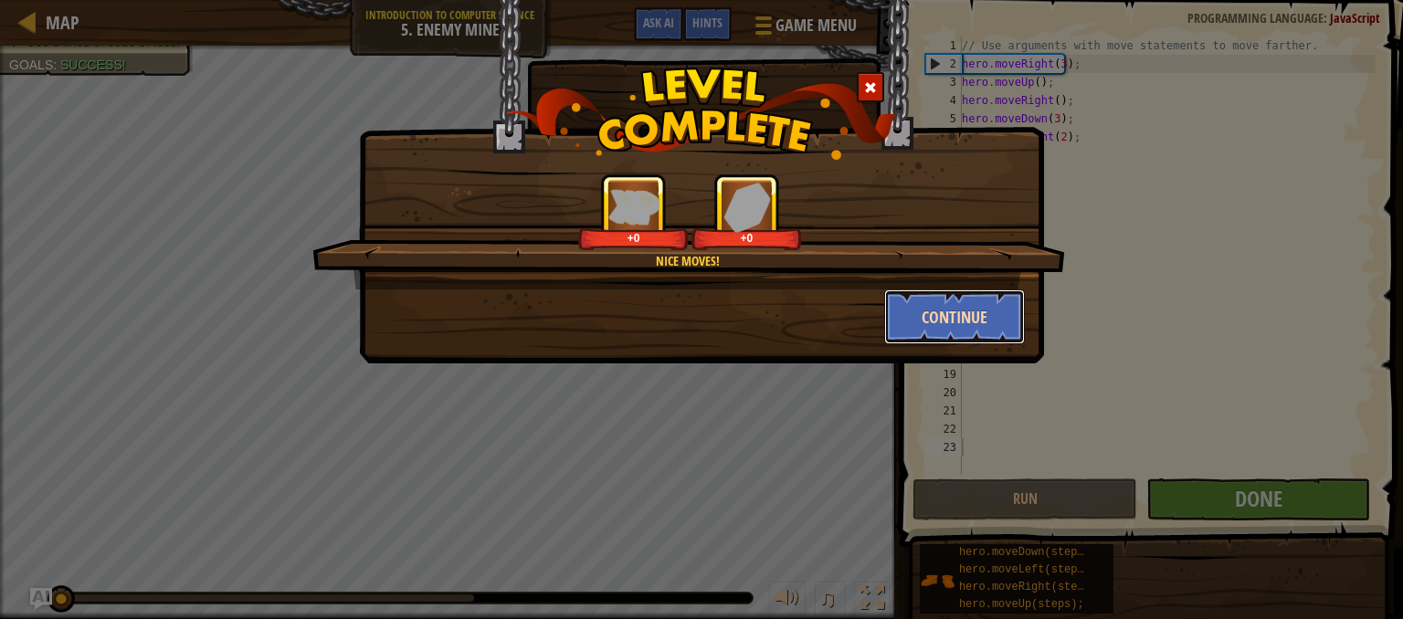
click at [957, 306] on button "Continue" at bounding box center [955, 316] width 142 height 55
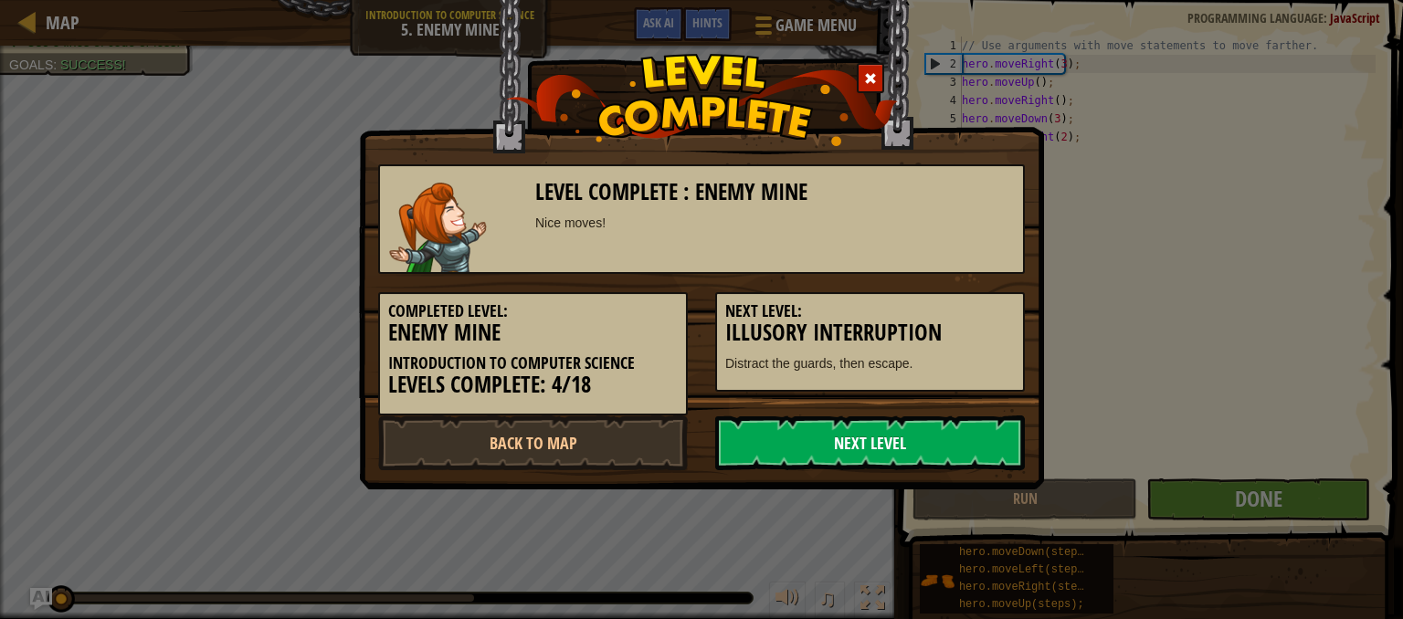
click at [890, 435] on link "Next Level" at bounding box center [870, 442] width 310 height 55
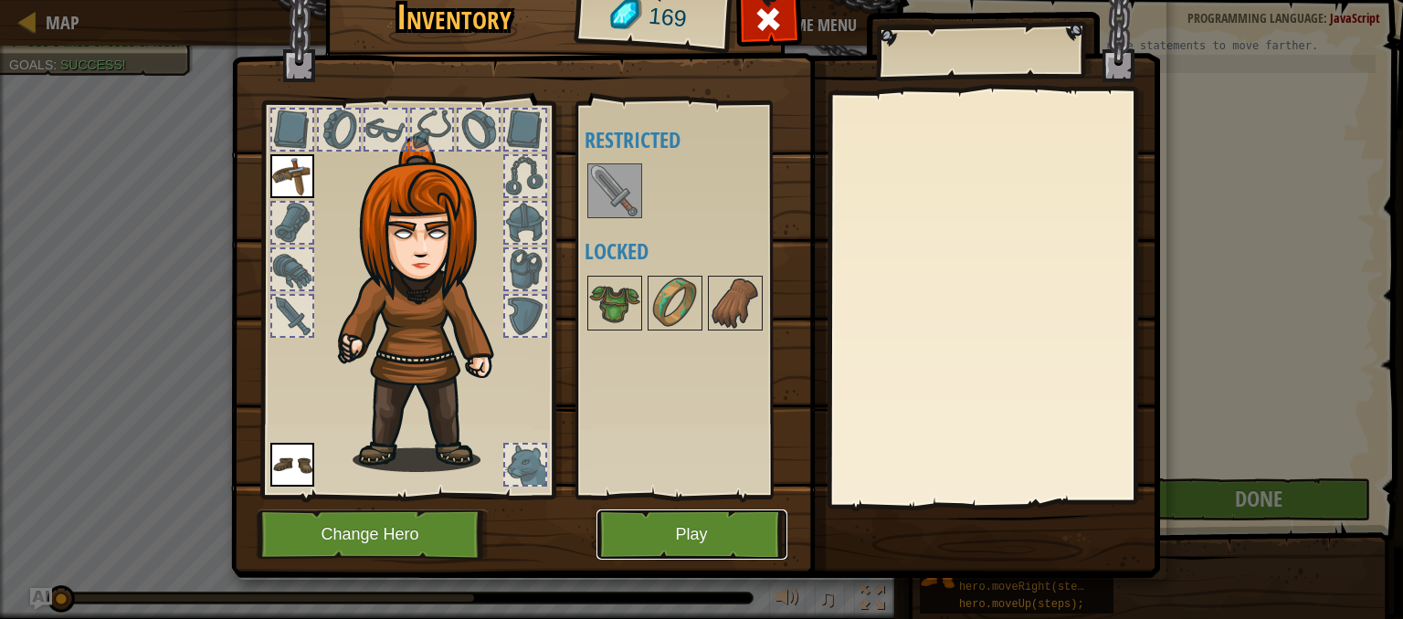
click at [715, 525] on button "Play" at bounding box center [691, 535] width 191 height 50
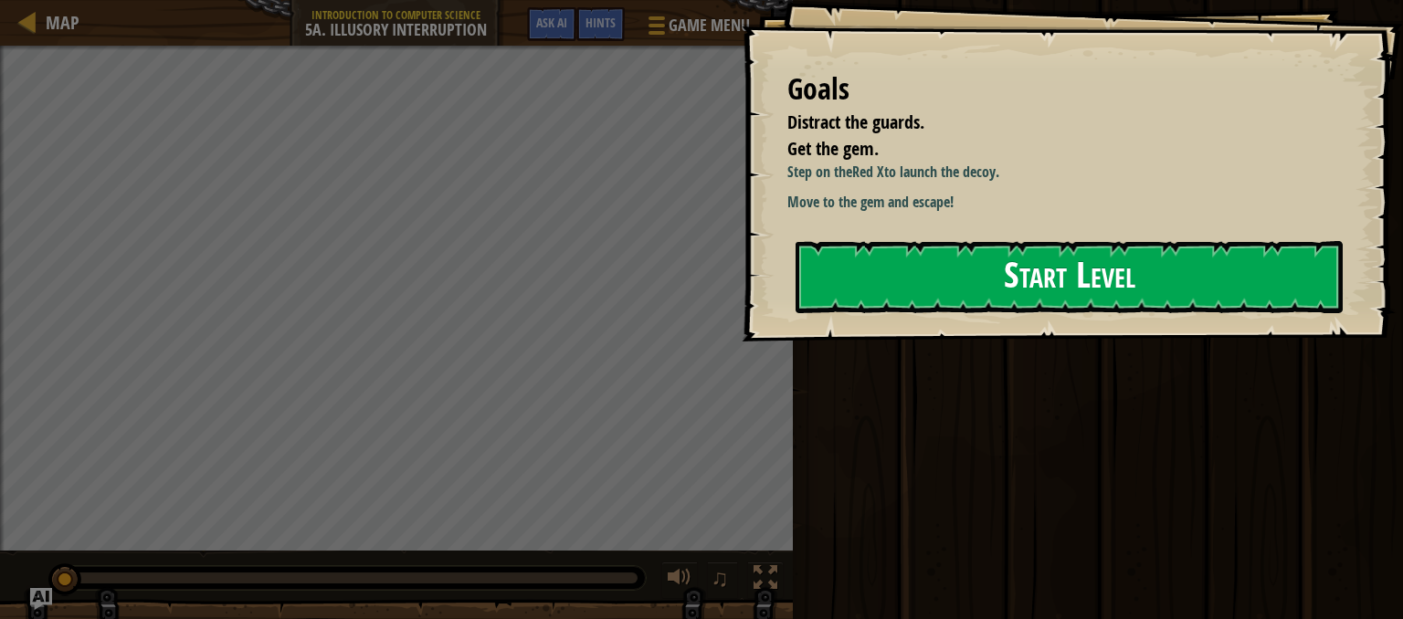
click at [889, 275] on button "Start Level" at bounding box center [1068, 277] width 547 height 72
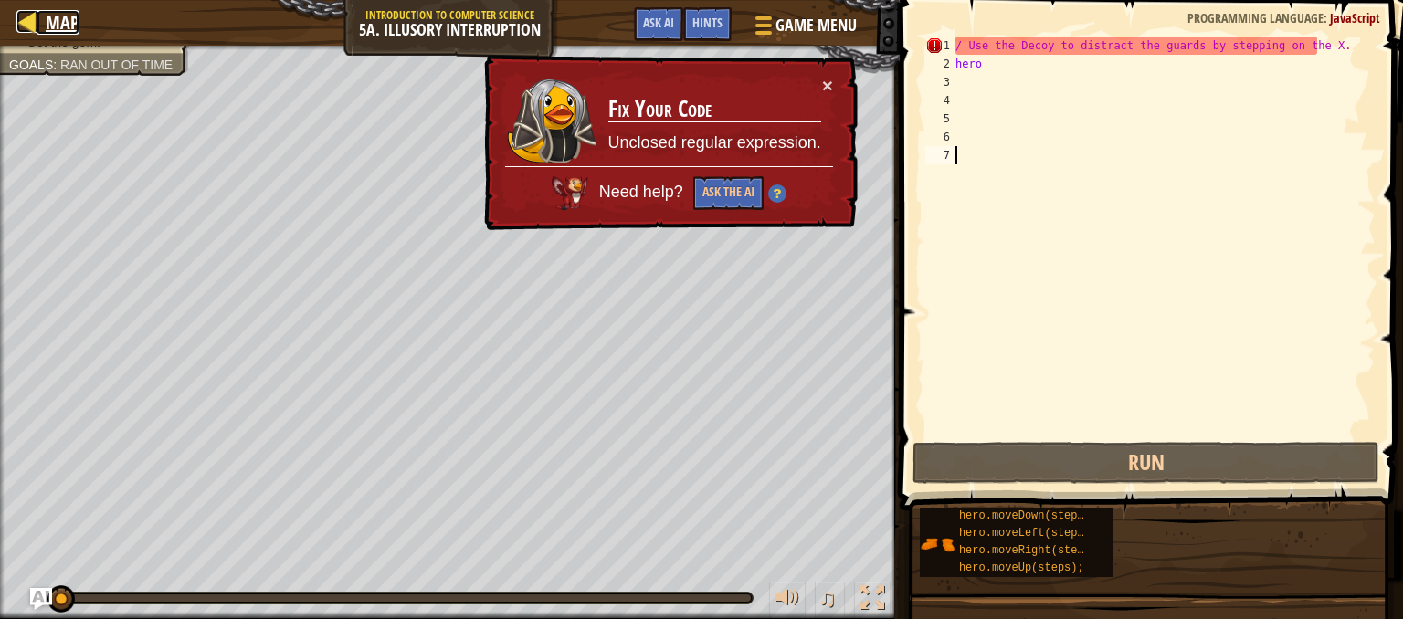
click at [53, 16] on span "Map" at bounding box center [63, 22] width 34 height 25
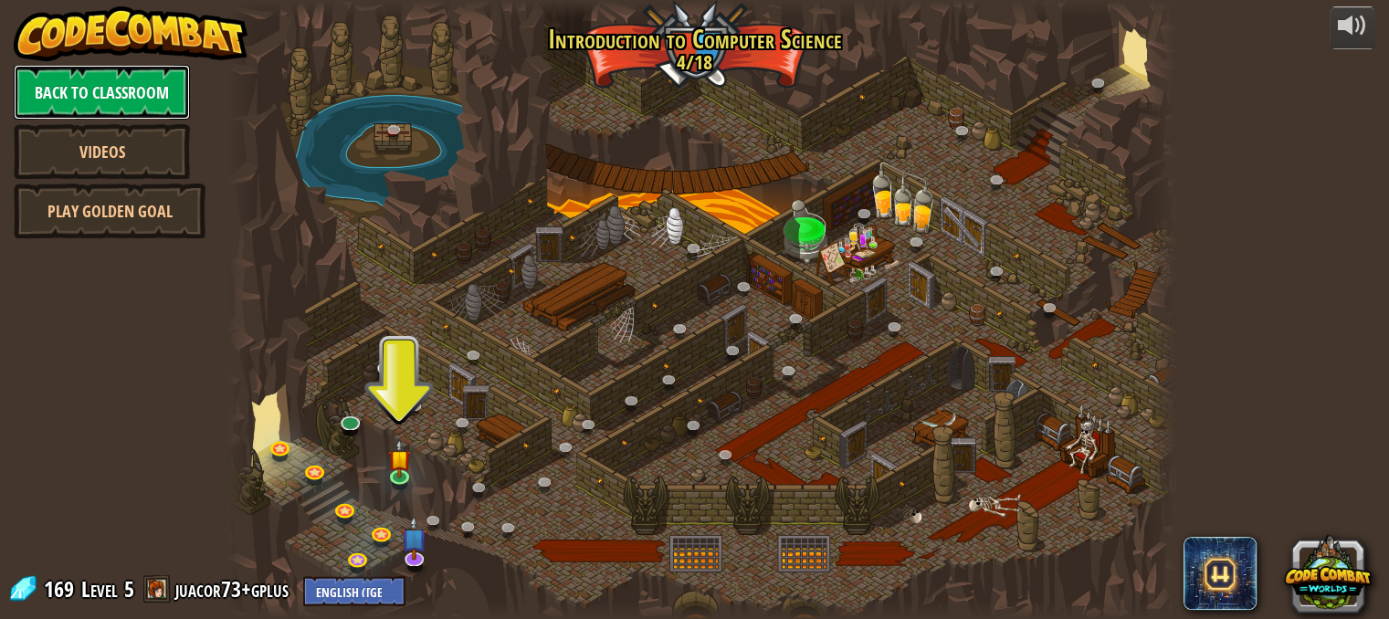
click at [132, 96] on link "Back to Classroom" at bounding box center [102, 92] width 176 height 55
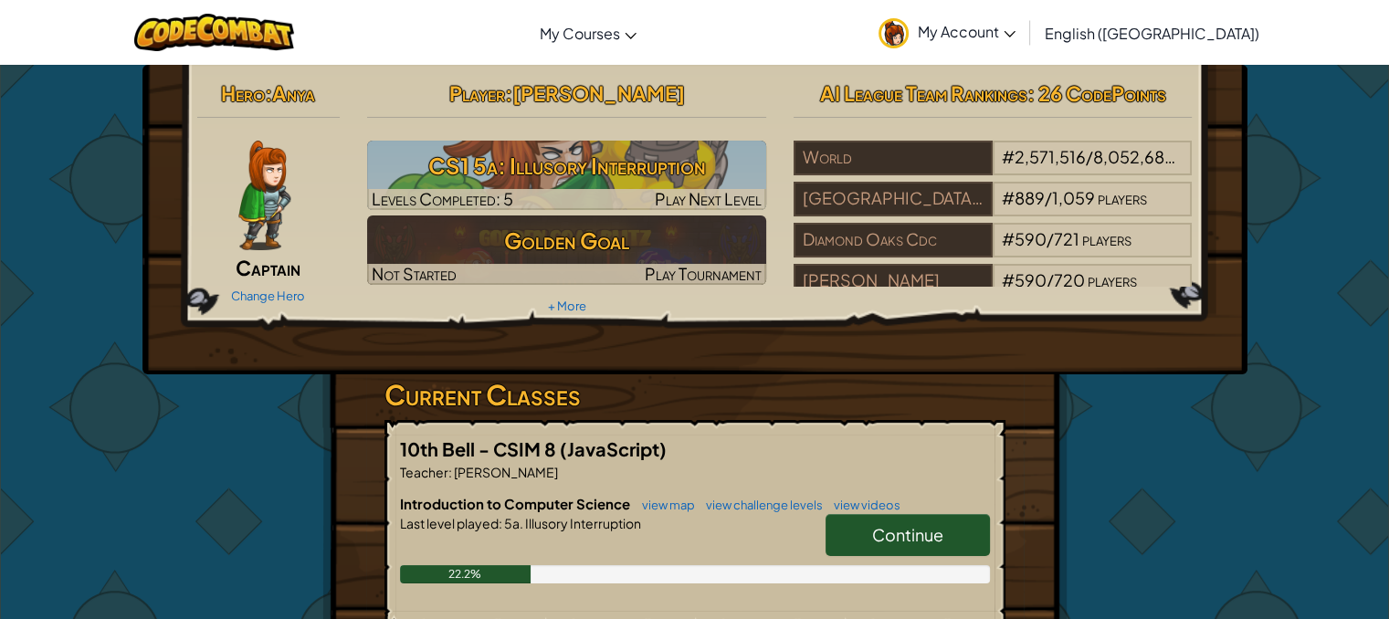
click at [850, 531] on link "Continue" at bounding box center [907, 535] width 164 height 42
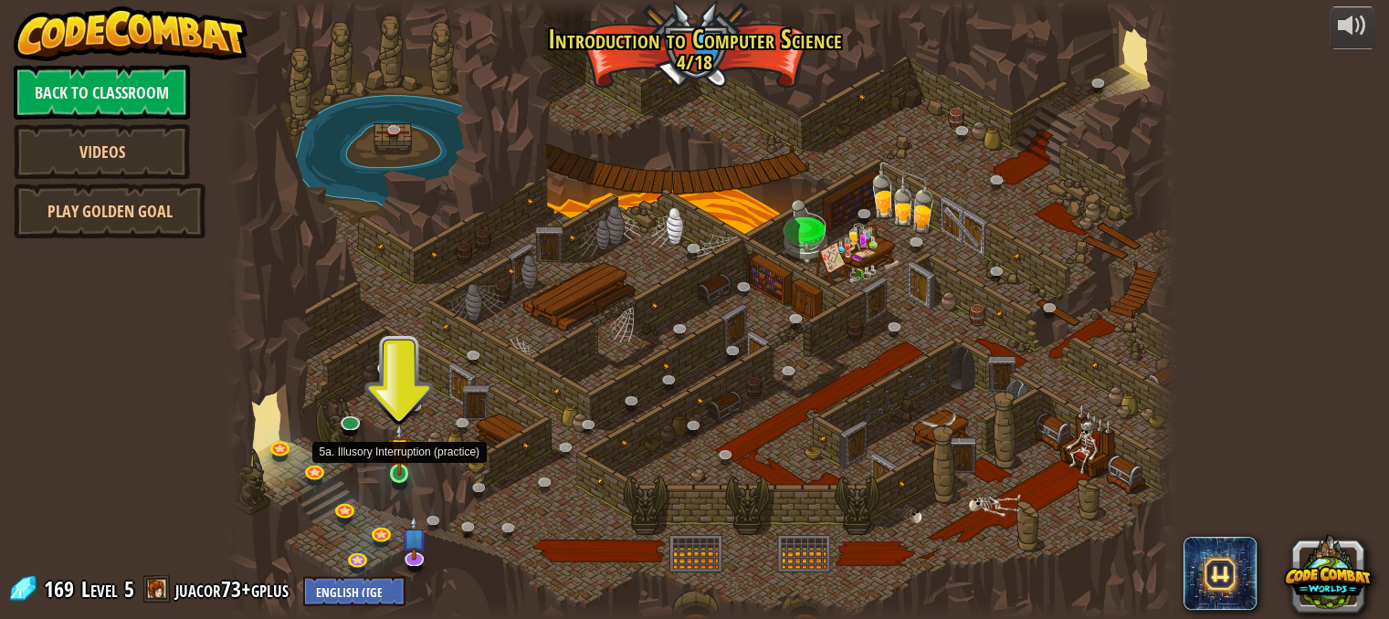
click at [398, 456] on img at bounding box center [399, 449] width 23 height 52
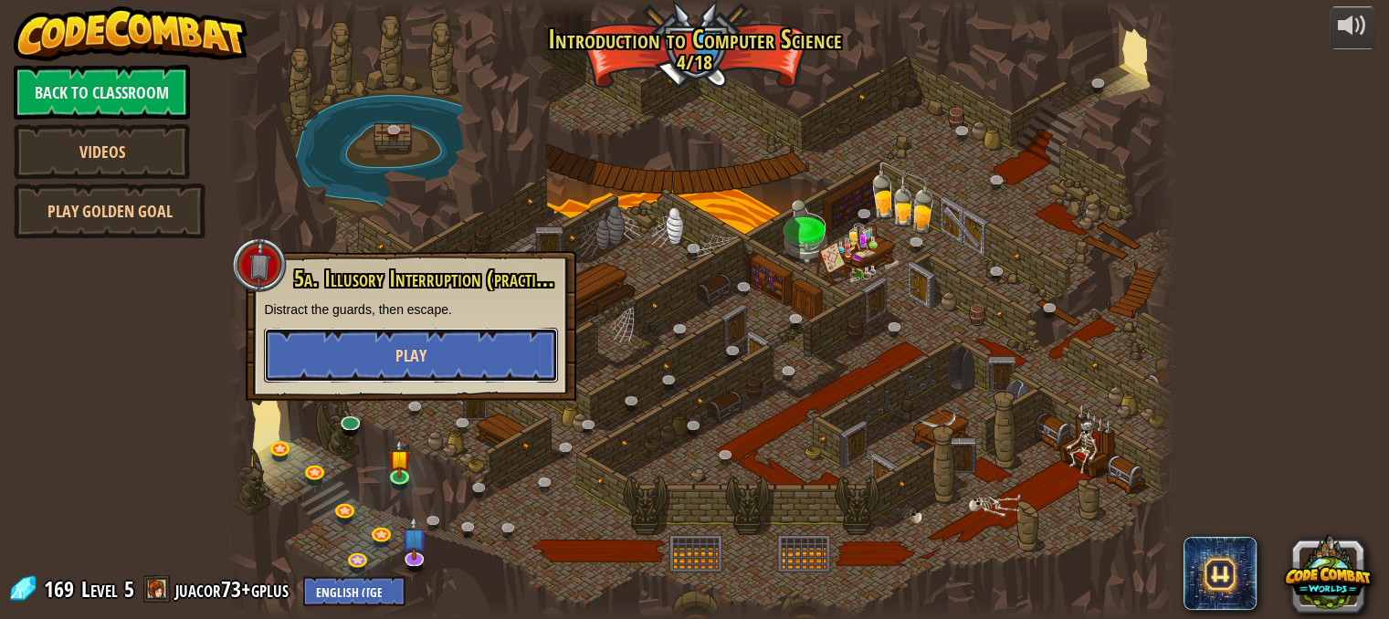
click at [435, 363] on button "Play" at bounding box center [411, 355] width 294 height 55
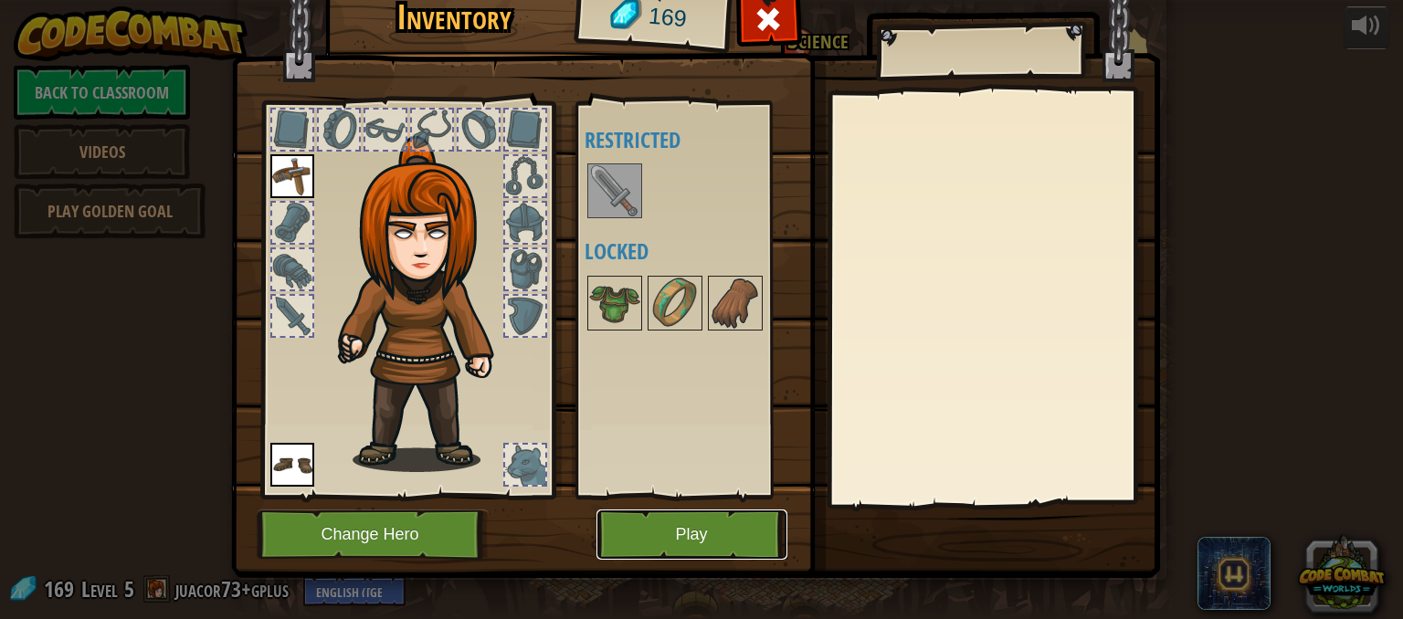
click at [626, 541] on button "Play" at bounding box center [691, 535] width 191 height 50
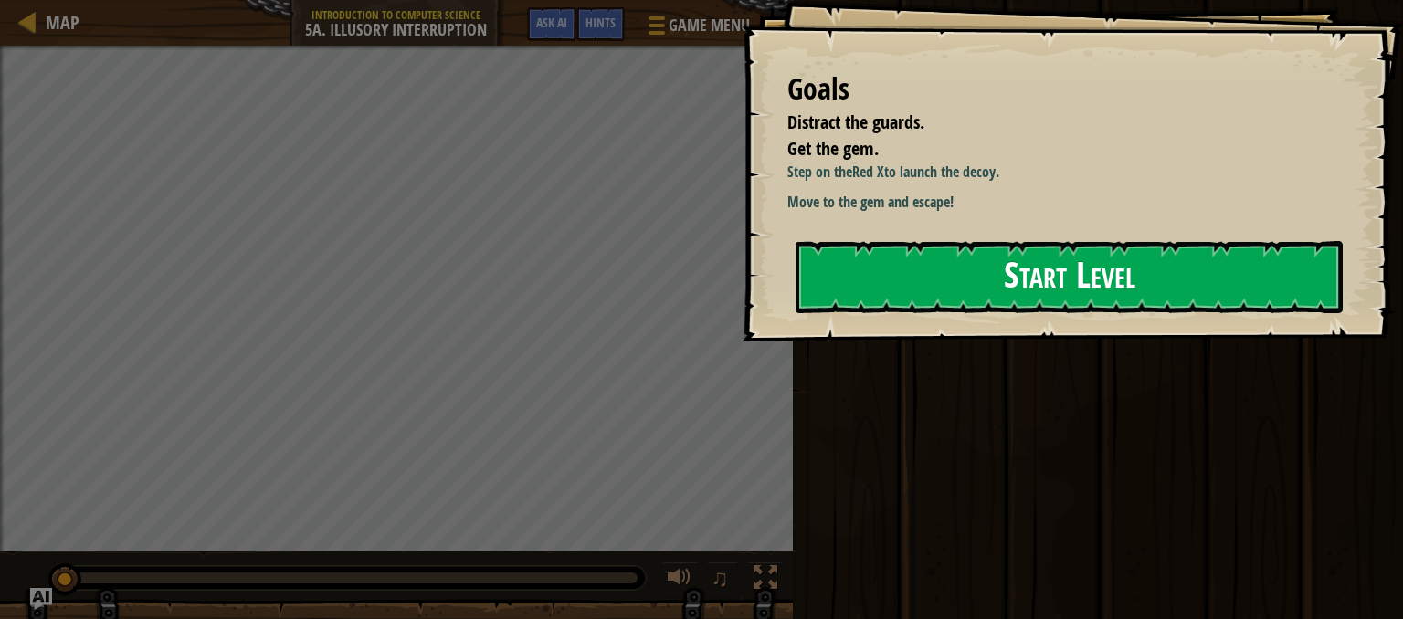
click at [961, 311] on button "Start Level" at bounding box center [1068, 277] width 547 height 72
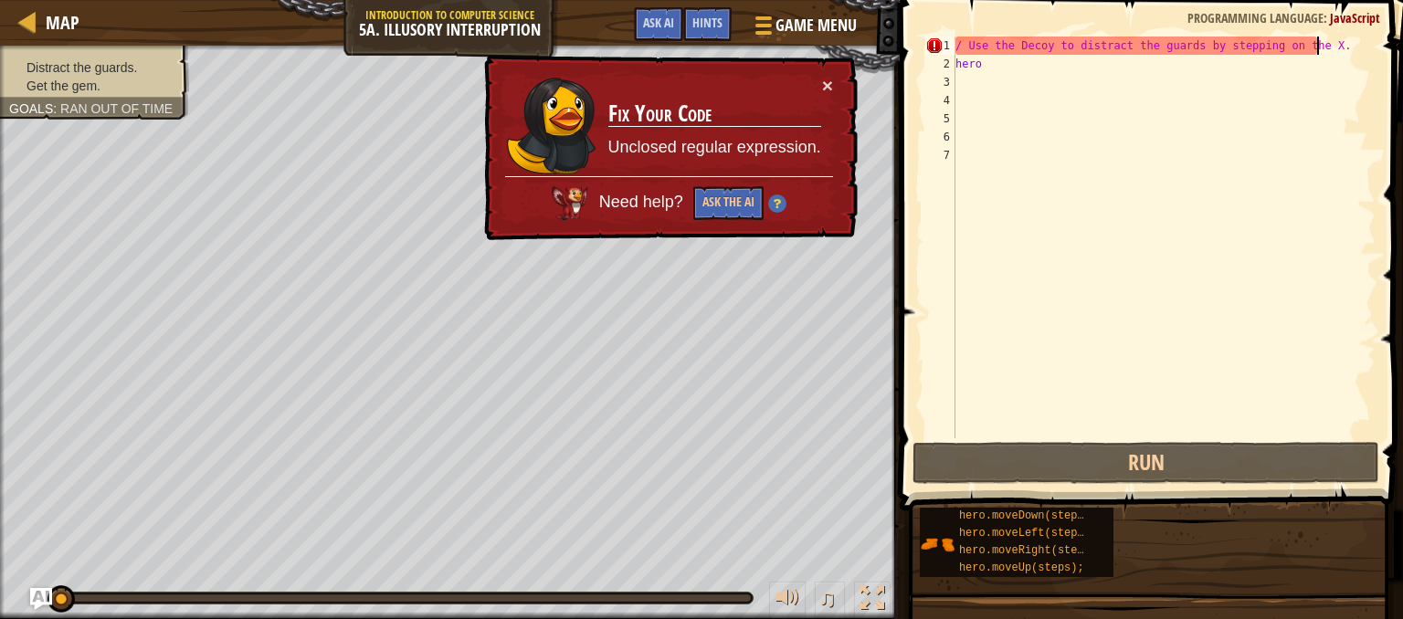
click at [1330, 47] on div "/ Use the Decoy to distract the guards by stepping on the X . hero" at bounding box center [1163, 256] width 424 height 438
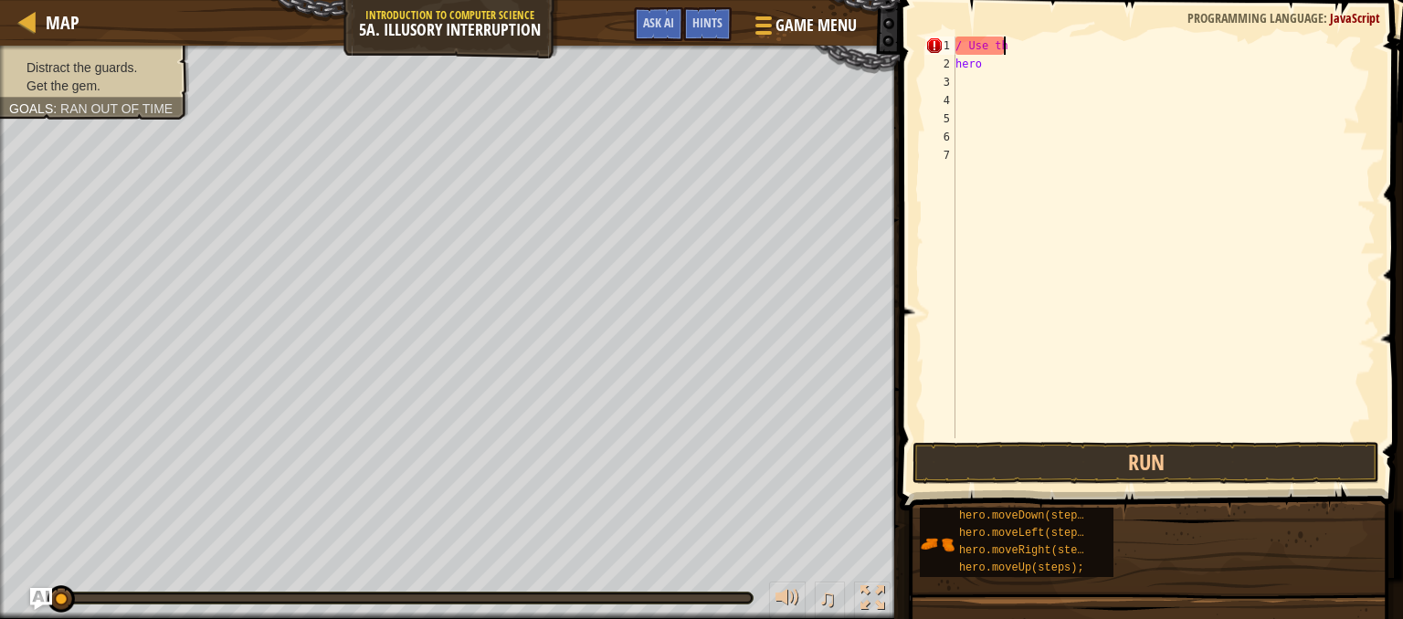
type textarea "/"
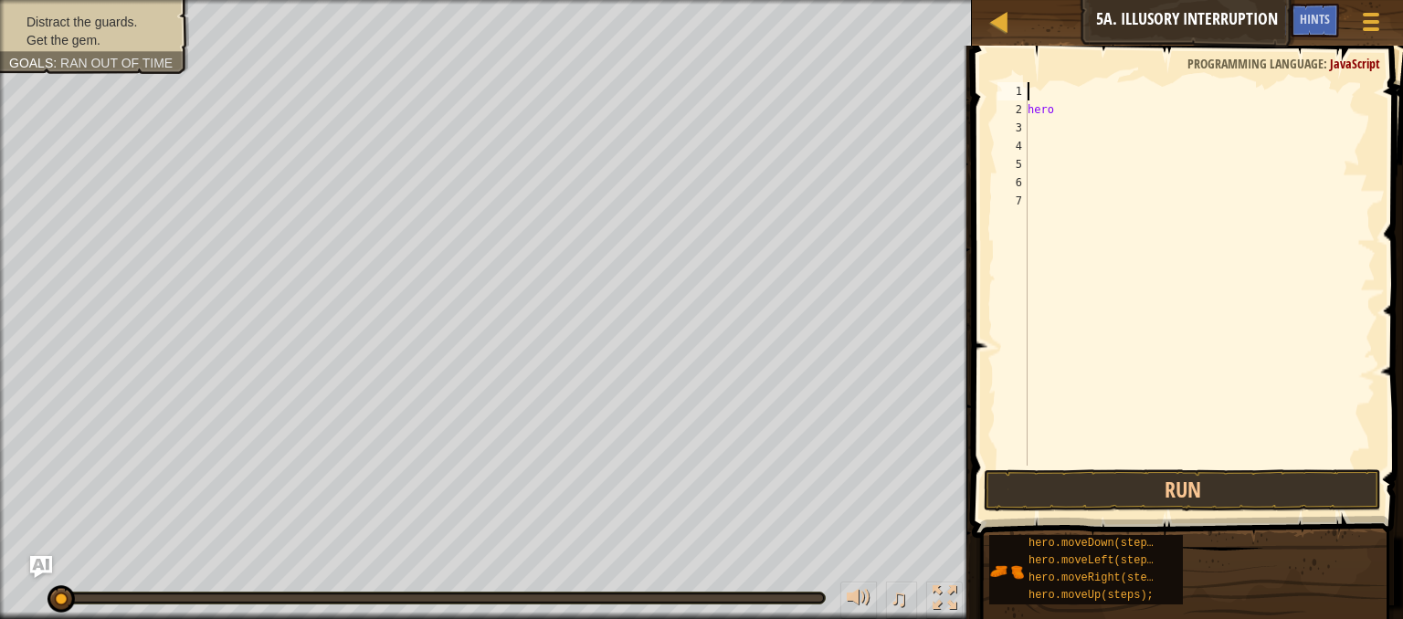
click at [1225, 191] on div "hero" at bounding box center [1200, 292] width 352 height 420
click at [1101, 110] on div "hero" at bounding box center [1200, 292] width 352 height 420
type textarea "hero"
click at [1030, 91] on div "hero" at bounding box center [1200, 292] width 352 height 420
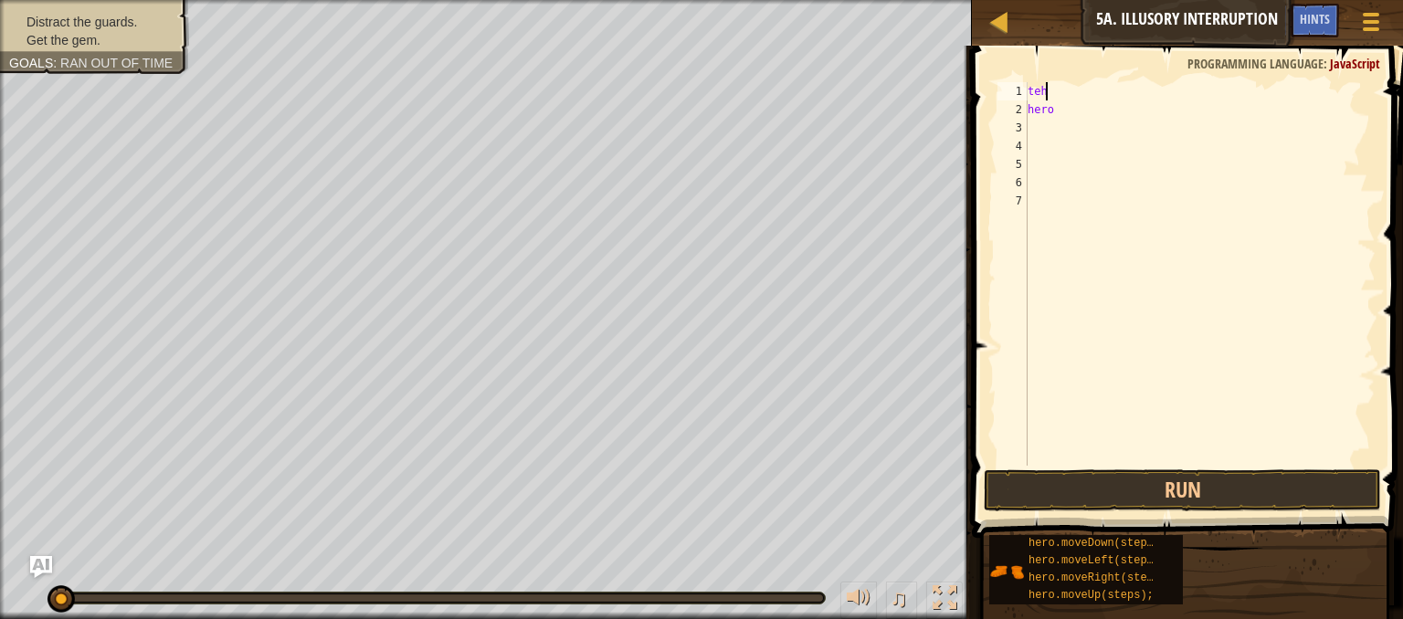
type textarea "t"
click at [1054, 108] on div "The botton on the x hero" at bounding box center [1200, 292] width 352 height 420
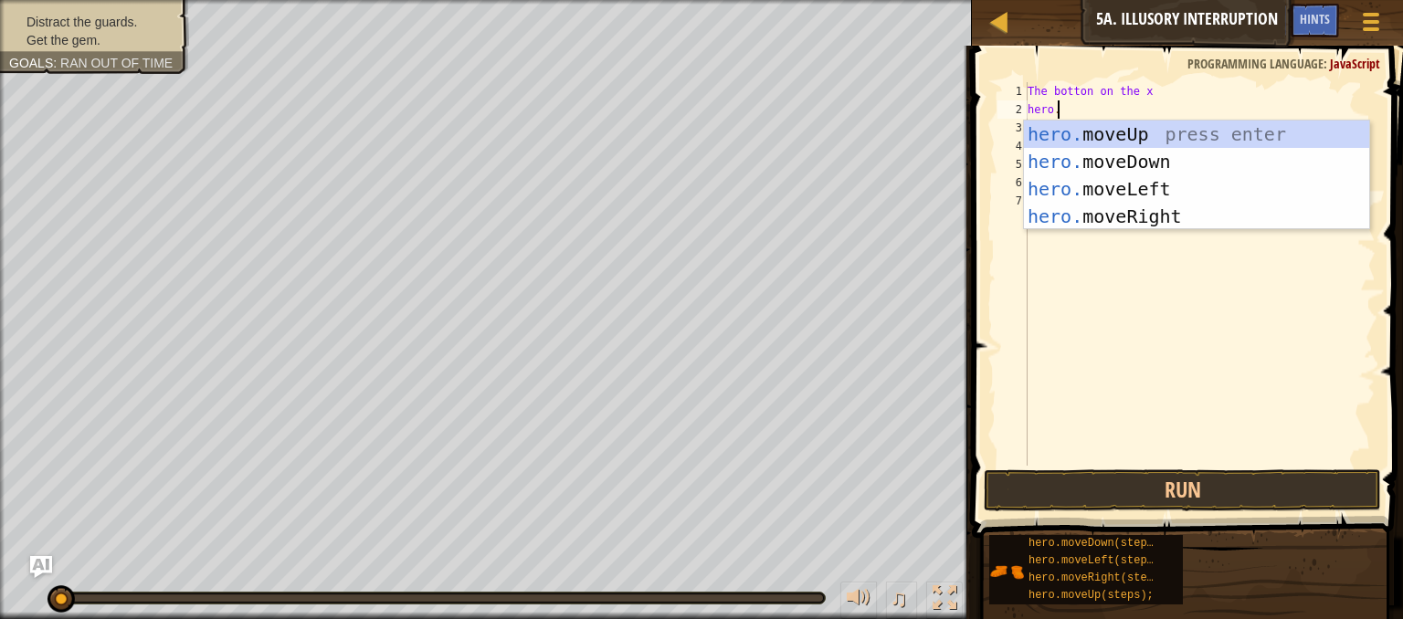
type textarea "hero."
click at [1110, 224] on div "hero. moveUp press enter hero. moveDown press enter hero. moveLeft press enter …" at bounding box center [1196, 203] width 345 height 164
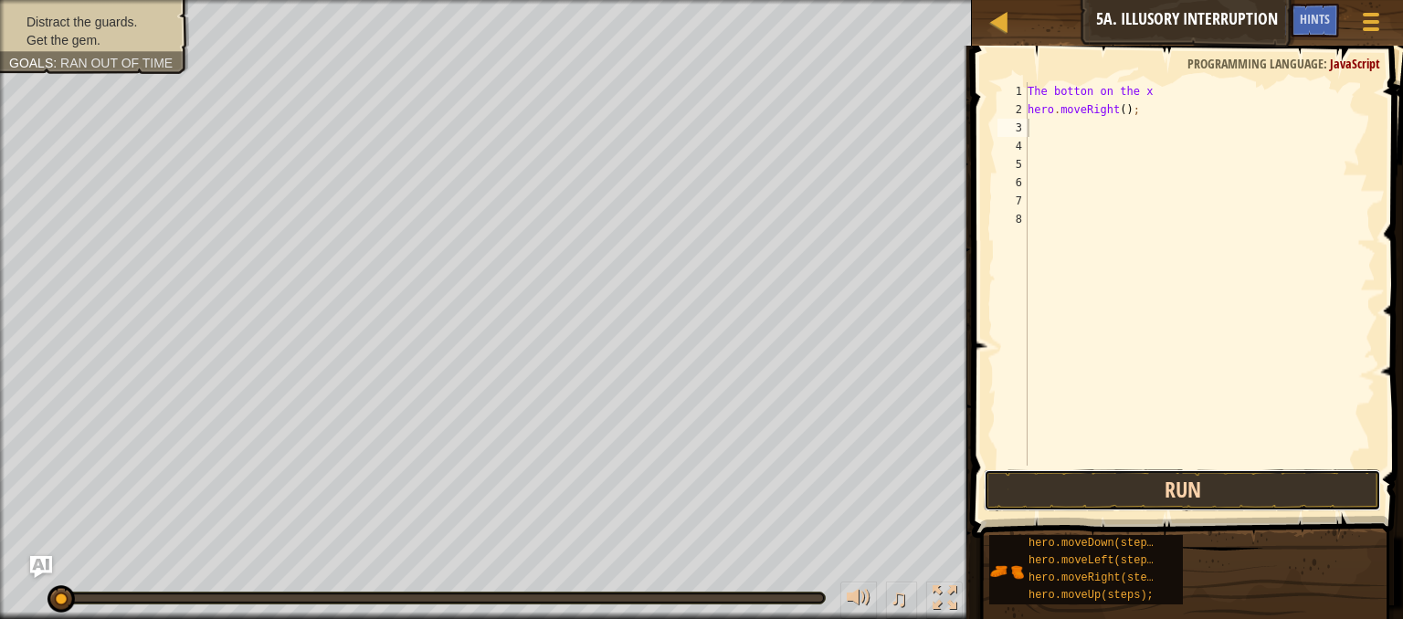
click at [1069, 476] on button "Run" at bounding box center [1181, 490] width 397 height 42
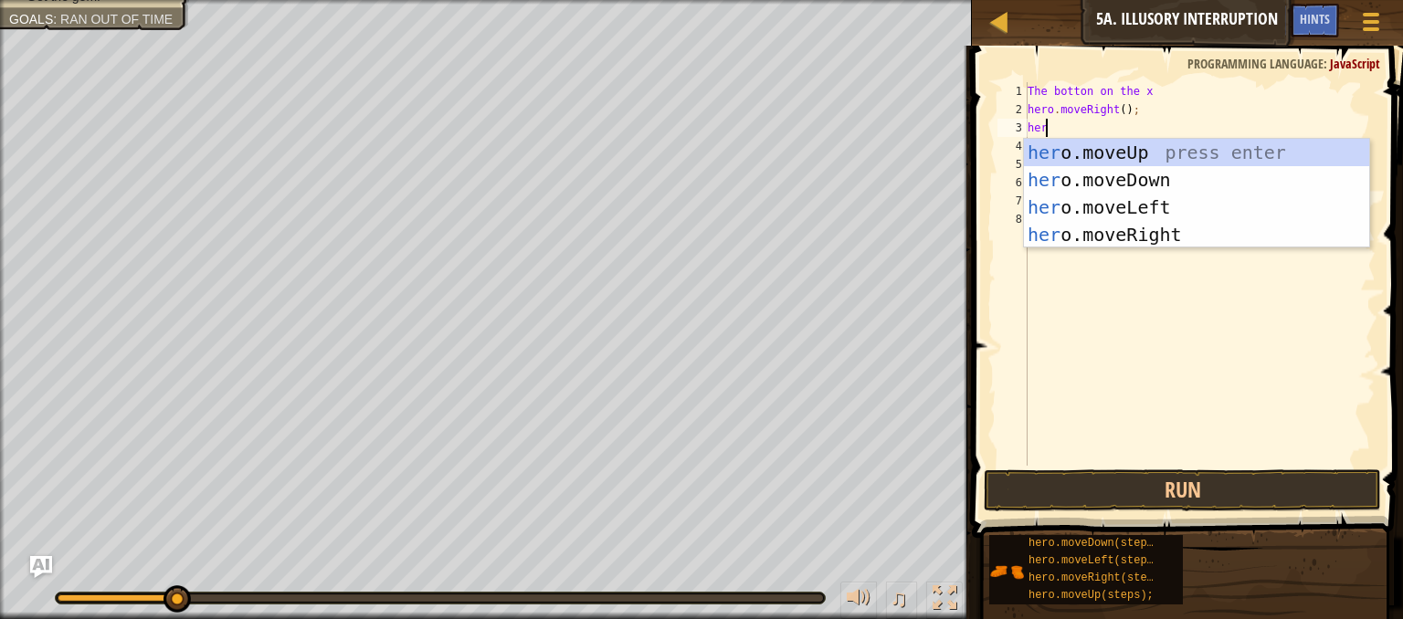
type textarea "hero"
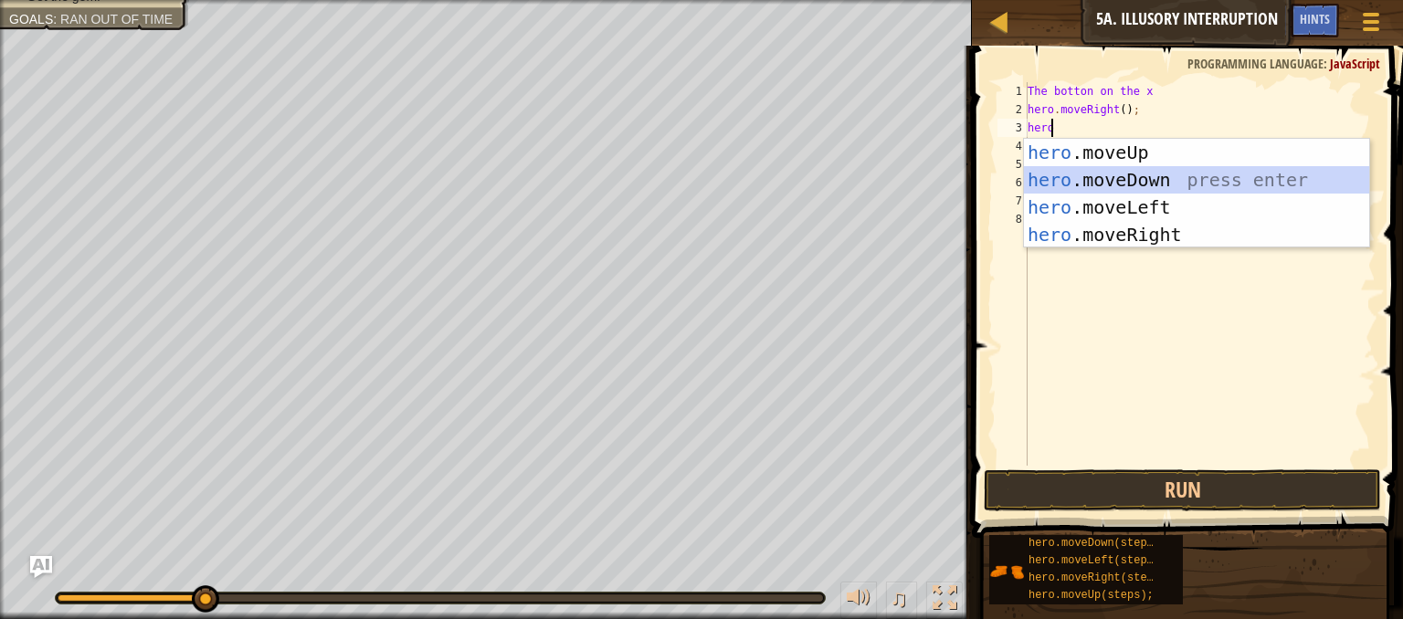
click at [1151, 176] on div "hero .moveUp press enter hero .moveDown press enter hero .moveLeft press enter …" at bounding box center [1196, 221] width 345 height 164
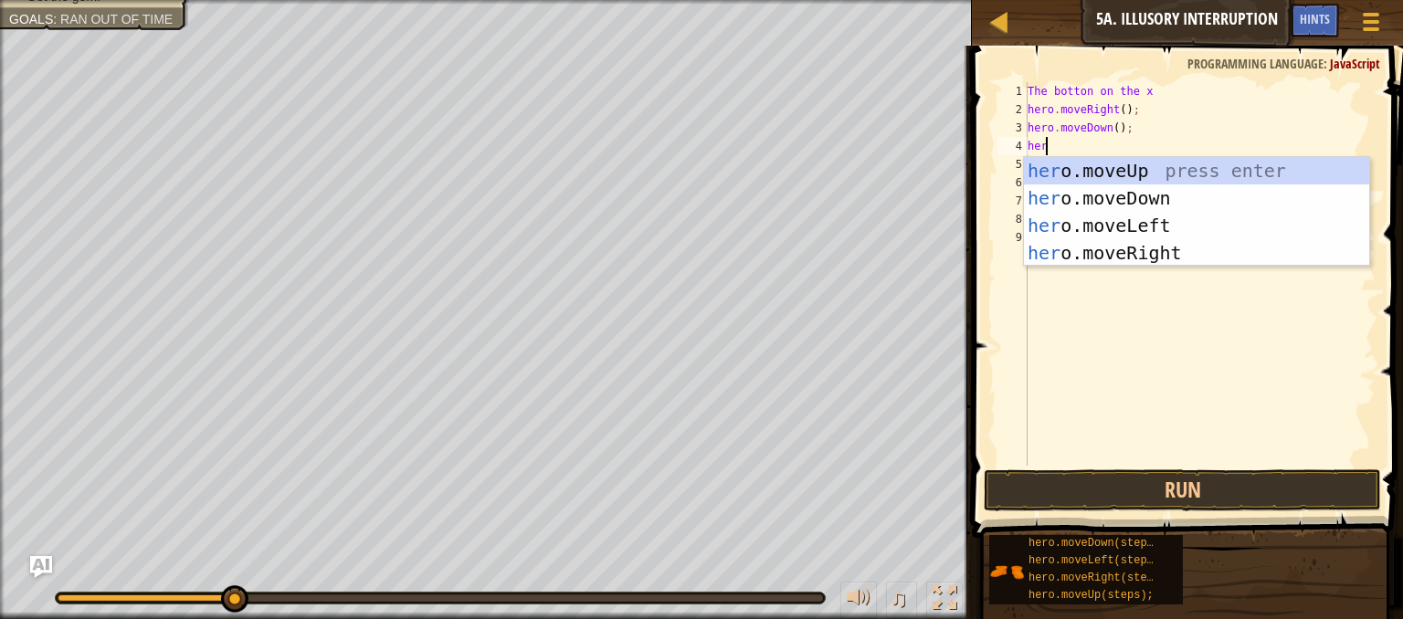
type textarea "hero"
click at [1091, 188] on div "hero .moveUp press enter hero .moveDown press enter hero .moveLeft press enter …" at bounding box center [1196, 239] width 345 height 164
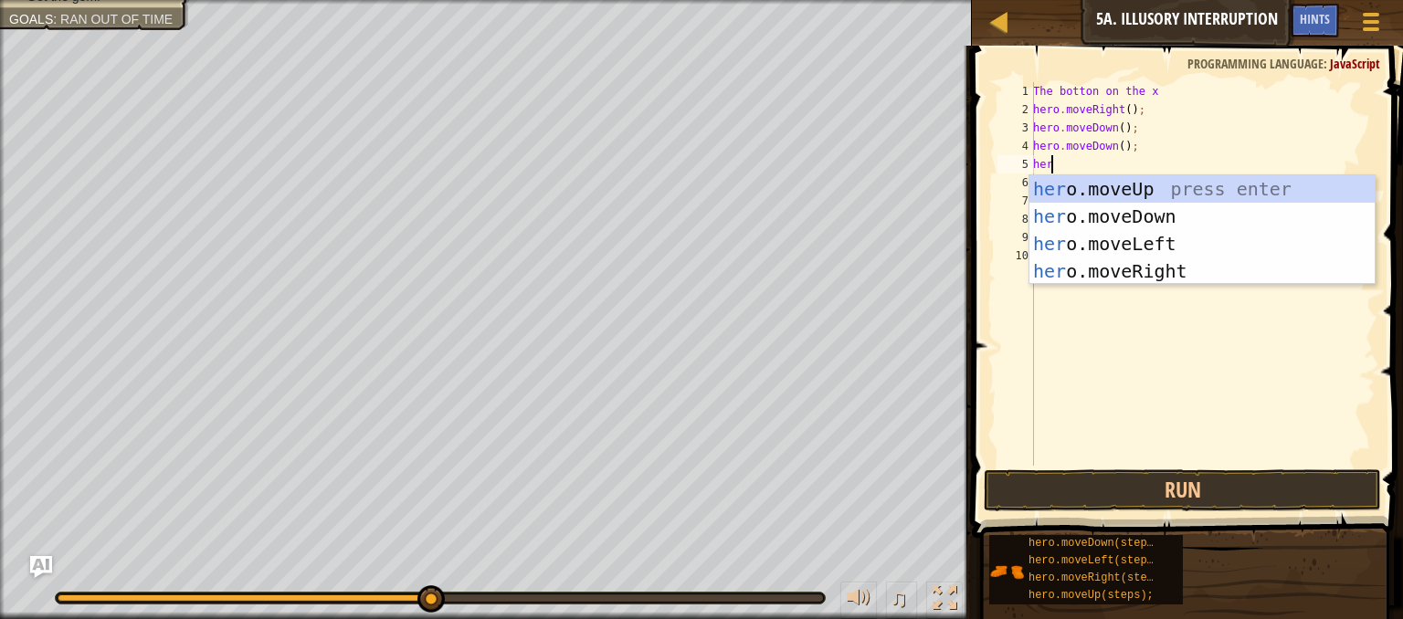
type textarea "hero"
click at [1068, 219] on div "hero .moveUp press enter hero .moveDown press enter hero .moveLeft press enter …" at bounding box center [1201, 257] width 345 height 164
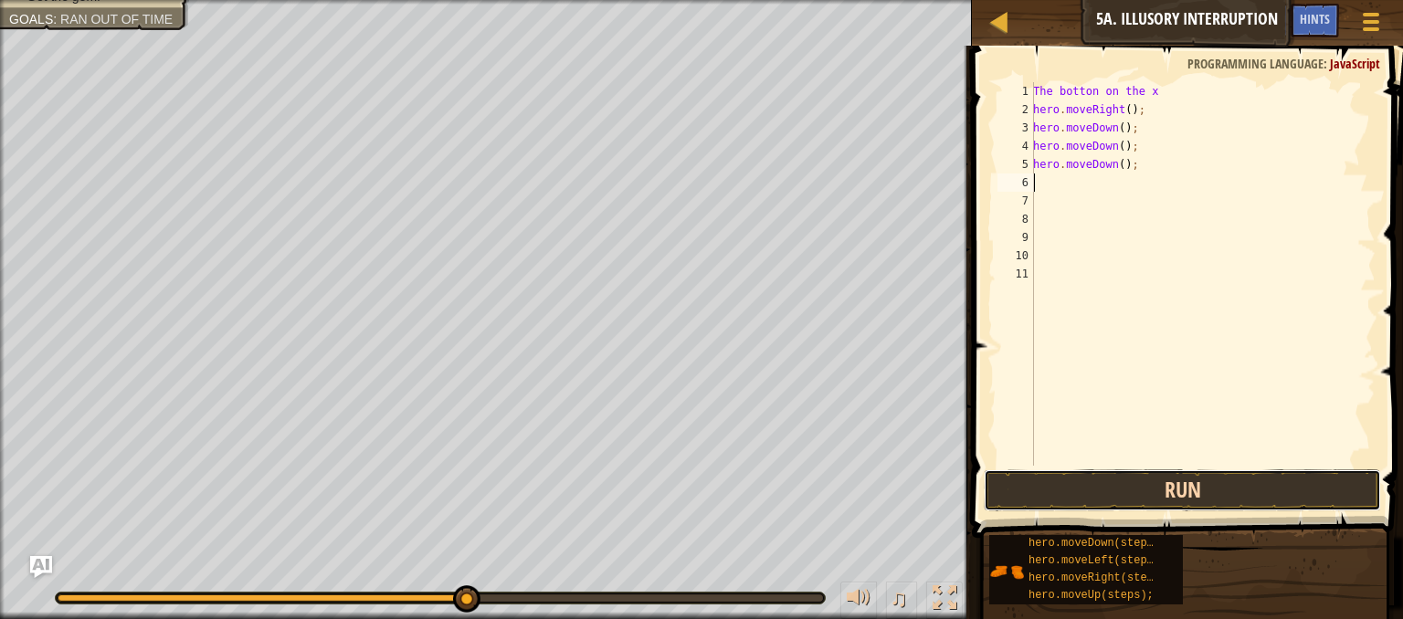
click at [1070, 494] on button "Run" at bounding box center [1181, 490] width 397 height 42
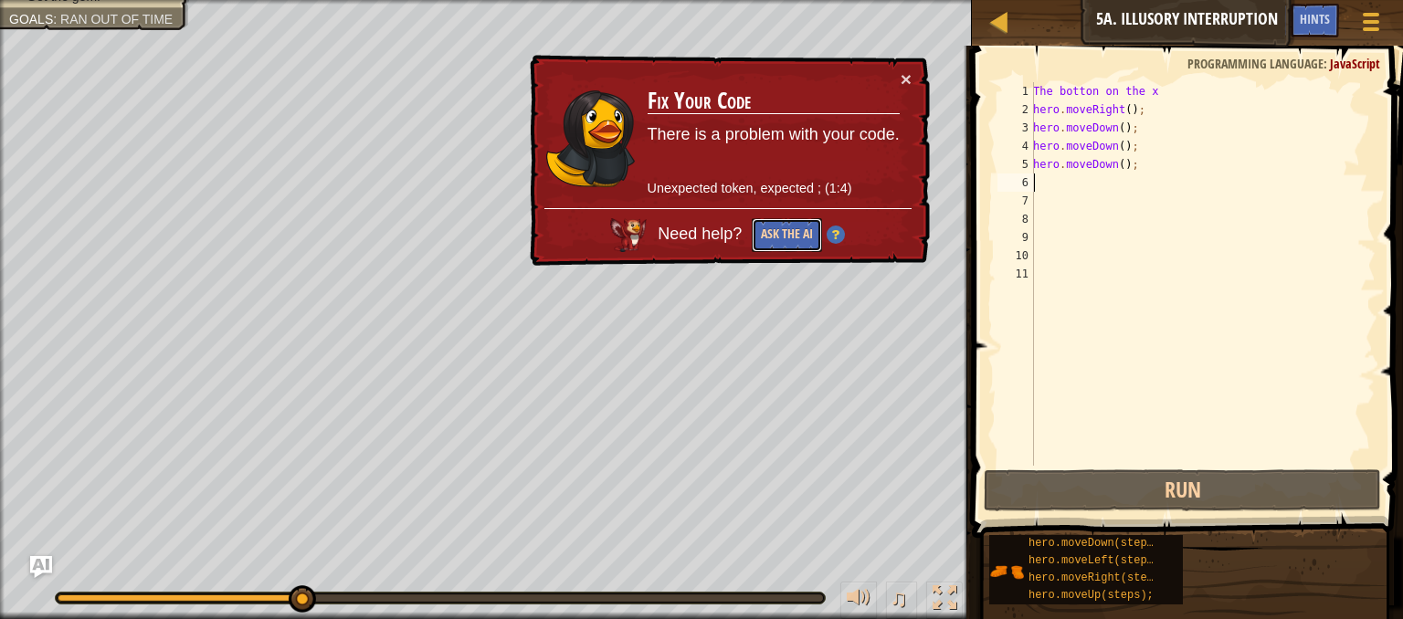
click at [774, 228] on button "Ask the AI" at bounding box center [787, 235] width 70 height 34
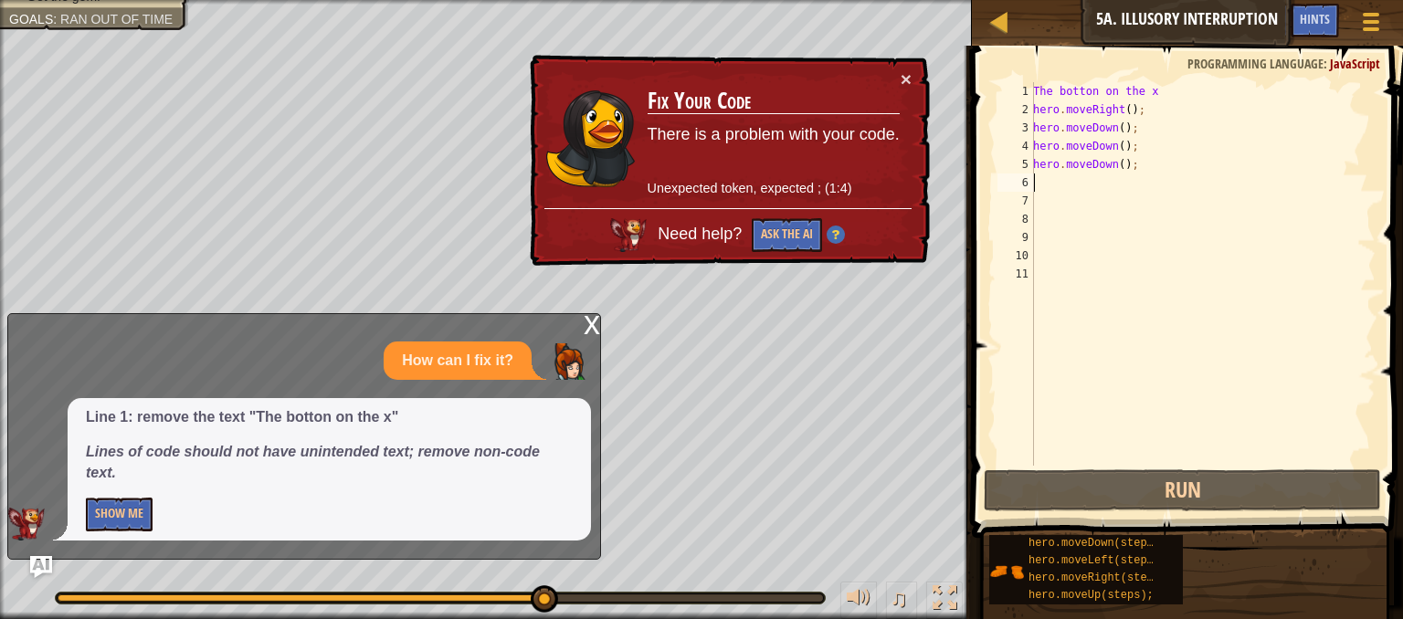
click at [1156, 96] on div "The botton on the x hero . moveRight ( ) ; hero . moveDown ( ) ; hero . moveDow…" at bounding box center [1202, 292] width 346 height 420
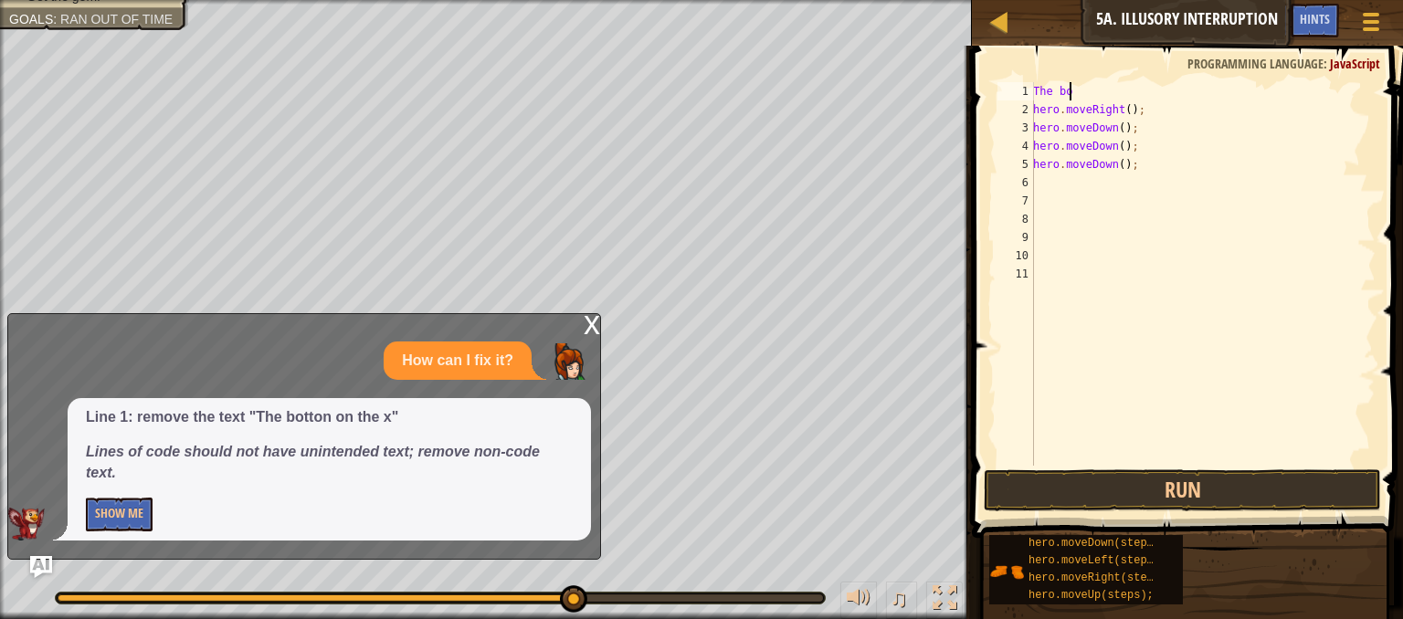
type textarea "T"
click at [1151, 488] on button "Run" at bounding box center [1181, 490] width 397 height 42
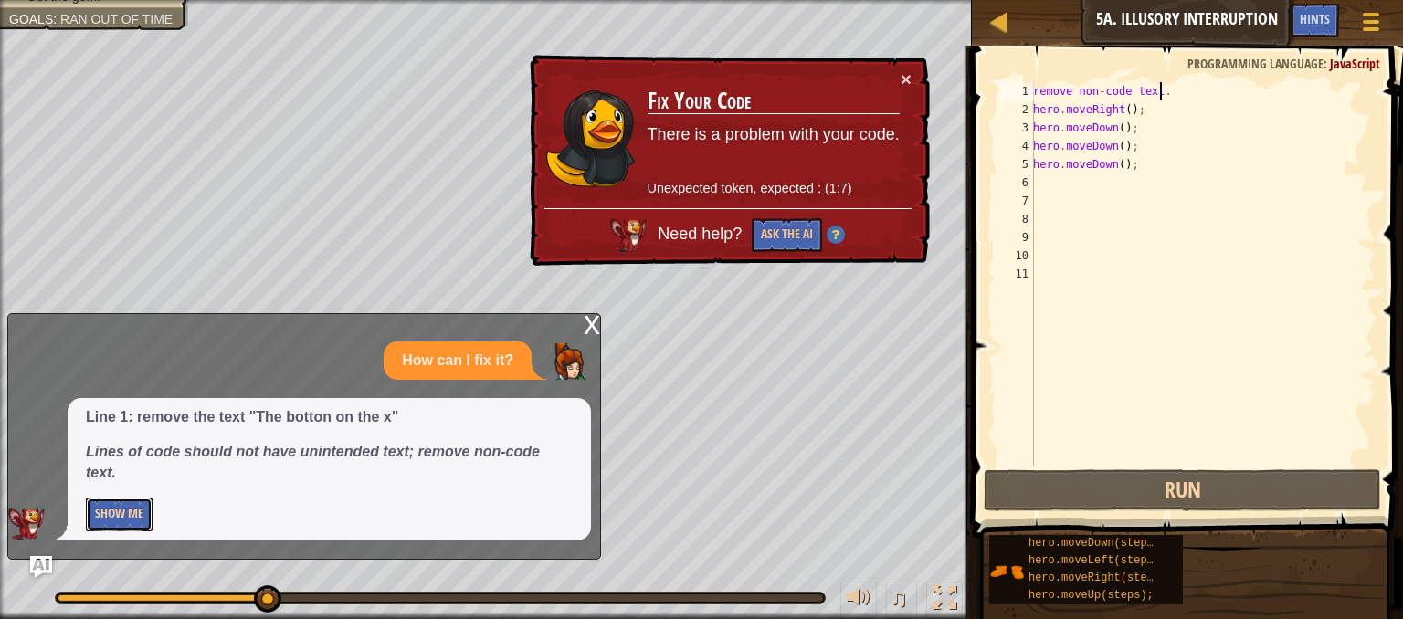
click at [99, 499] on button "Show Me" at bounding box center [119, 515] width 67 height 34
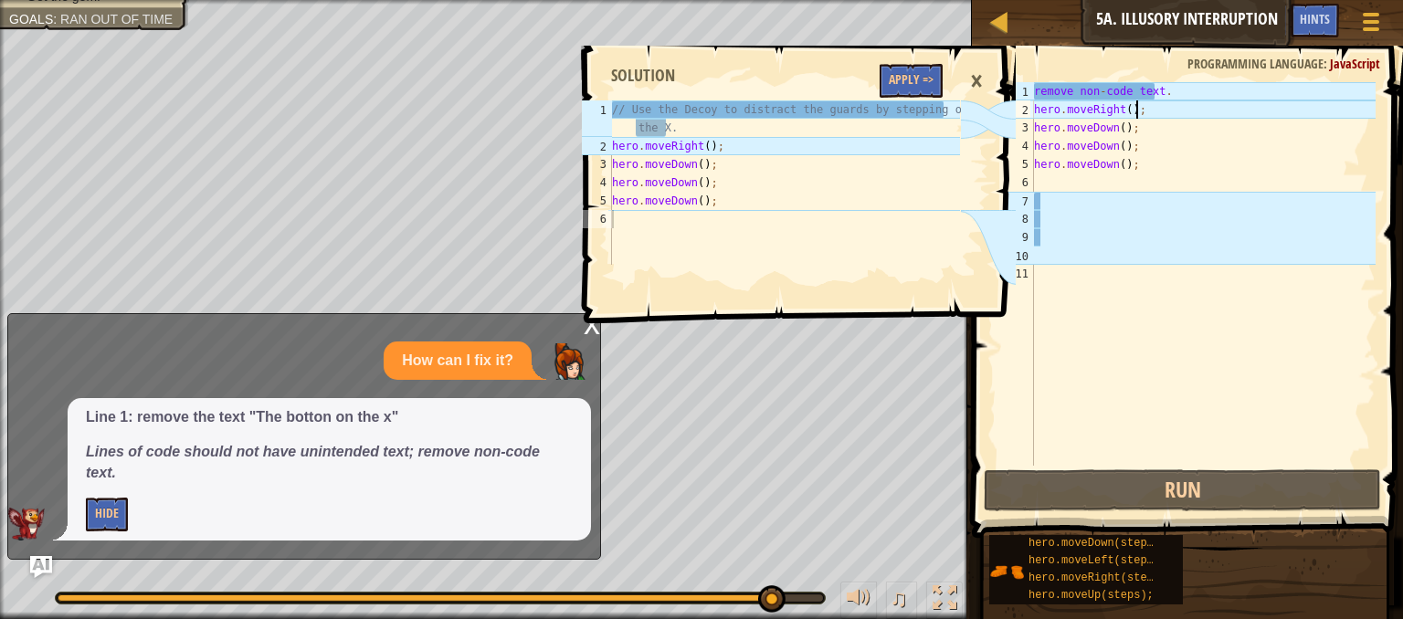
click at [1162, 114] on div "remove non - code text . hero . moveRight ( ) ; hero . moveDown ( ) ; hero . mo…" at bounding box center [1202, 292] width 345 height 420
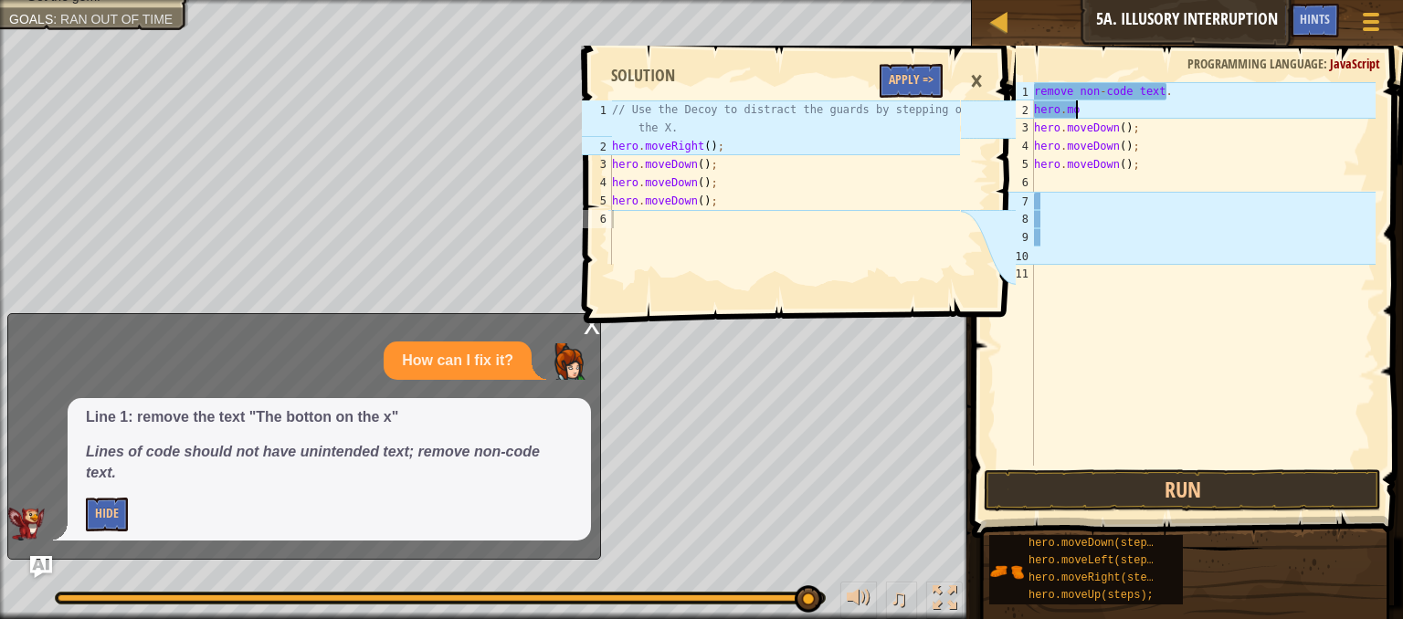
scroll to position [8, 0]
type textarea "h"
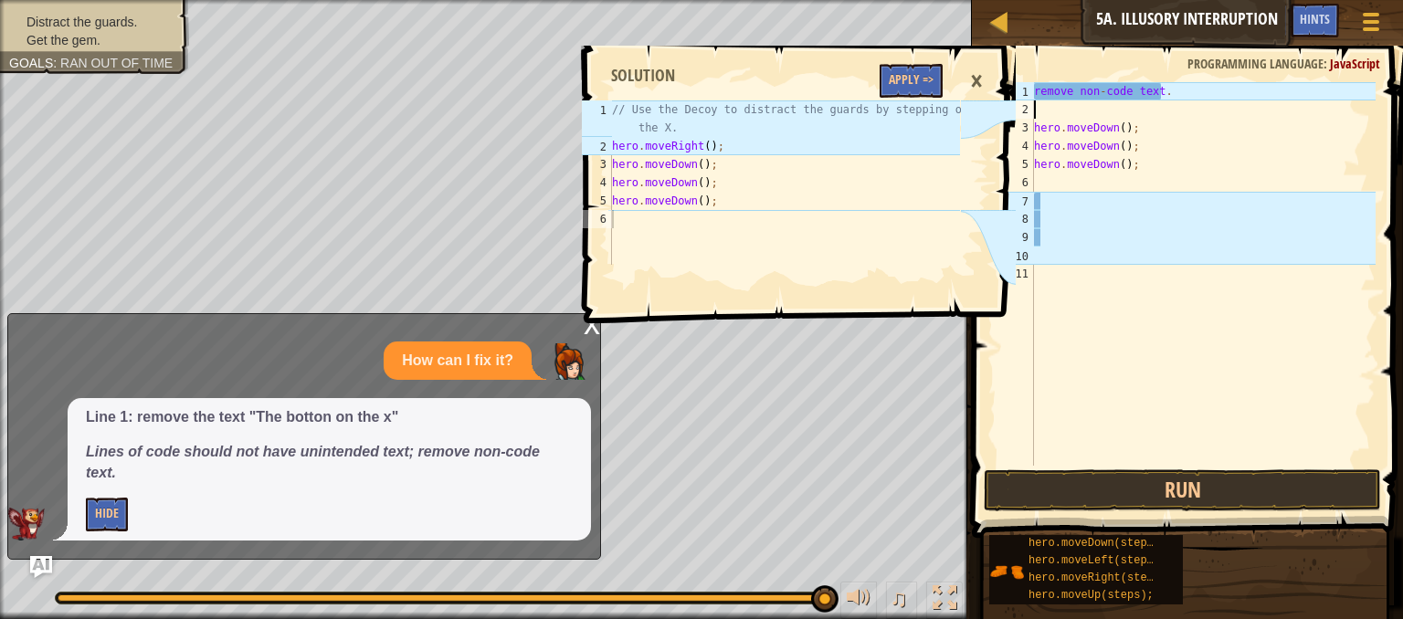
click at [1187, 90] on div "remove non - code text . hero . moveDown ( ) ; hero . moveDown ( ) ; hero . mov…" at bounding box center [1202, 292] width 345 height 420
type textarea "r"
type textarea "u"
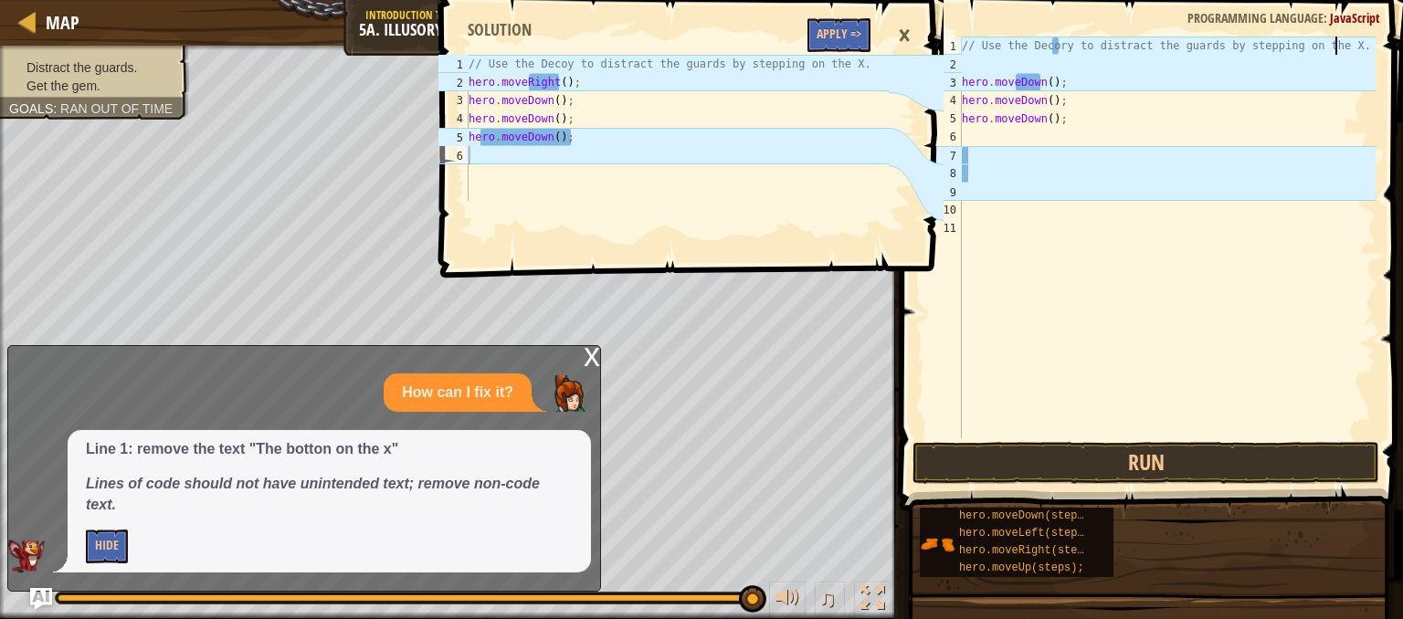
scroll to position [8, 29]
click at [1056, 45] on div "// Use the Decory to distract the guards by stepping on the X. hero . moveDown …" at bounding box center [1166, 256] width 417 height 438
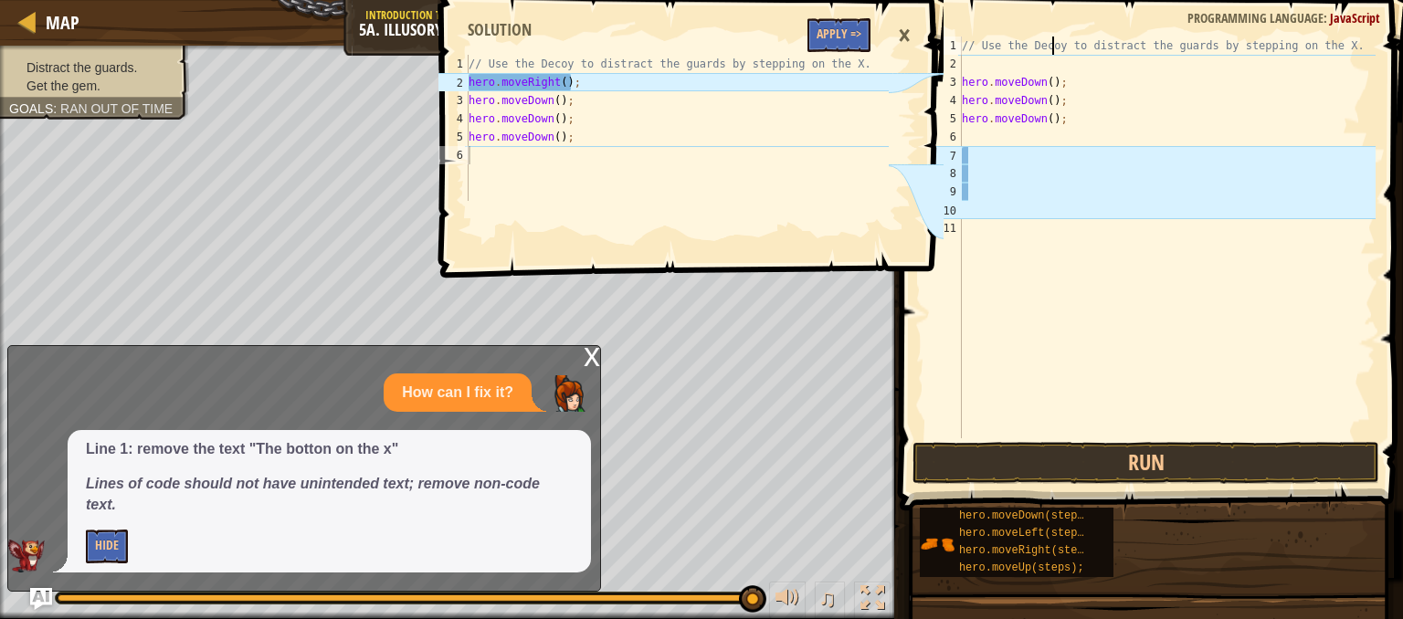
scroll to position [8, 7]
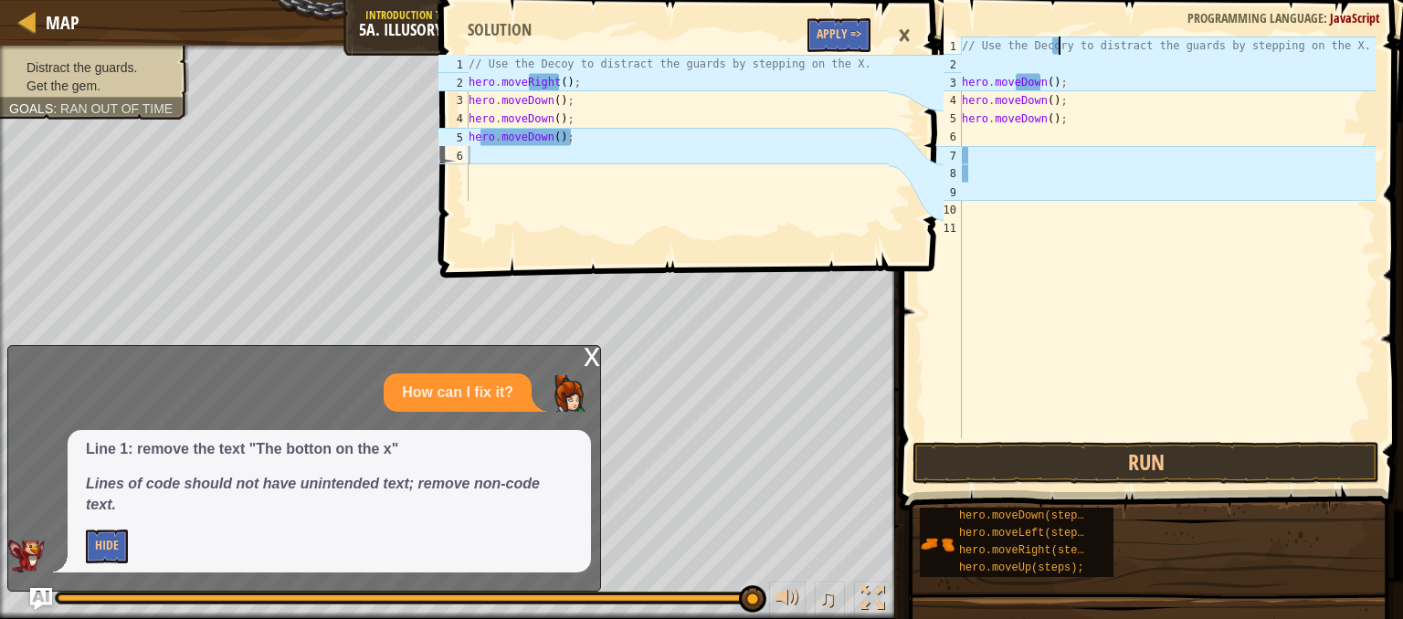
type textarea "// Use the Decoy to distract the guards by stepping on the X."
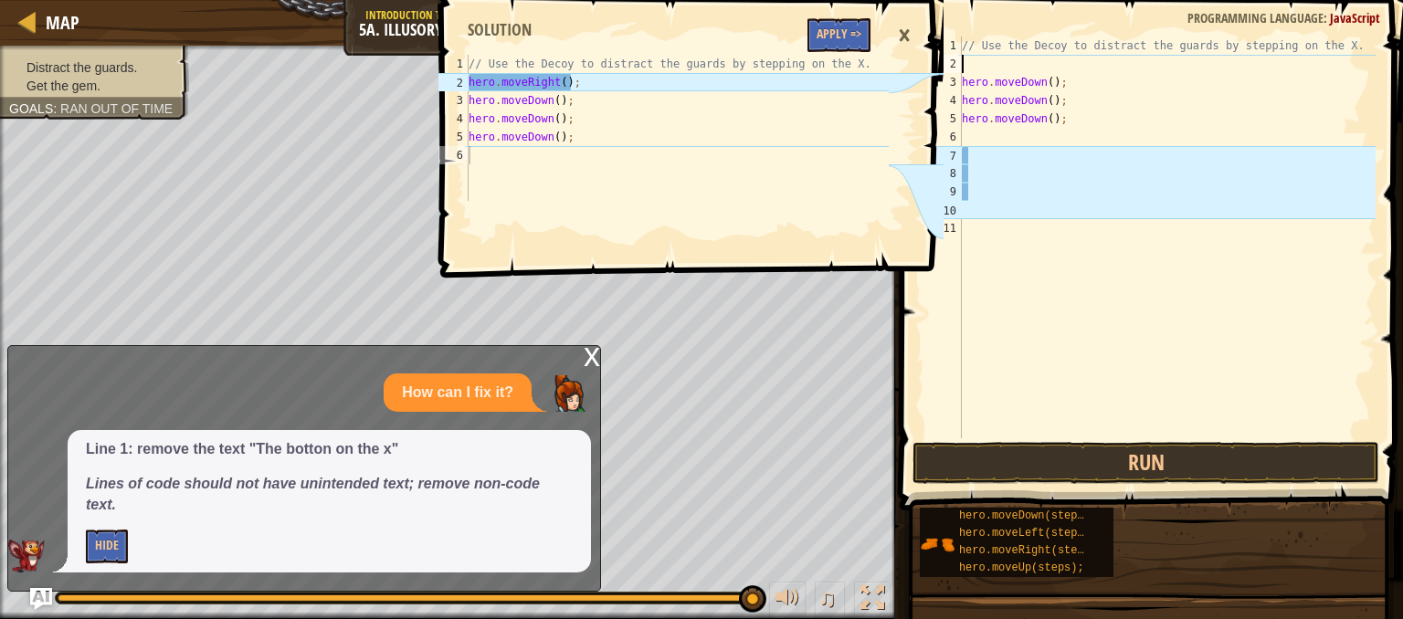
click at [1000, 67] on div "// Use the Decoy to distract the guards by stepping on the X. hero . moveDown (…" at bounding box center [1166, 256] width 417 height 438
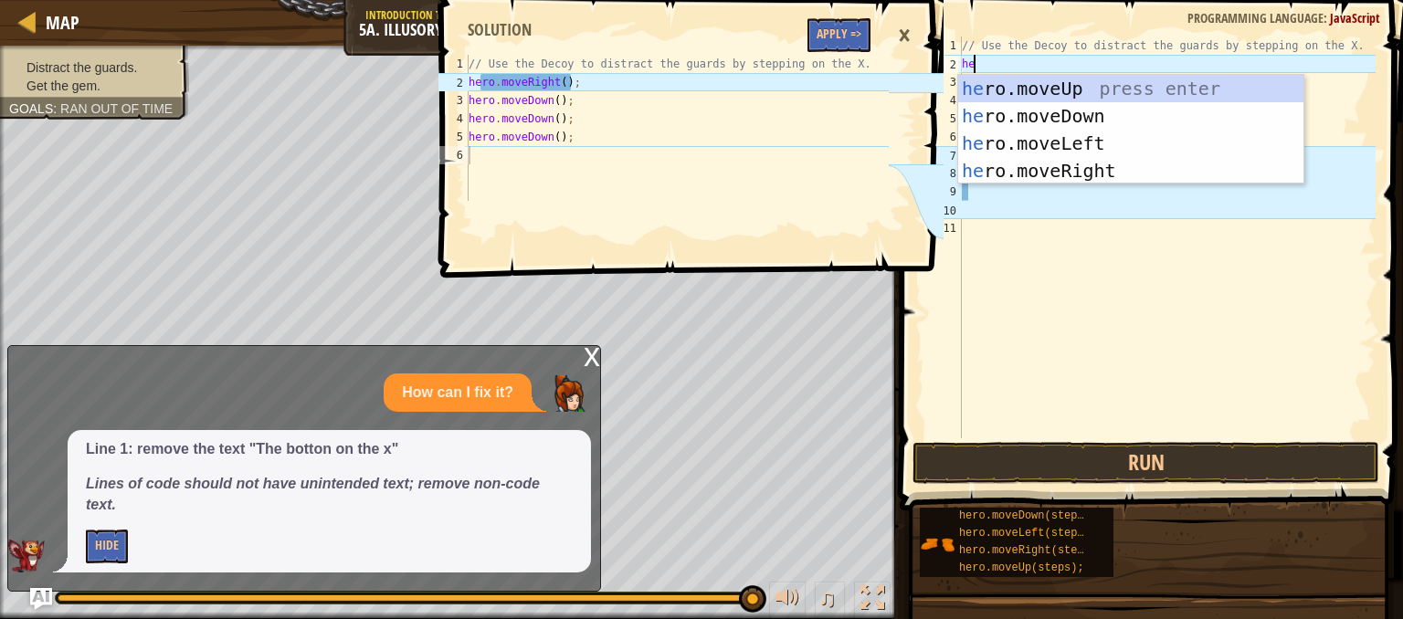
type textarea "hero"
click at [1034, 165] on div "hero .moveUp press enter hero .moveDown press enter hero .moveLeft press enter …" at bounding box center [1130, 157] width 345 height 164
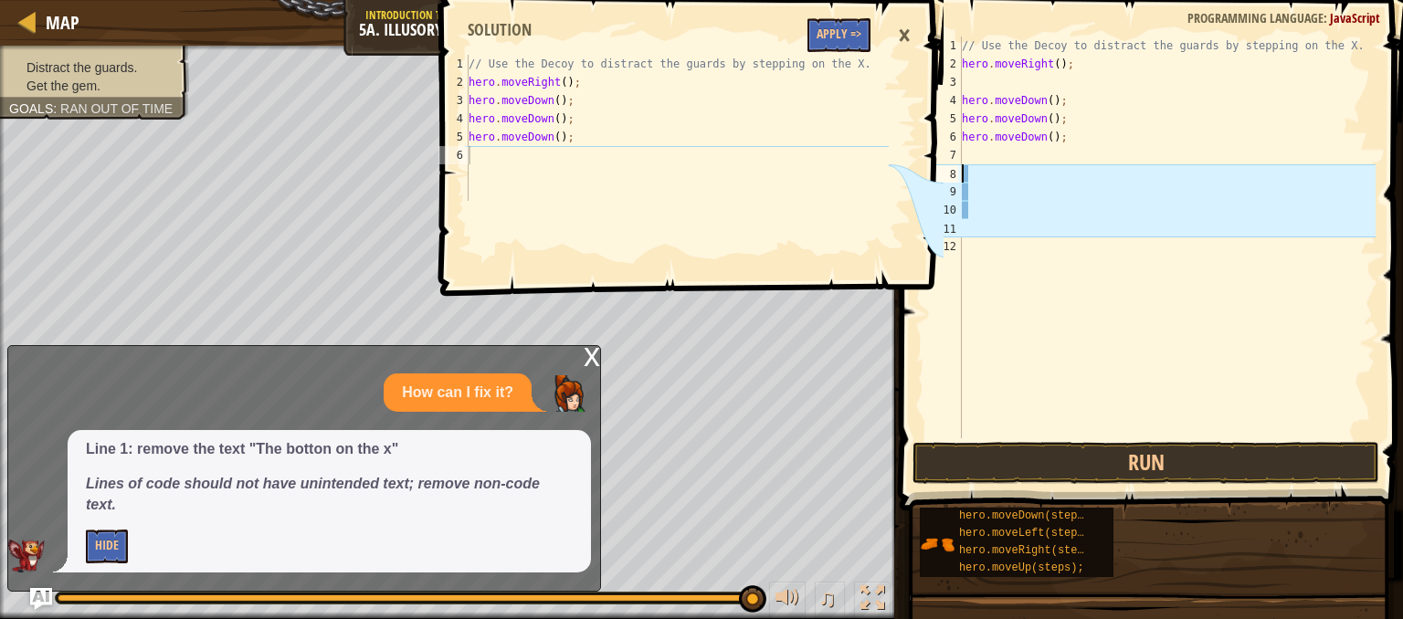
click at [971, 173] on div "// Use the Decoy to distract the guards by stepping on the X. hero . moveRight …" at bounding box center [1166, 256] width 417 height 438
click at [994, 160] on div "// Use the Decoy to distract the guards by stepping on the X. hero . moveRight …" at bounding box center [1166, 256] width 417 height 438
click at [1009, 276] on div "// Use the Decoy to distract the guards by stepping on the X. hero . moveRight …" at bounding box center [1166, 256] width 417 height 438
click at [1081, 102] on div "// Use the Decoy to distract the guards by stepping on the X. hero . moveRight …" at bounding box center [1166, 256] width 417 height 438
click at [1081, 143] on div "// Use the Decoy to distract the guards by stepping on the X. hero . moveRight …" at bounding box center [1166, 256] width 417 height 438
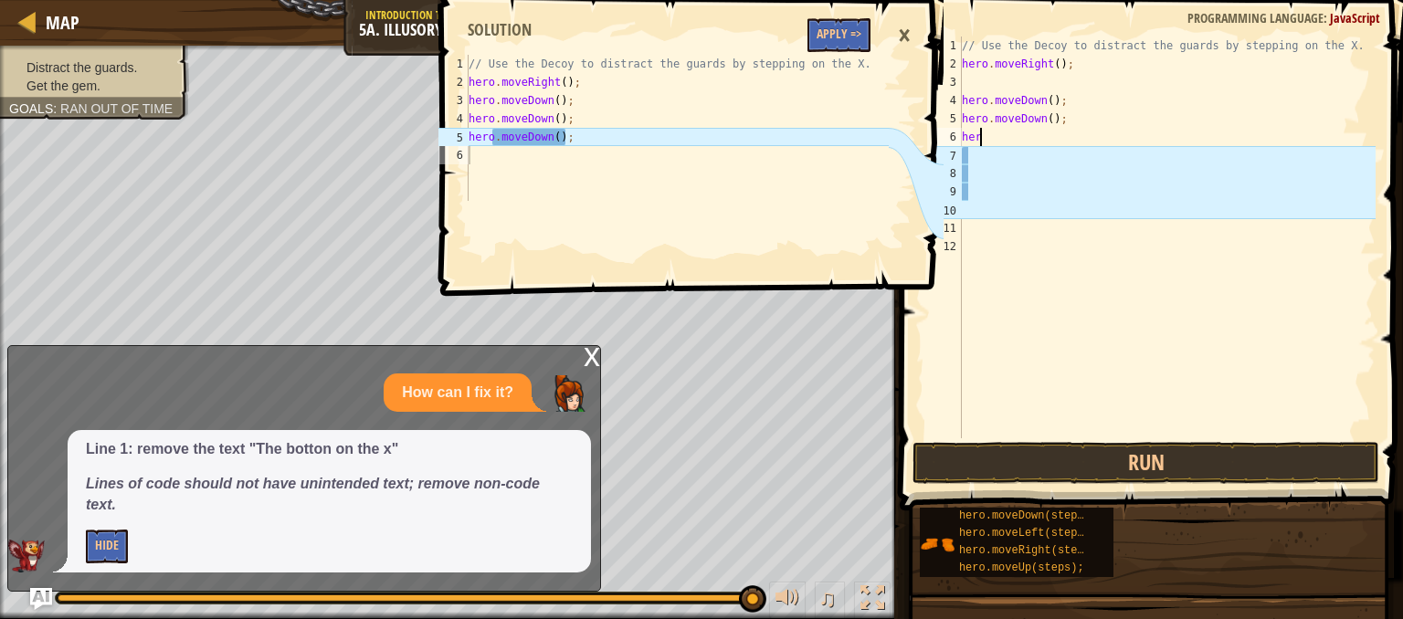
type textarea "h"
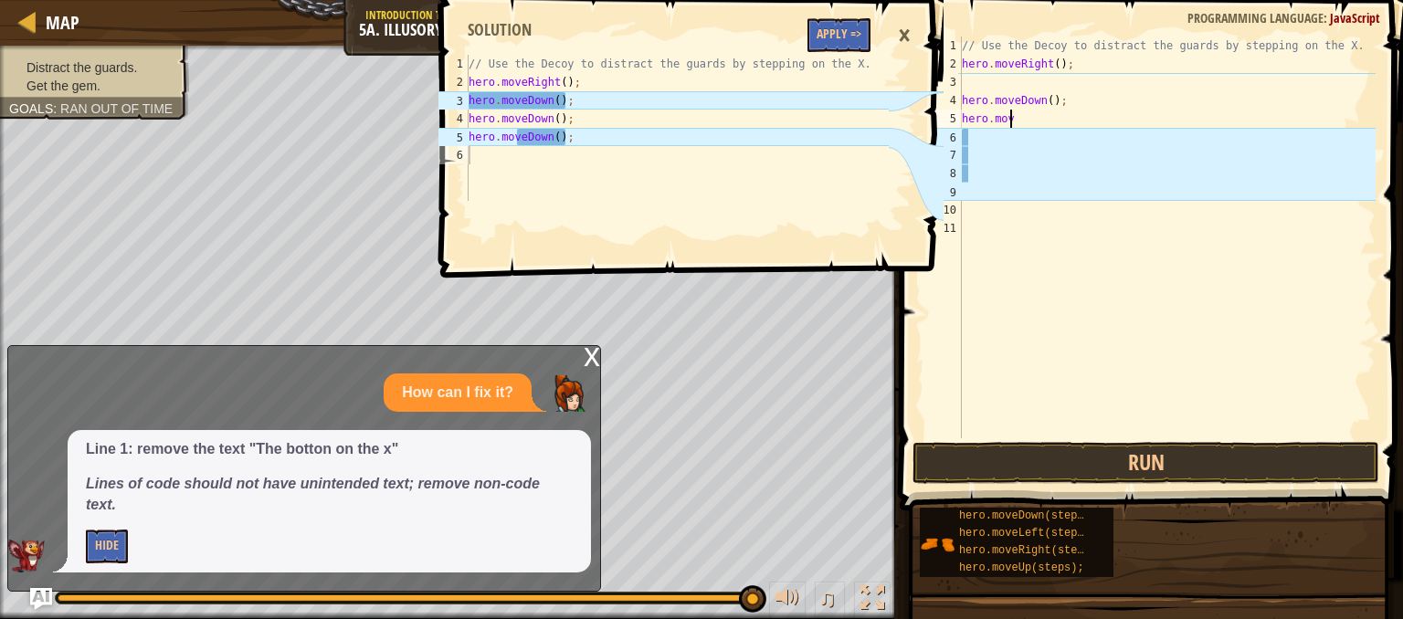
type textarea "h"
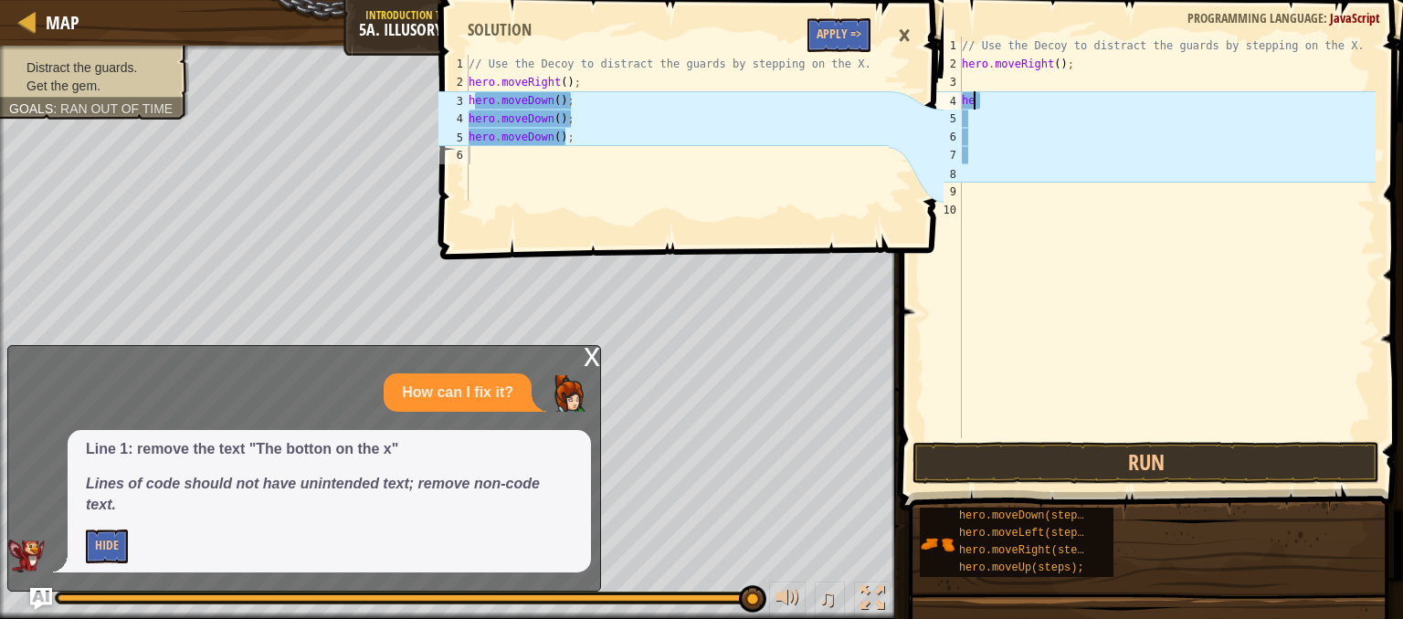
type textarea "h"
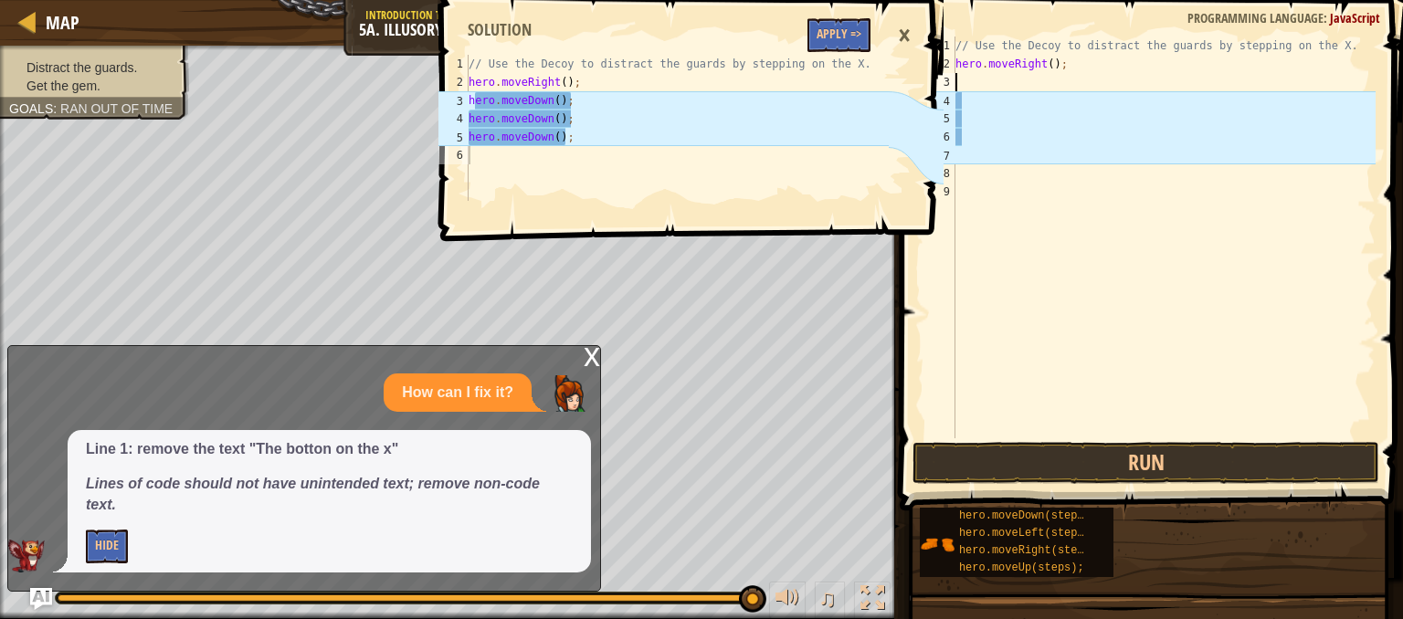
type textarea "hero.moveRight();"
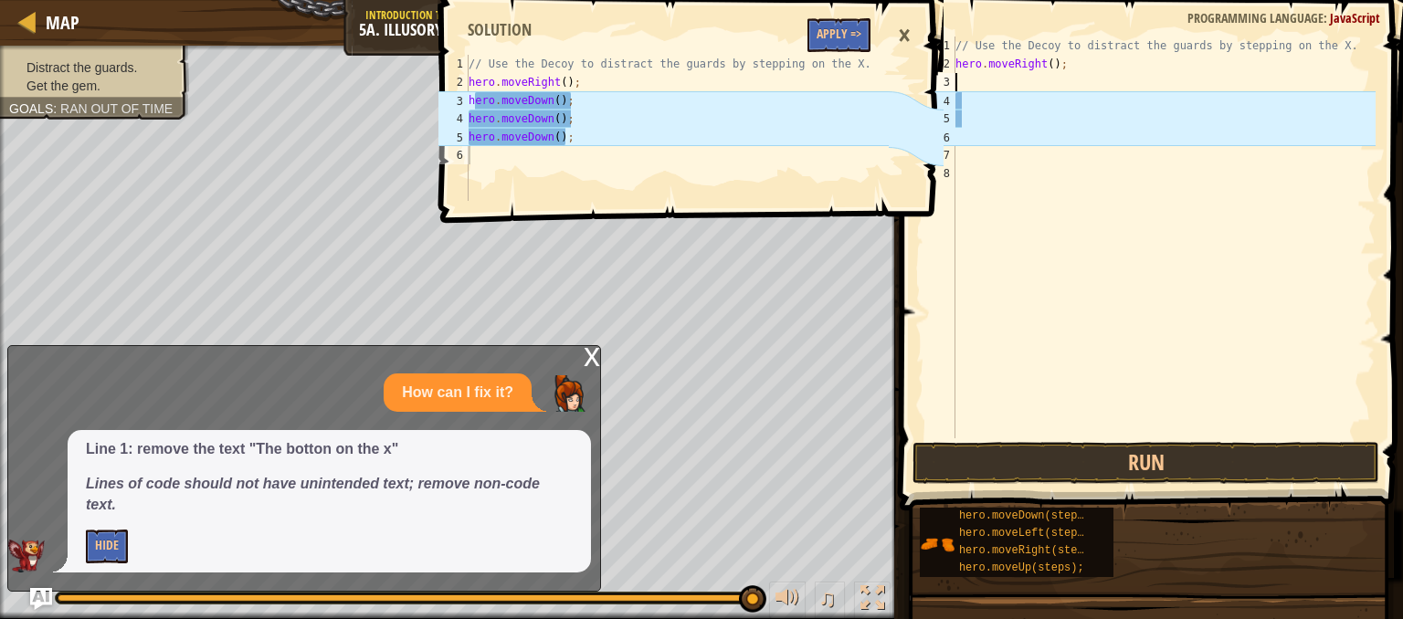
click at [970, 79] on div "// Use the Decoy to distract the guards by stepping on the X. hero . moveRight …" at bounding box center [1163, 256] width 424 height 438
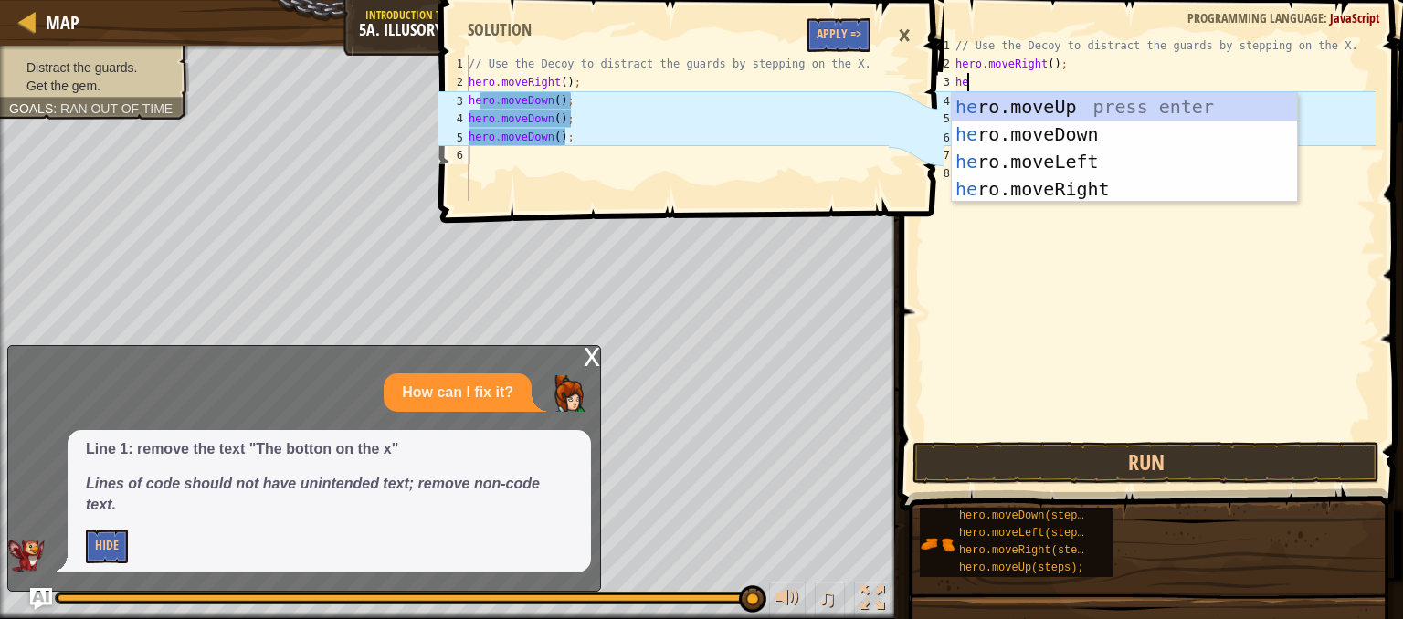
type textarea "hero"
click at [997, 140] on div "hero .moveUp press enter hero .moveDown press enter hero .moveLeft press enter …" at bounding box center [1123, 175] width 345 height 164
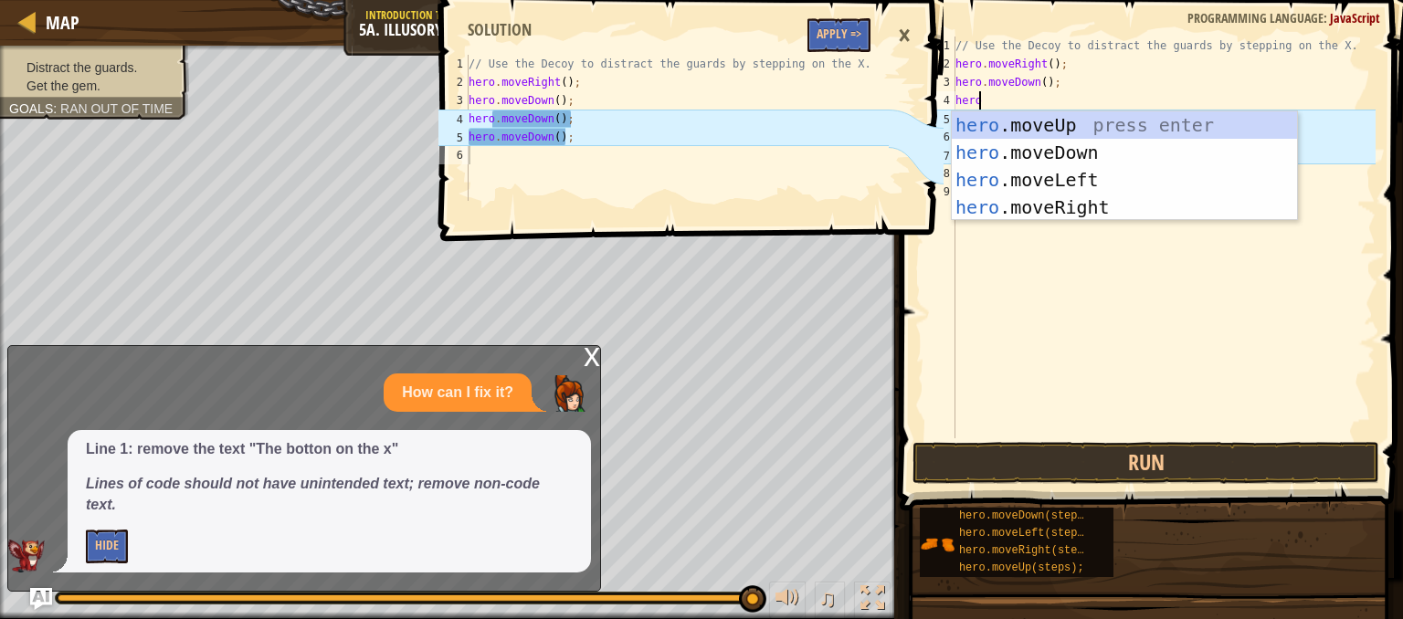
type textarea "hero"
click at [1011, 147] on div "hero .moveUp press enter hero .moveDown press enter hero .moveLeft press enter …" at bounding box center [1123, 193] width 345 height 164
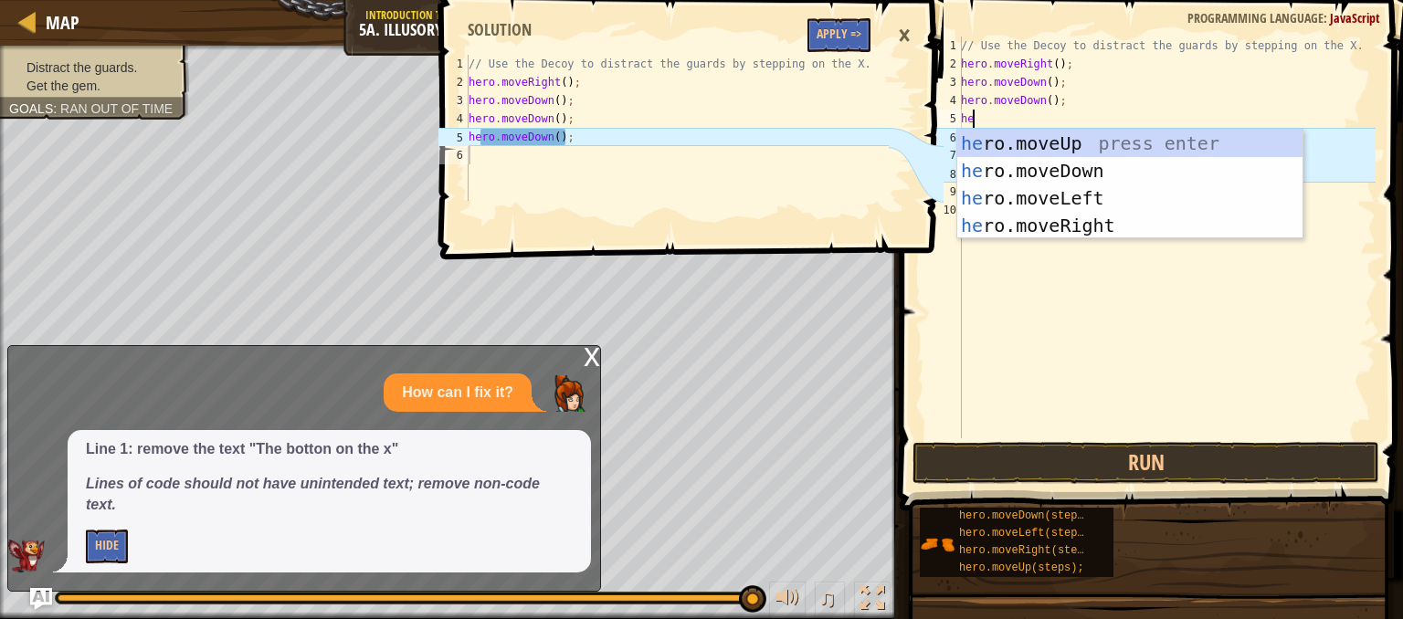
type textarea "hero"
click at [1012, 160] on div "hero .moveUp press enter hero .moveDown press enter hero .moveLeft press enter …" at bounding box center [1129, 212] width 345 height 164
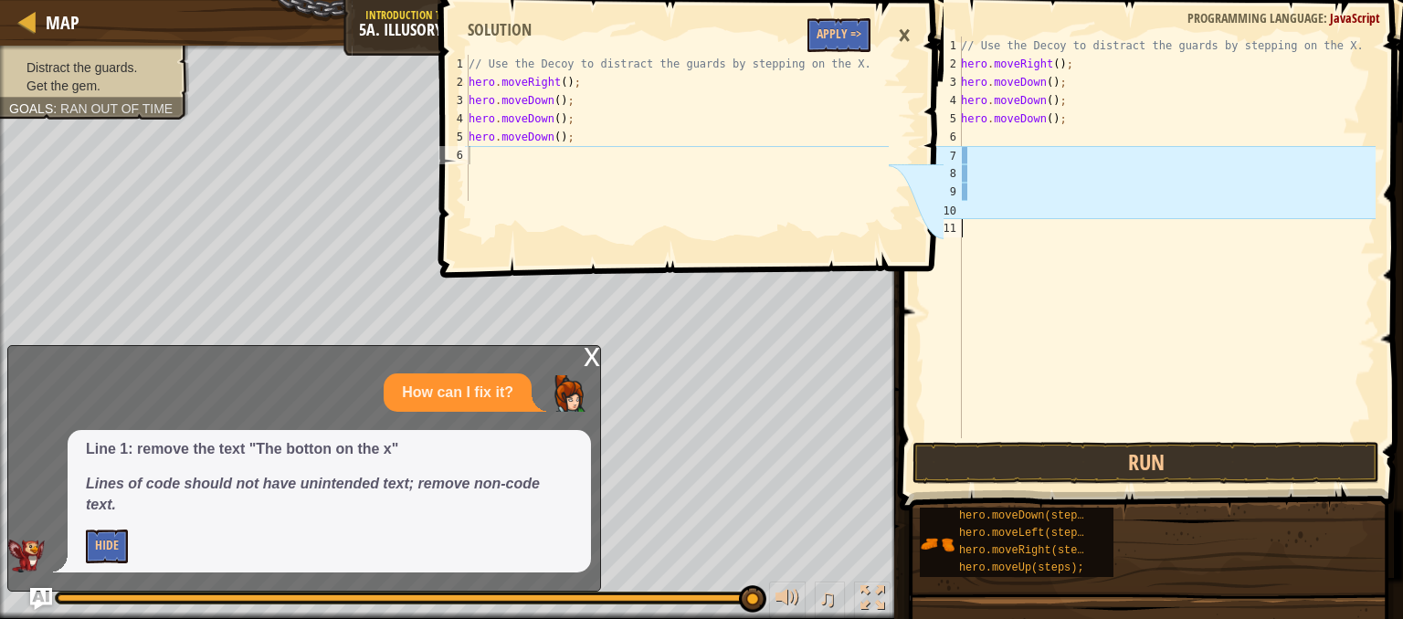
click at [1035, 325] on div "// Use the Decoy to distract the guards by stepping on the X. hero . moveRight …" at bounding box center [1166, 256] width 418 height 438
click at [906, 39] on div "×" at bounding box center [903, 36] width 31 height 42
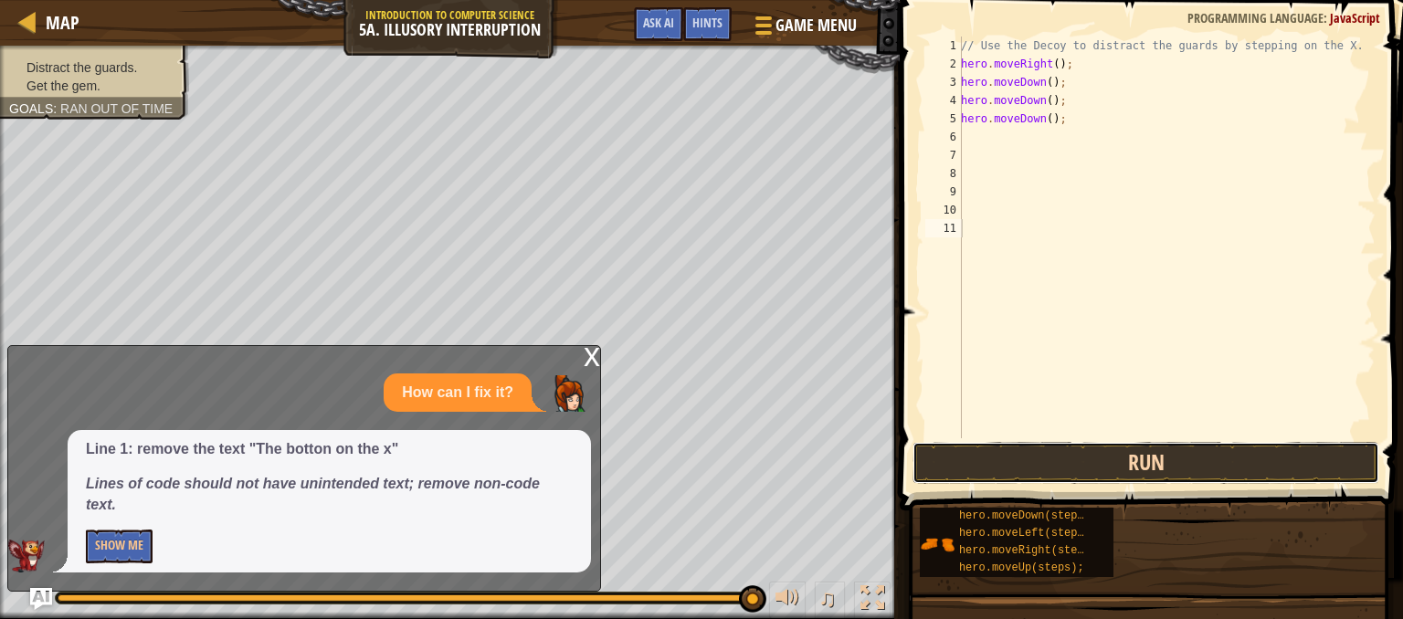
click at [1021, 459] on button "Run" at bounding box center [1145, 463] width 467 height 42
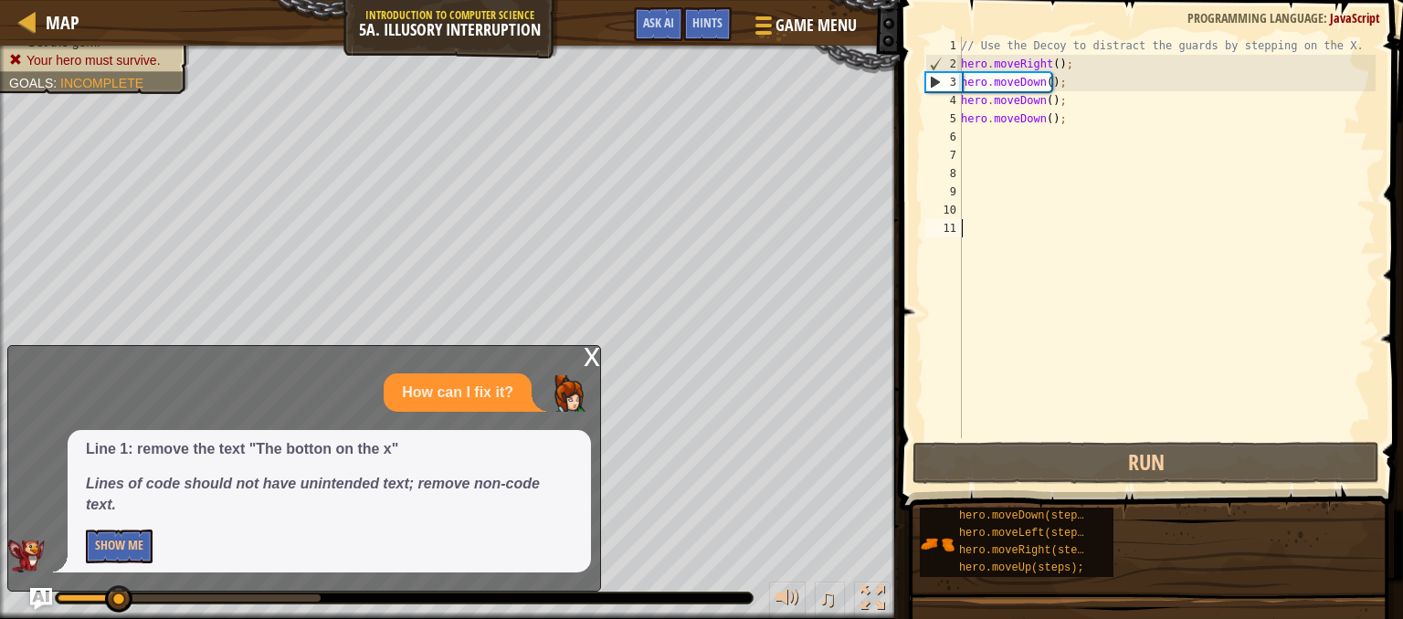
click at [592, 352] on div "x" at bounding box center [591, 355] width 16 height 18
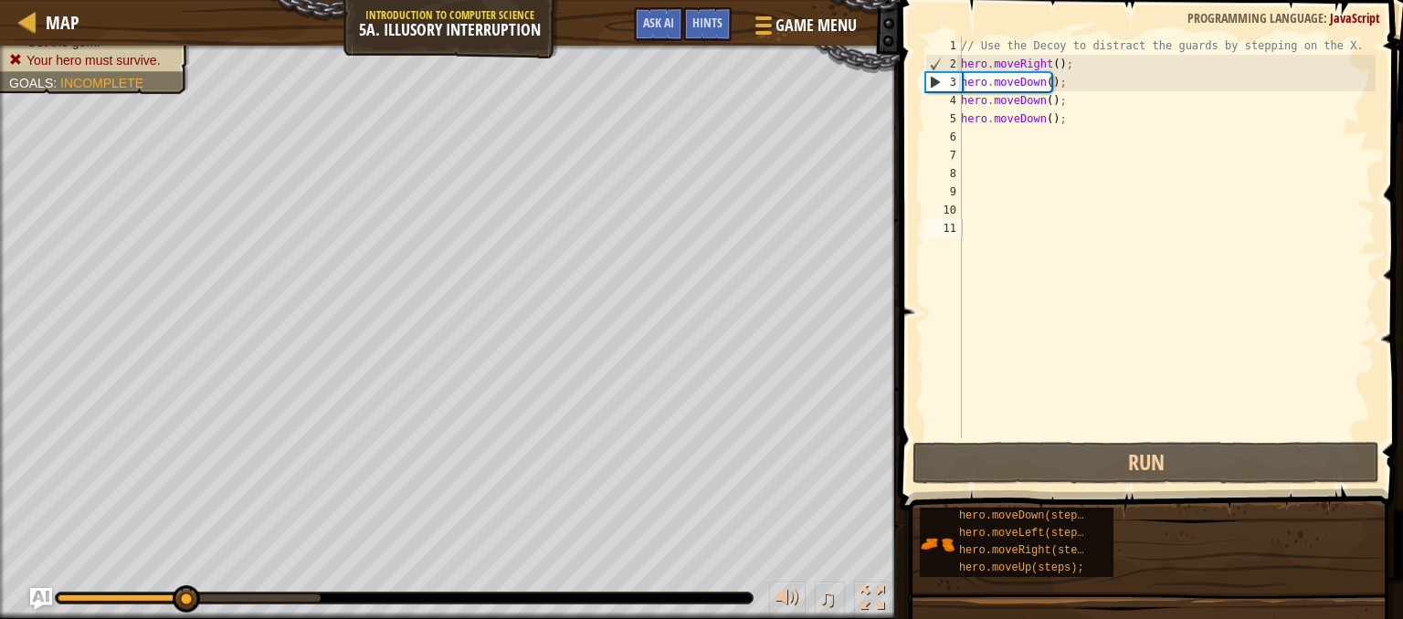
click at [1067, 126] on div "// Use the Decoy to distract the guards by stepping on the X. hero . moveRight …" at bounding box center [1166, 256] width 418 height 438
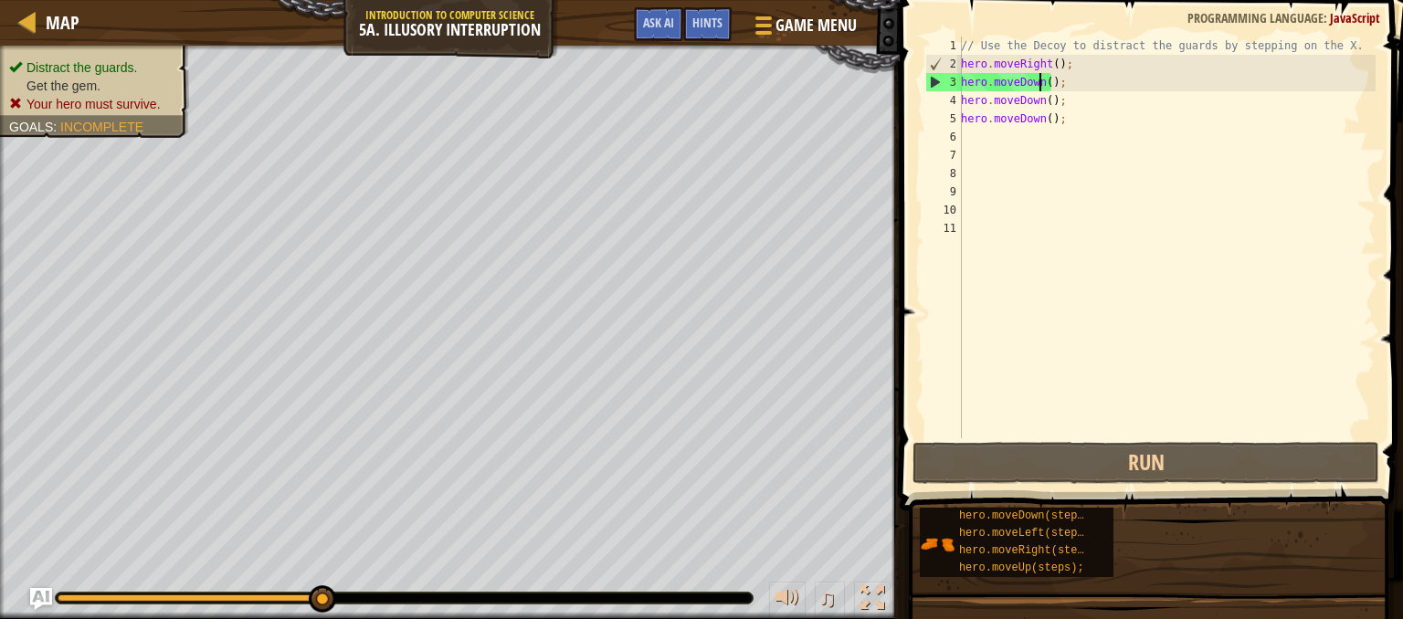
click at [1042, 81] on div "// Use the Decoy to distract the guards by stepping on the X. hero . moveRight …" at bounding box center [1166, 256] width 418 height 438
click at [1045, 82] on div "// Use the Decoy to distract the guards by stepping on the X. hero . moveRight …" at bounding box center [1166, 256] width 418 height 438
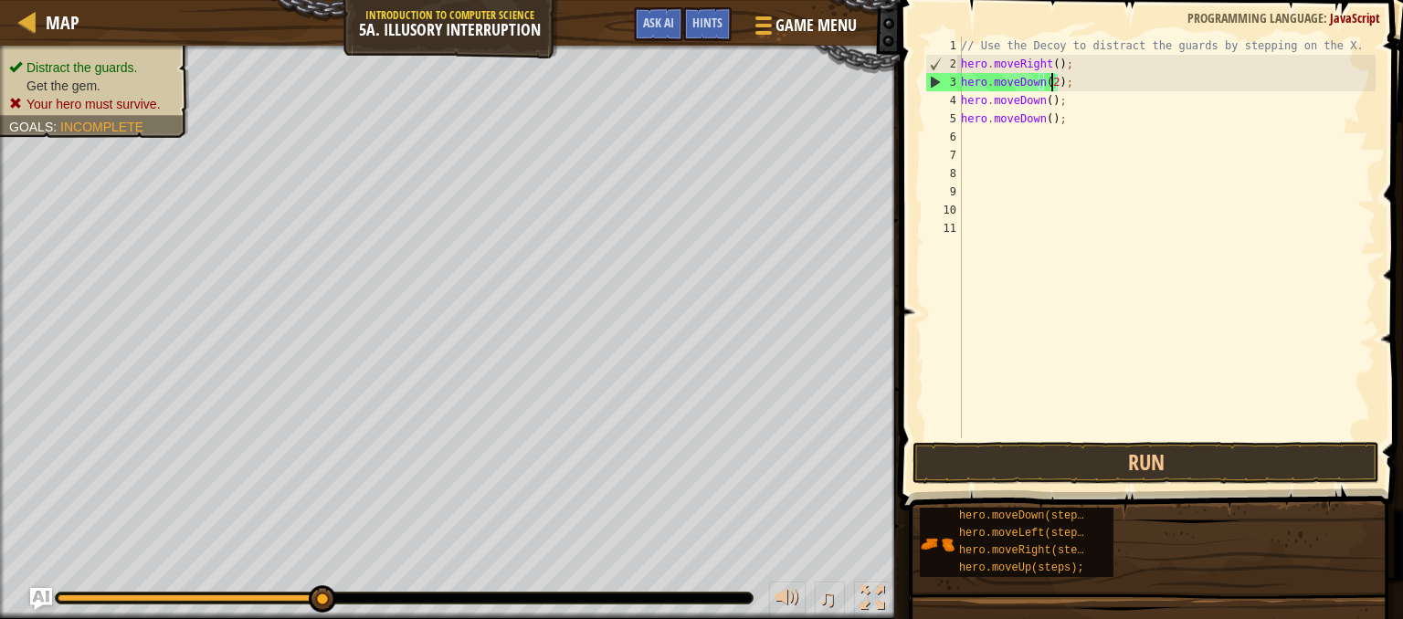
scroll to position [8, 7]
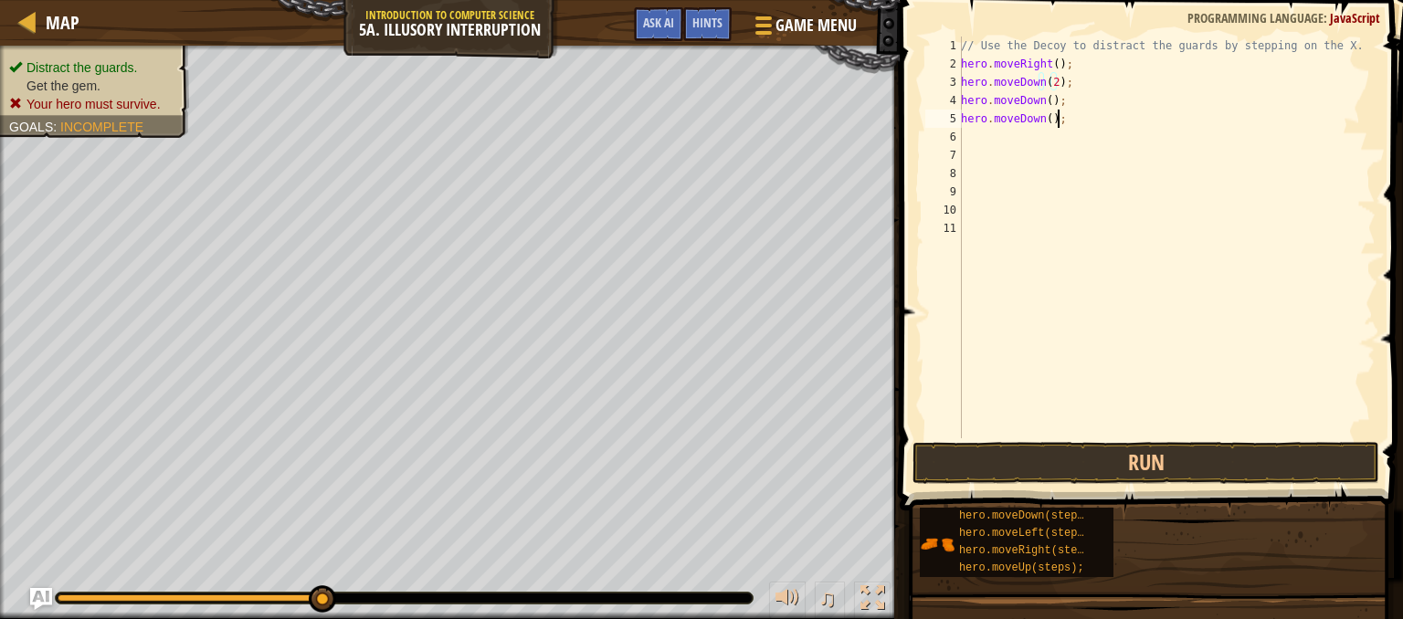
click at [1064, 121] on div "// Use the Decoy to distract the guards by stepping on the X. hero . moveRight …" at bounding box center [1166, 256] width 418 height 438
type textarea "h"
click at [1004, 457] on button "Run" at bounding box center [1145, 463] width 467 height 42
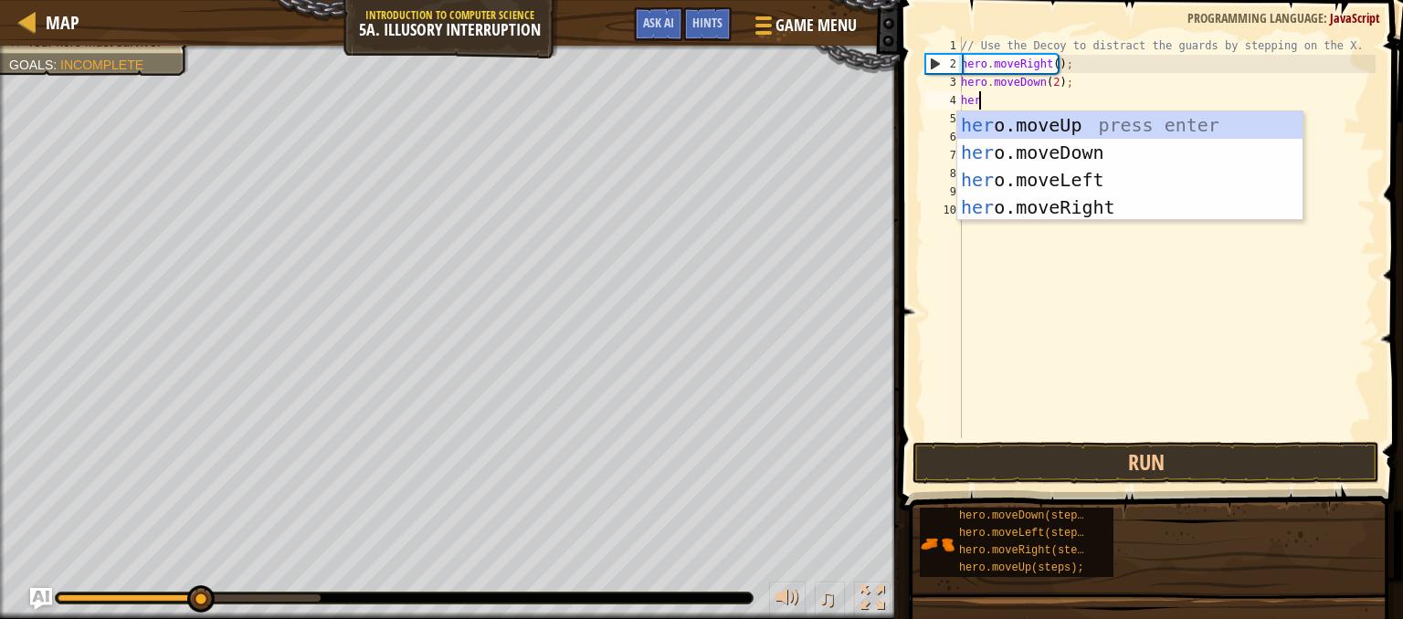
type textarea "hero"
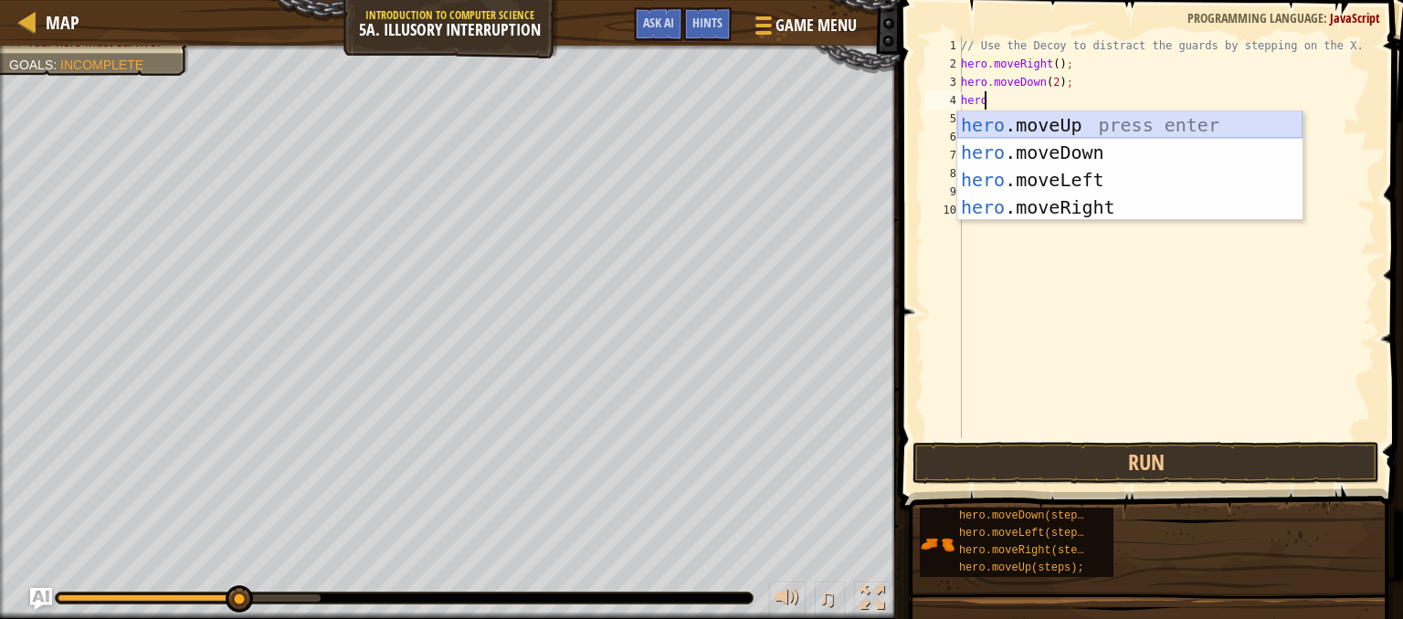
click at [1012, 121] on div "hero .moveUp press enter hero .moveDown press enter hero .moveLeft press enter …" at bounding box center [1129, 193] width 345 height 164
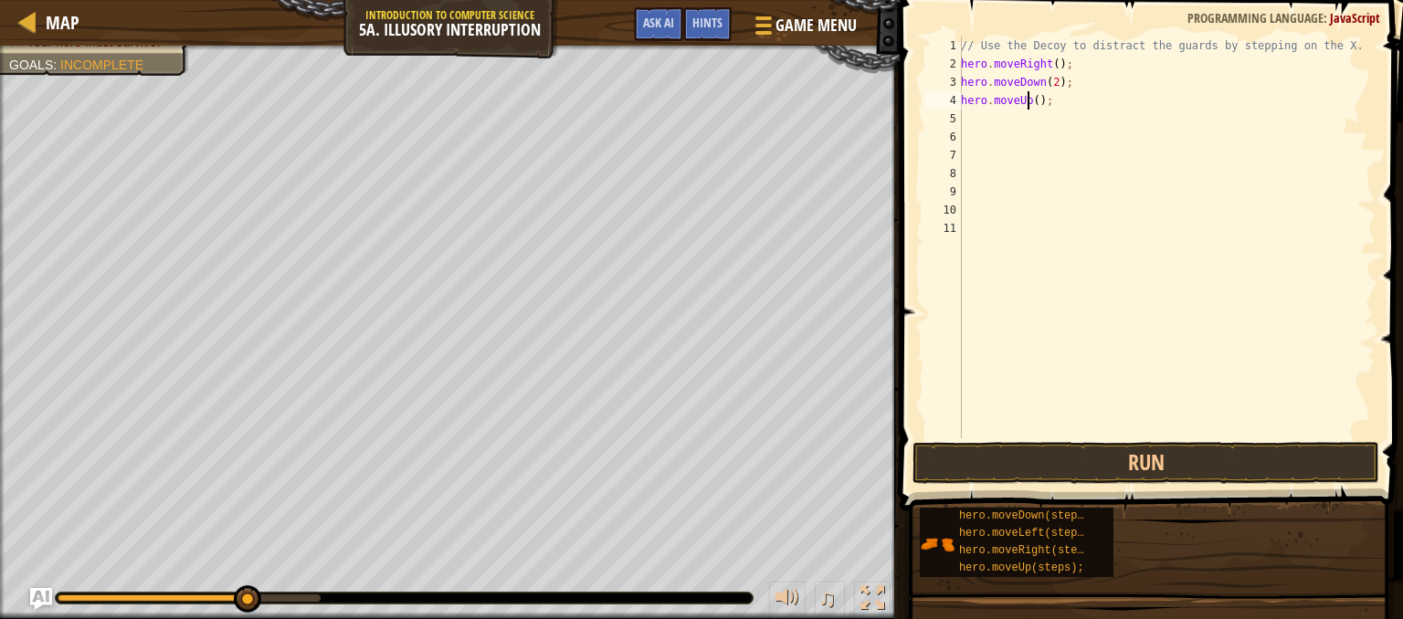
click at [1030, 97] on div "// Use the Decoy to distract the guards by stepping on the X. hero . moveRight …" at bounding box center [1166, 256] width 418 height 438
click at [1033, 101] on div "// Use the Decoy to distract the guards by stepping on the X. hero . moveRight …" at bounding box center [1166, 256] width 418 height 438
type textarea "hero.moveUp(2);"
click at [978, 116] on div "// Use the Decoy to distract the guards by stepping on the X. hero . moveRight …" at bounding box center [1166, 256] width 418 height 438
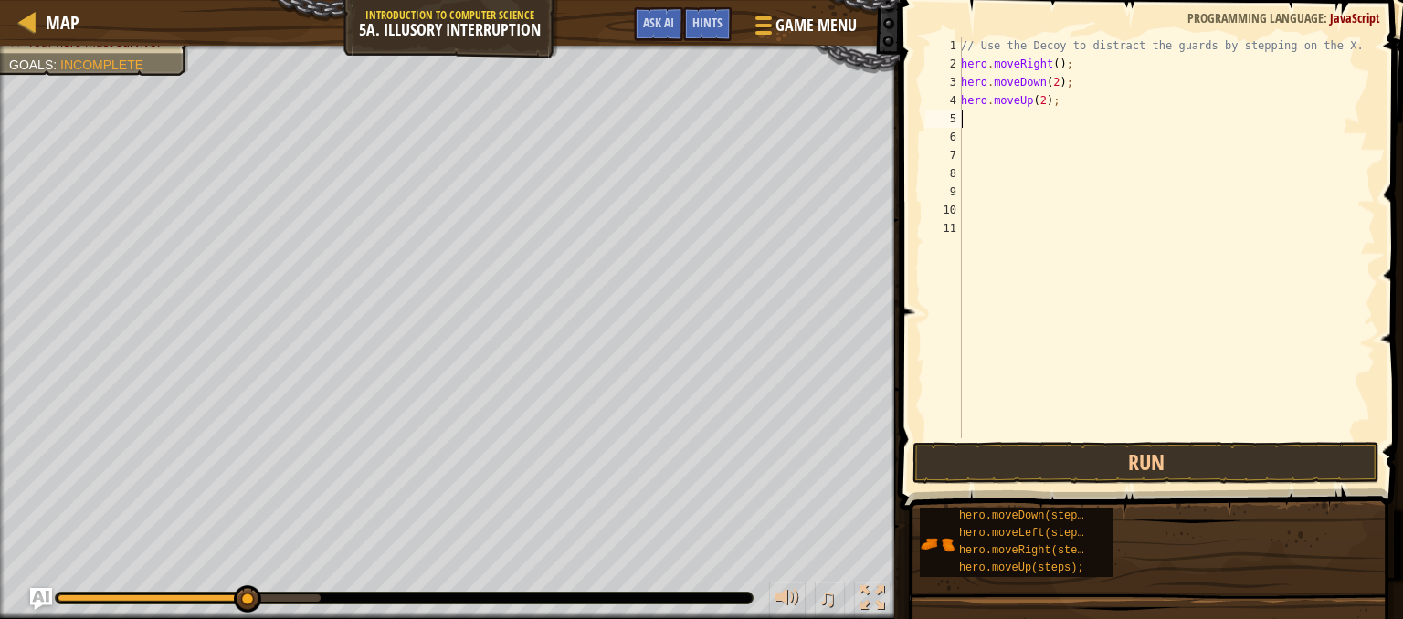
scroll to position [8, 0]
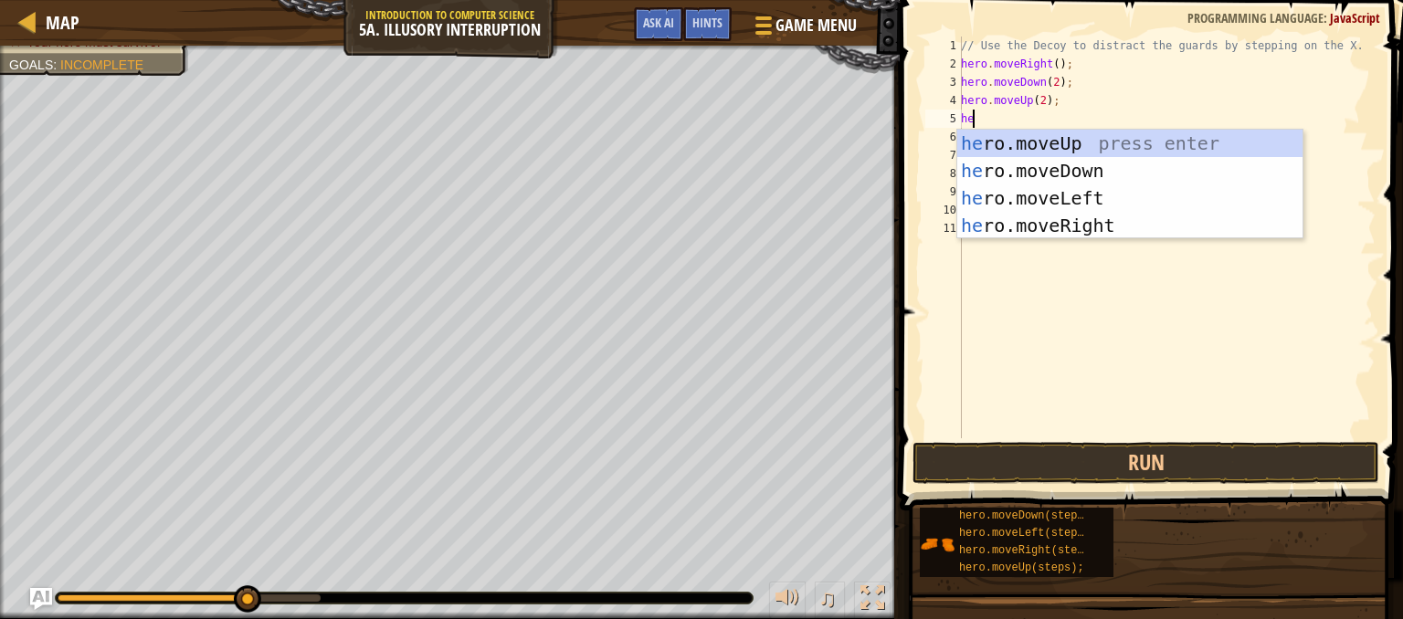
type textarea "hero"
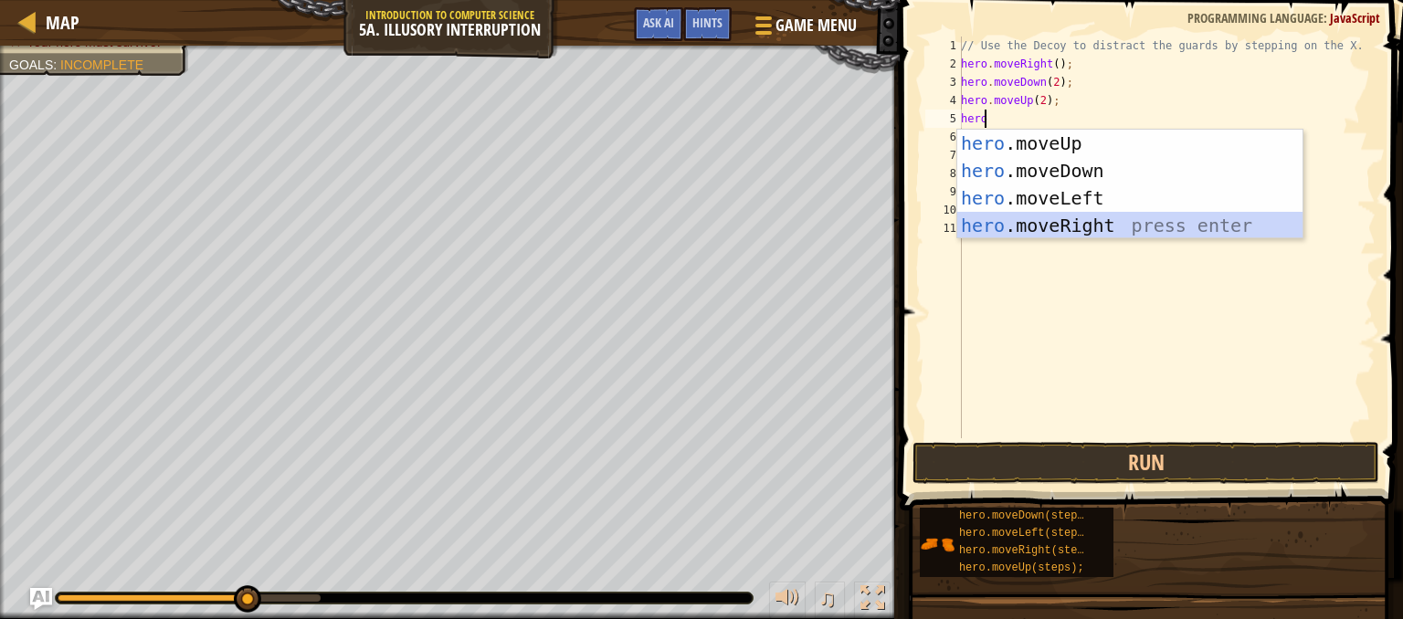
click at [1015, 213] on div "hero .moveUp press enter hero .moveDown press enter hero .moveLeft press enter …" at bounding box center [1129, 212] width 345 height 164
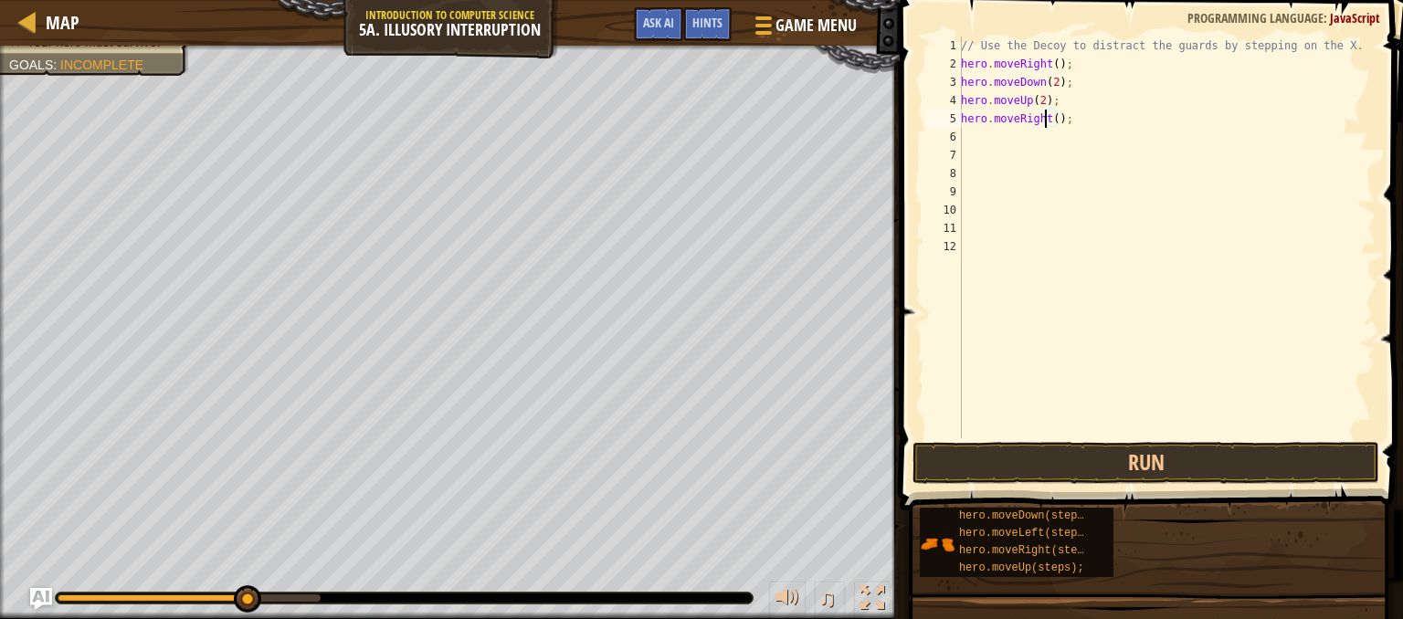
click at [1048, 118] on div "// Use the Decoy to distract the guards by stepping on the X. hero . moveRight …" at bounding box center [1166, 256] width 418 height 438
click at [1049, 118] on div "// Use the Decoy to distract the guards by stepping on the X. hero . moveRight …" at bounding box center [1166, 256] width 418 height 438
type textarea "hero.moveRight(3);"
click at [1028, 464] on button "Run" at bounding box center [1145, 463] width 467 height 42
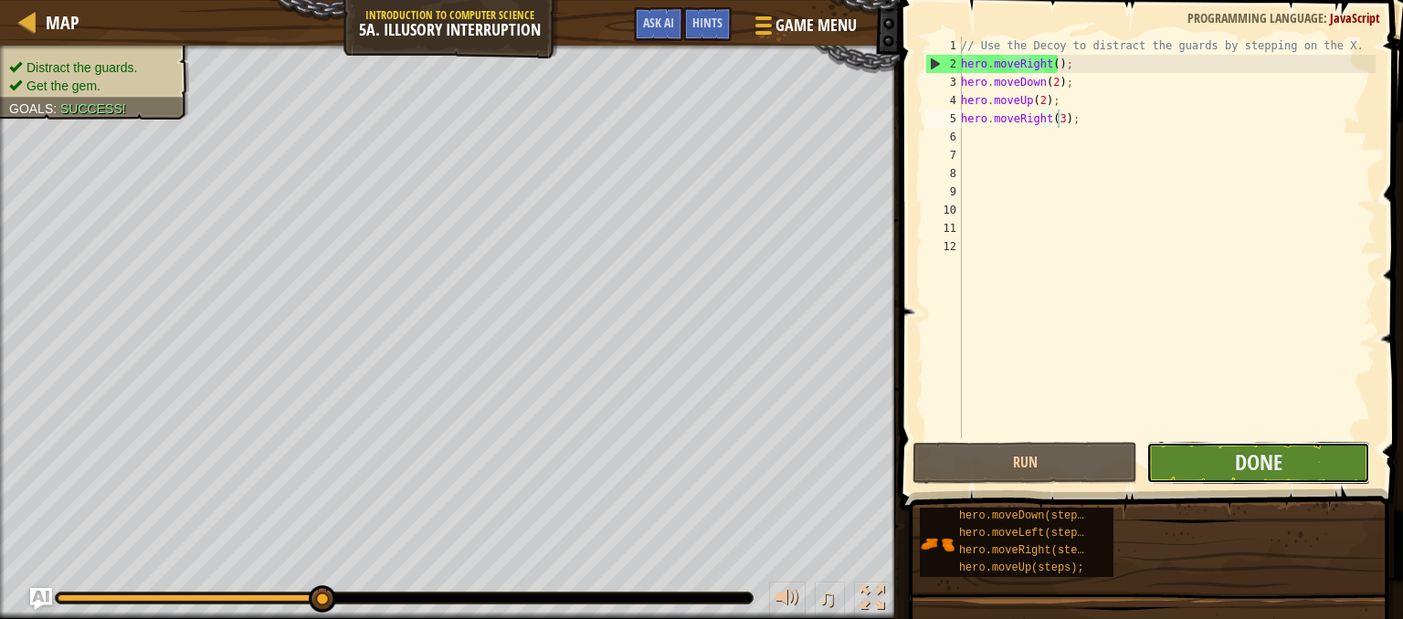
click at [1220, 450] on button "Done" at bounding box center [1258, 463] width 225 height 42
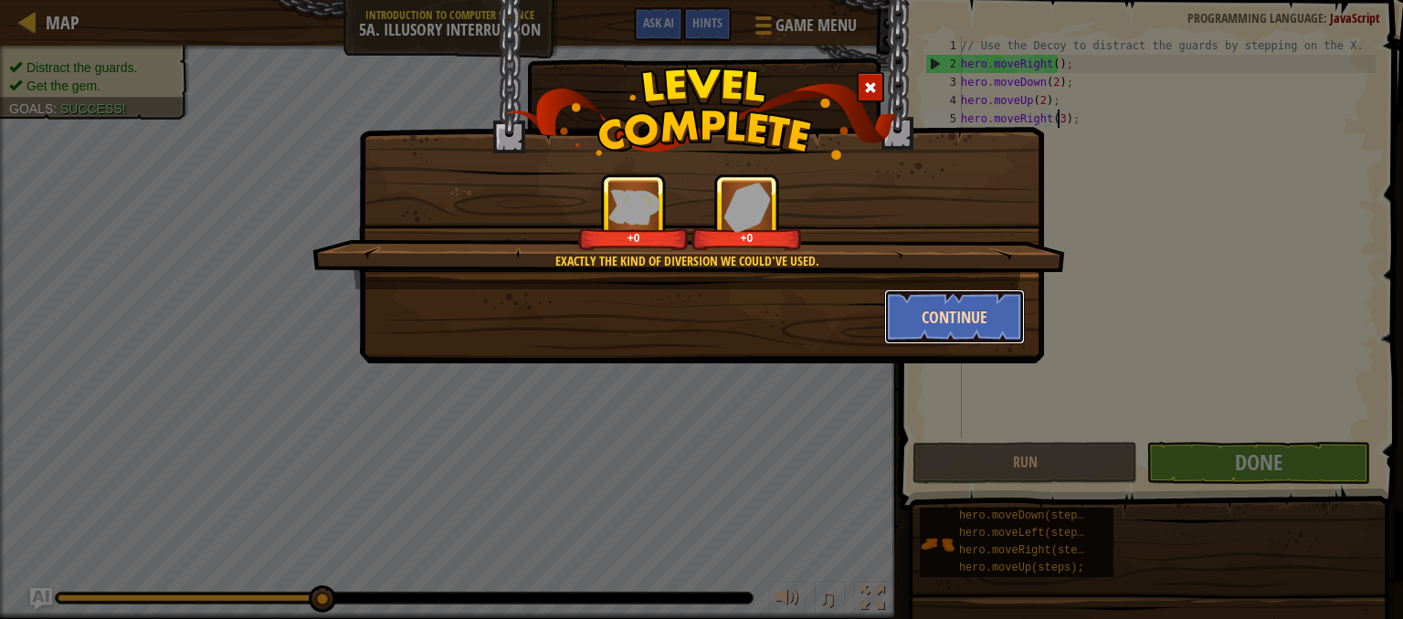
click at [984, 310] on button "Continue" at bounding box center [955, 316] width 142 height 55
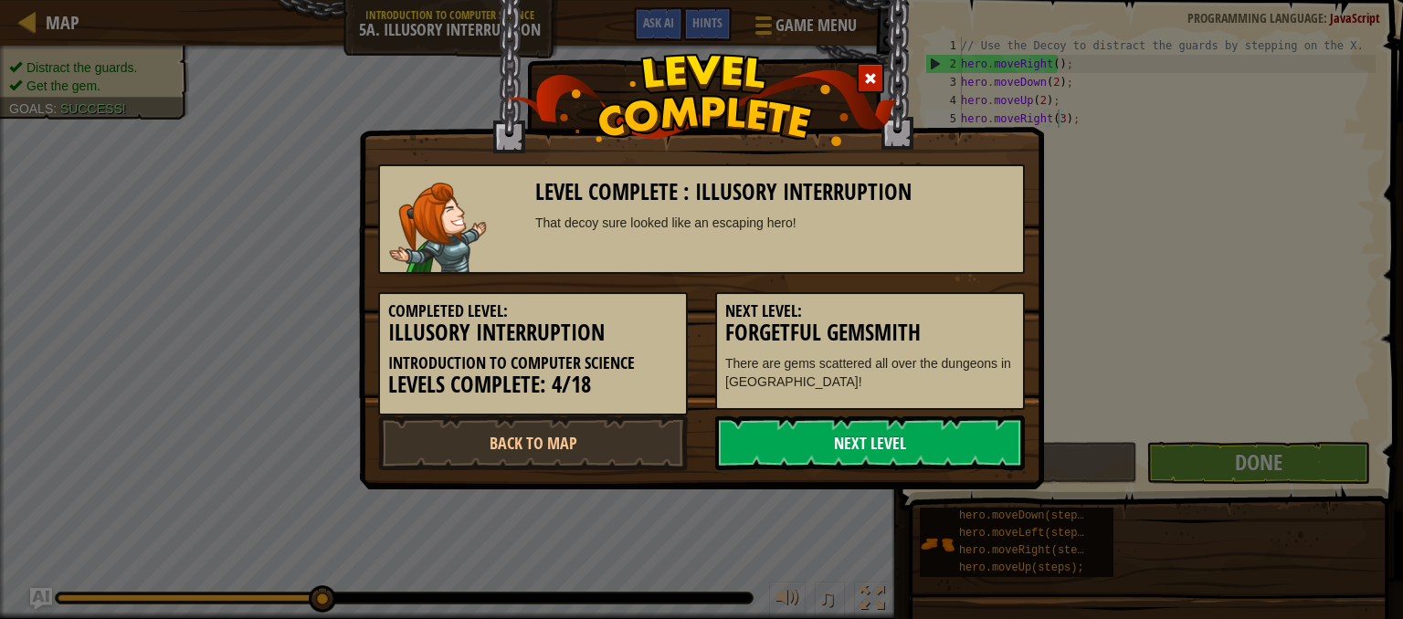
click at [912, 457] on link "Next Level" at bounding box center [870, 442] width 310 height 55
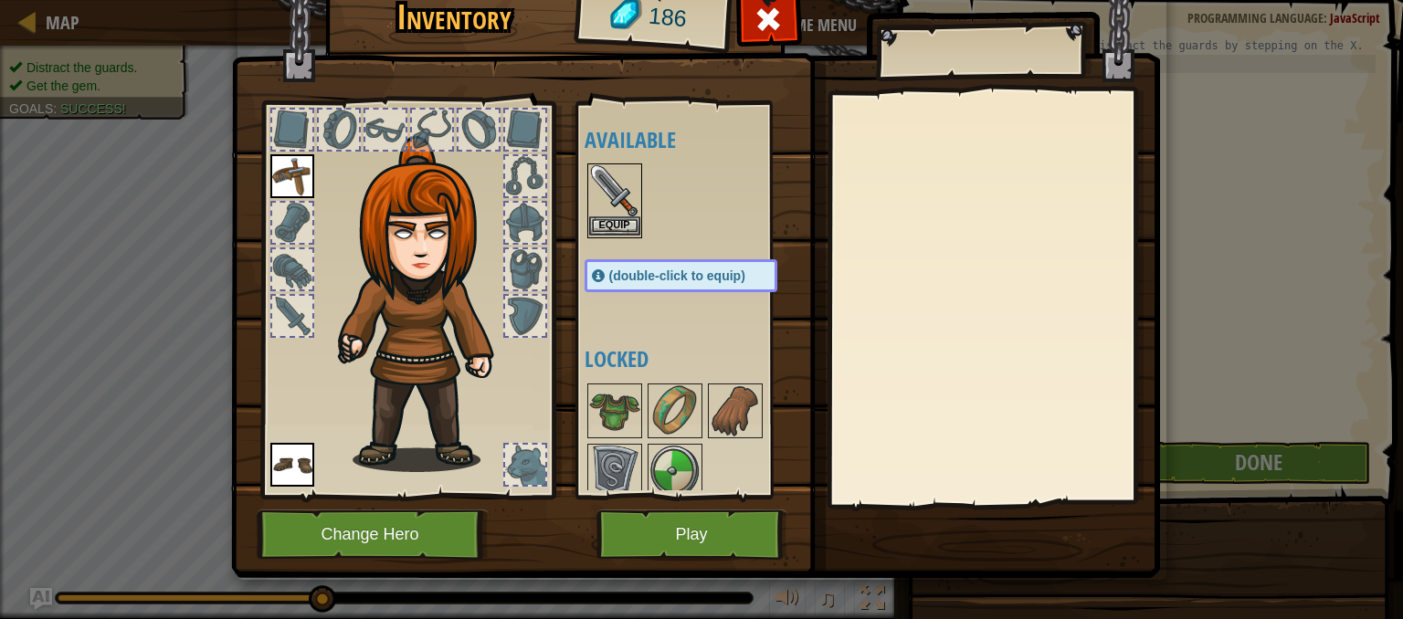
click at [605, 205] on img at bounding box center [614, 190] width 51 height 51
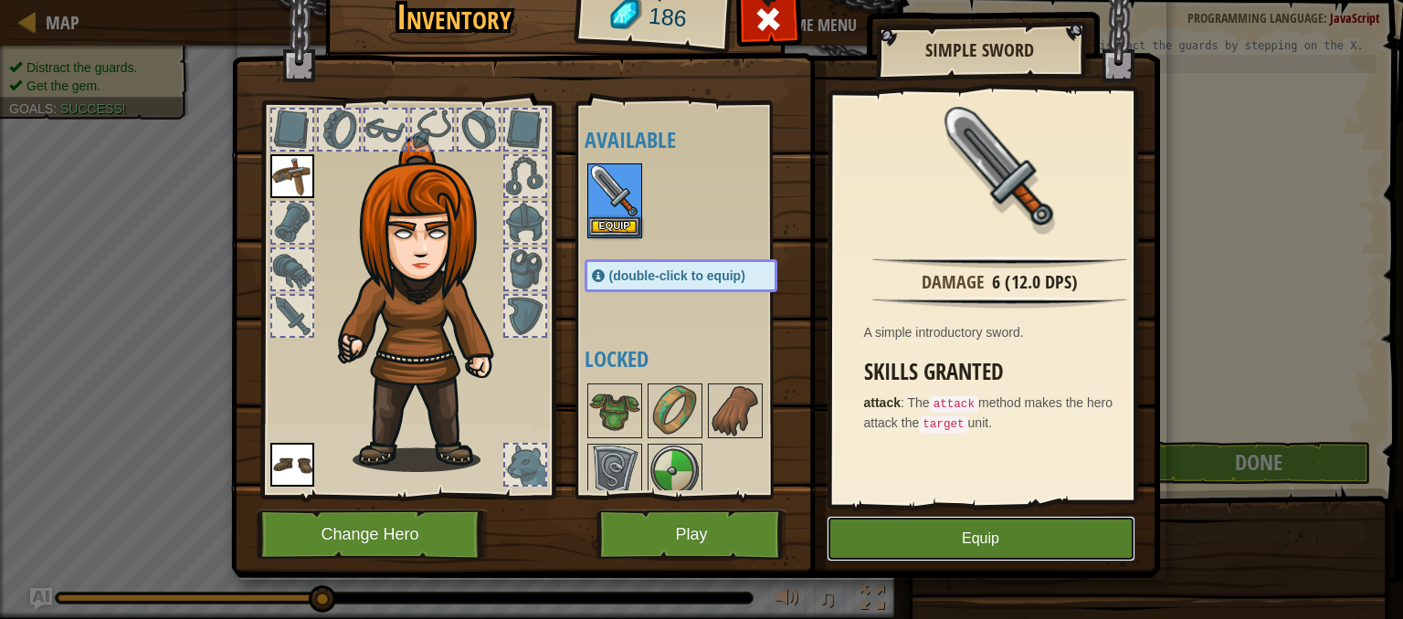
drag, startPoint x: 907, startPoint y: 516, endPoint x: 822, endPoint y: 552, distance: 92.4
click at [826, 552] on button "Equip" at bounding box center [980, 539] width 309 height 46
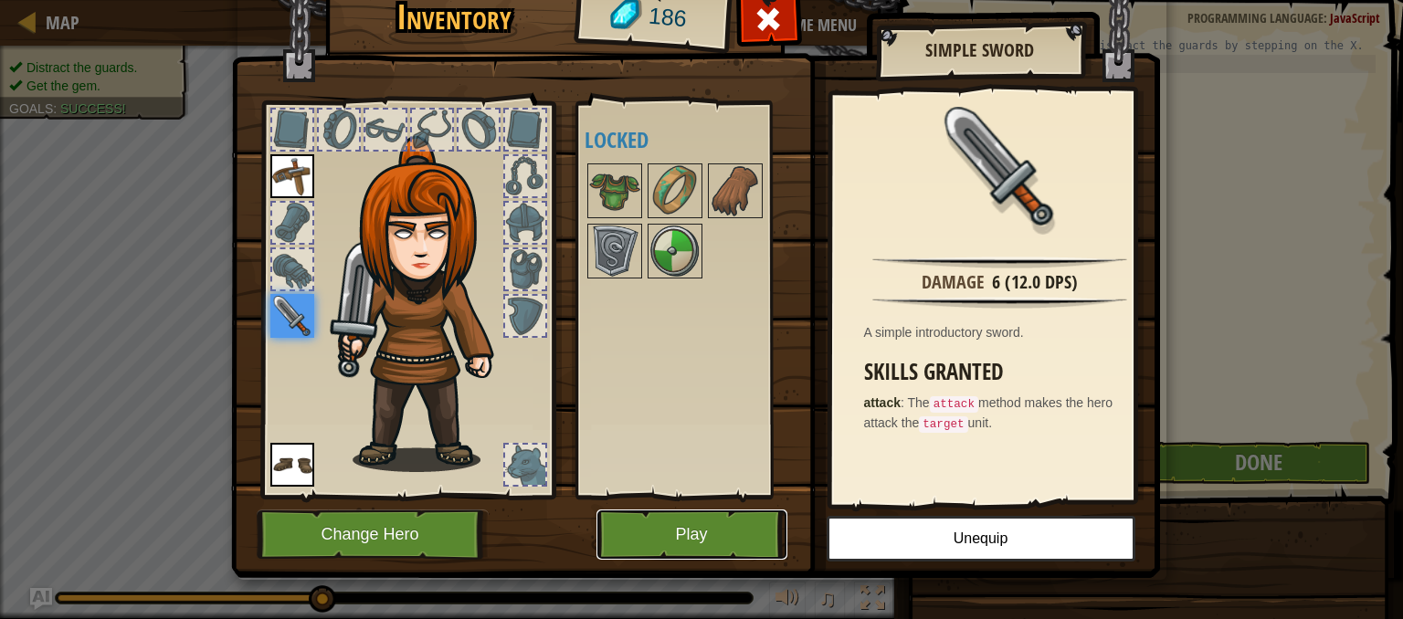
click at [705, 533] on button "Play" at bounding box center [691, 535] width 191 height 50
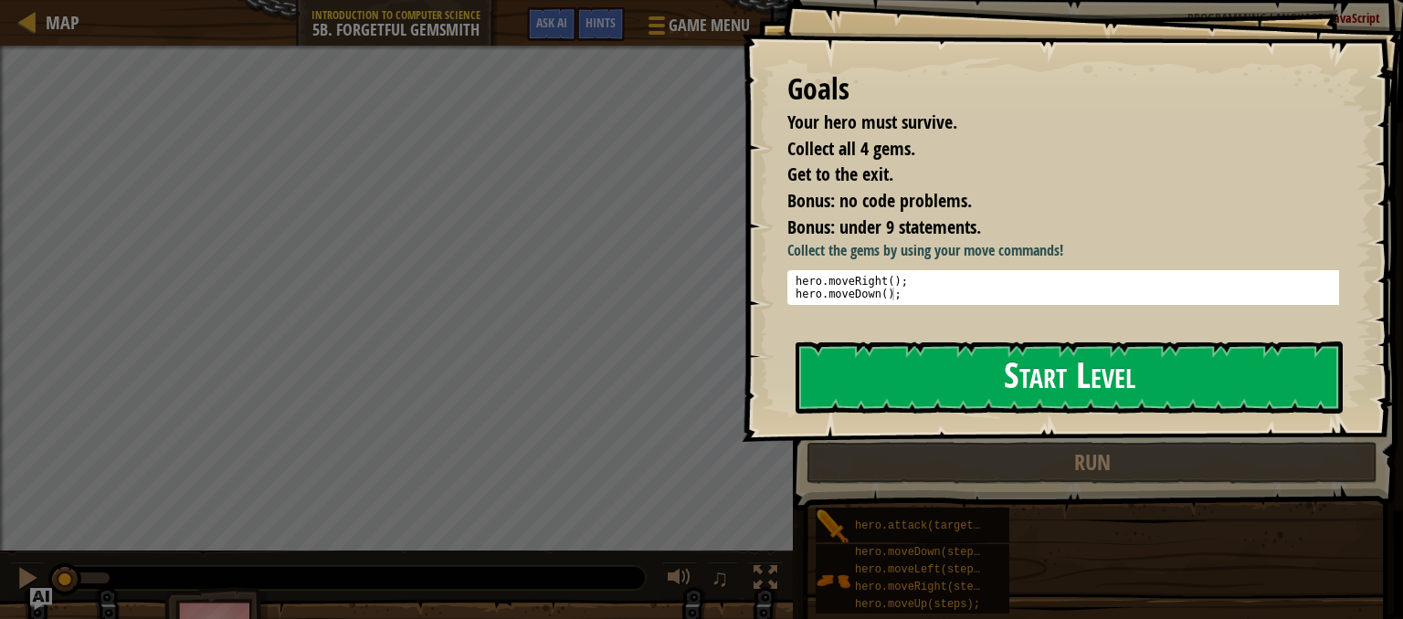
click at [987, 378] on button "Start Level" at bounding box center [1068, 378] width 547 height 72
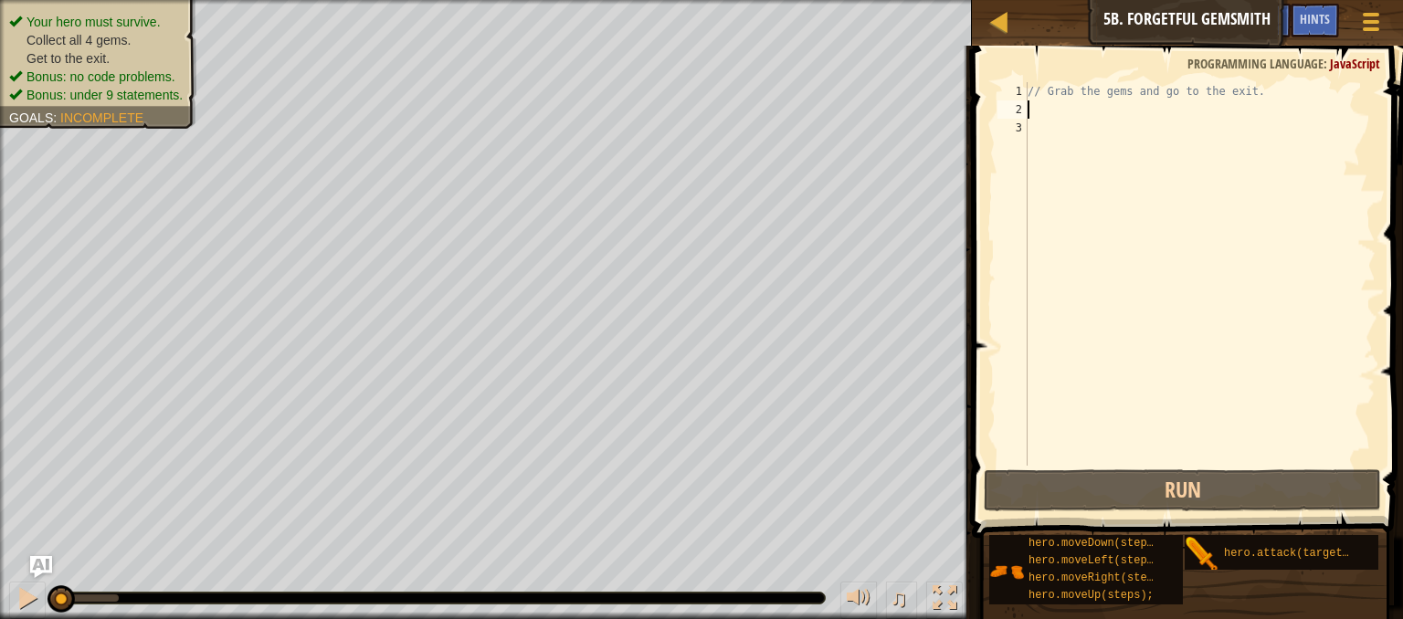
click at [1031, 107] on div "// Grab the gems and go to the exit." at bounding box center [1200, 292] width 352 height 420
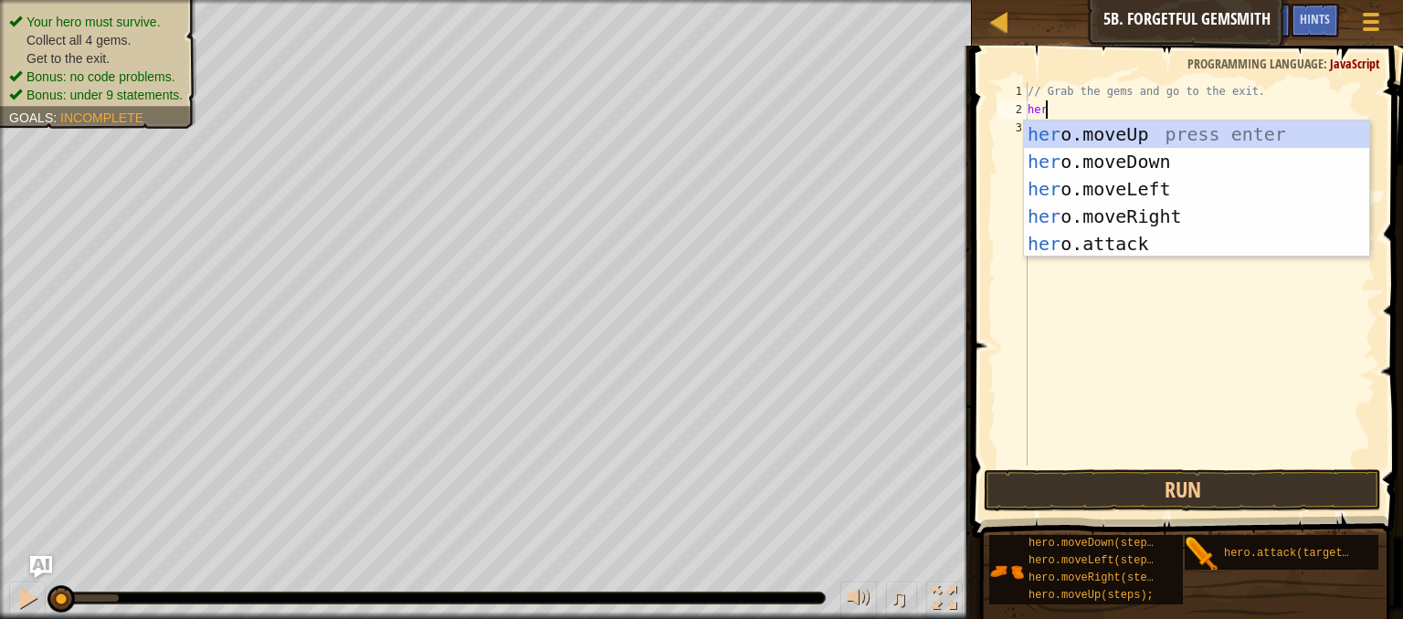
type textarea "hero"
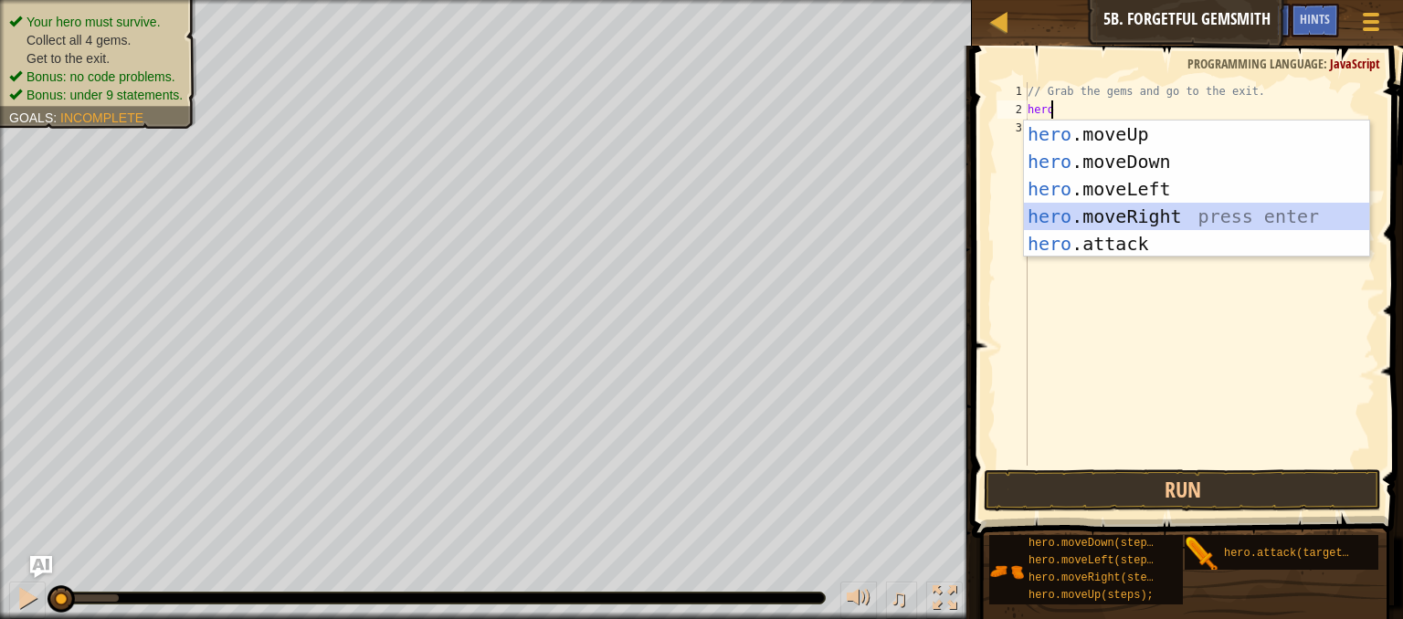
click at [1134, 209] on div "hero .moveUp press enter hero .moveDown press enter hero .moveLeft press enter …" at bounding box center [1196, 217] width 345 height 192
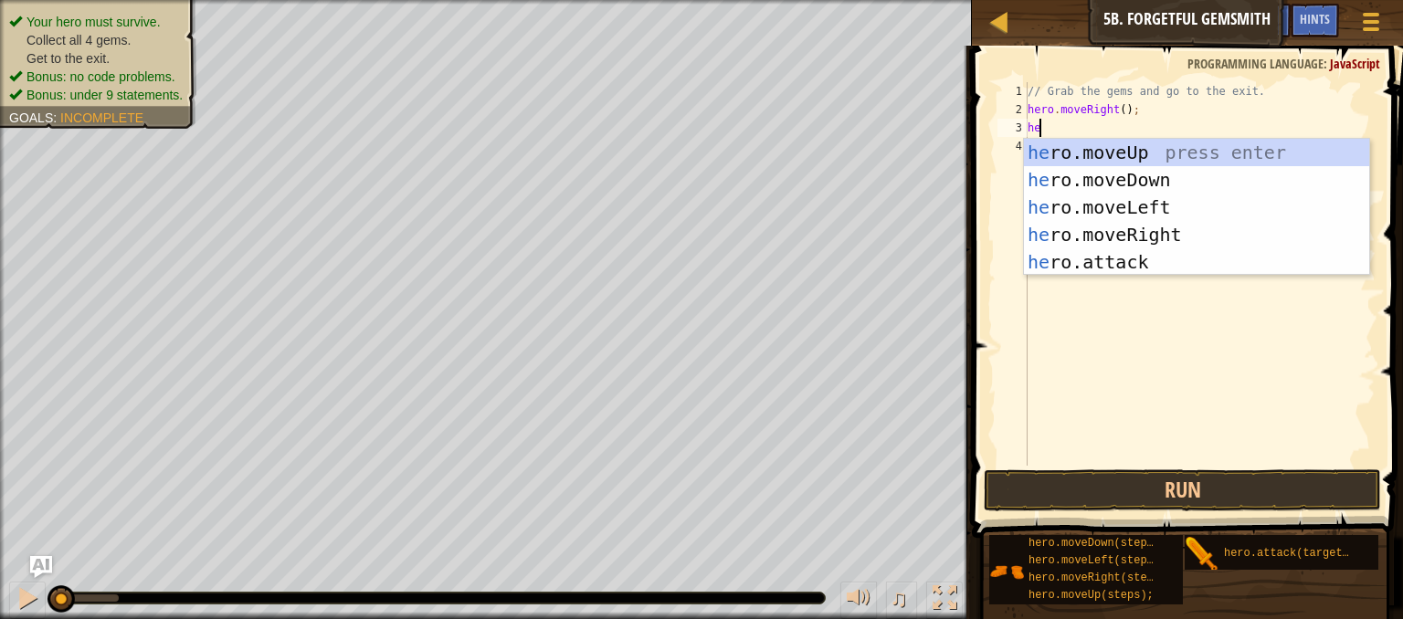
type textarea "hero"
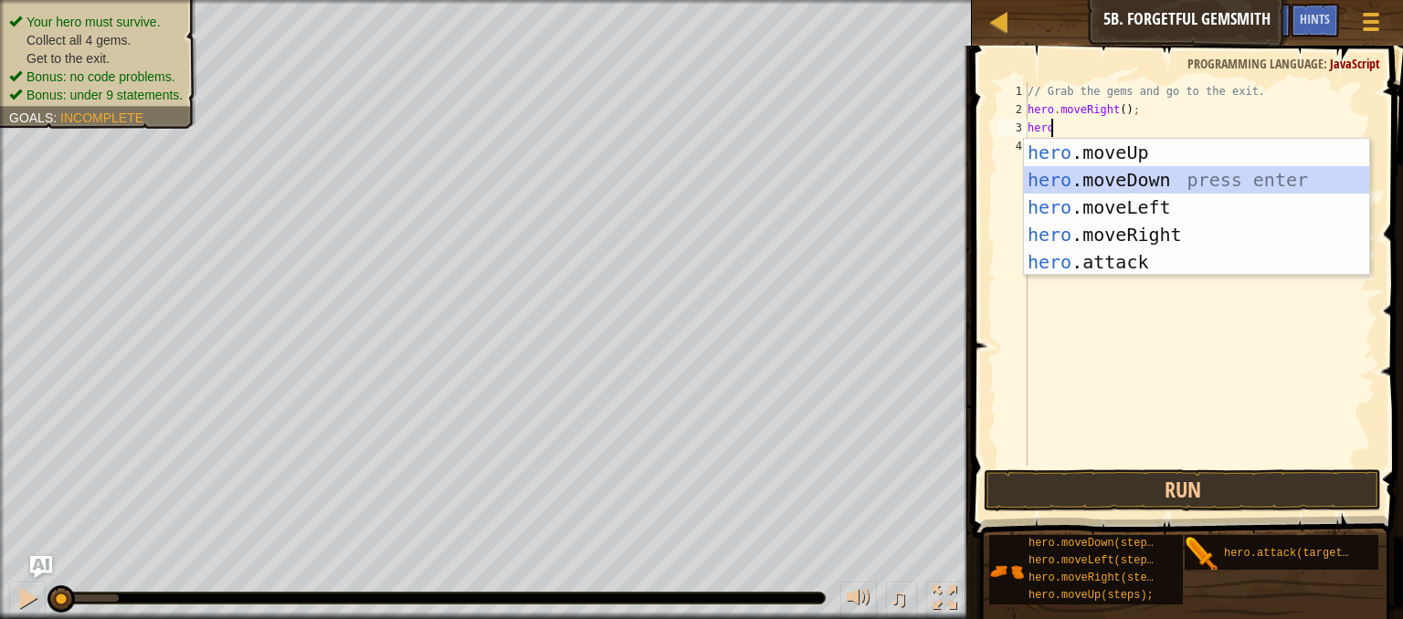
click at [1071, 181] on div "hero .moveUp press enter hero .moveDown press enter hero .moveLeft press enter …" at bounding box center [1196, 235] width 345 height 192
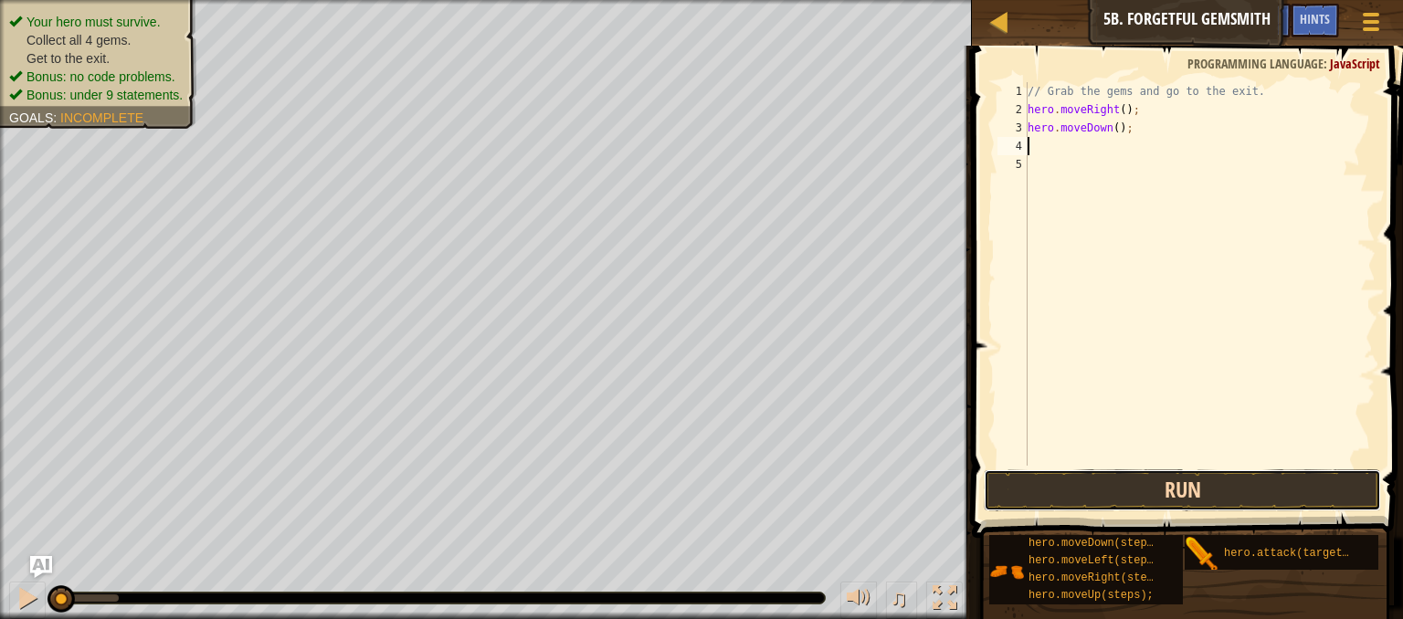
click at [1070, 481] on button "Run" at bounding box center [1181, 490] width 397 height 42
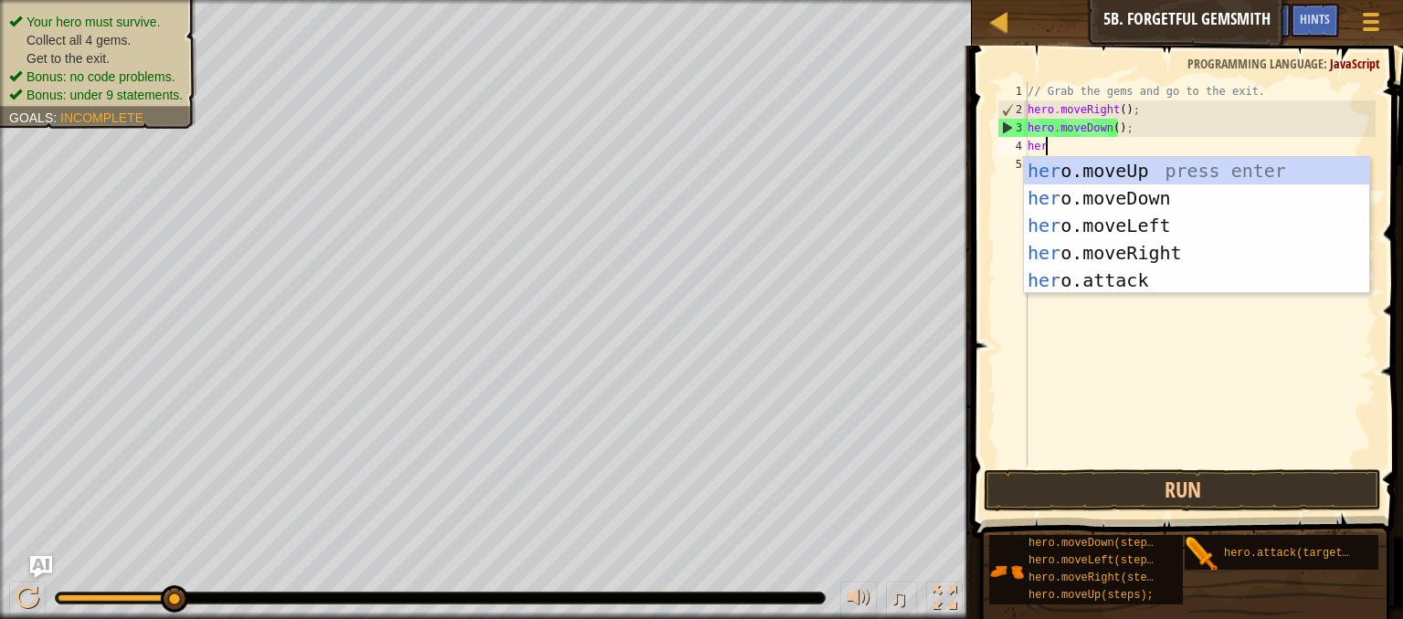
type textarea "hero"
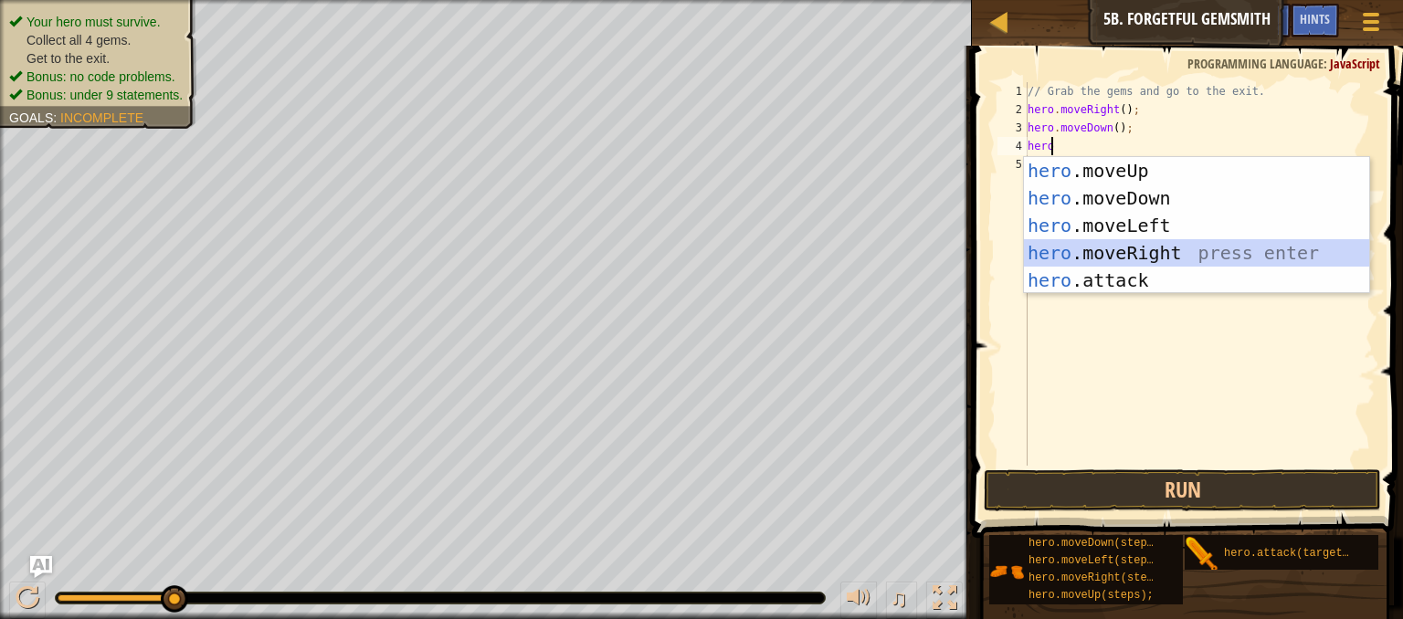
click at [1114, 256] on div "hero .moveUp press enter hero .moveDown press enter hero .moveLeft press enter …" at bounding box center [1196, 253] width 345 height 192
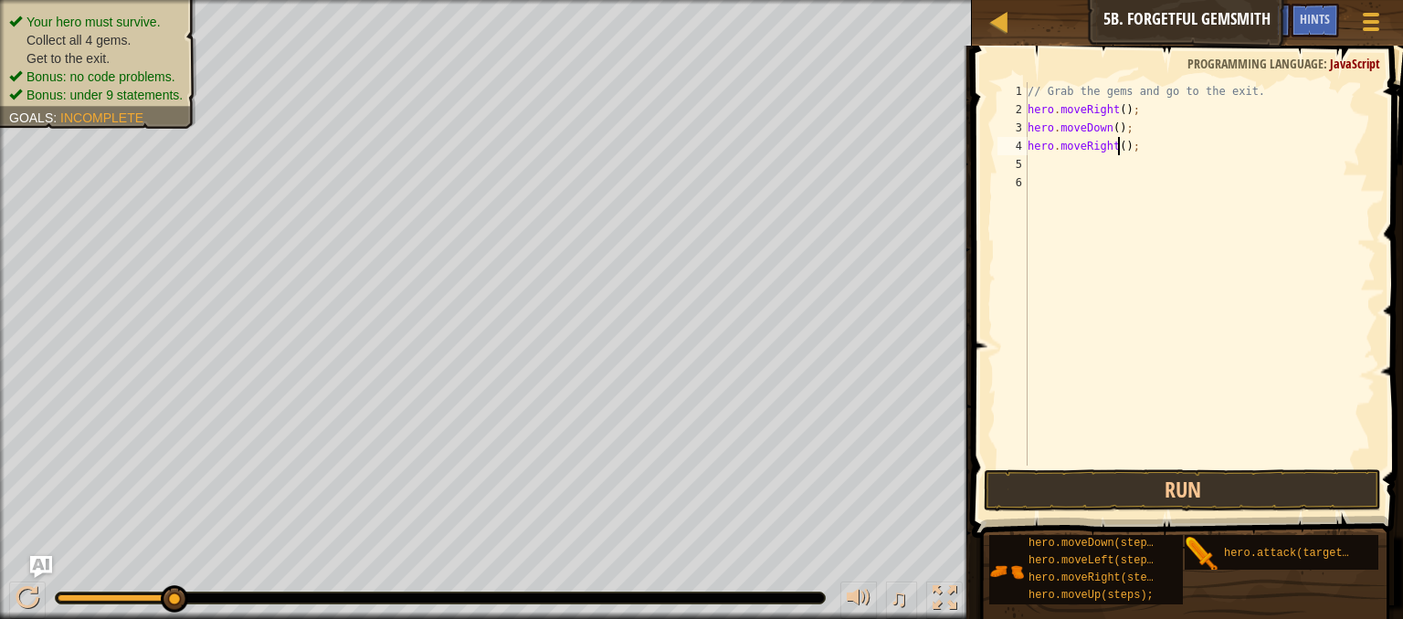
click at [1120, 145] on div "// Grab the gems and go to the exit. hero . moveRight ( ) ; hero . moveDown ( )…" at bounding box center [1200, 292] width 352 height 420
click at [1168, 483] on button "Run" at bounding box center [1181, 490] width 397 height 42
type textarea "hero.moveRight(2);"
click at [1041, 162] on div "// Grab the gems and go to the exit. hero . moveRight ( ) ; hero . moveDown ( )…" at bounding box center [1200, 292] width 352 height 420
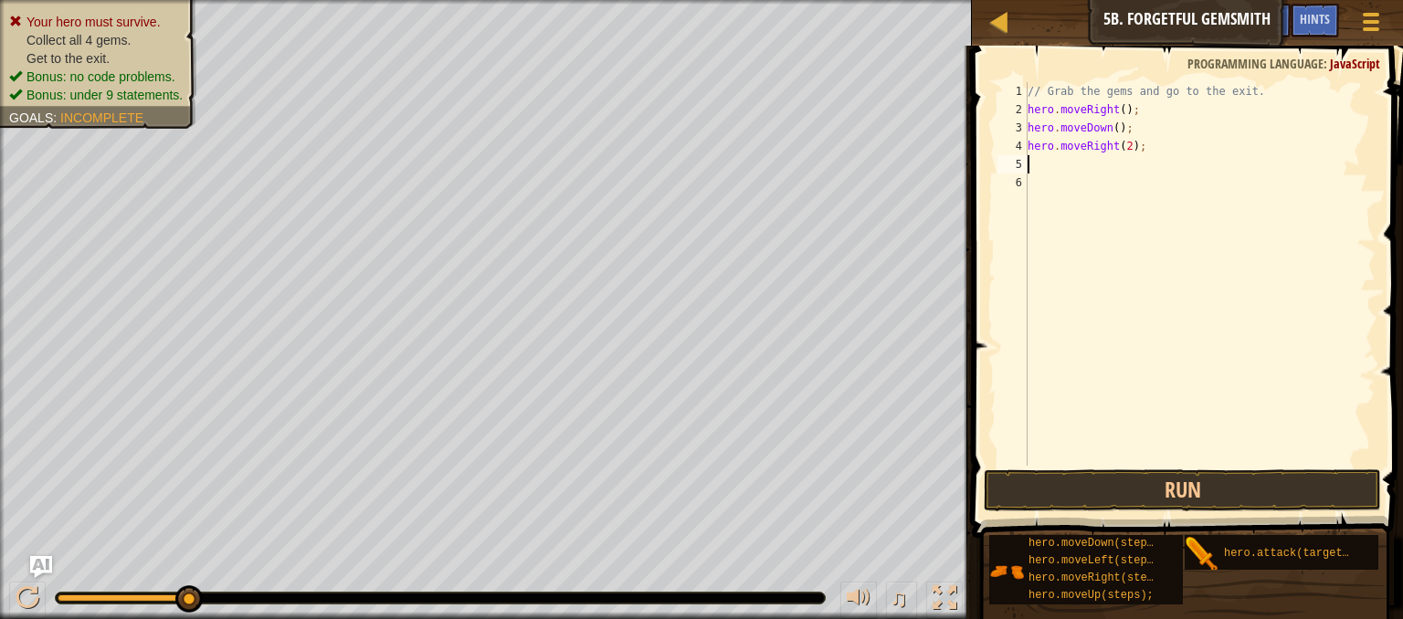
scroll to position [8, 0]
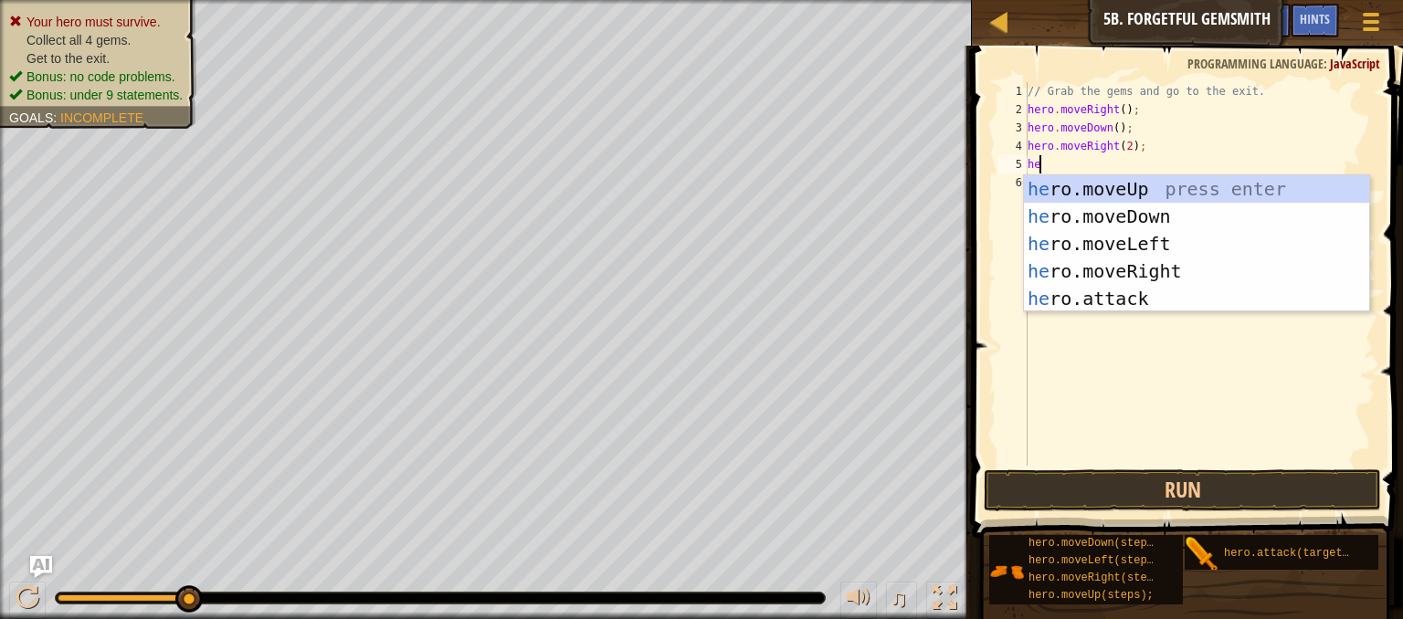
type textarea "hero"
click at [1130, 186] on div "hero .moveUp press enter hero .moveDown press enter hero .moveLeft press enter …" at bounding box center [1196, 271] width 345 height 192
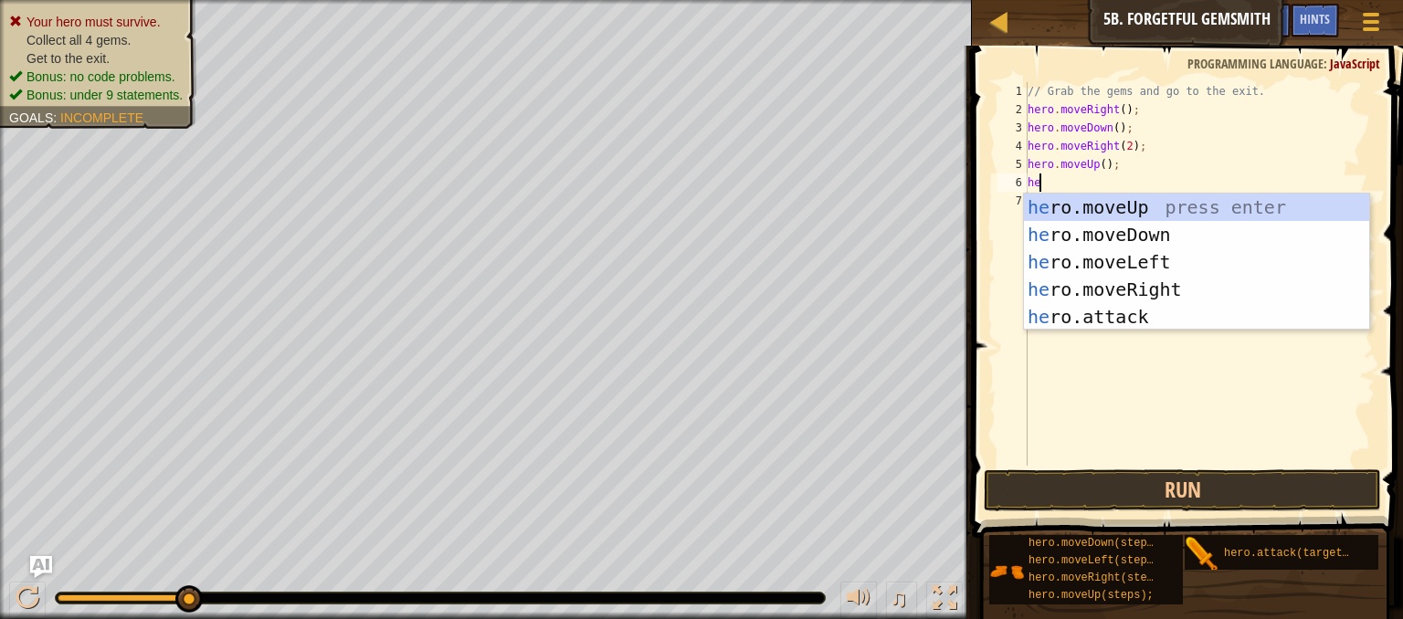
type textarea "hero"
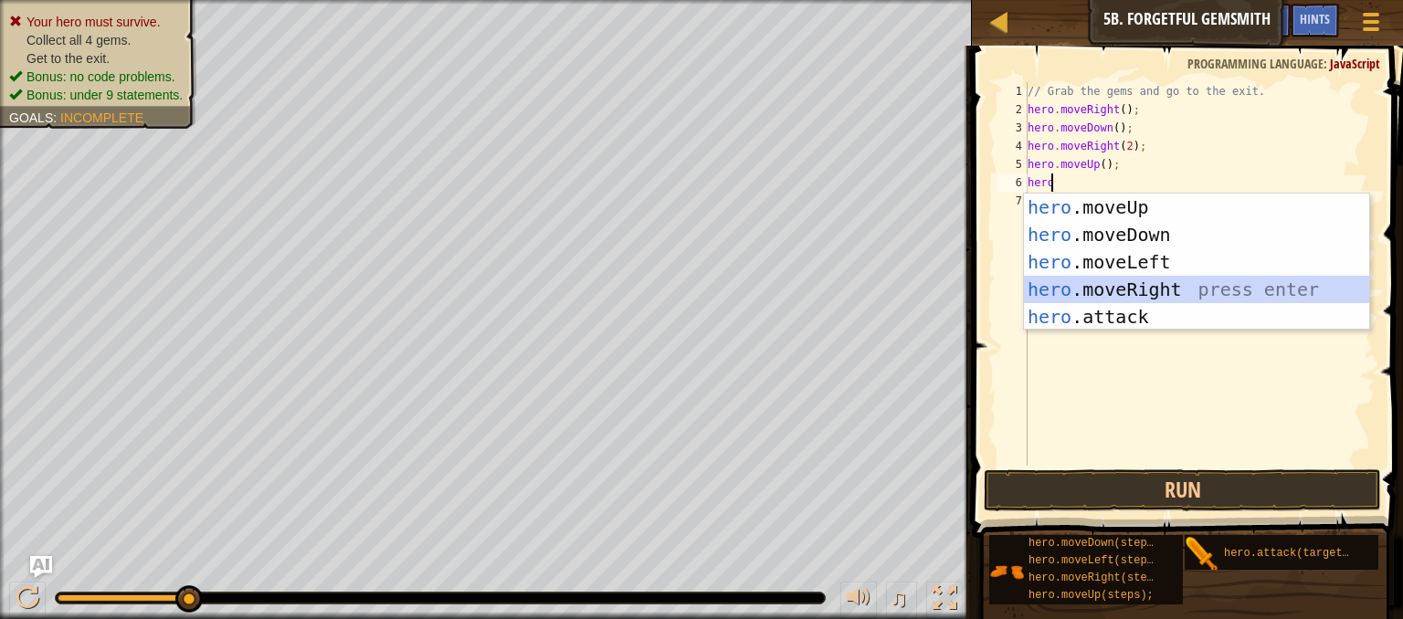
click at [1091, 276] on div "hero .moveUp press enter hero .moveDown press enter hero .moveLeft press enter …" at bounding box center [1196, 290] width 345 height 192
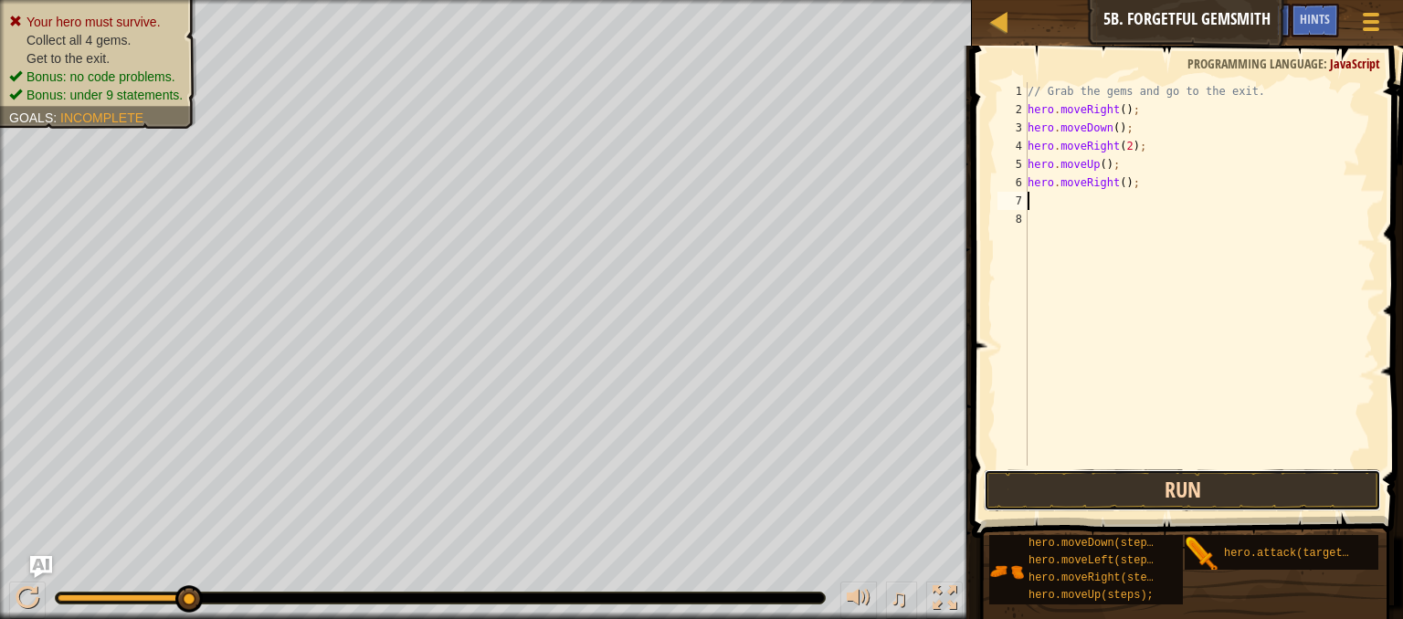
click at [1085, 469] on button "Run" at bounding box center [1181, 490] width 397 height 42
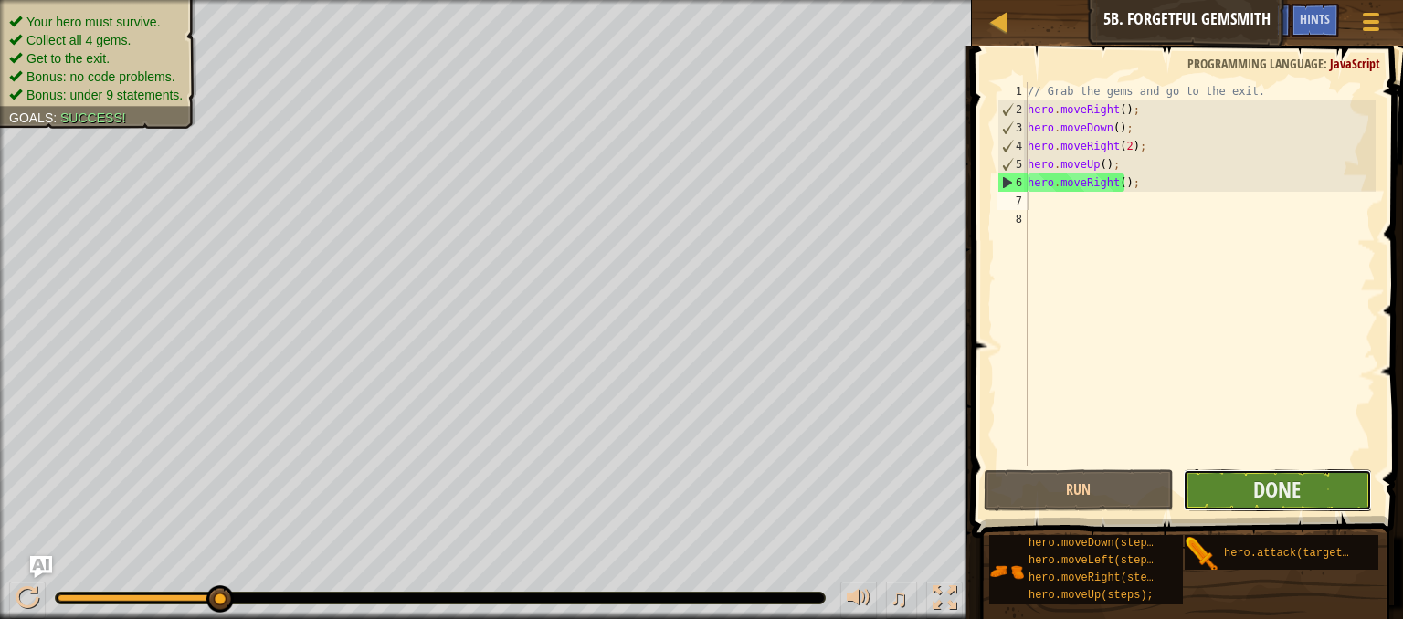
drag, startPoint x: 1271, startPoint y: 490, endPoint x: 1315, endPoint y: 485, distance: 44.2
click at [1315, 485] on button "Done" at bounding box center [1277, 490] width 189 height 42
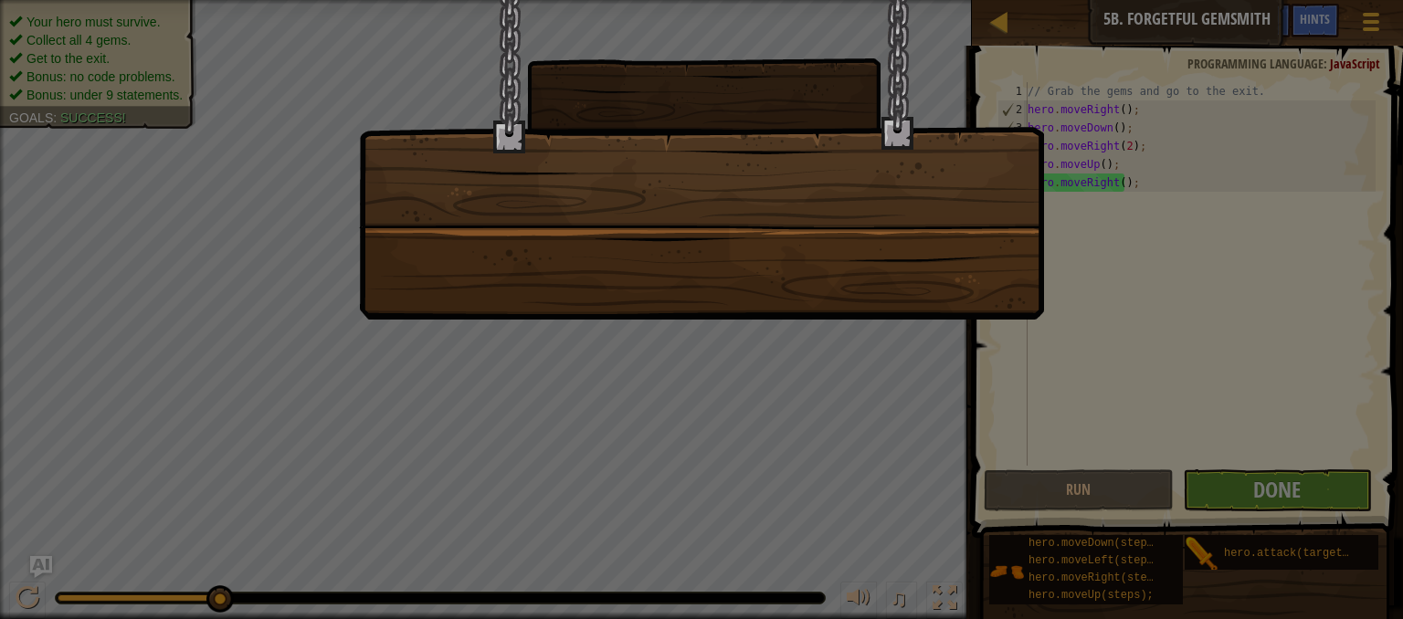
click at [1079, 391] on div at bounding box center [701, 309] width 1403 height 619
click at [975, 297] on div at bounding box center [701, 160] width 685 height 320
click at [1099, 355] on div at bounding box center [701, 309] width 1403 height 619
click at [972, 257] on div at bounding box center [701, 160] width 685 height 320
click at [1130, 348] on div at bounding box center [701, 309] width 1403 height 619
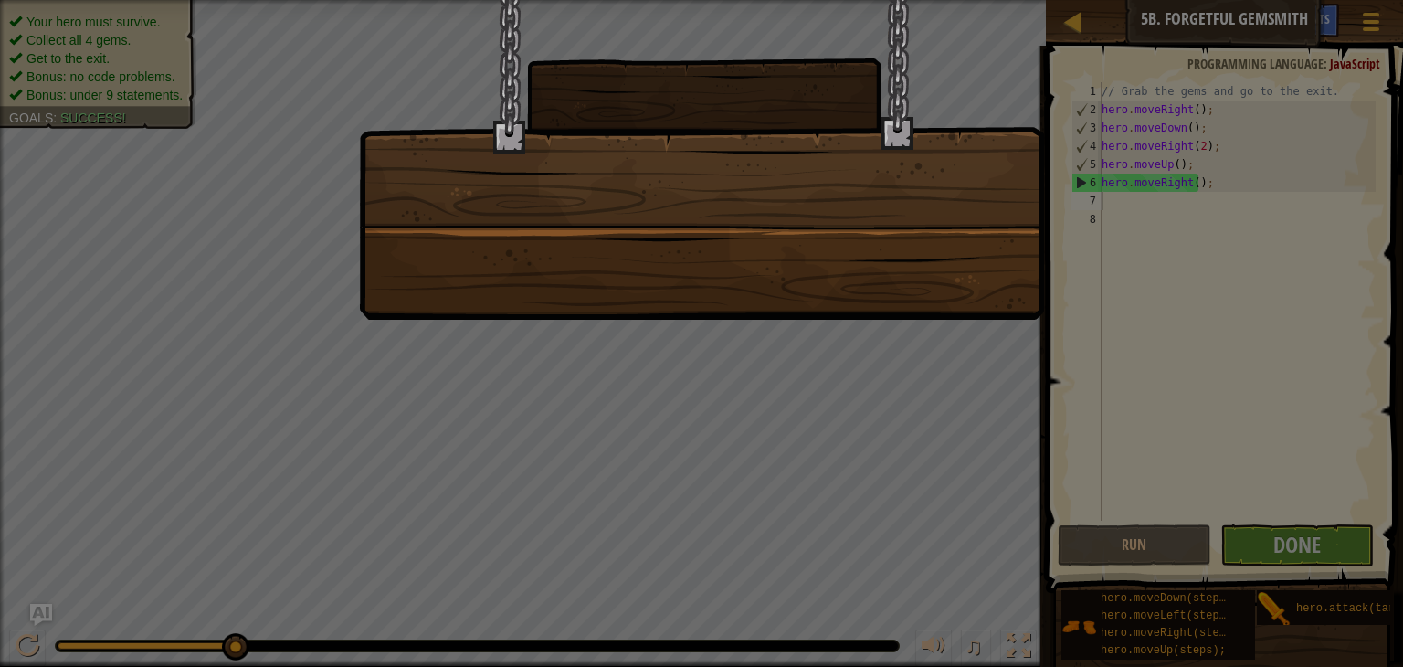
click at [946, 221] on div at bounding box center [701, 160] width 685 height 320
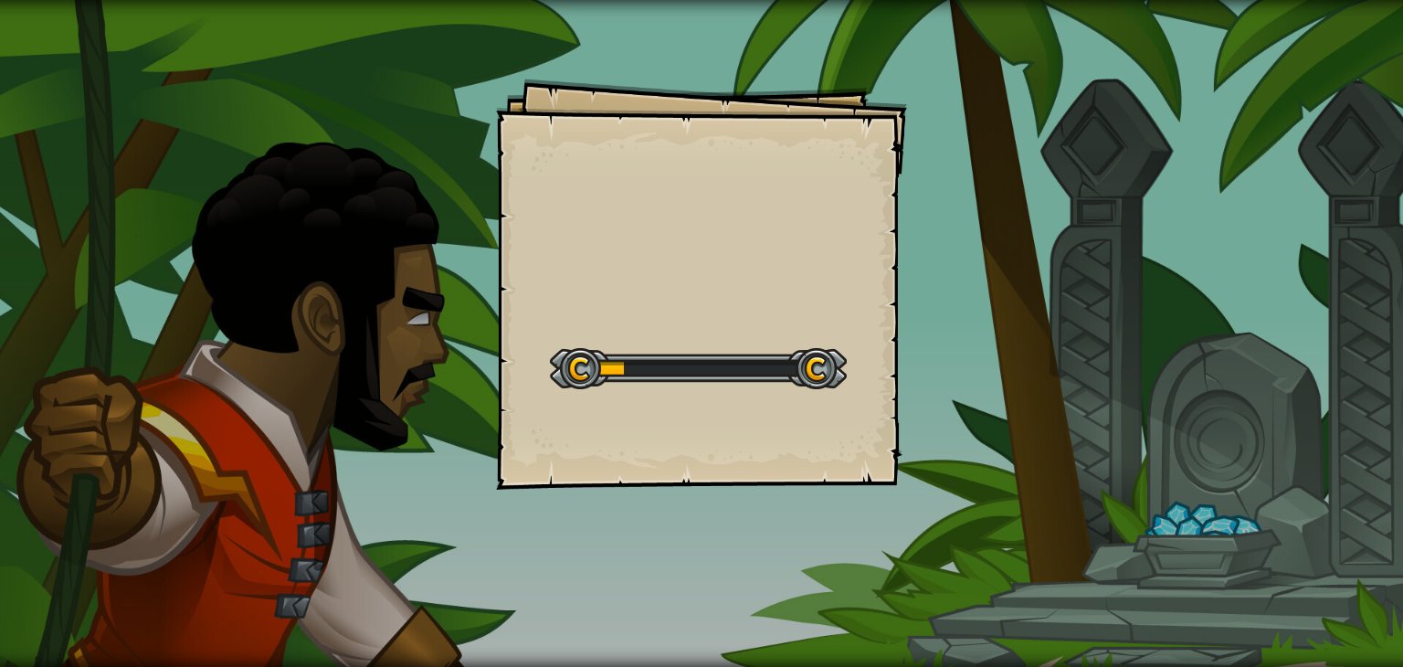
click at [496, 279] on div "Goals Start Level Error loading from server. Try refreshing the page. You'll ne…" at bounding box center [701, 284] width 411 height 411
